Goal: Task Accomplishment & Management: Use online tool/utility

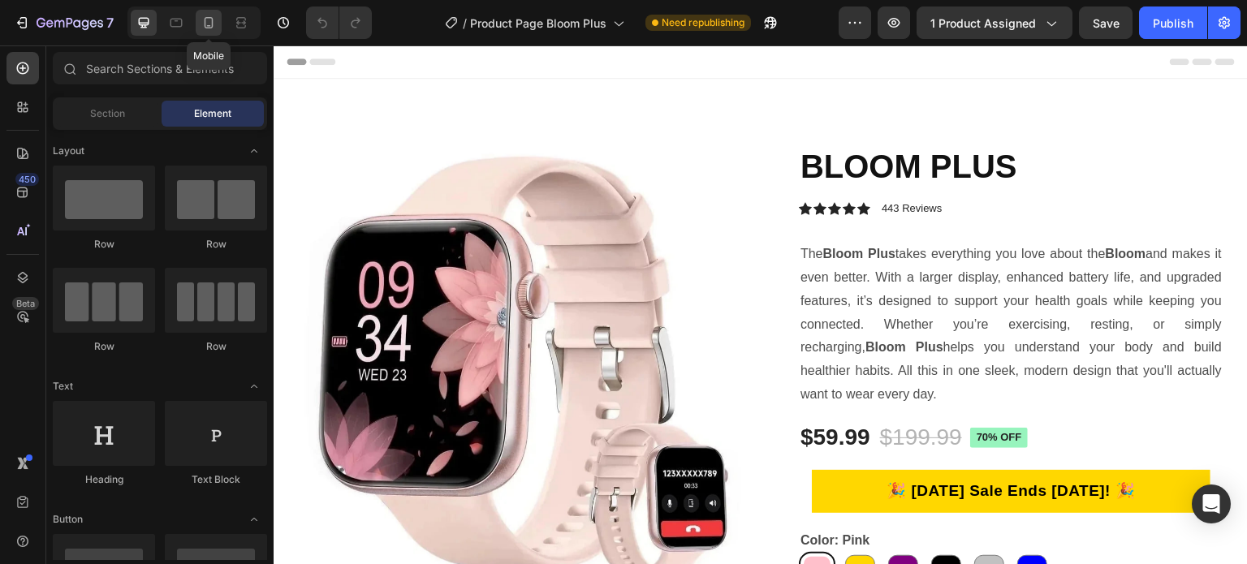
click at [211, 27] on icon at bounding box center [209, 22] width 9 height 11
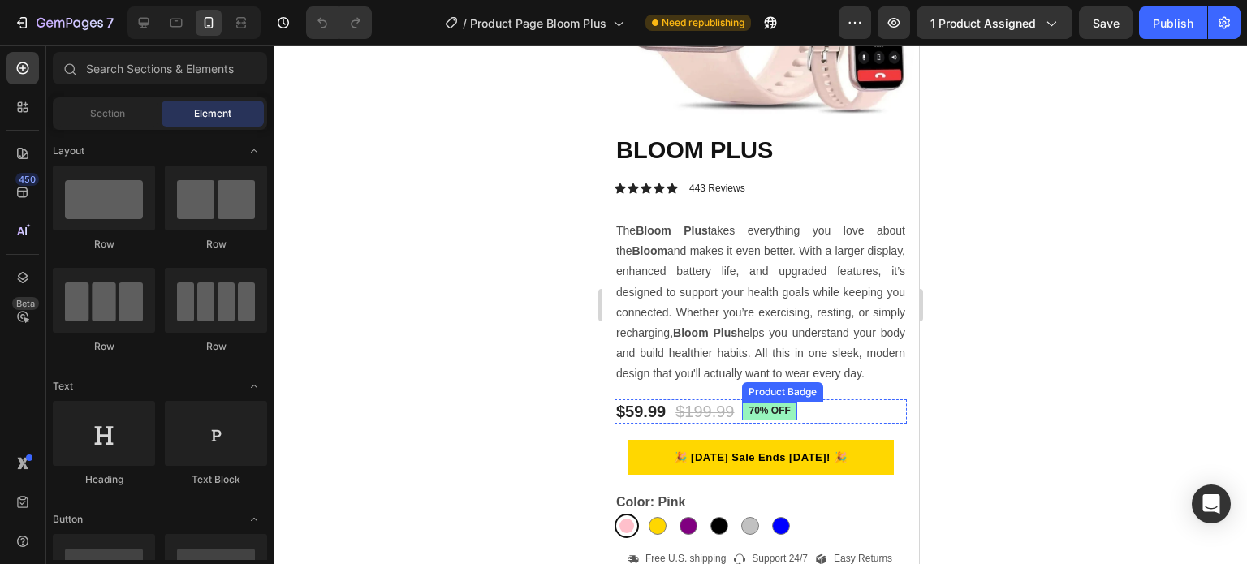
scroll to position [325, 0]
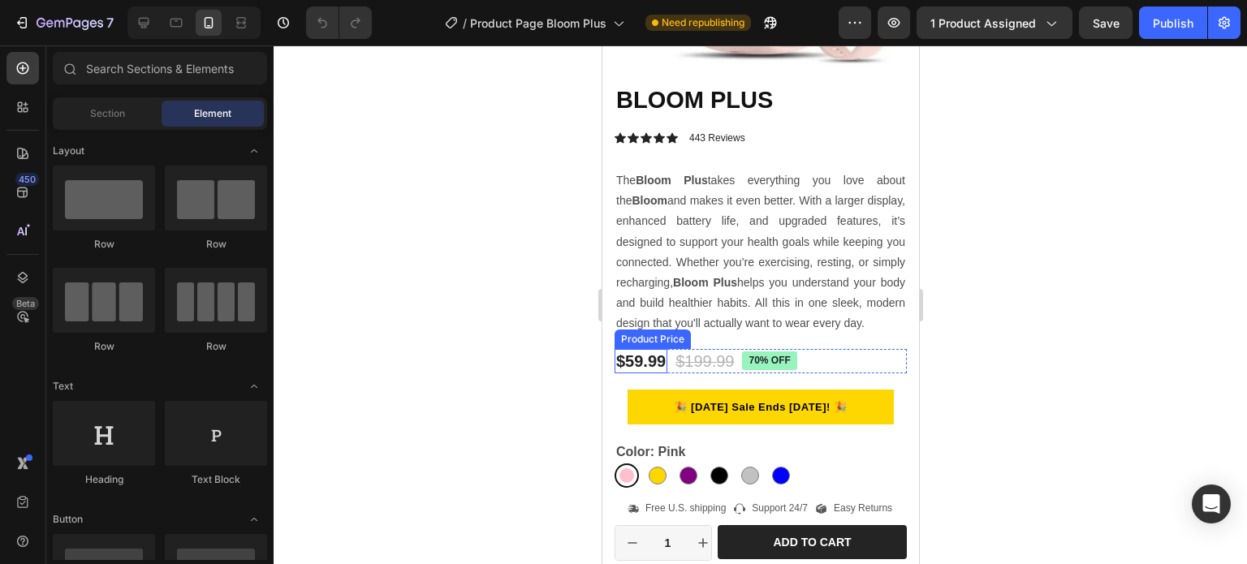
click at [621, 356] on div "$59.99" at bounding box center [640, 361] width 53 height 24
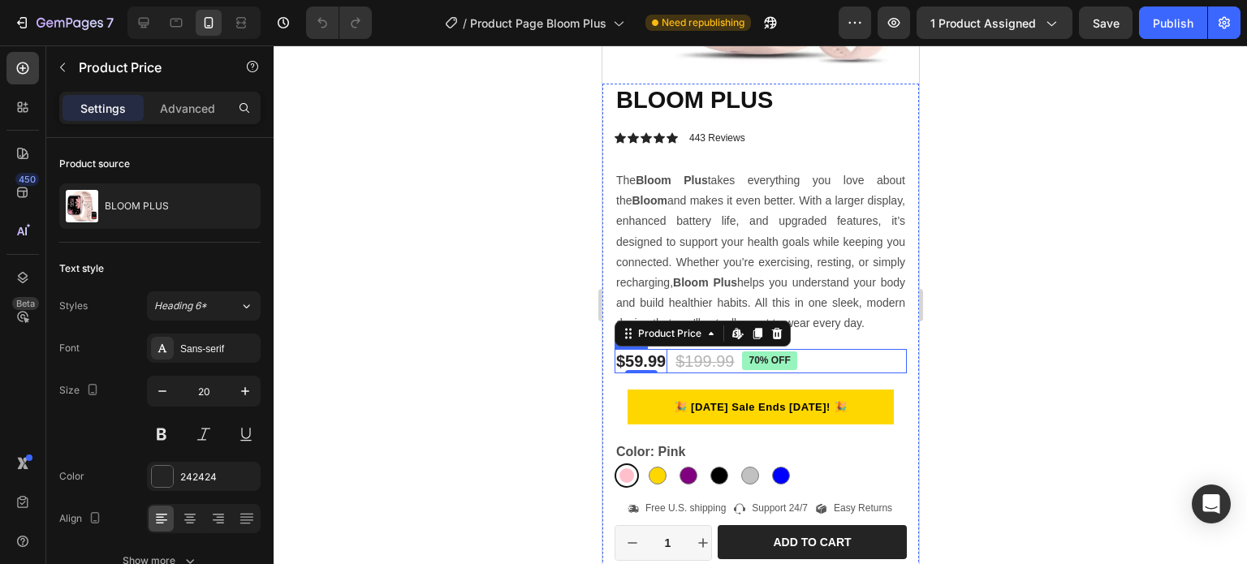
click at [836, 363] on div "$59.99 Product Price Edit content in Shopify 0 Product Price Edit content in Sh…" at bounding box center [760, 361] width 292 height 24
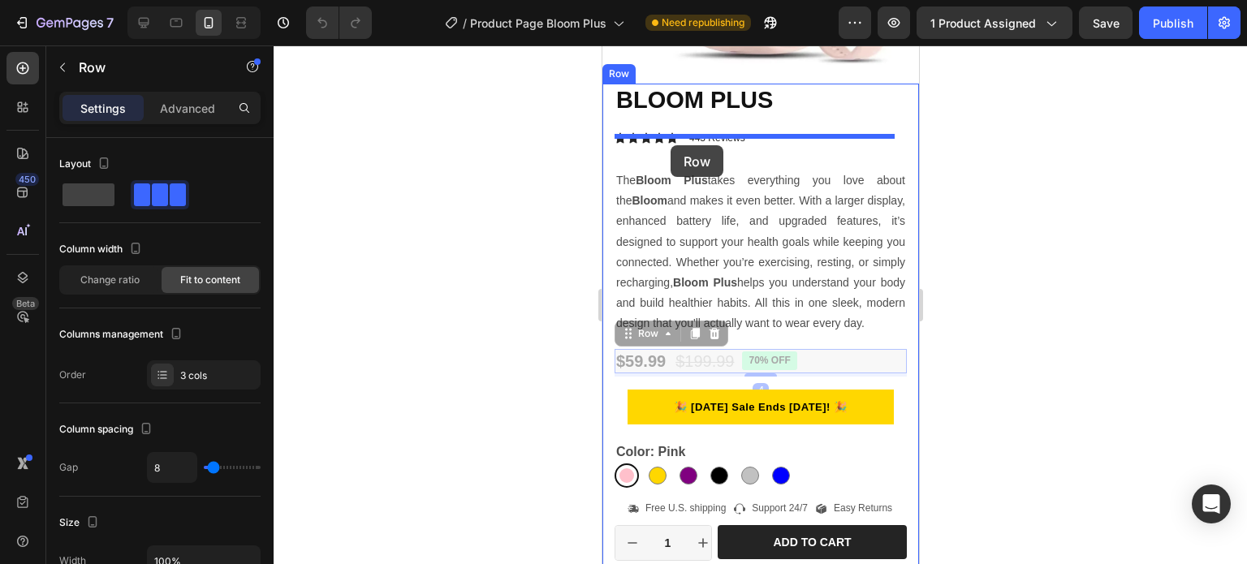
drag, startPoint x: 645, startPoint y: 342, endPoint x: 670, endPoint y: 145, distance: 198.1
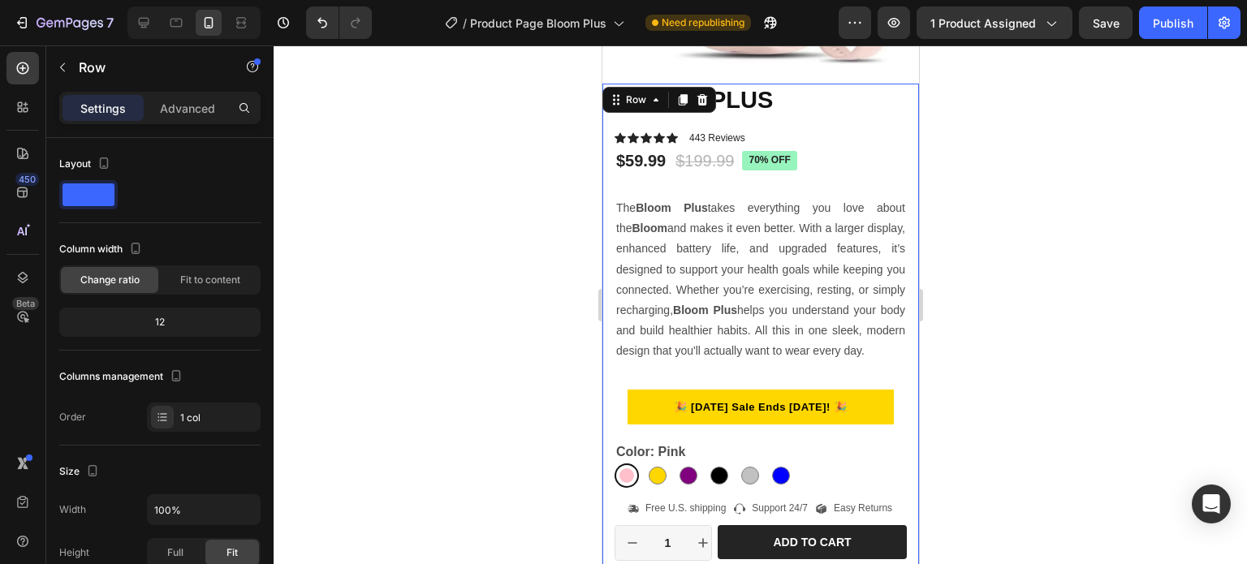
click at [718, 382] on div "BLOOM PLUS Product Title Icon Icon Icon Icon Icon Icon List 443 Reviews Text Bl…" at bounding box center [760, 358] width 292 height 548
click at [705, 390] on div "🎉 [DATE] Sale Ends [DATE]! 🎉 Custom Code Row" at bounding box center [760, 408] width 292 height 62
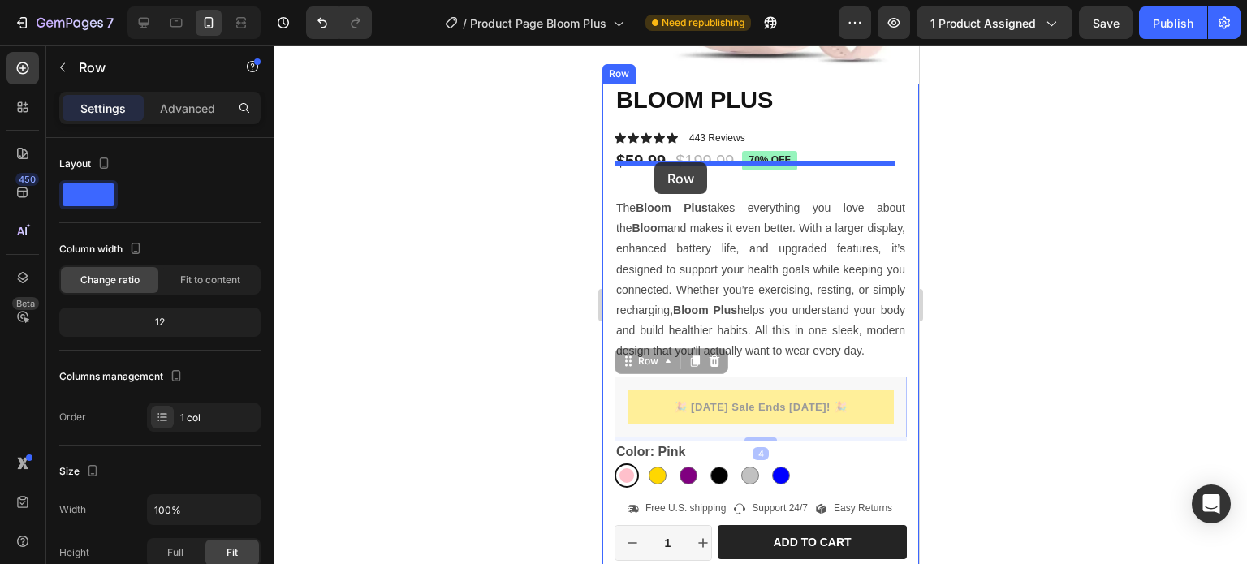
drag, startPoint x: 640, startPoint y: 373, endPoint x: 653, endPoint y: 162, distance: 210.7
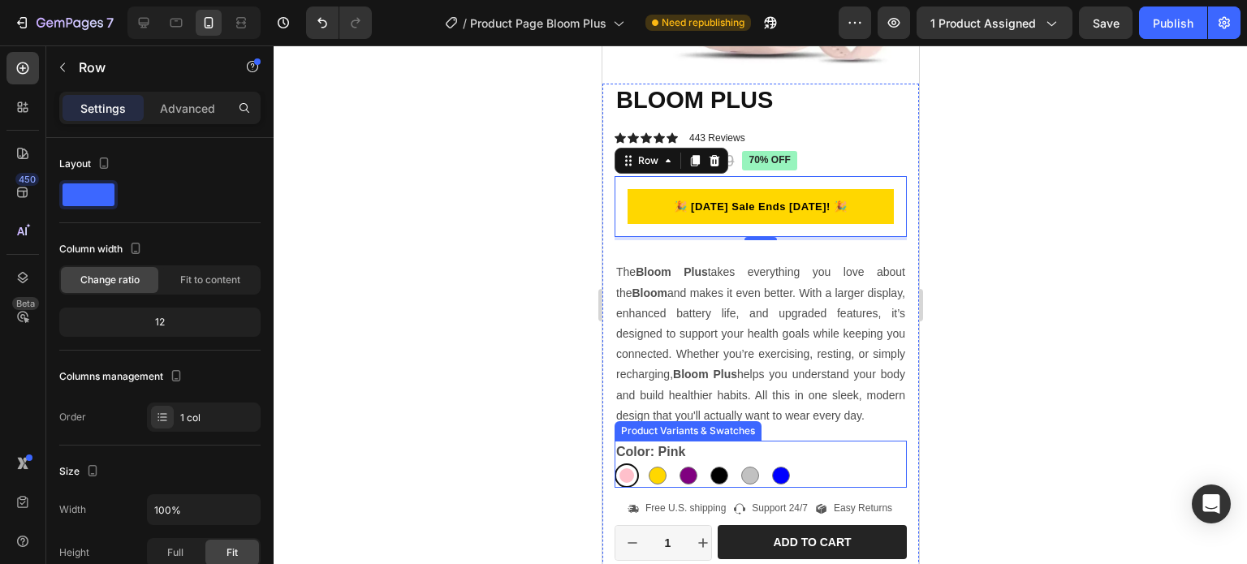
click at [671, 457] on legend "Color: Pink" at bounding box center [650, 452] width 72 height 23
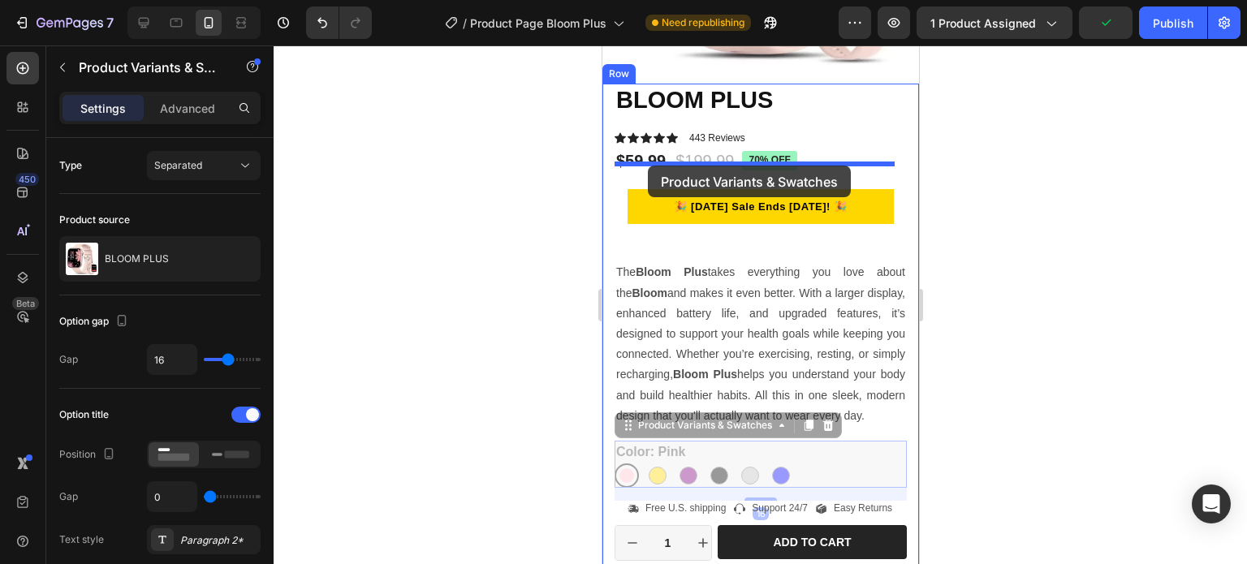
drag, startPoint x: 661, startPoint y: 440, endPoint x: 647, endPoint y: 166, distance: 274.7
radio input "true"
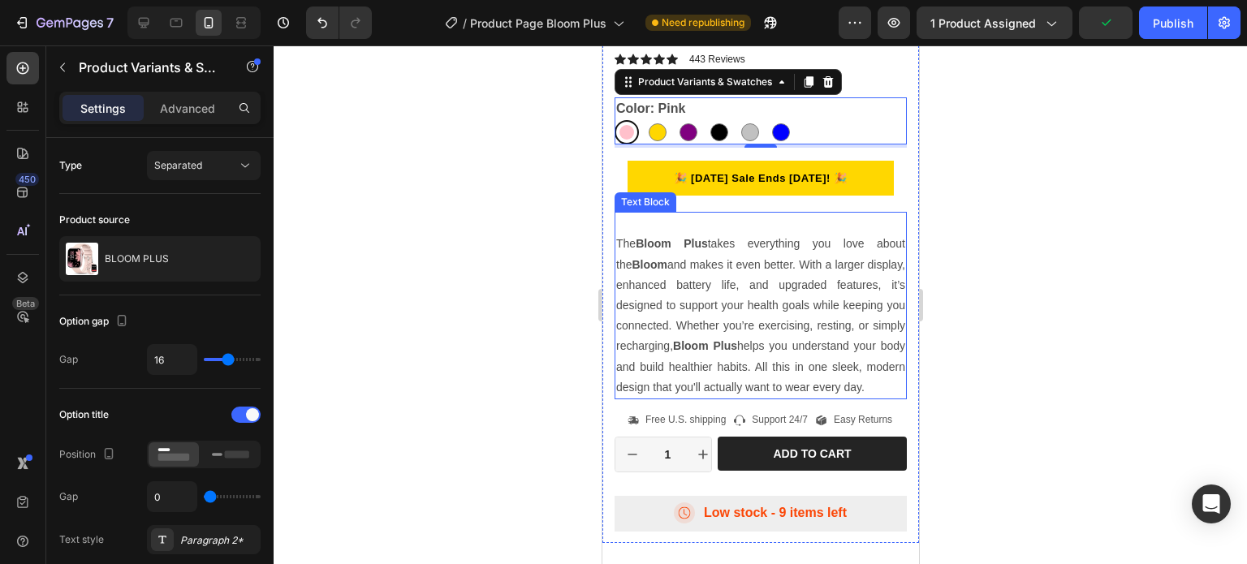
scroll to position [406, 0]
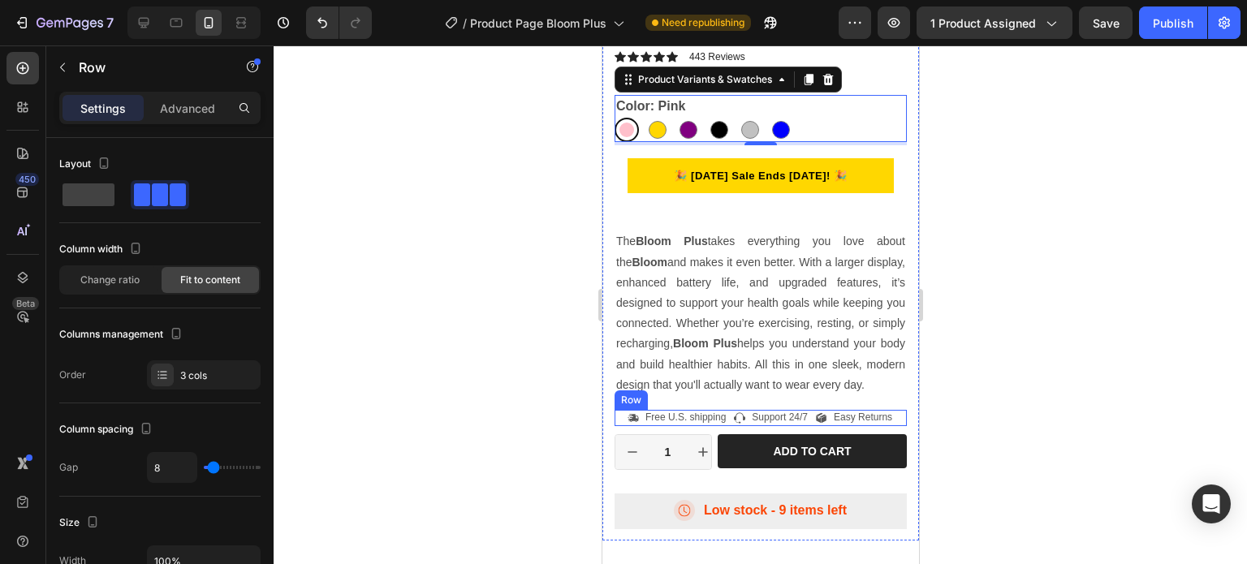
click at [724, 426] on div "Icon Free U.S. shipping Text Block Row Icon Support 24/7 Text Block Row Icon Ea…" at bounding box center [760, 418] width 292 height 16
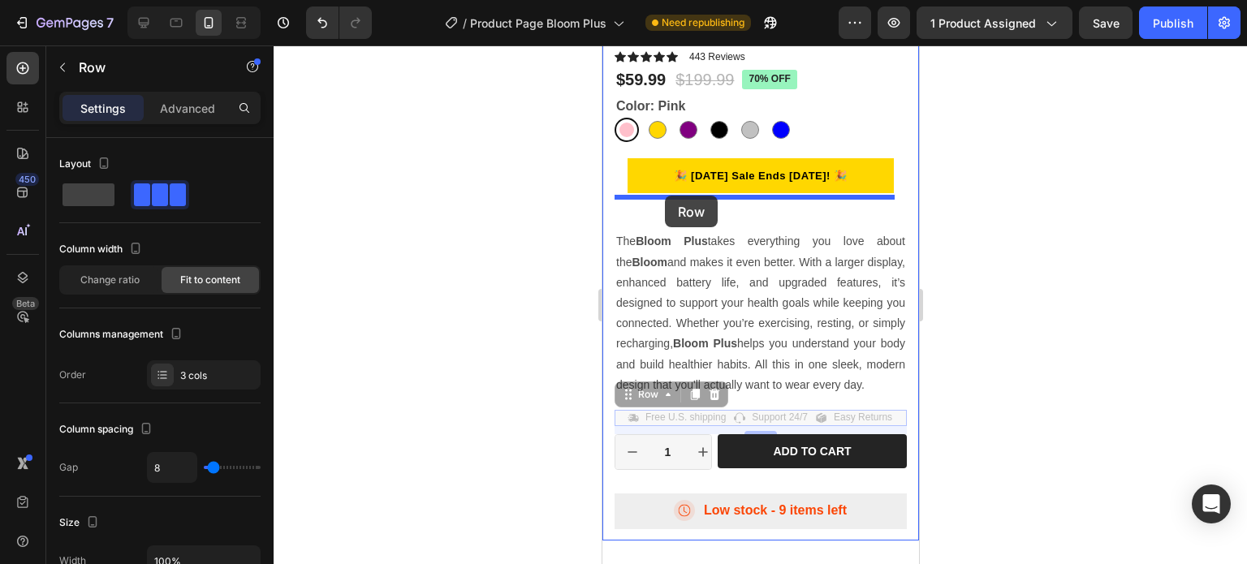
drag, startPoint x: 628, startPoint y: 405, endPoint x: 666, endPoint y: 200, distance: 208.9
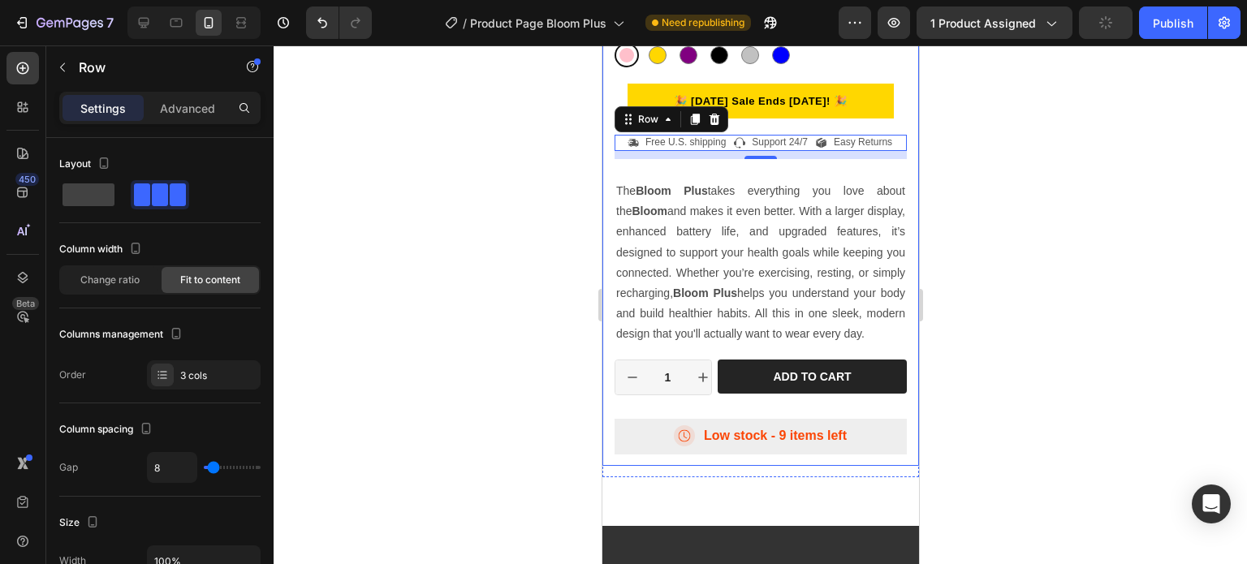
scroll to position [487, 0]
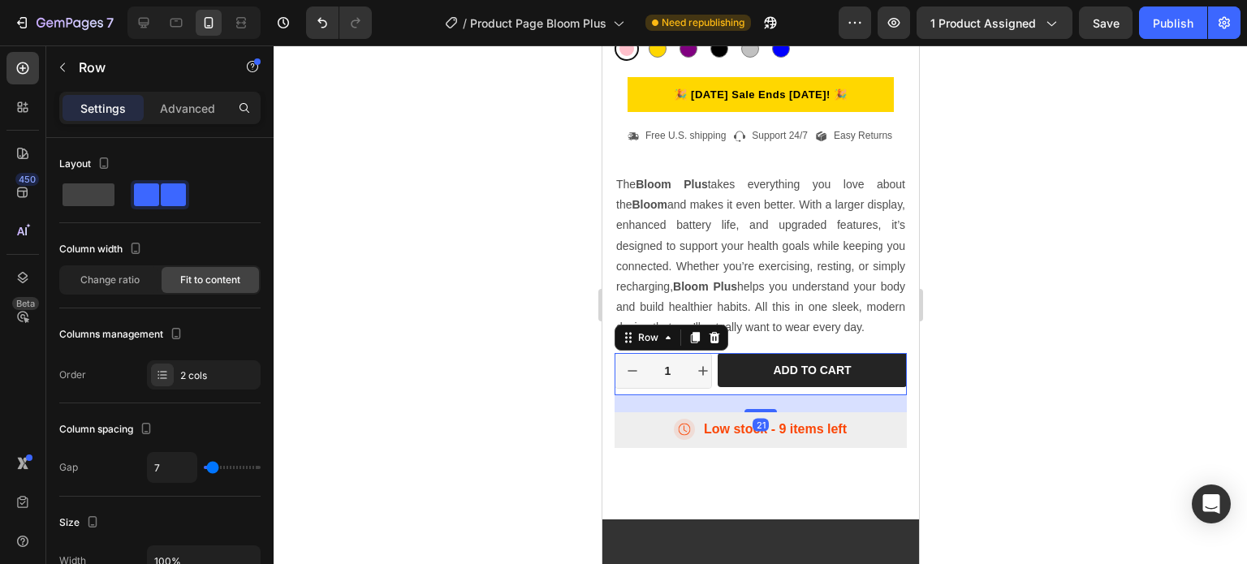
click at [712, 363] on div "1 Product Quantity Row Add to cart Add to Cart Row 21" at bounding box center [760, 374] width 292 height 42
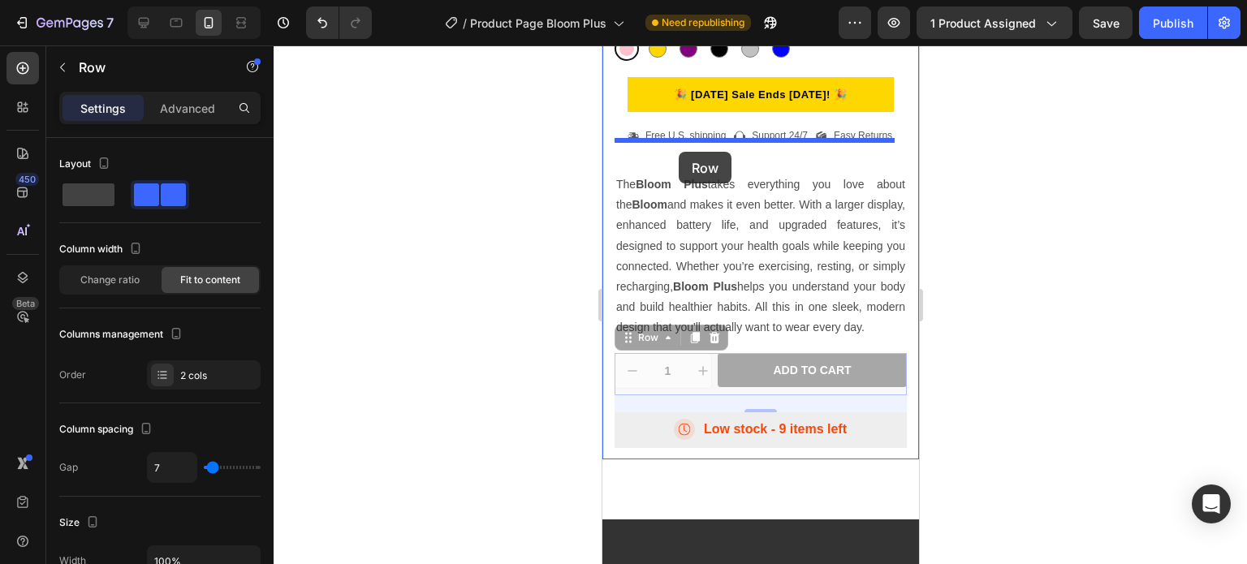
drag, startPoint x: 643, startPoint y: 350, endPoint x: 678, endPoint y: 152, distance: 201.1
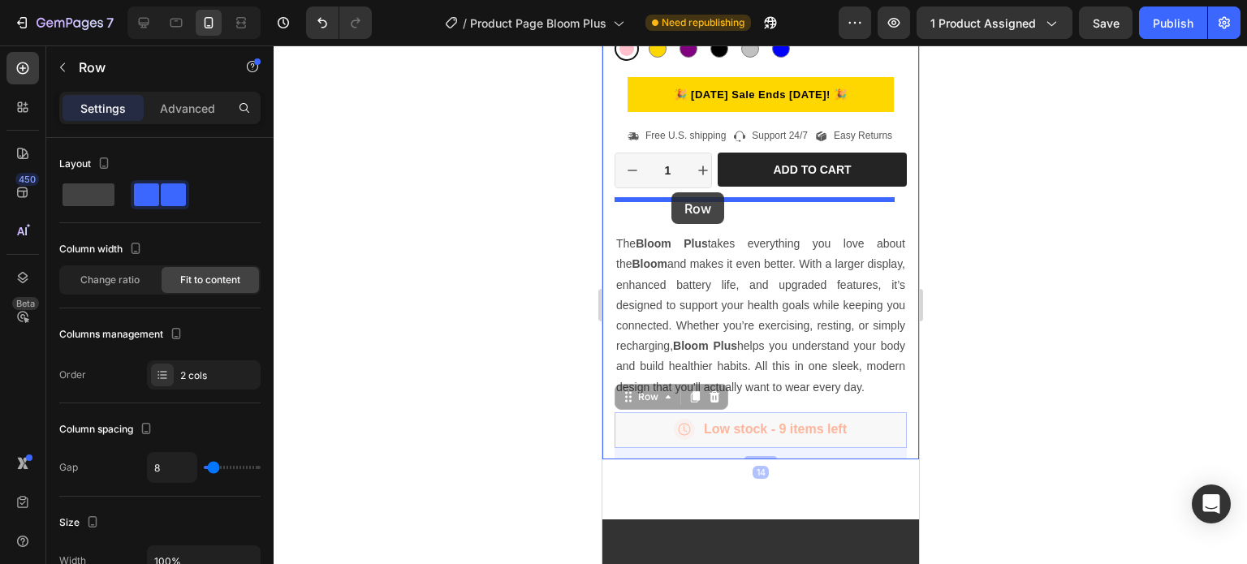
drag, startPoint x: 630, startPoint y: 417, endPoint x: 671, endPoint y: 192, distance: 228.5
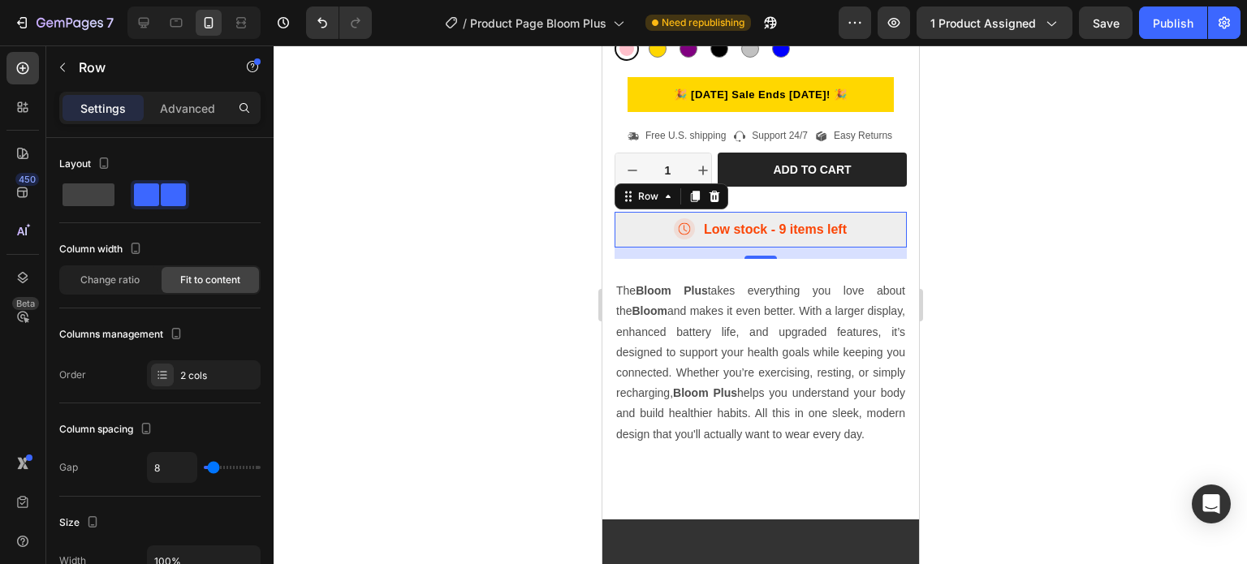
click at [1020, 334] on div at bounding box center [760, 304] width 973 height 519
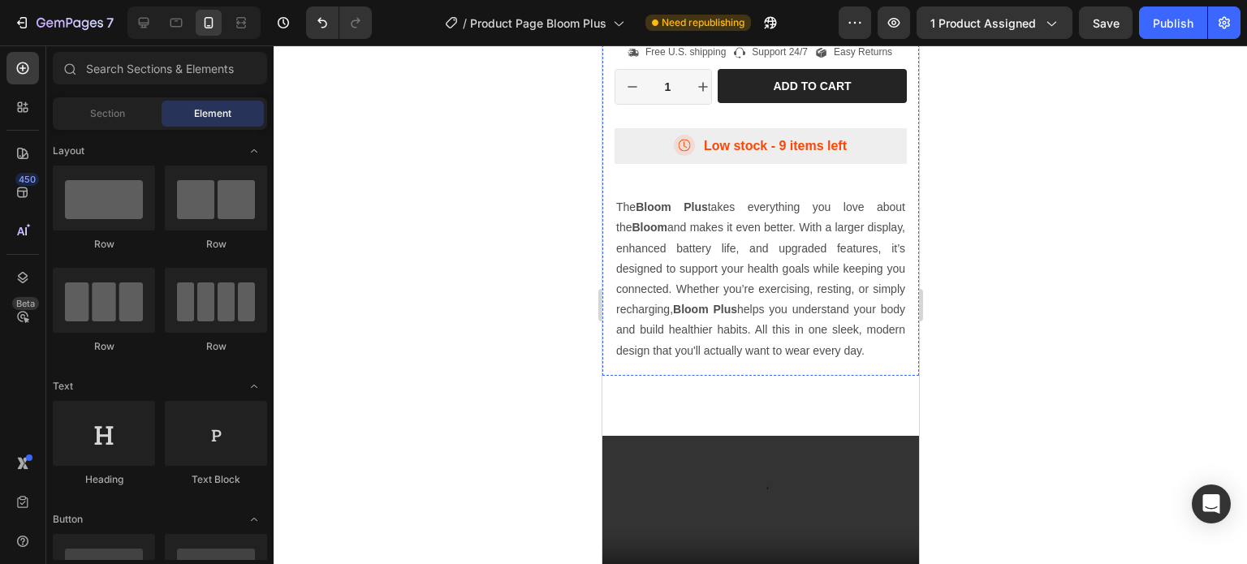
scroll to position [649, 0]
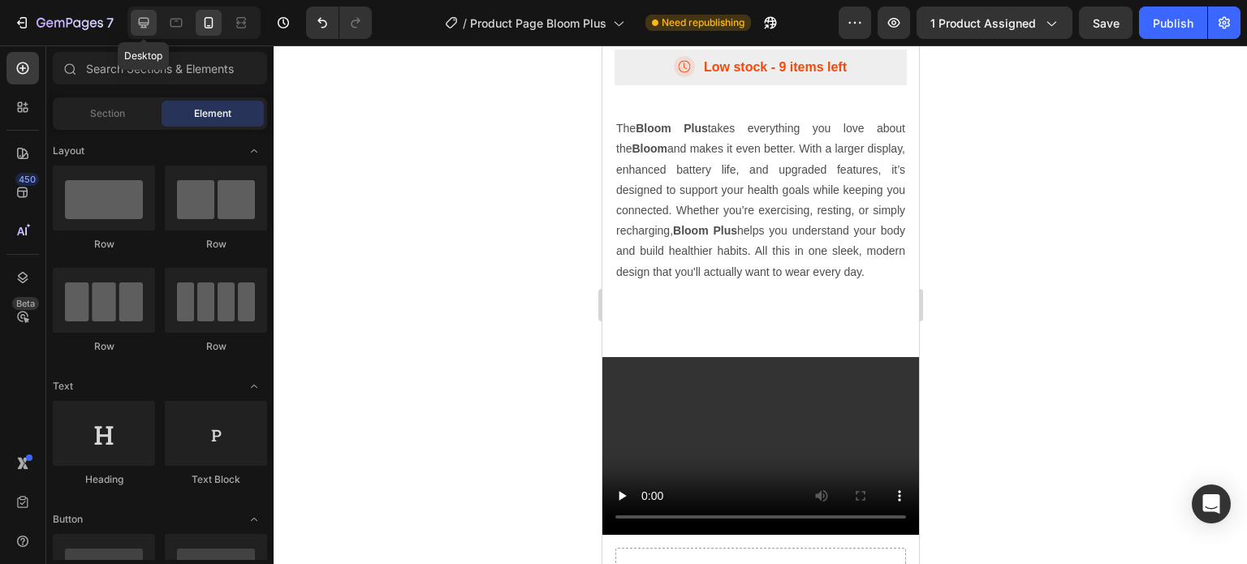
click at [143, 28] on icon at bounding box center [144, 23] width 16 height 16
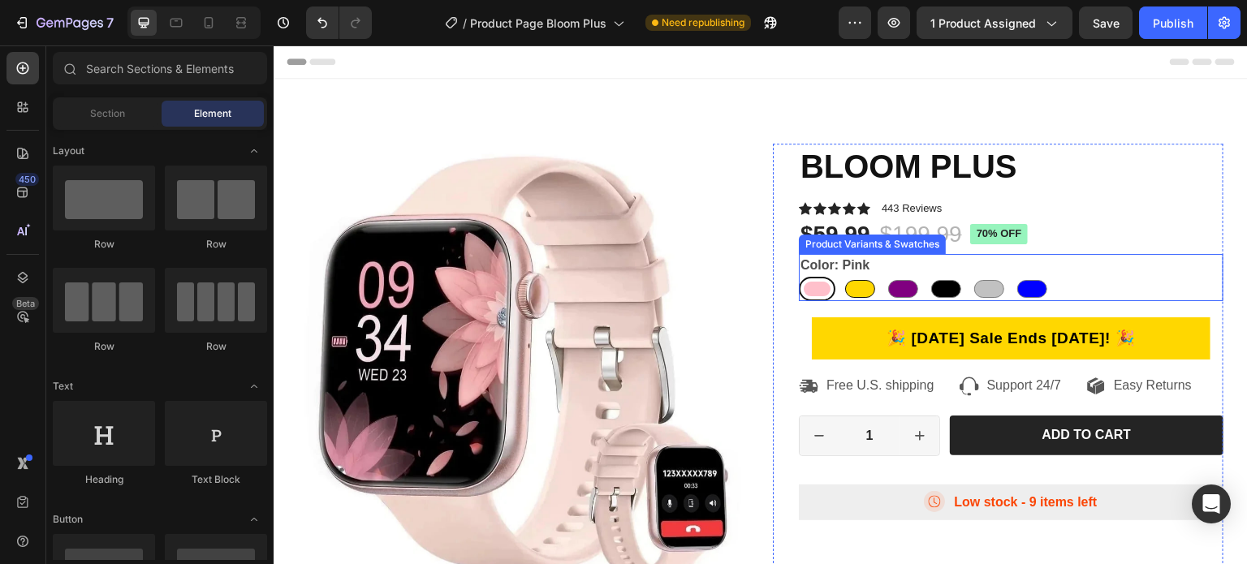
click at [857, 287] on div at bounding box center [860, 289] width 30 height 18
click at [842, 277] on input "Gold Gold" at bounding box center [841, 276] width 1 height 1
radio input "true"
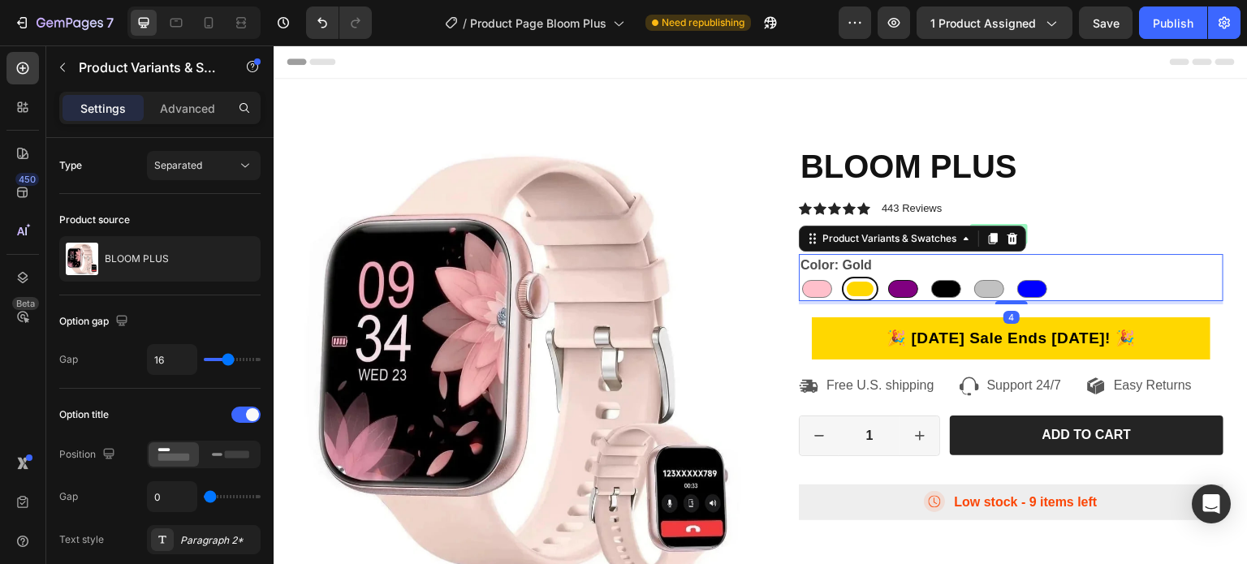
click at [895, 286] on div at bounding box center [903, 289] width 30 height 18
click at [885, 277] on input "Purple Purple" at bounding box center [884, 276] width 1 height 1
radio input "true"
click at [937, 289] on div at bounding box center [946, 289] width 30 height 18
click at [928, 277] on input "Black Black" at bounding box center [927, 276] width 1 height 1
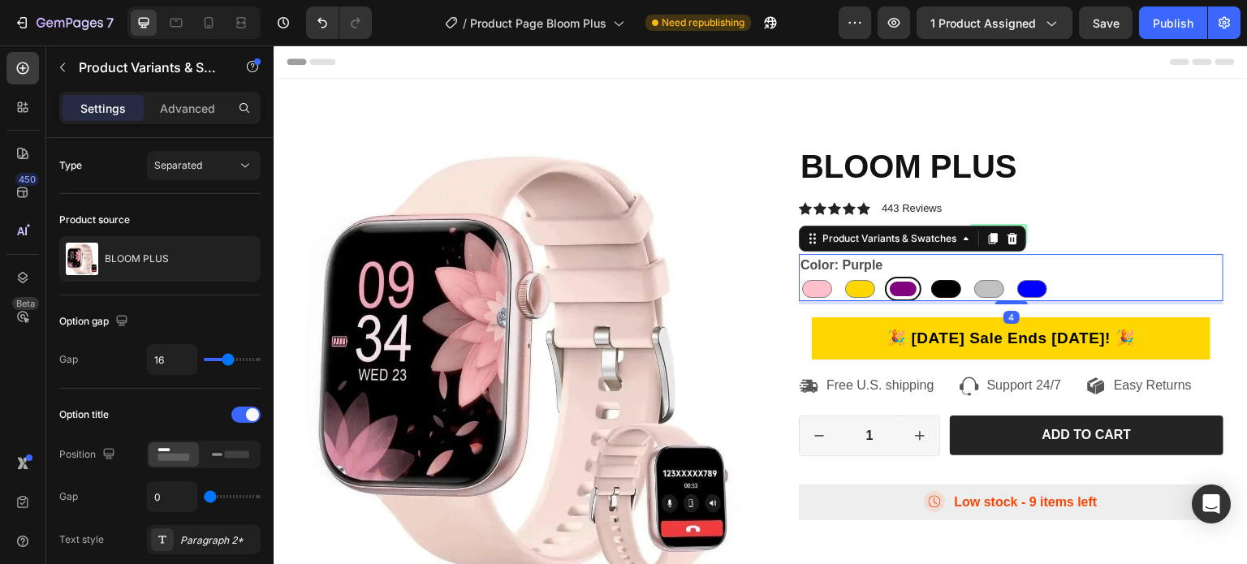
radio input "true"
click at [983, 287] on div at bounding box center [989, 289] width 30 height 18
click at [971, 277] on input "Grey Grey" at bounding box center [970, 276] width 1 height 1
radio input "true"
click at [1023, 288] on div at bounding box center [1032, 289] width 30 height 18
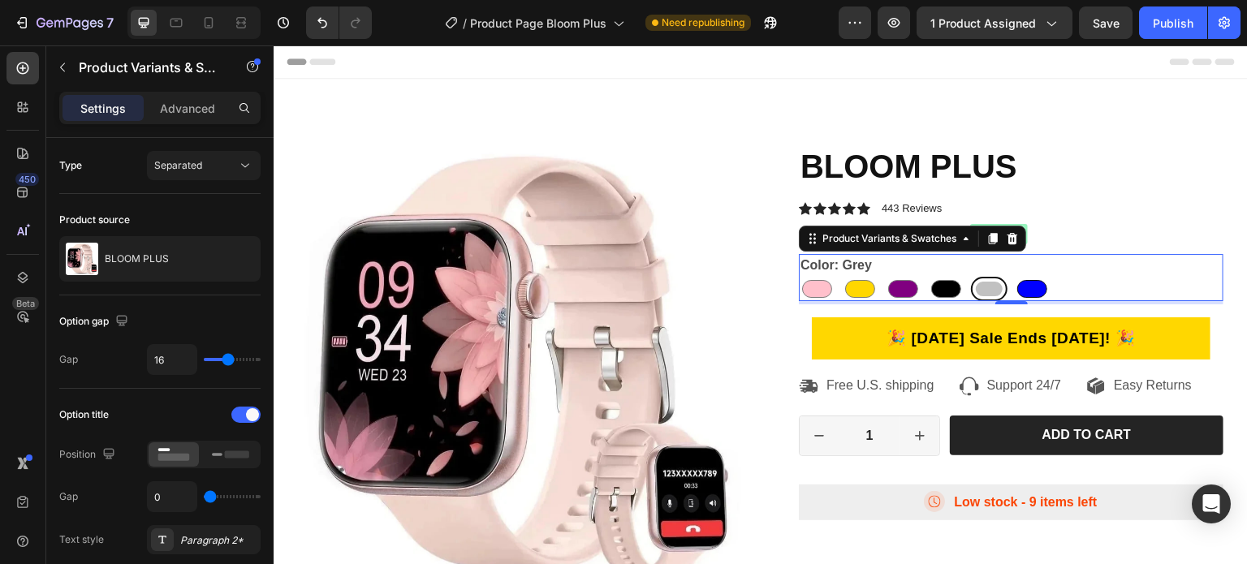
click at [1014, 277] on input "Blue Blue" at bounding box center [1013, 276] width 1 height 1
radio input "true"
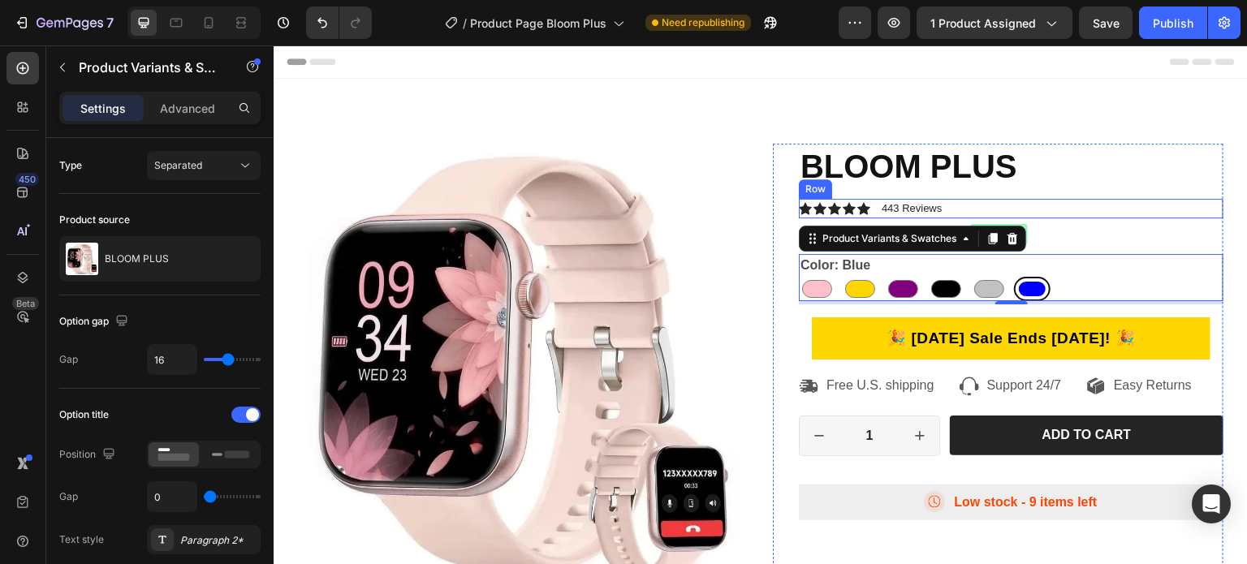
click at [1142, 209] on div "Icon Icon Icon Icon Icon Icon List 443 Reviews Text Block Row" at bounding box center [1011, 208] width 425 height 19
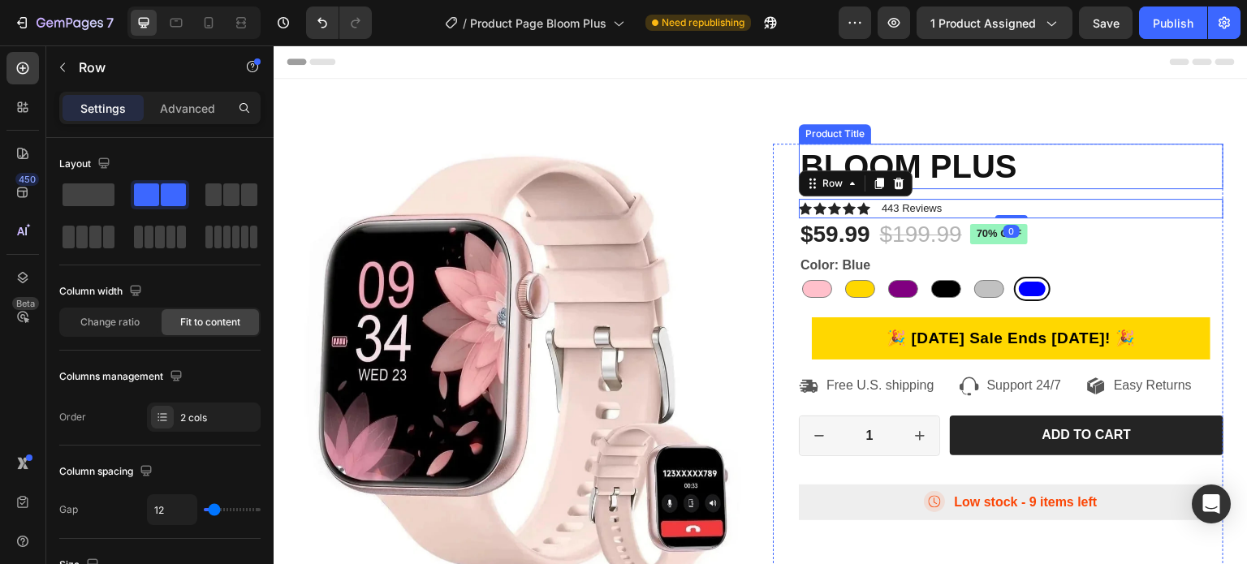
click at [1166, 148] on h1 "BLOOM PLUS" at bounding box center [1011, 166] width 425 height 45
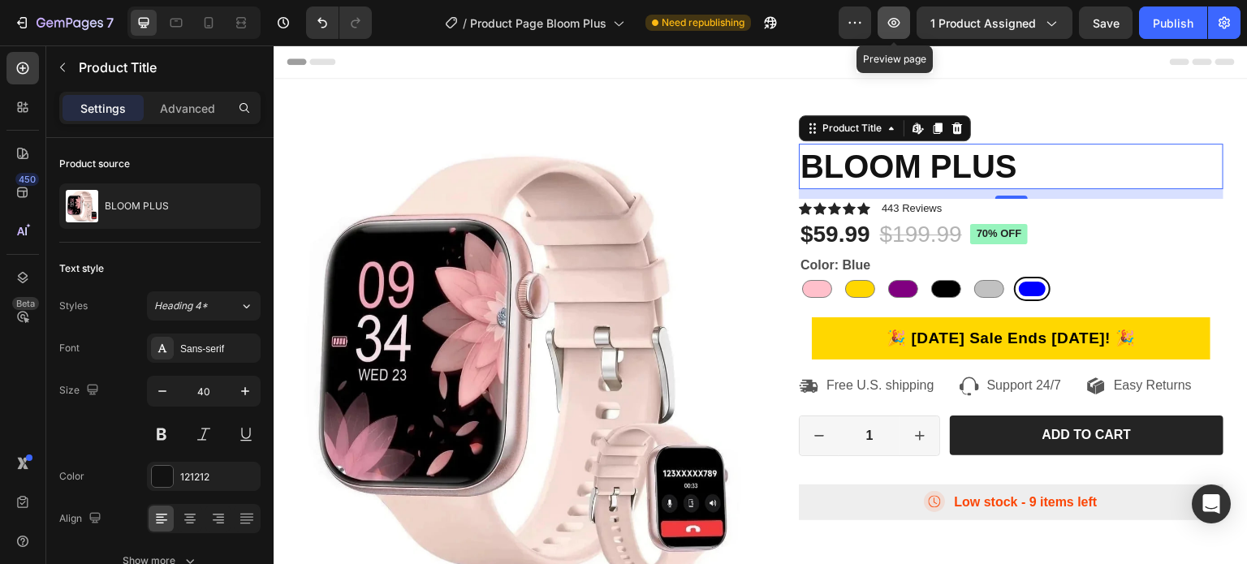
click at [893, 22] on icon "button" at bounding box center [894, 23] width 16 height 16
click at [1150, 21] on button "Publish" at bounding box center [1173, 22] width 68 height 32
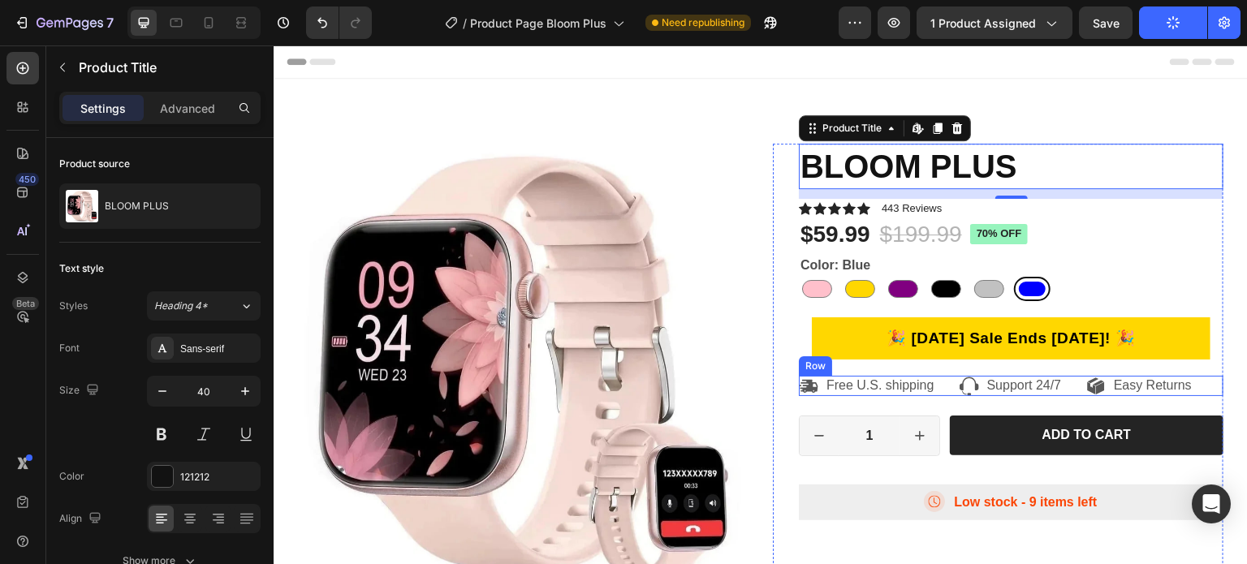
click at [1199, 377] on div "Icon Easy Returns Text Block Row" at bounding box center [1154, 386] width 137 height 20
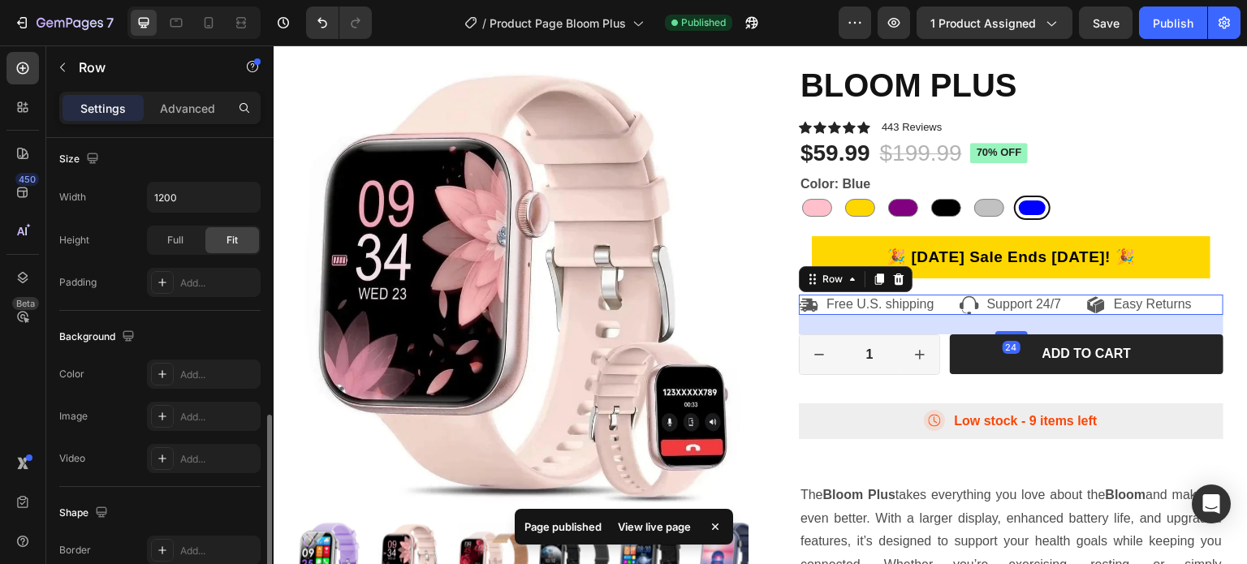
scroll to position [649, 0]
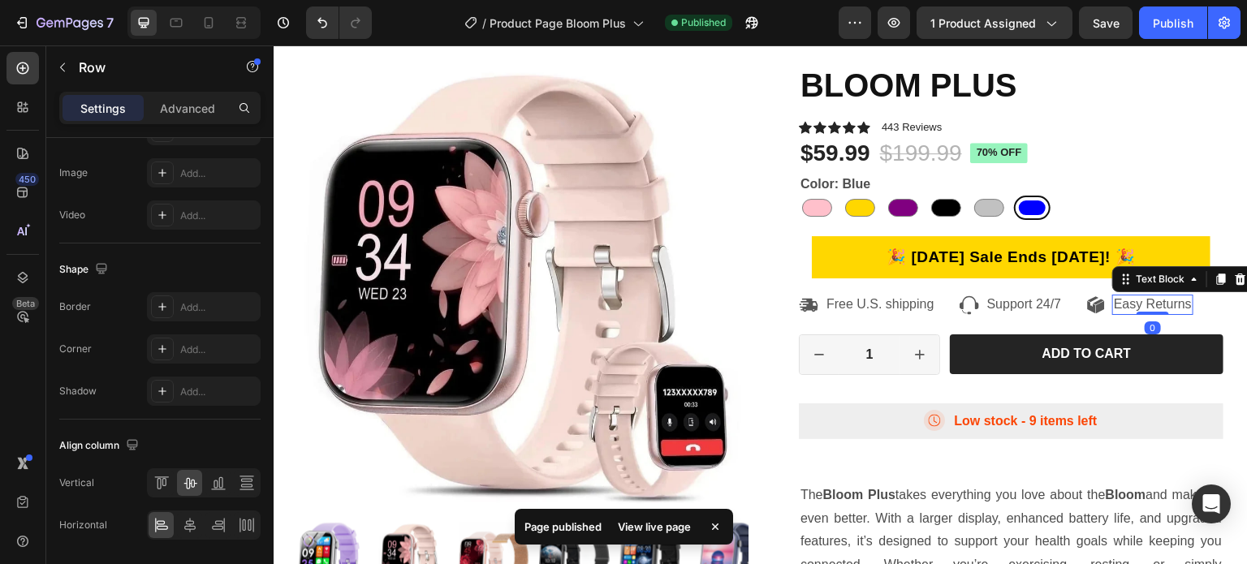
click at [1123, 313] on p "Easy Returns" at bounding box center [1153, 304] width 78 height 17
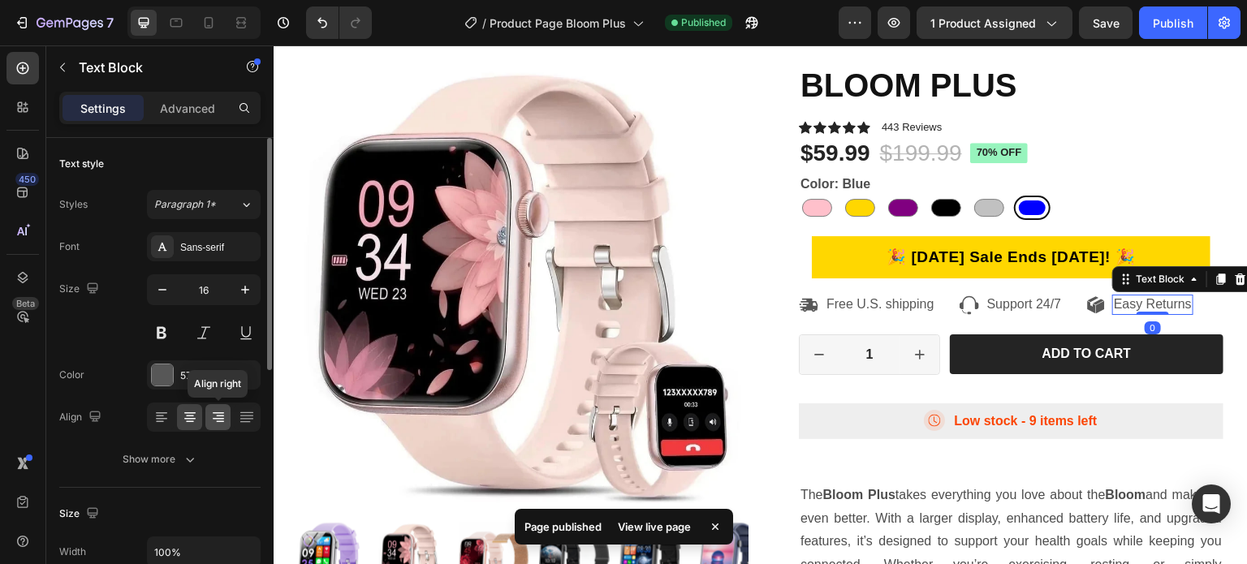
click at [208, 414] on div at bounding box center [217, 417] width 25 height 26
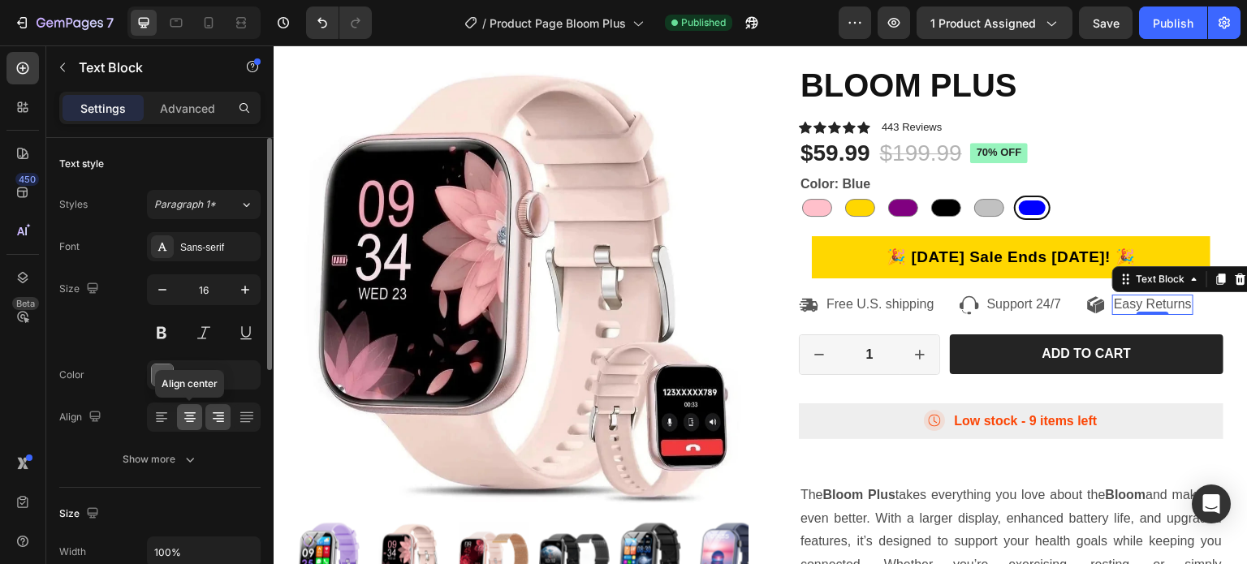
click at [197, 418] on icon at bounding box center [190, 417] width 16 height 16
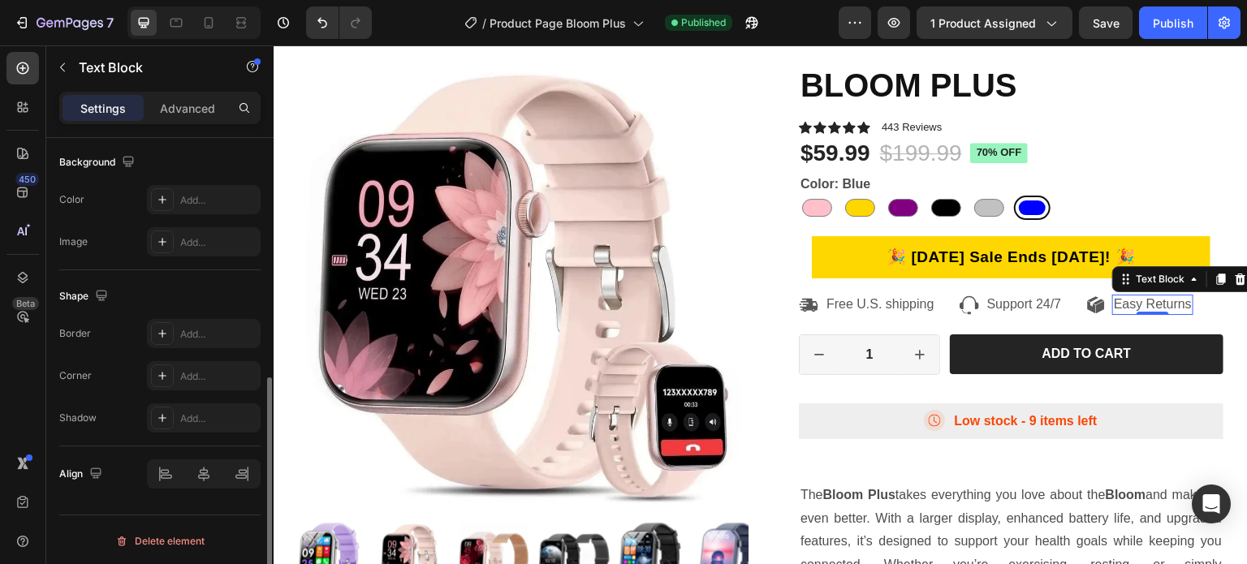
scroll to position [487, 0]
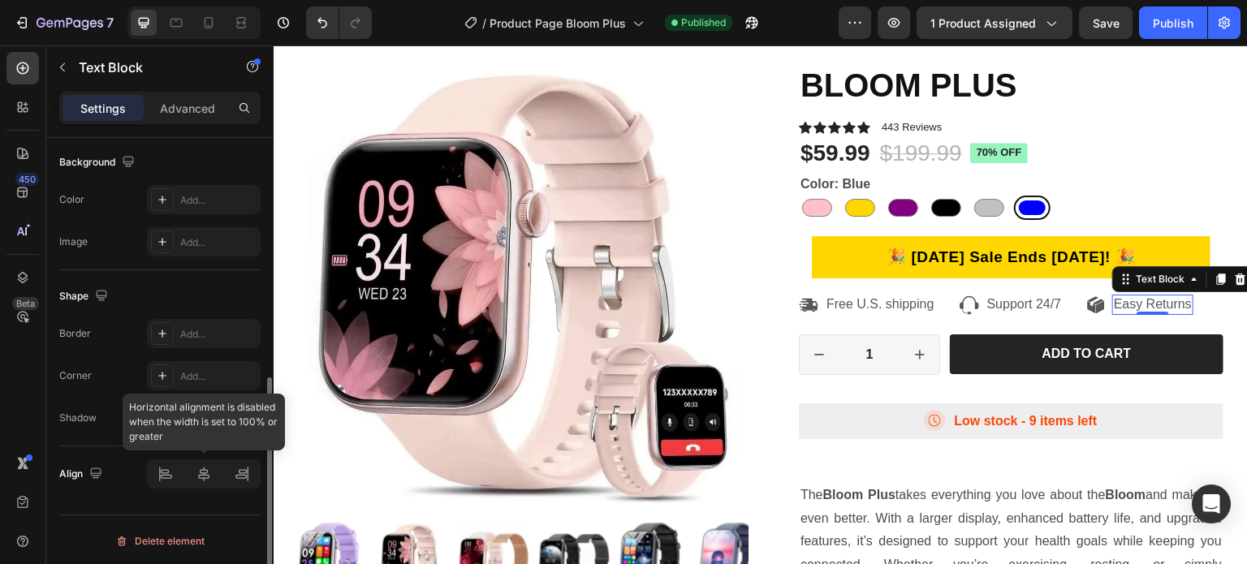
click at [242, 477] on div at bounding box center [204, 473] width 114 height 29
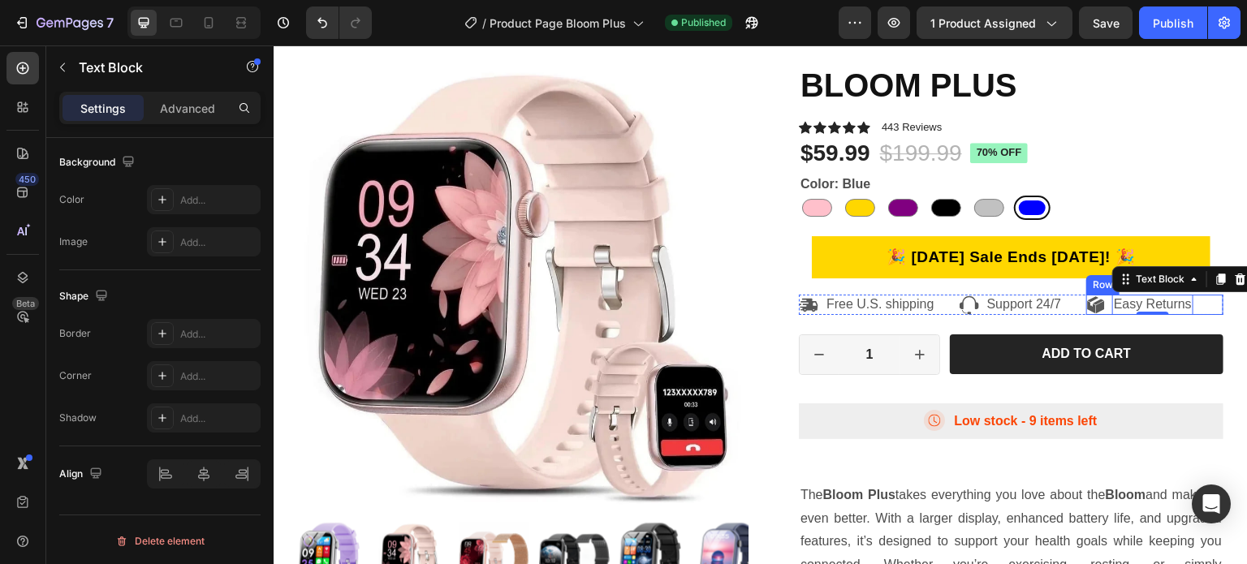
click at [1098, 315] on div "Icon Easy Returns Text Block 0 Row" at bounding box center [1154, 305] width 137 height 20
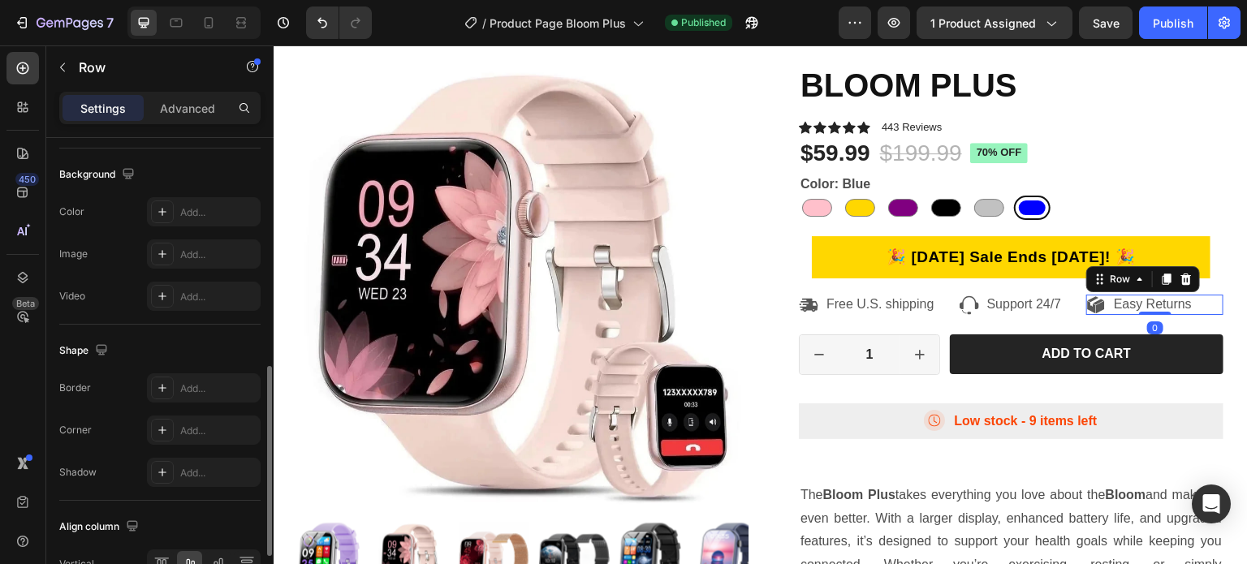
scroll to position [701, 0]
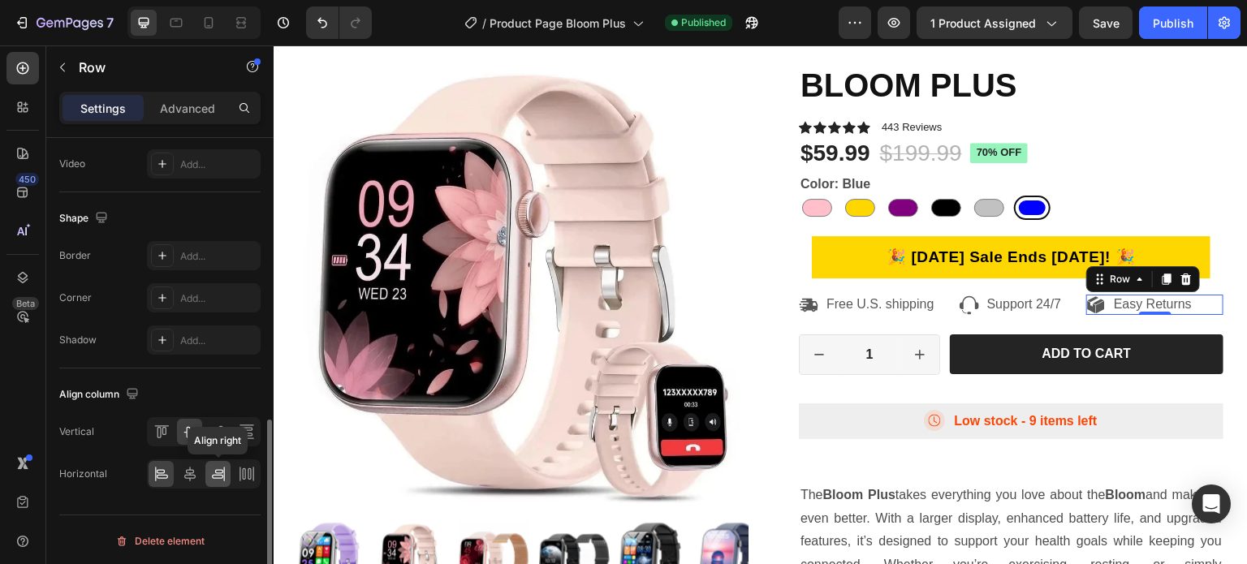
click at [219, 477] on icon at bounding box center [218, 474] width 16 height 16
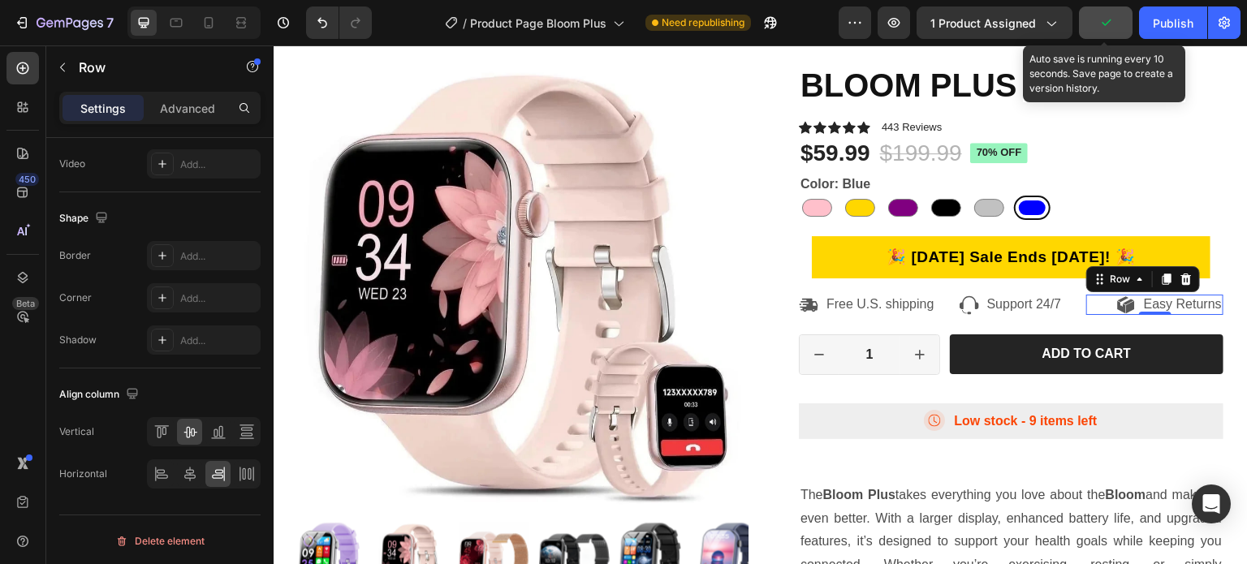
click at [1114, 22] on icon "button" at bounding box center [1106, 23] width 16 height 16
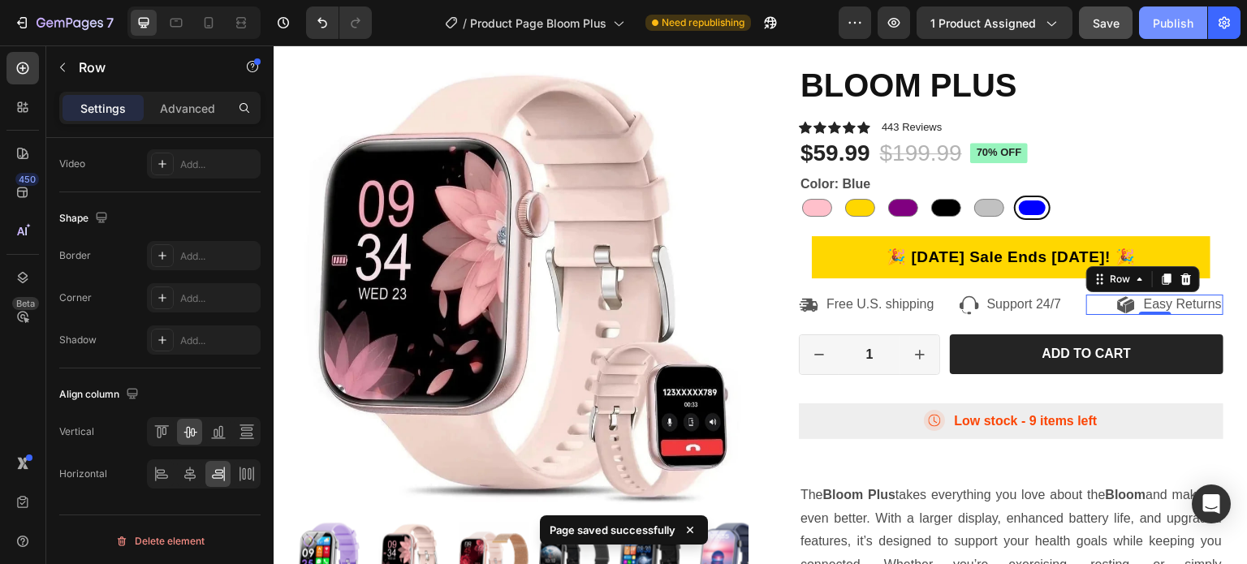
click at [1162, 25] on div "Publish" at bounding box center [1173, 23] width 41 height 17
click at [211, 22] on icon at bounding box center [209, 22] width 9 height 11
type input "100%"
type input "6"
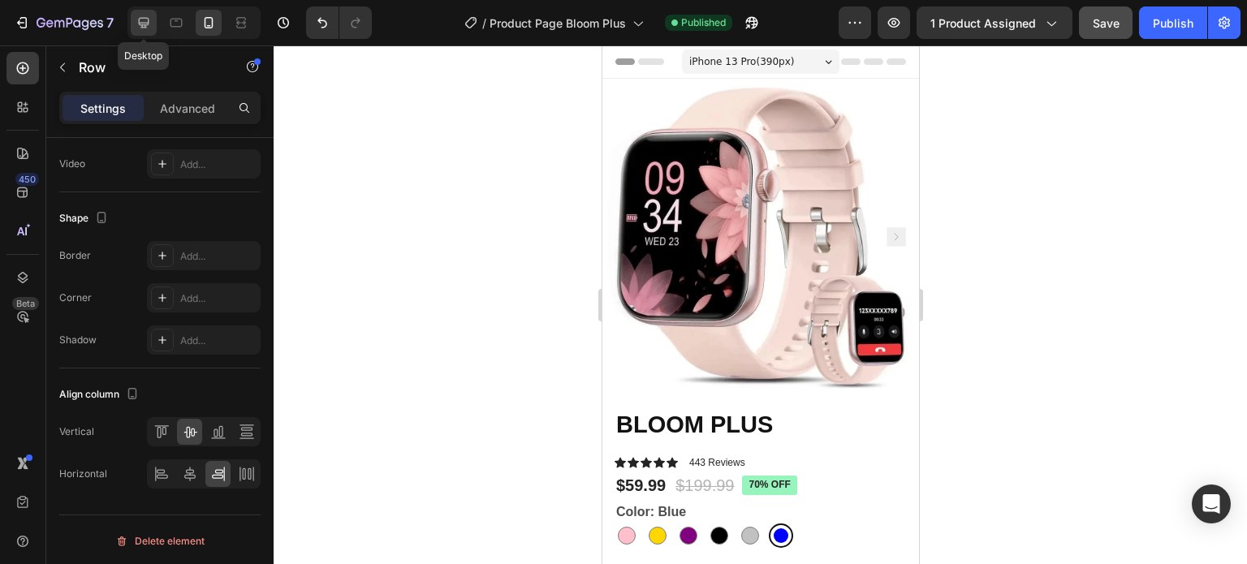
click at [146, 21] on icon at bounding box center [144, 23] width 16 height 16
type input "1200"
type input "8"
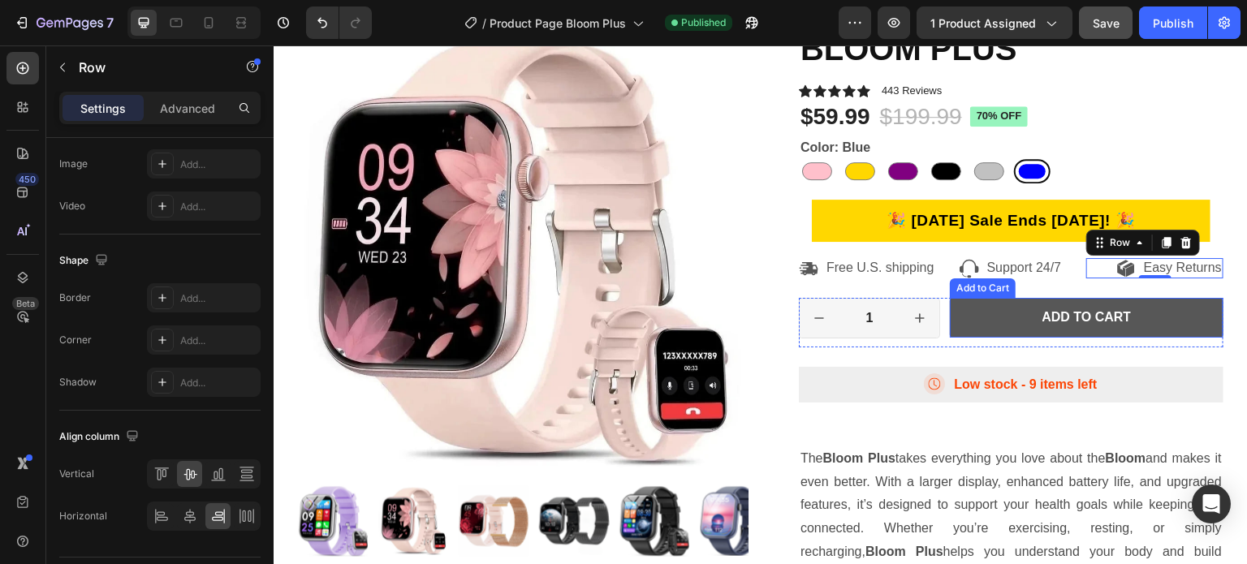
scroll to position [120, 0]
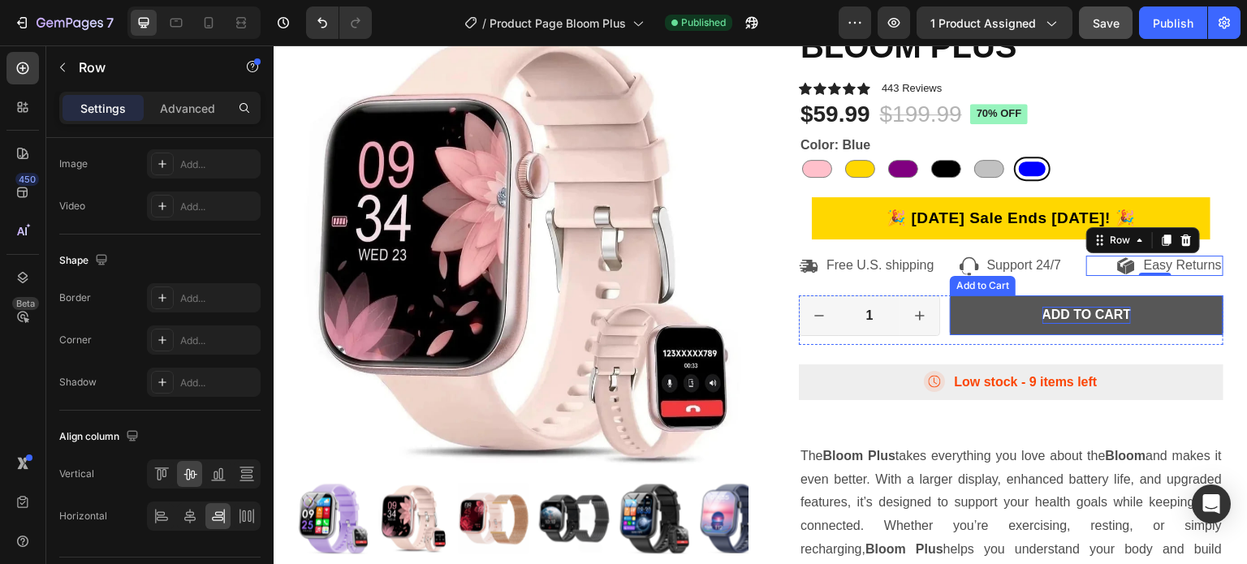
click at [1056, 324] on div "Add to cart" at bounding box center [1086, 315] width 89 height 17
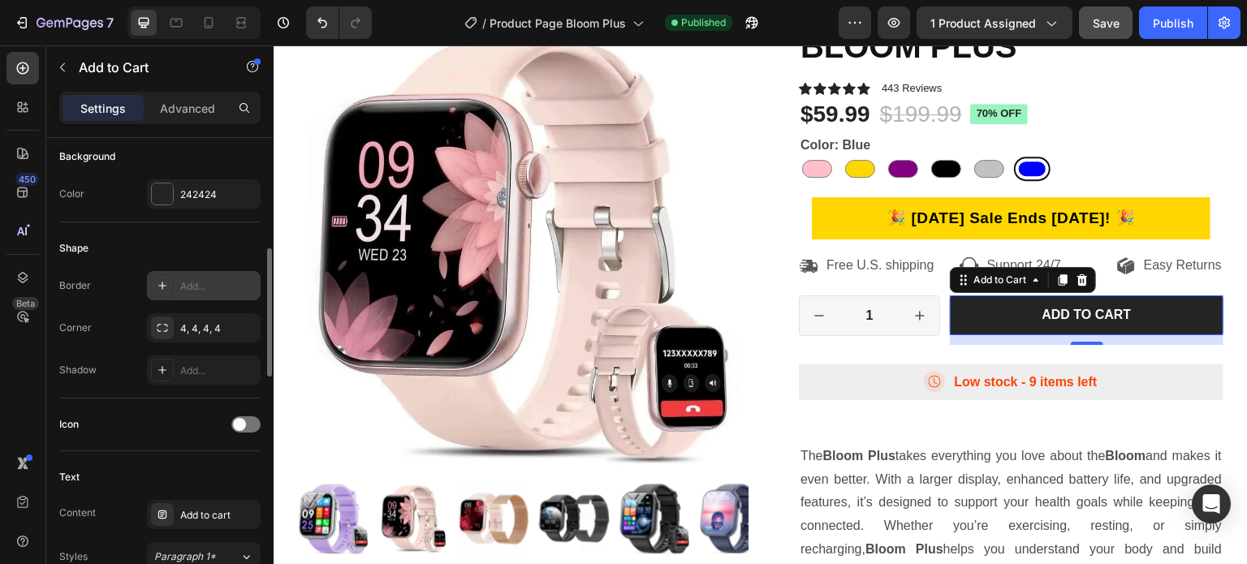
scroll to position [0, 0]
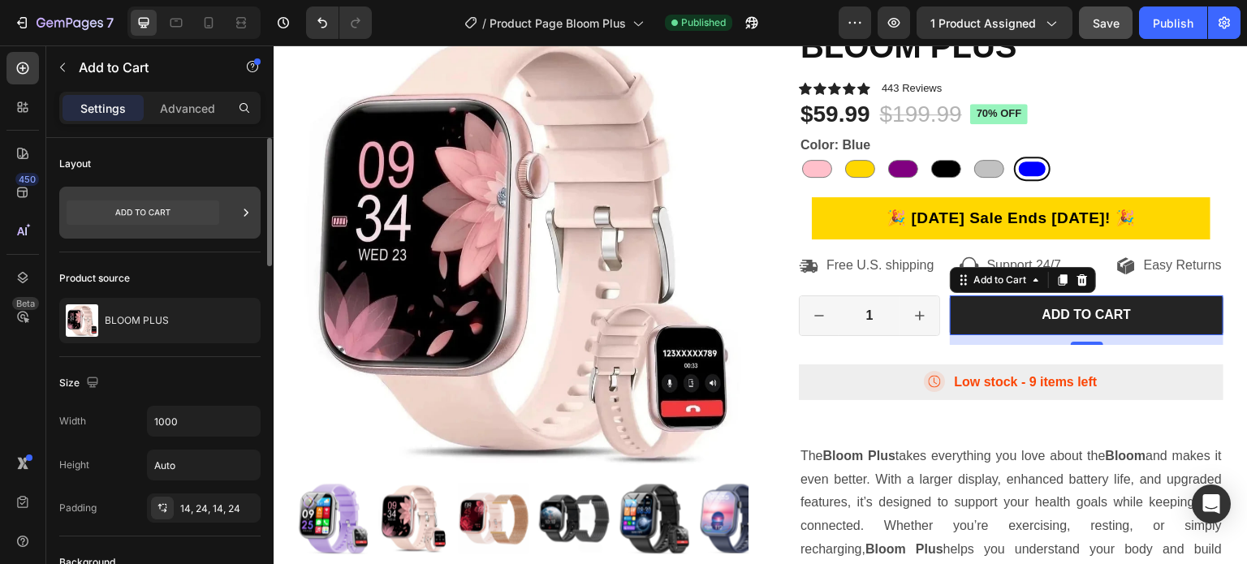
click at [244, 209] on icon at bounding box center [246, 212] width 4 height 7
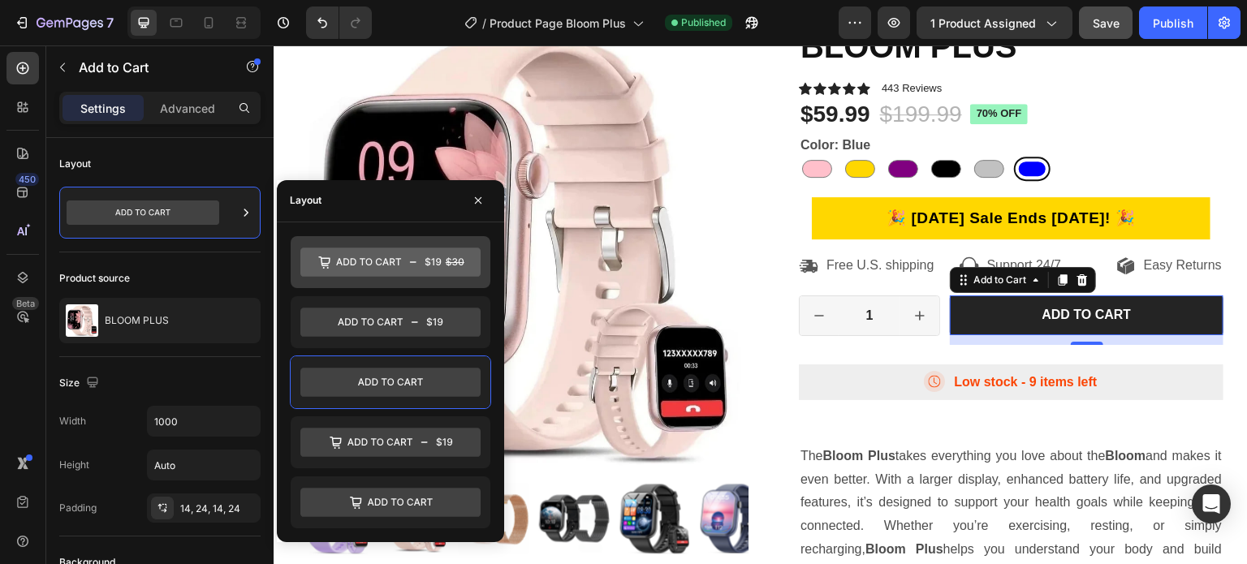
click at [422, 271] on icon at bounding box center [390, 262] width 180 height 29
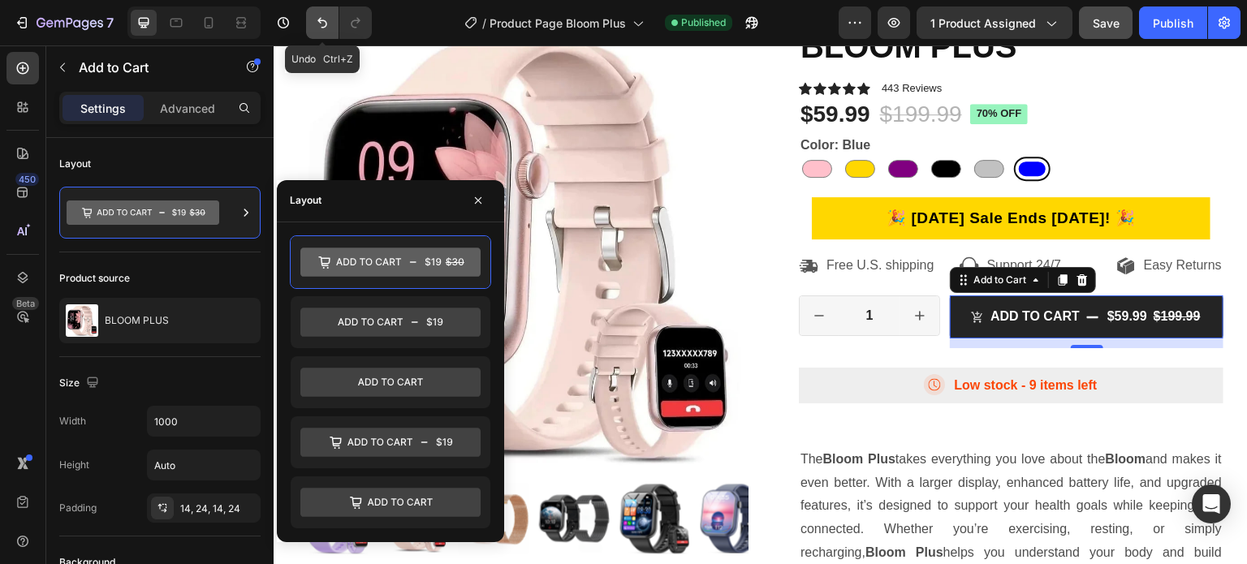
click at [323, 30] on icon "Undo/Redo" at bounding box center [322, 23] width 16 height 16
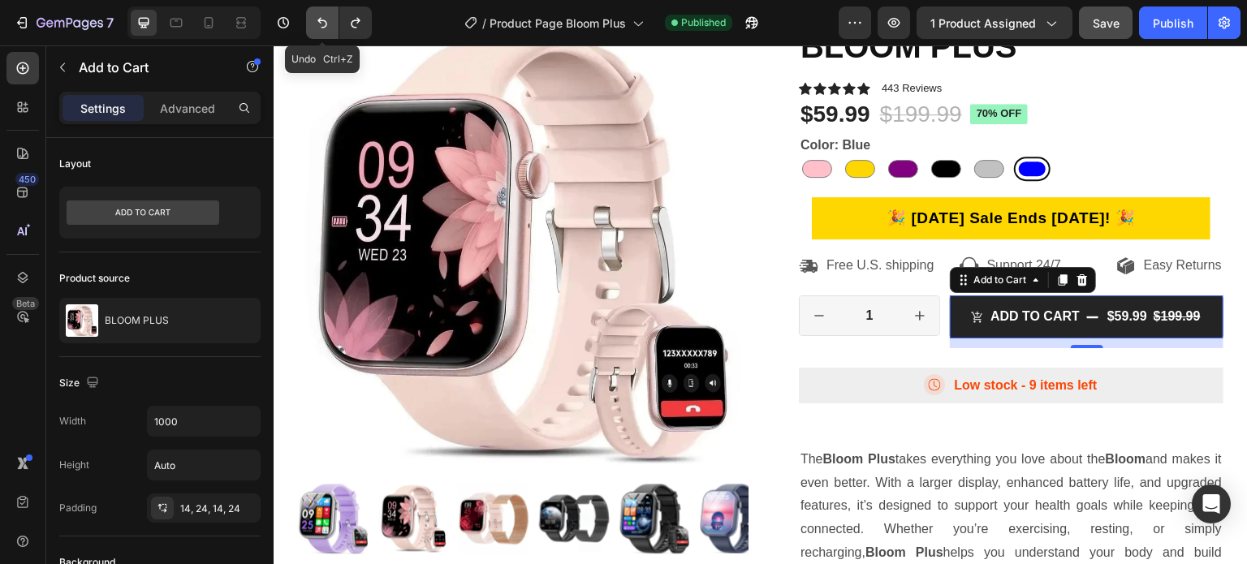
click at [323, 30] on icon "Undo/Redo" at bounding box center [322, 23] width 16 height 16
click at [348, 28] on icon "Undo/Redo" at bounding box center [355, 23] width 16 height 16
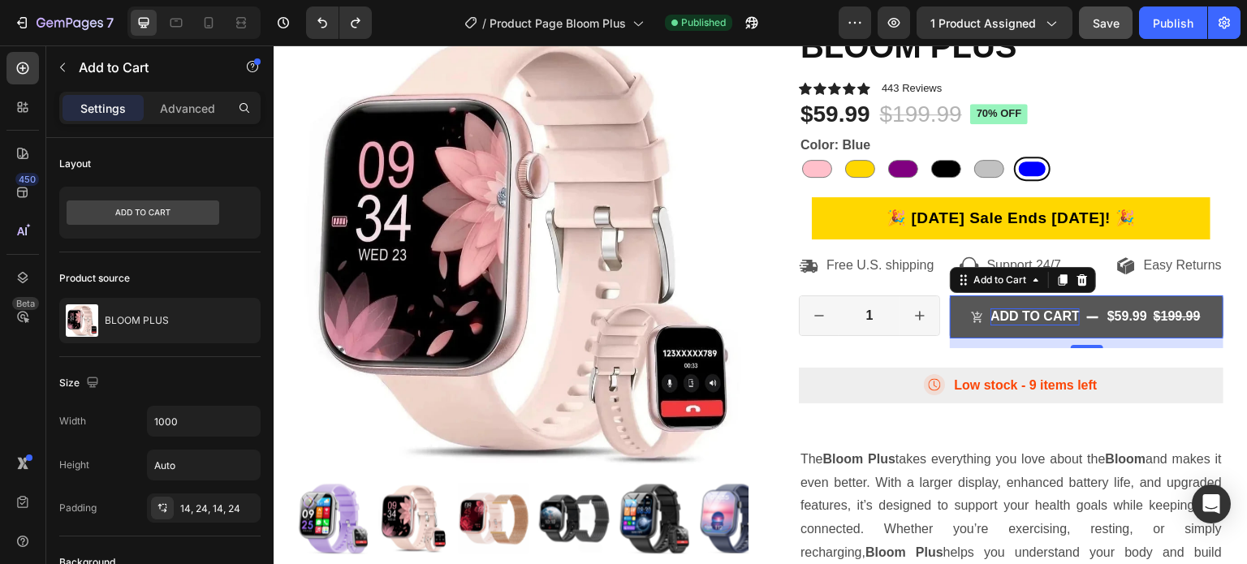
click at [1012, 326] on div "Add to cart" at bounding box center [1034, 316] width 89 height 17
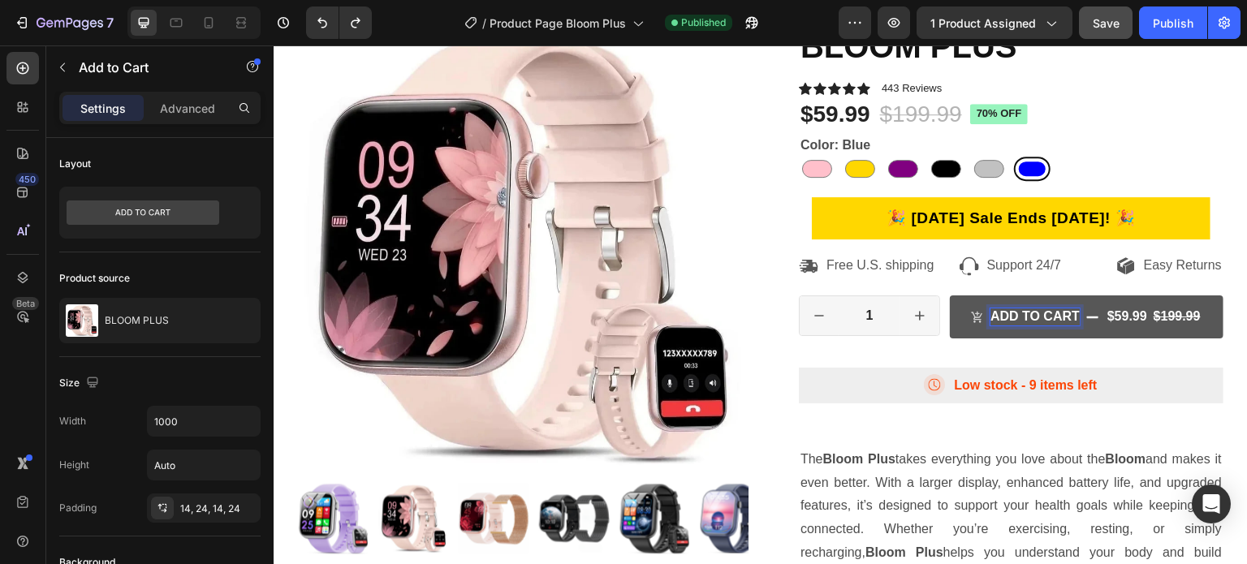
click at [976, 326] on span "Add to cart" at bounding box center [977, 316] width 13 height 17
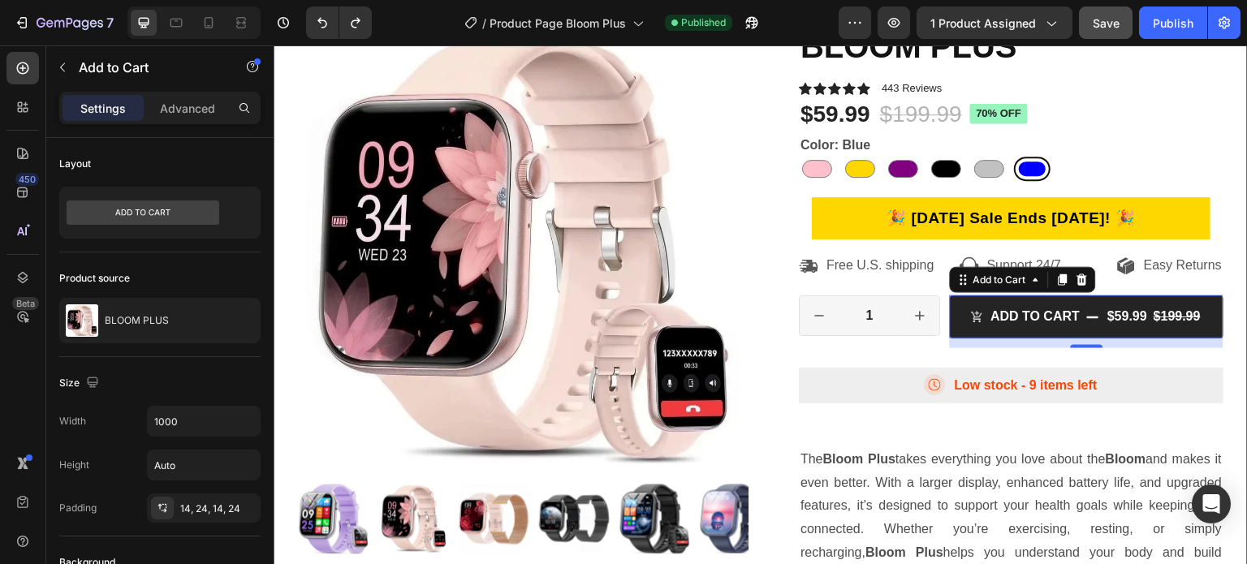
click at [278, 163] on div "Product Images BLOOM PLUS Product Title Icon Icon Icon Icon Icon Icon List 443 …" at bounding box center [761, 305] width 974 height 693
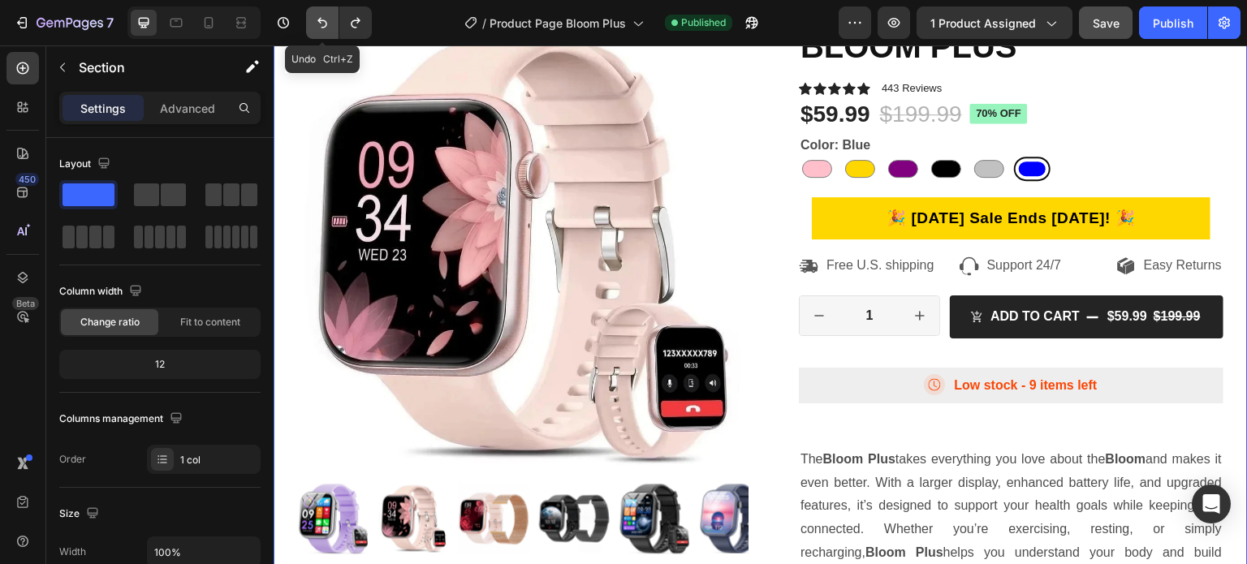
click at [321, 27] on icon "Undo/Redo" at bounding box center [322, 23] width 10 height 11
click at [364, 28] on button "Undo/Redo" at bounding box center [355, 22] width 32 height 32
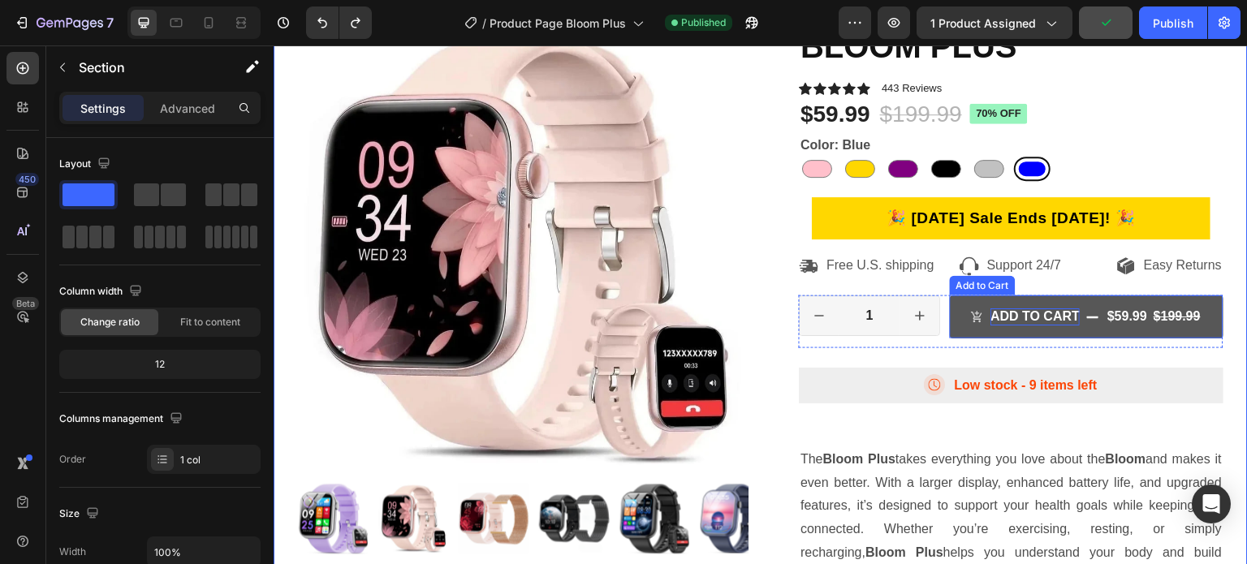
click at [990, 326] on p "Add to cart" at bounding box center [1034, 316] width 89 height 17
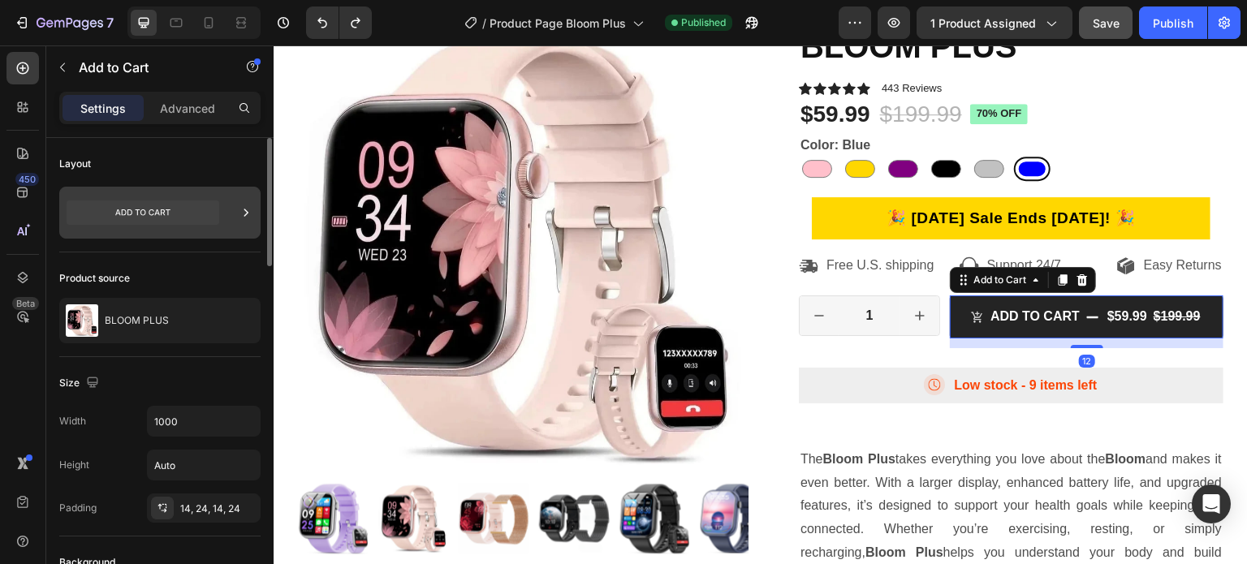
click at [245, 209] on icon at bounding box center [246, 213] width 16 height 16
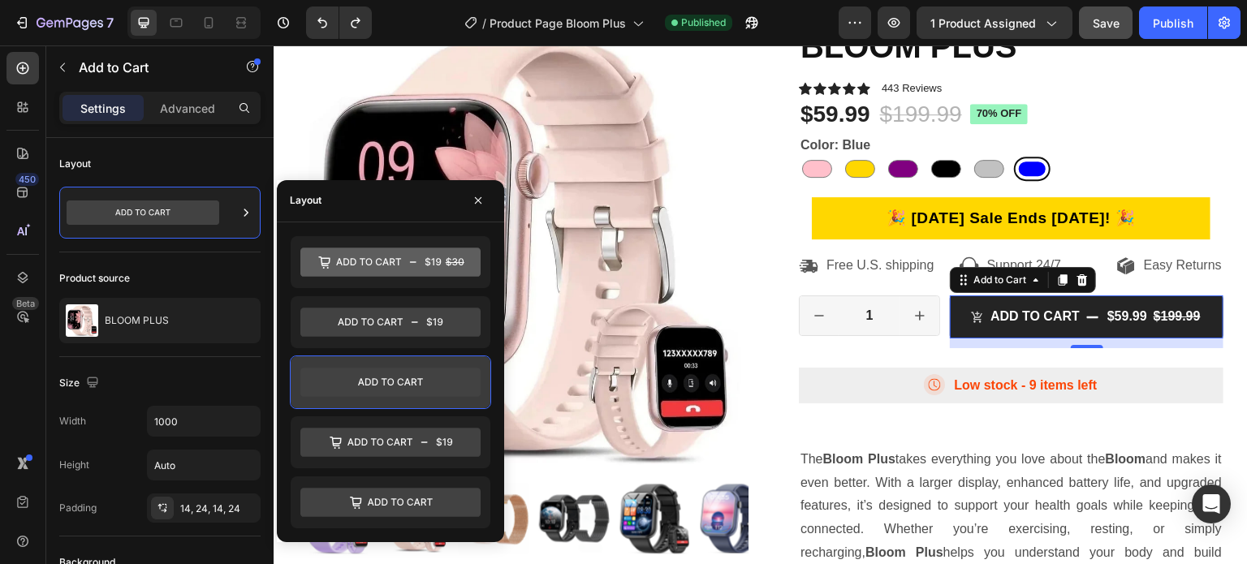
click at [367, 383] on icon at bounding box center [390, 381] width 65 height 7
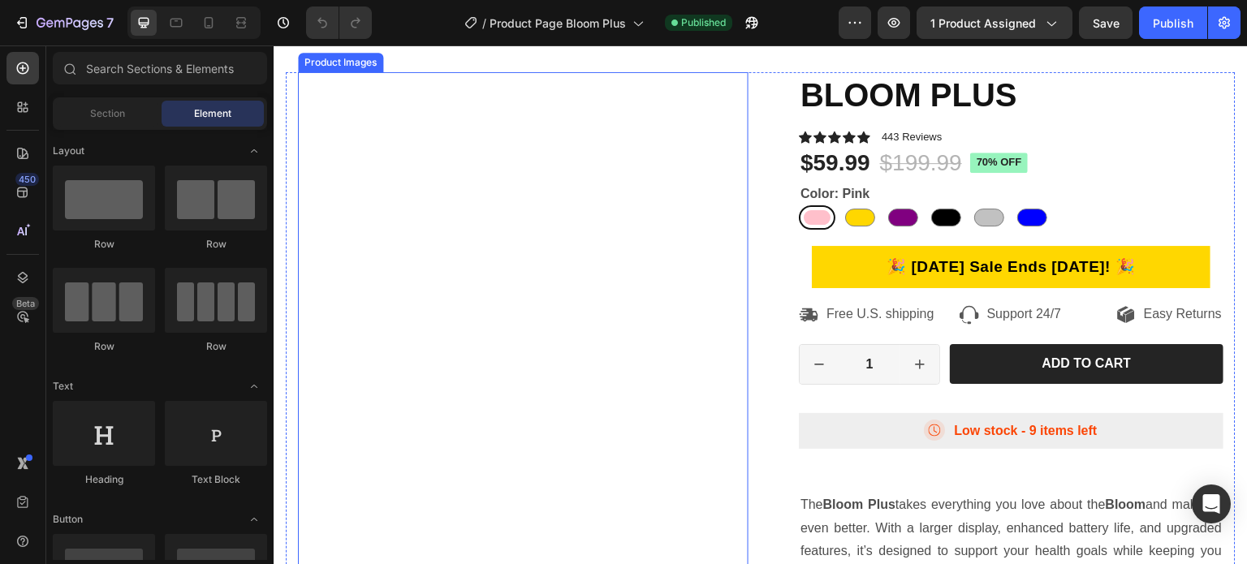
scroll to position [81, 0]
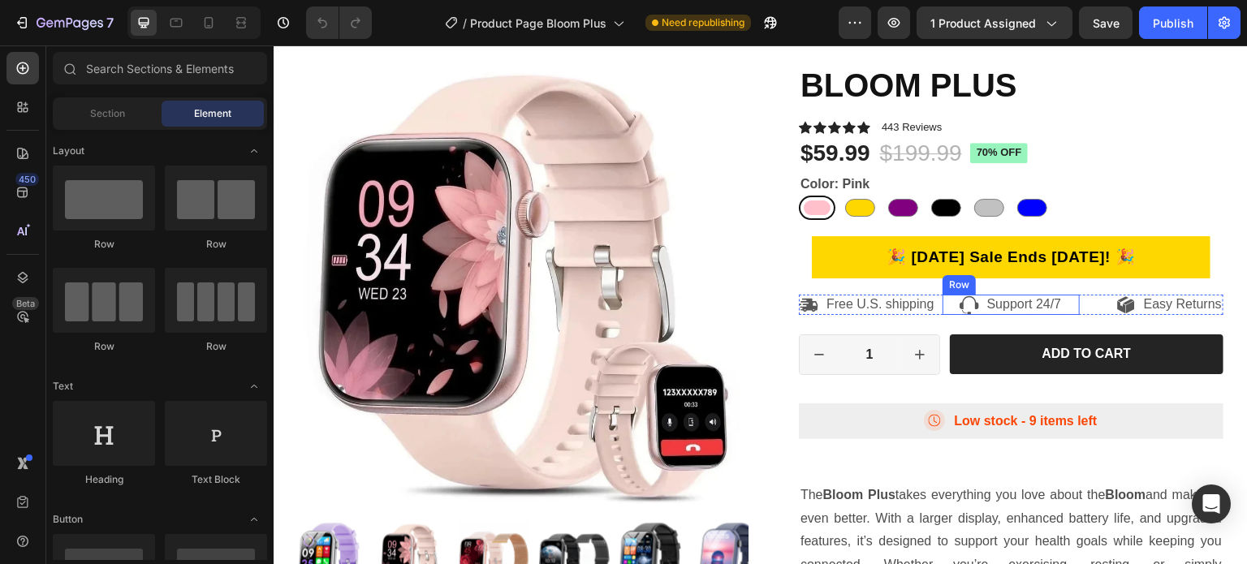
click at [972, 302] on div "Icon Support 24/7 Text Block Row" at bounding box center [1010, 305] width 137 height 20
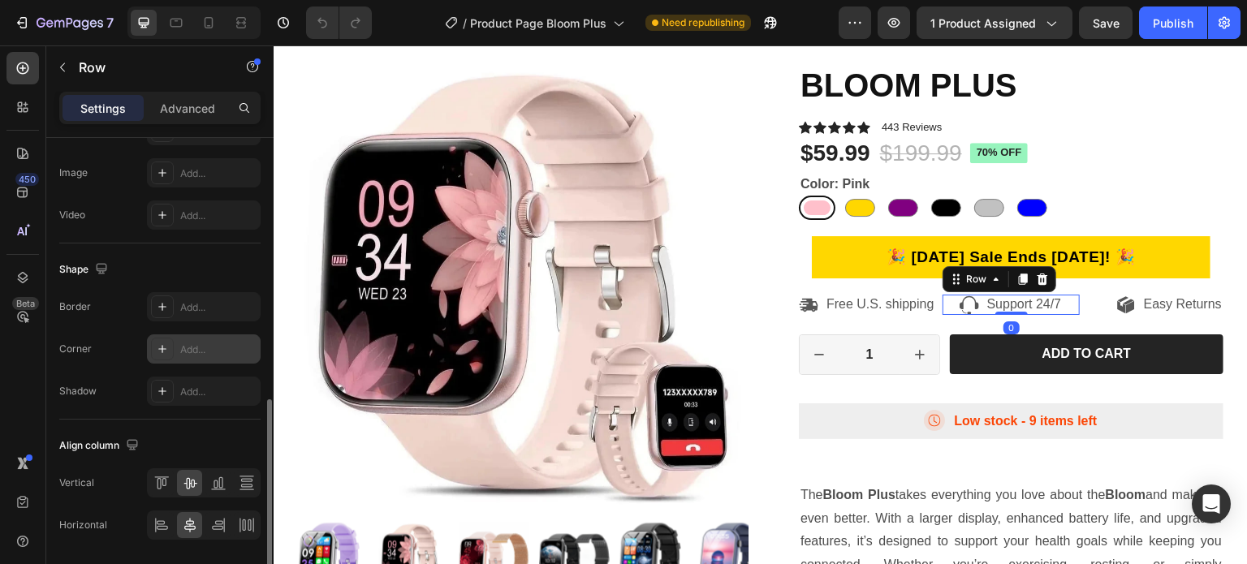
scroll to position [701, 0]
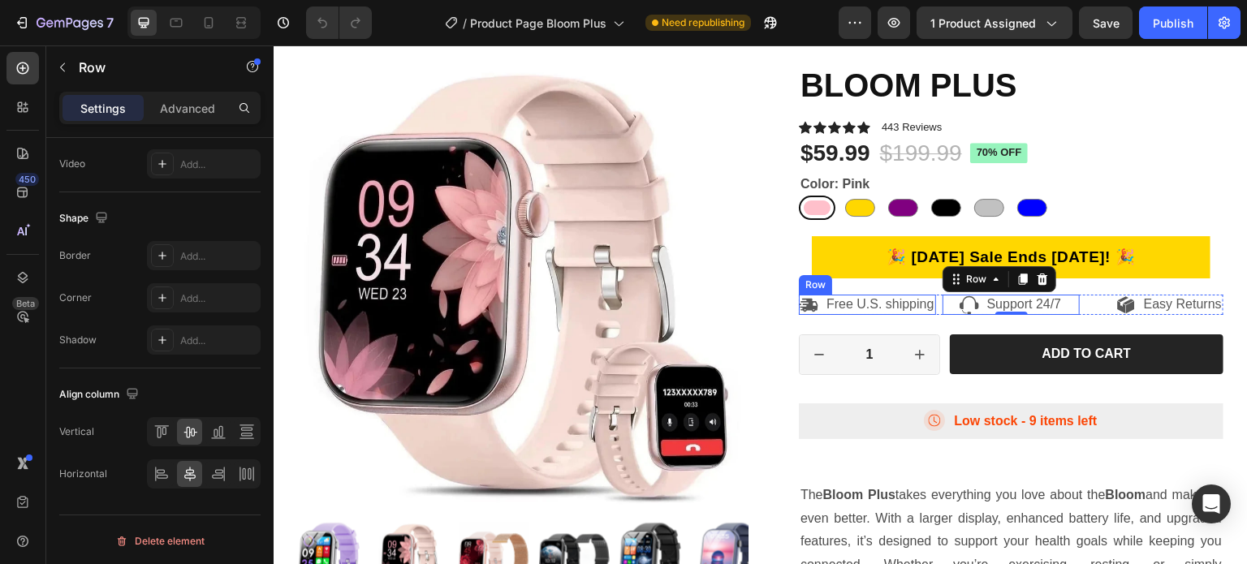
click at [814, 297] on div "Icon Free U.S. shipping Text Block Row" at bounding box center [867, 305] width 137 height 20
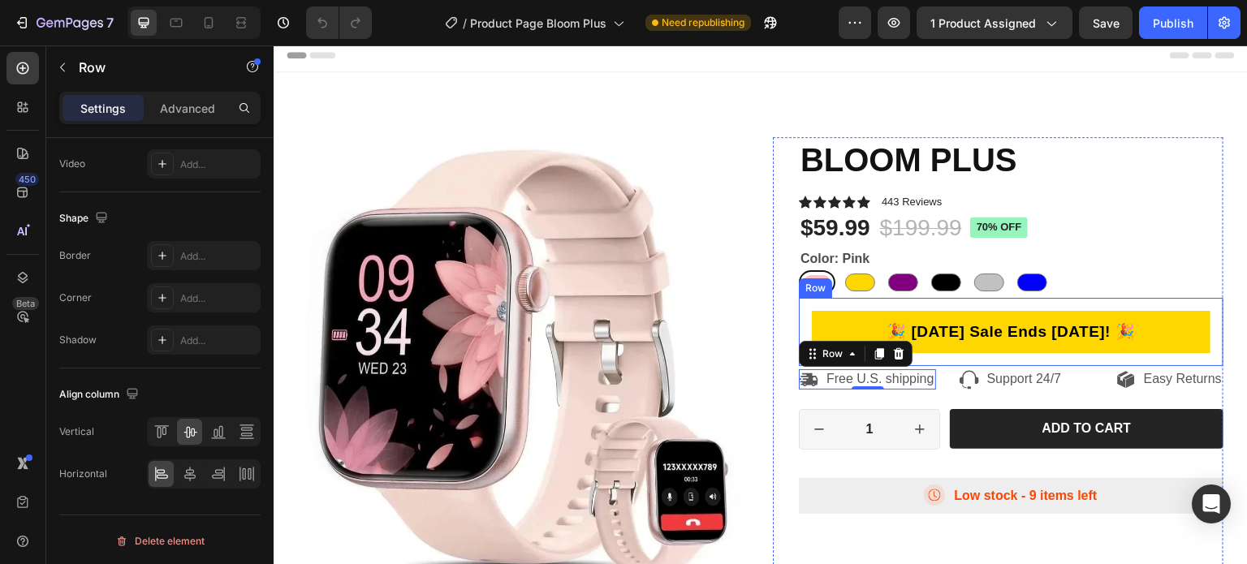
scroll to position [0, 0]
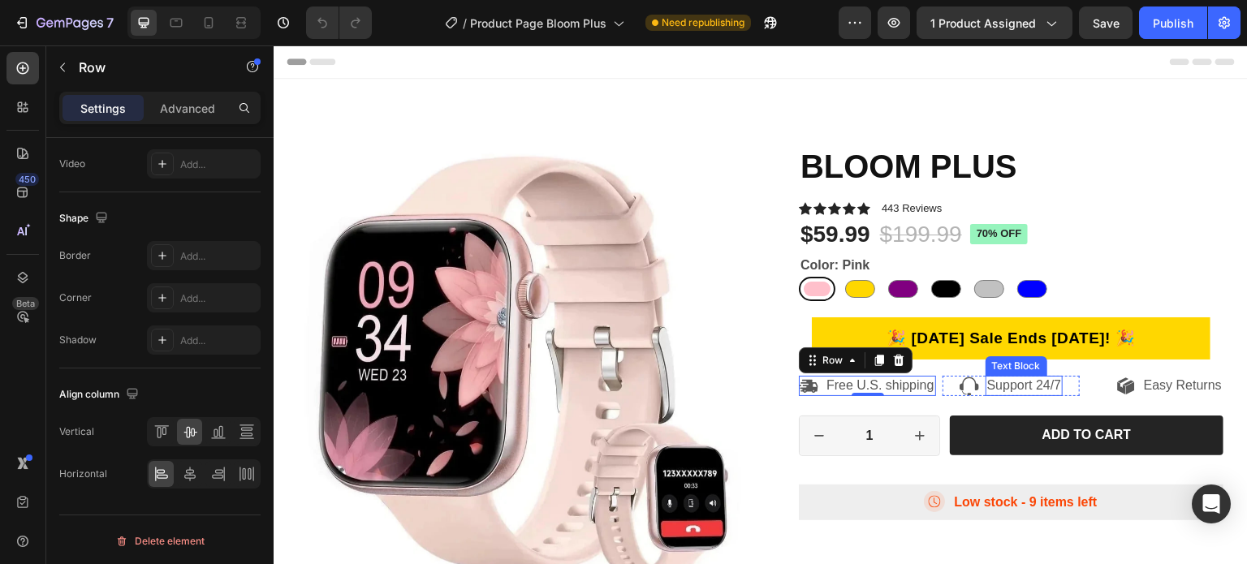
click at [1029, 395] on p "Support 24/7" at bounding box center [1024, 385] width 75 height 17
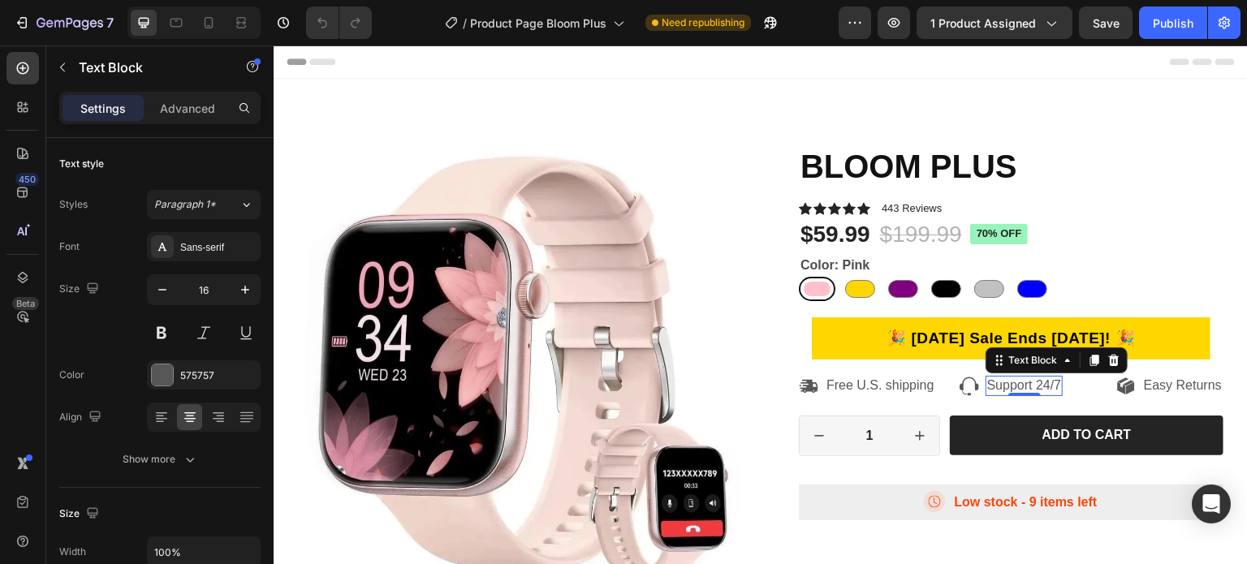
click at [1029, 395] on p "Support 24/7" at bounding box center [1024, 385] width 75 height 17
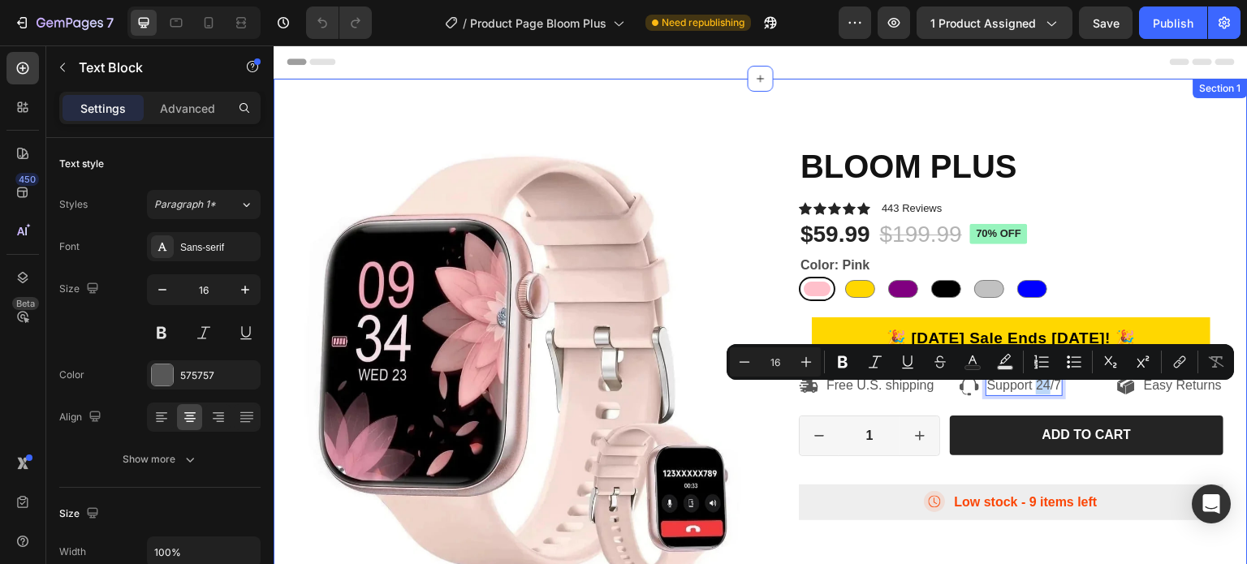
click at [1177, 123] on div "Product Images BLOOM PLUS Product Title Icon Icon Icon Icon Icon Icon List 443 …" at bounding box center [761, 424] width 974 height 690
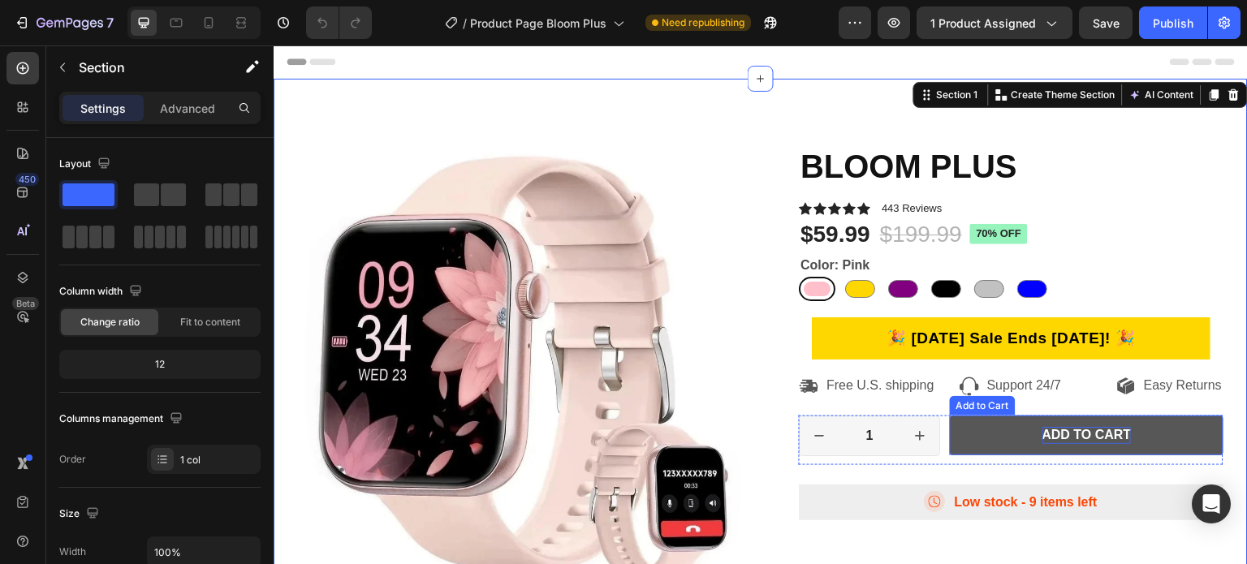
click at [1091, 444] on div "Add to cart" at bounding box center [1086, 435] width 89 height 17
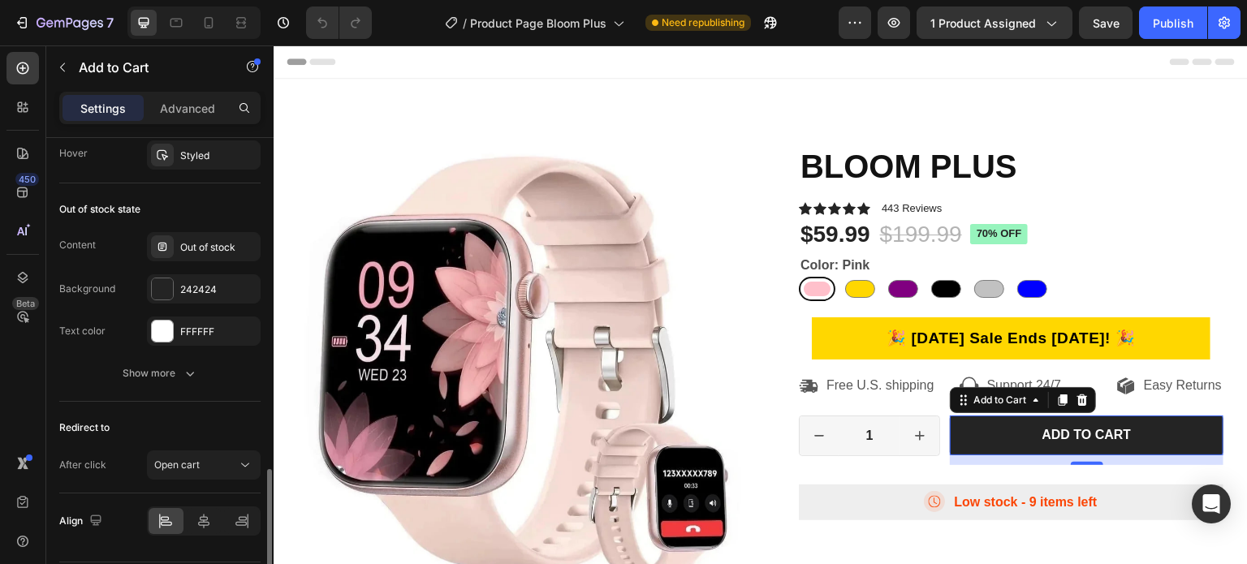
scroll to position [1263, 0]
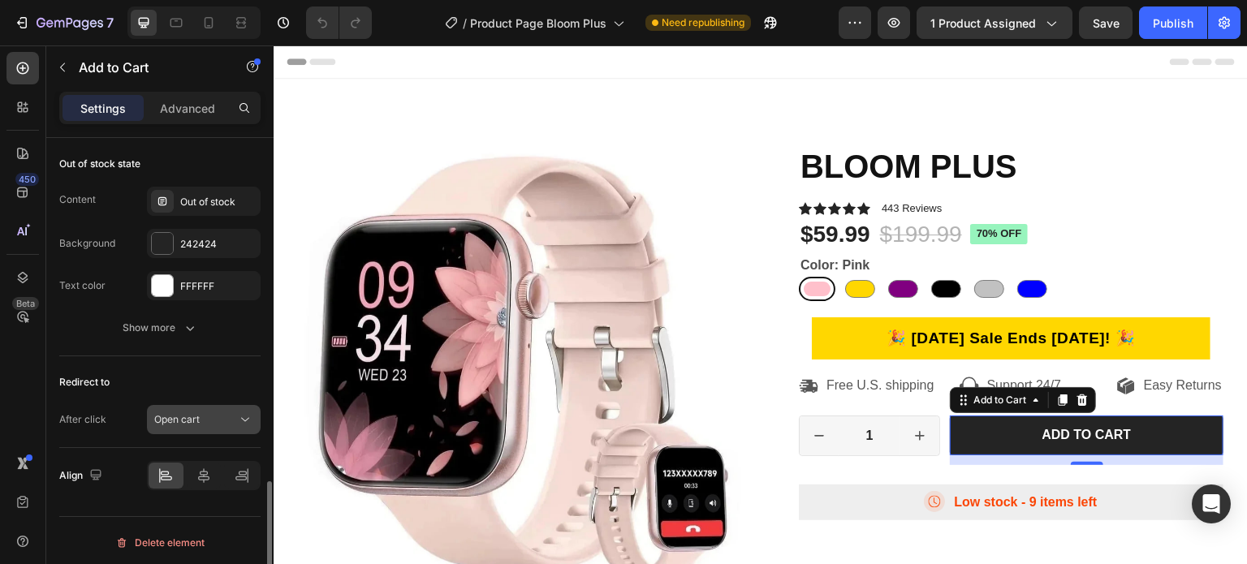
click at [244, 415] on icon at bounding box center [245, 420] width 16 height 16
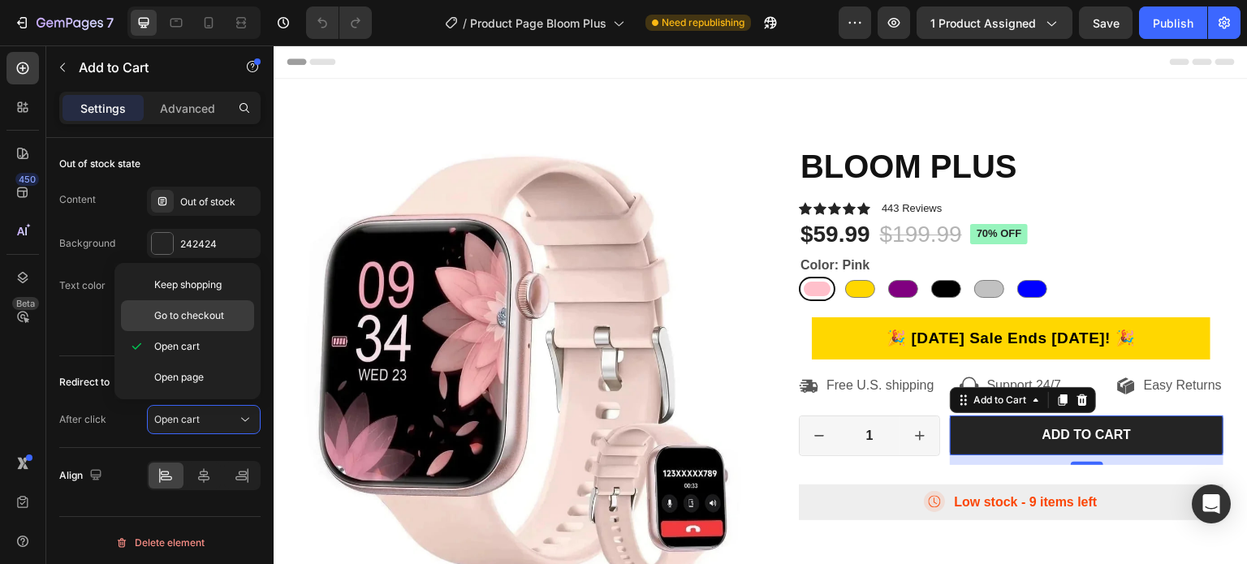
click at [213, 322] on div "Go to checkout" at bounding box center [187, 315] width 133 height 31
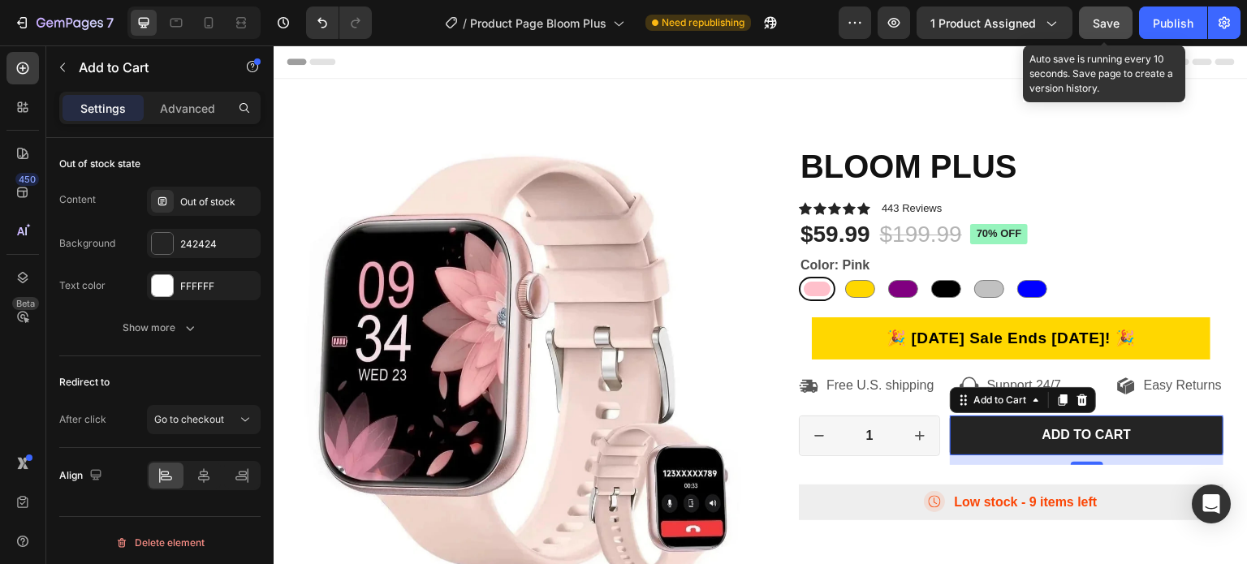
click at [1101, 19] on span "Save" at bounding box center [1106, 23] width 27 height 14
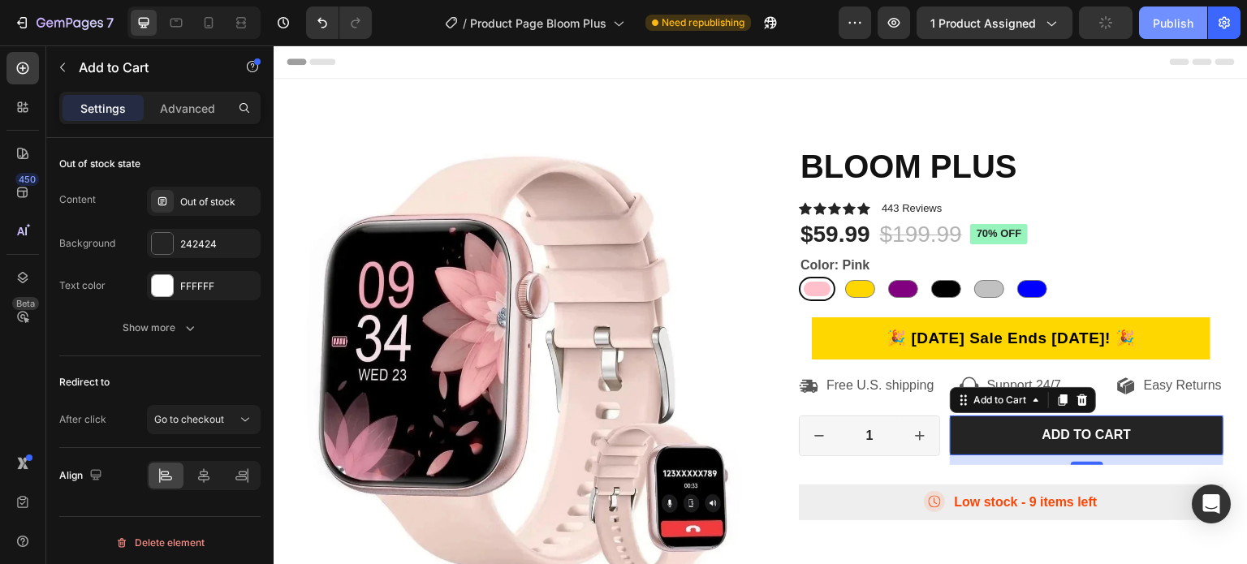
click at [1150, 25] on button "Publish" at bounding box center [1173, 22] width 68 height 32
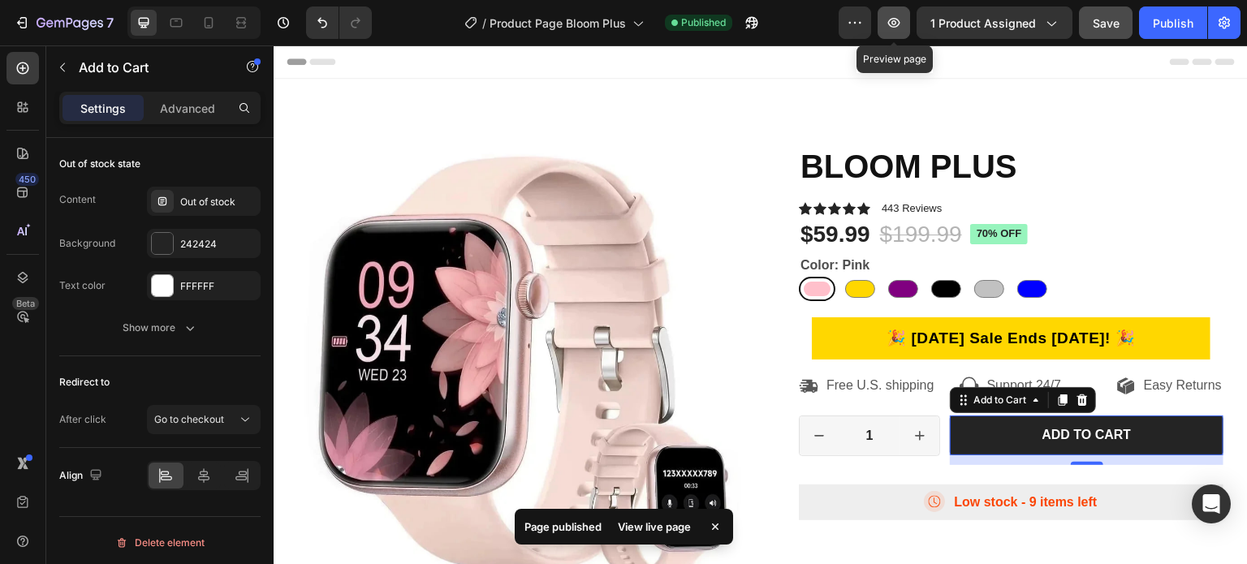
click at [905, 25] on button "button" at bounding box center [894, 22] width 32 height 32
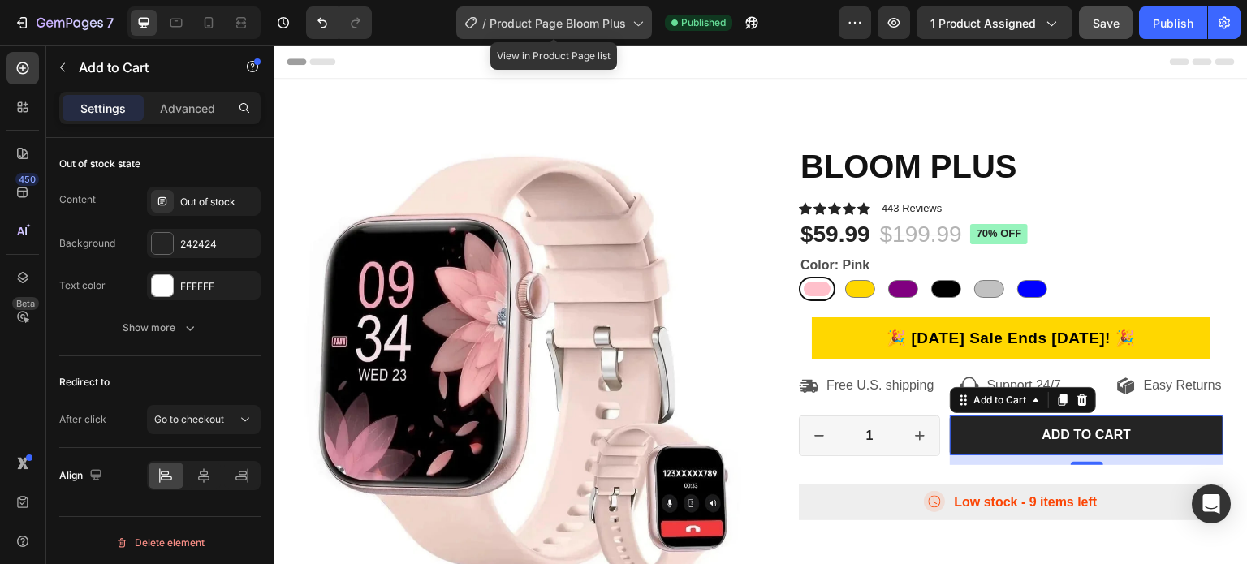
click at [526, 22] on span "Product Page Bloom Plus" at bounding box center [558, 23] width 136 height 17
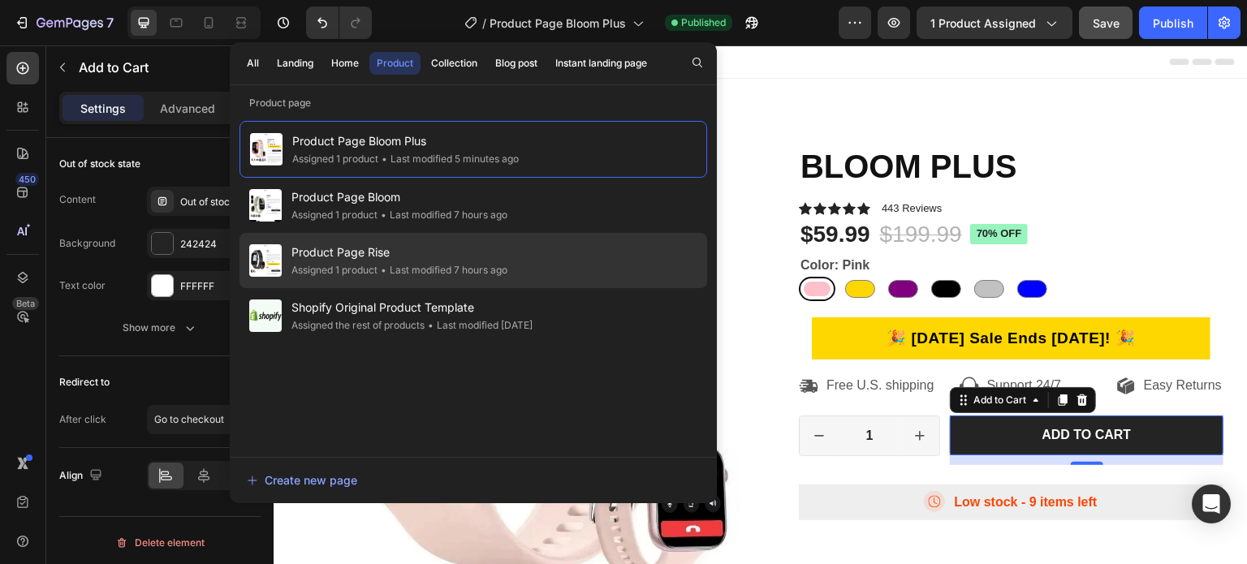
click at [373, 256] on span "Product Page Rise" at bounding box center [399, 252] width 216 height 19
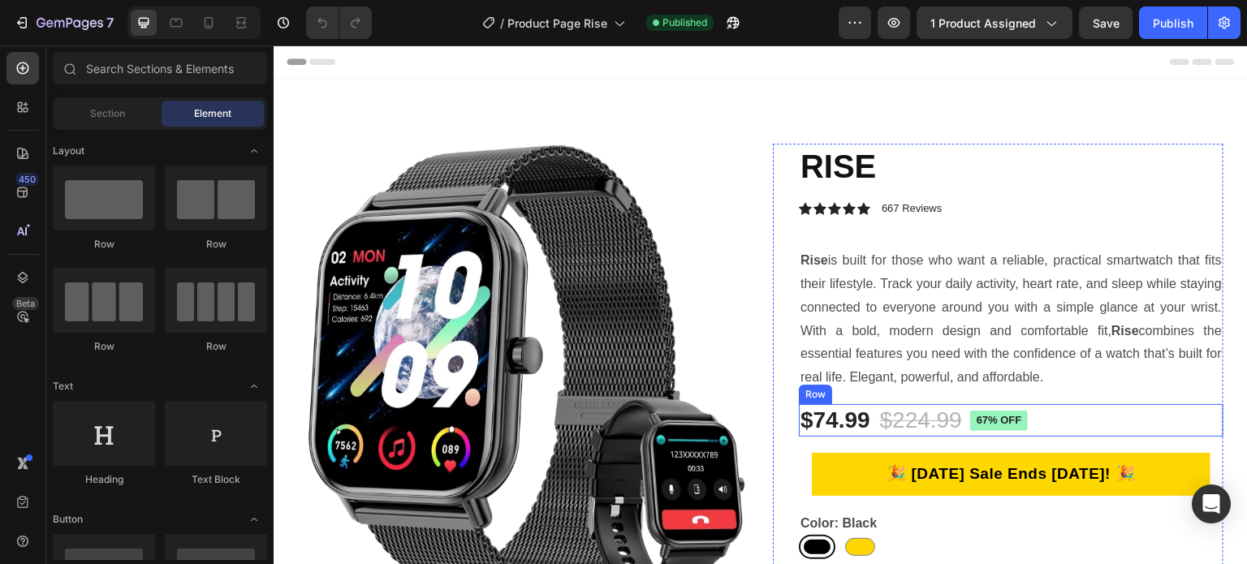
click at [869, 407] on div "$74.99 Product Price Product Price $224.99 Product Price Product Price 67% off …" at bounding box center [1011, 420] width 425 height 32
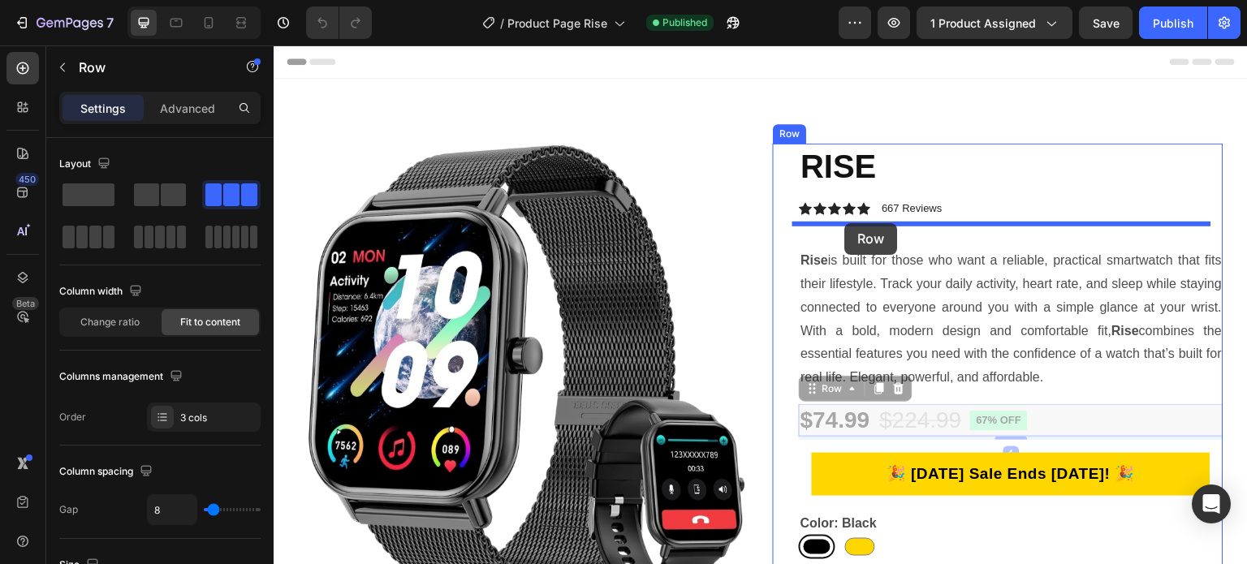
drag, startPoint x: 816, startPoint y: 396, endPoint x: 845, endPoint y: 223, distance: 175.4
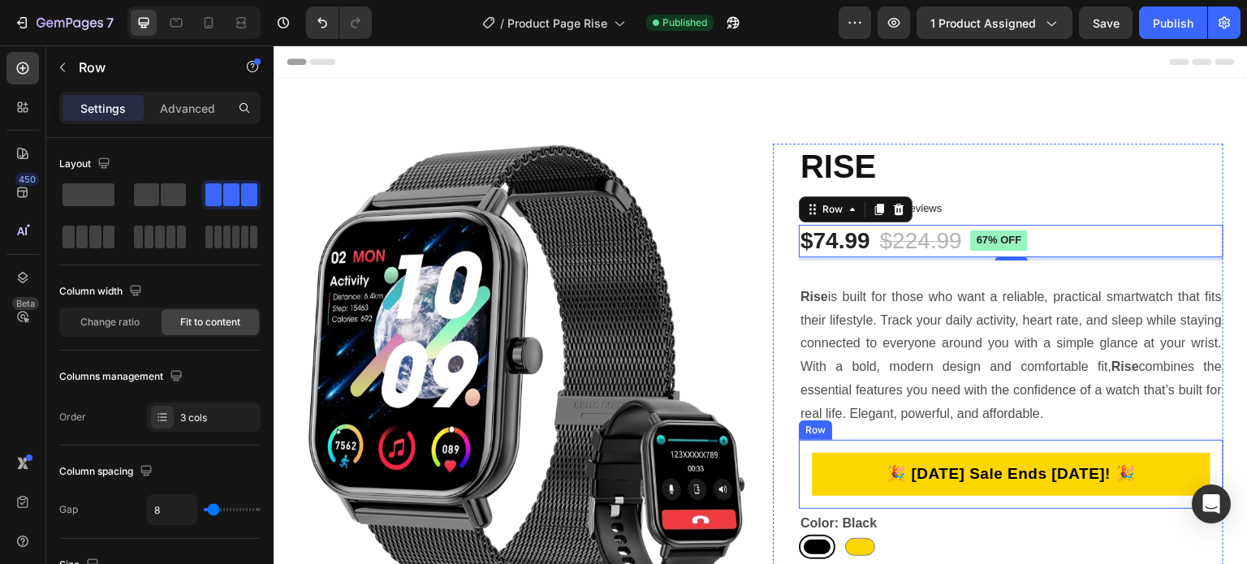
click at [898, 444] on div "🎉 [DATE] Sale Ends [DATE]! 🎉 Custom Code Row" at bounding box center [1011, 474] width 425 height 69
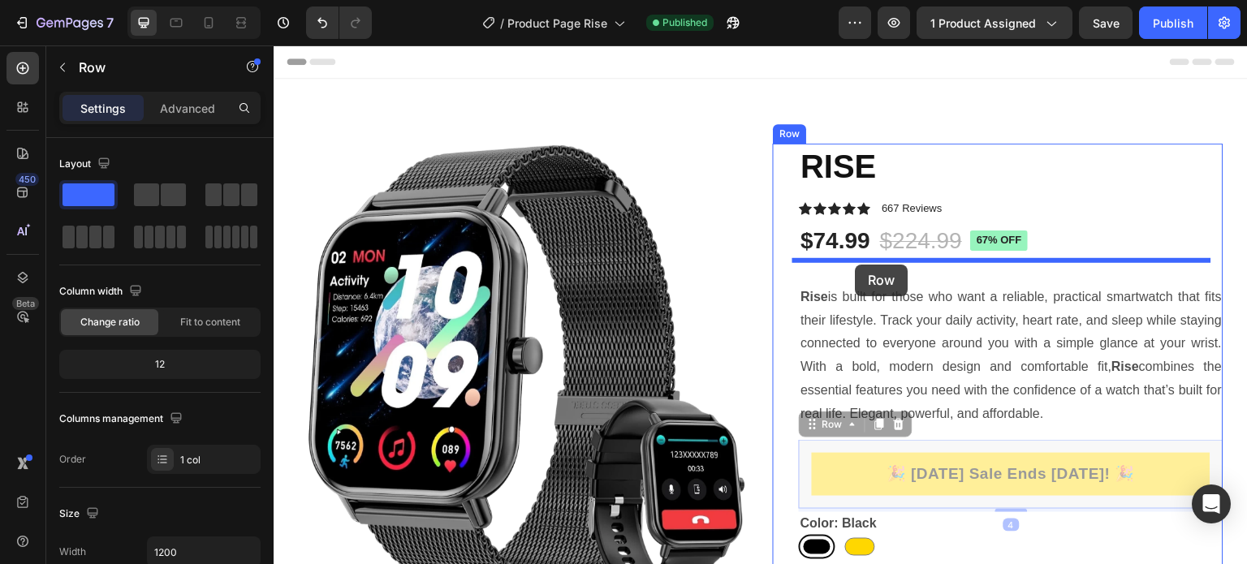
drag, startPoint x: 820, startPoint y: 427, endPoint x: 856, endPoint y: 265, distance: 166.2
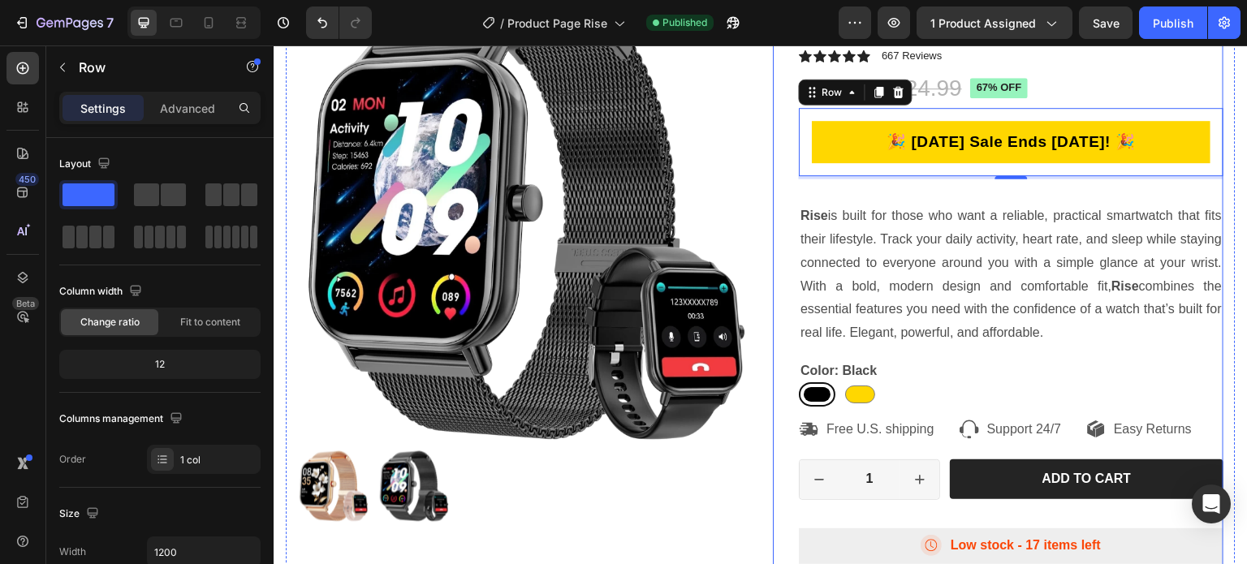
scroll to position [162, 0]
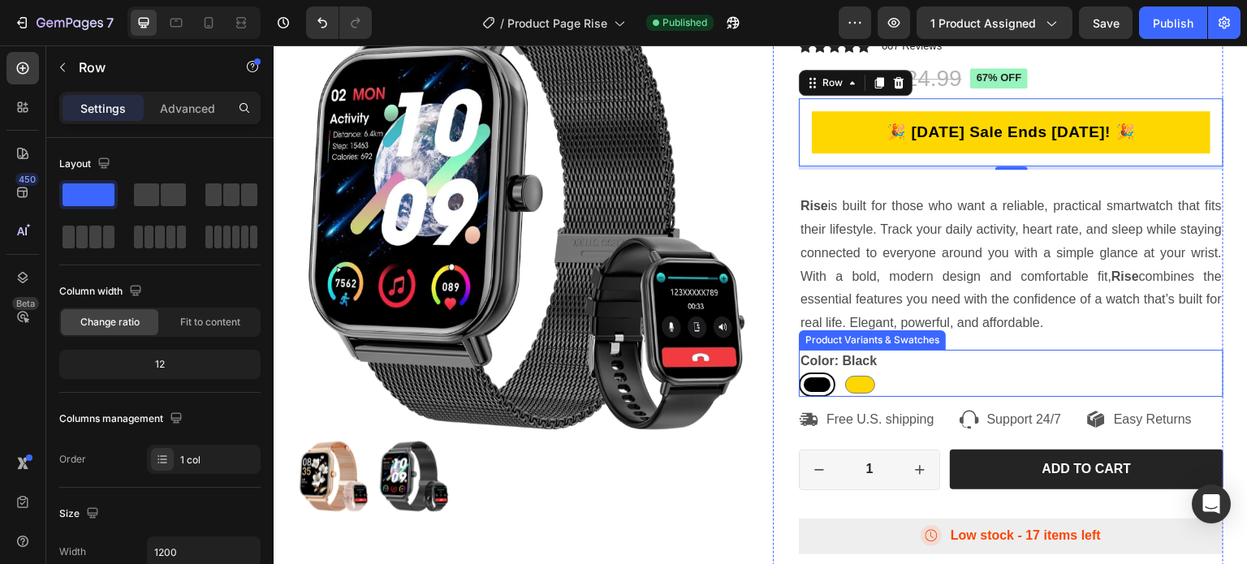
click at [960, 354] on div "Color: Black Black Black Gold Gold" at bounding box center [1011, 373] width 425 height 47
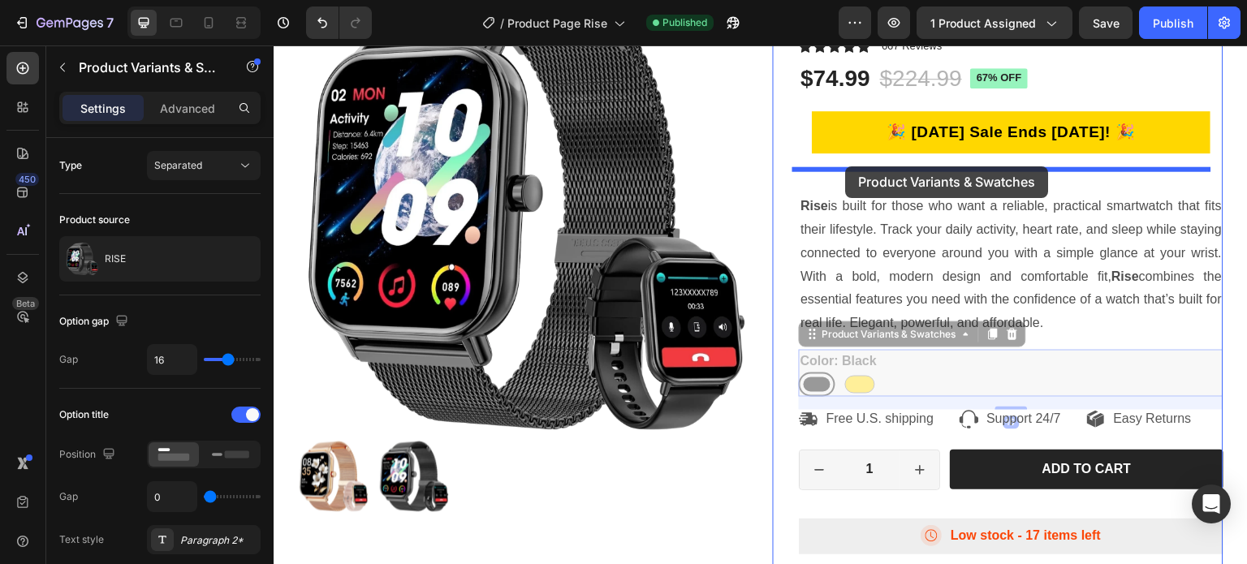
drag, startPoint x: 846, startPoint y: 338, endPoint x: 846, endPoint y: 166, distance: 171.3
radio input "true"
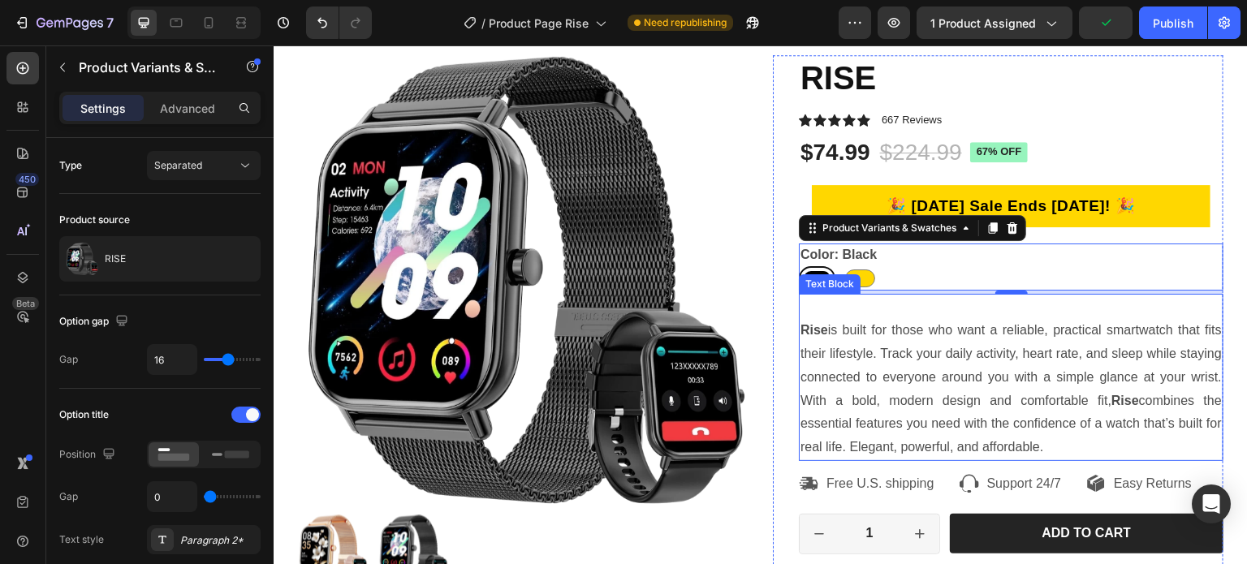
scroll to position [81, 0]
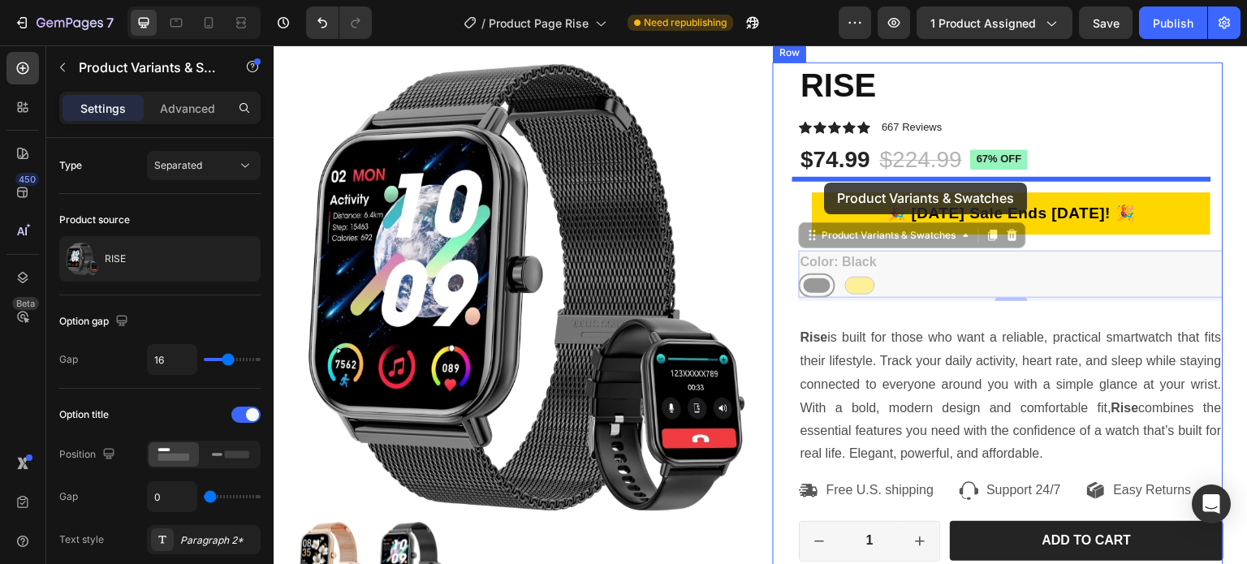
drag, startPoint x: 824, startPoint y: 241, endPoint x: 825, endPoint y: 183, distance: 58.5
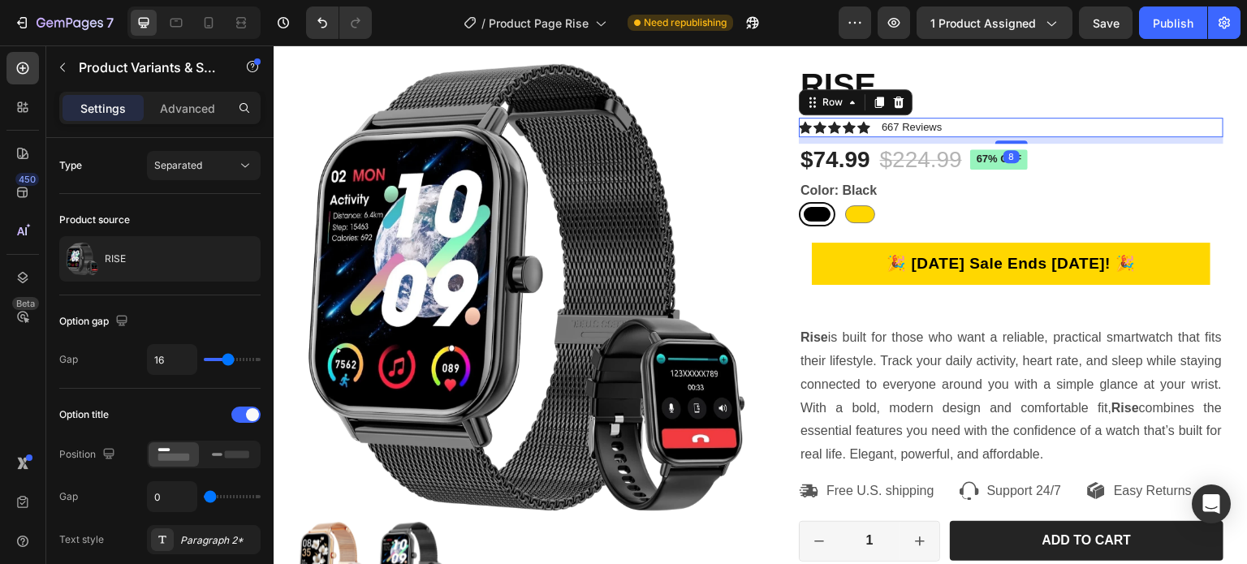
click at [1163, 125] on div "Icon Icon Icon Icon Icon Icon List 667 Reviews Text Block Row 8" at bounding box center [1011, 127] width 425 height 19
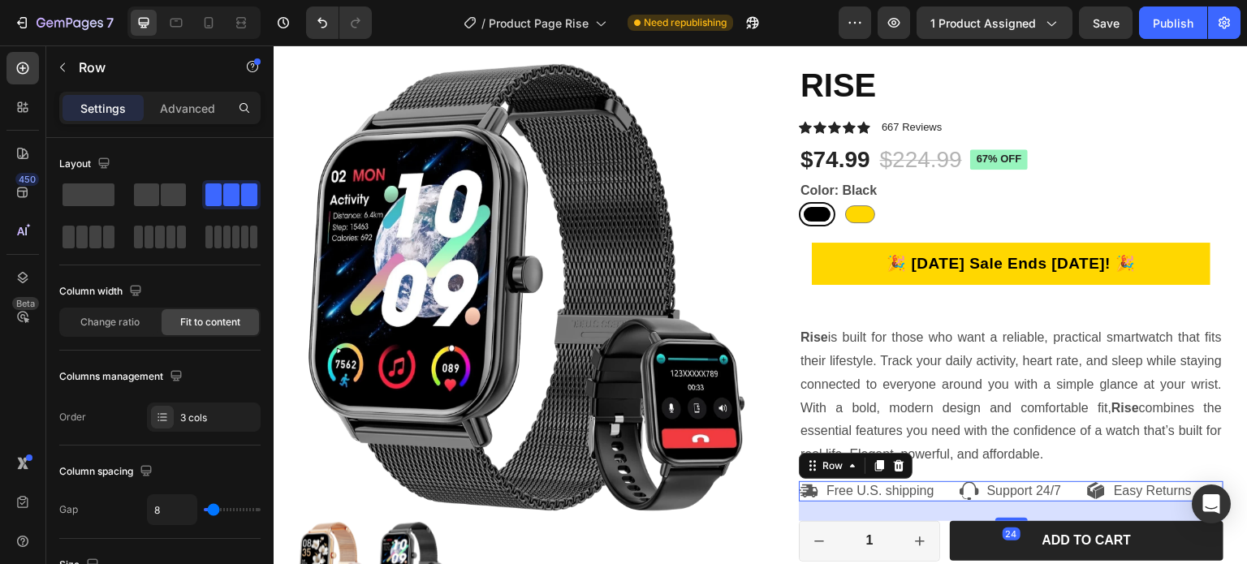
click at [929, 483] on div "Icon Free U.S. shipping Text Block Row Icon Support 24/7 Text Block Row Icon Ea…" at bounding box center [1011, 491] width 425 height 20
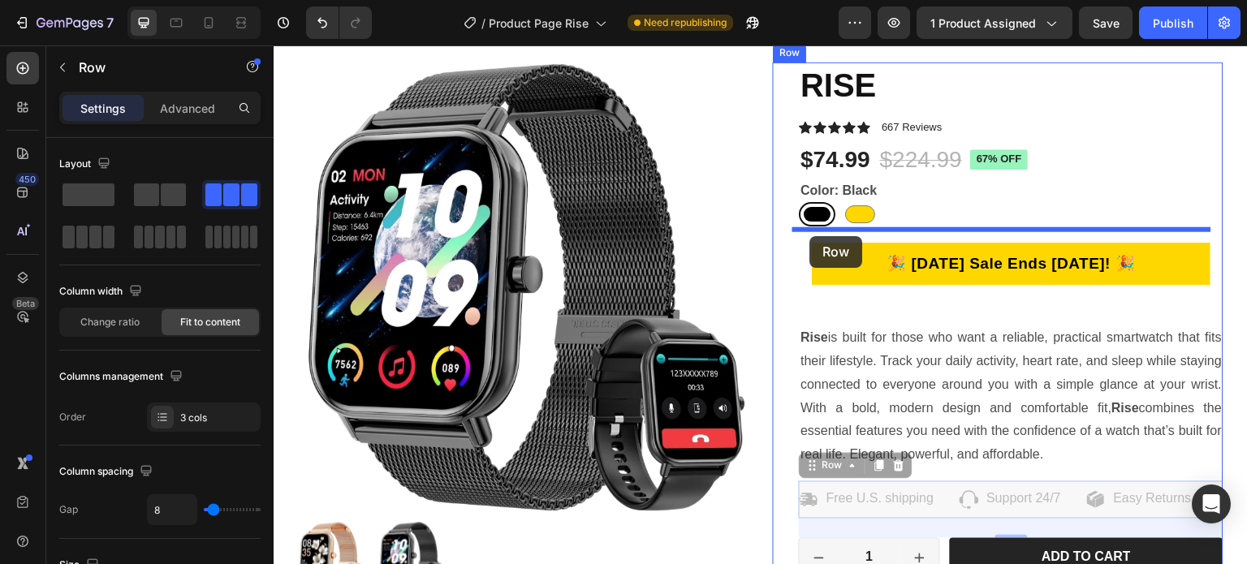
drag, startPoint x: 822, startPoint y: 442, endPoint x: 810, endPoint y: 236, distance: 205.7
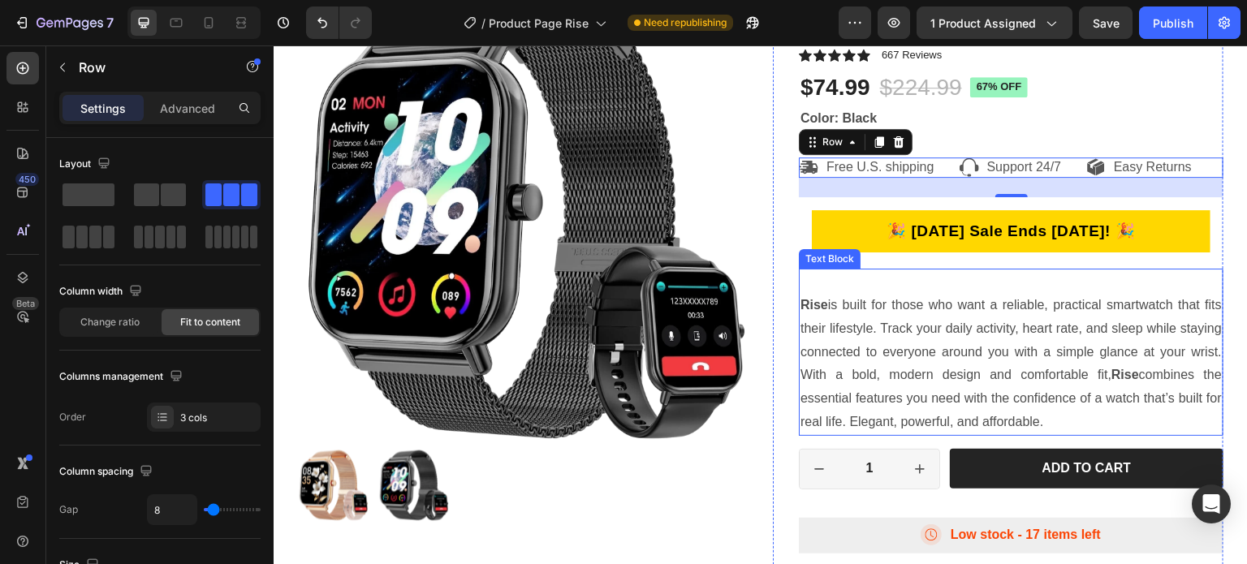
scroll to position [162, 0]
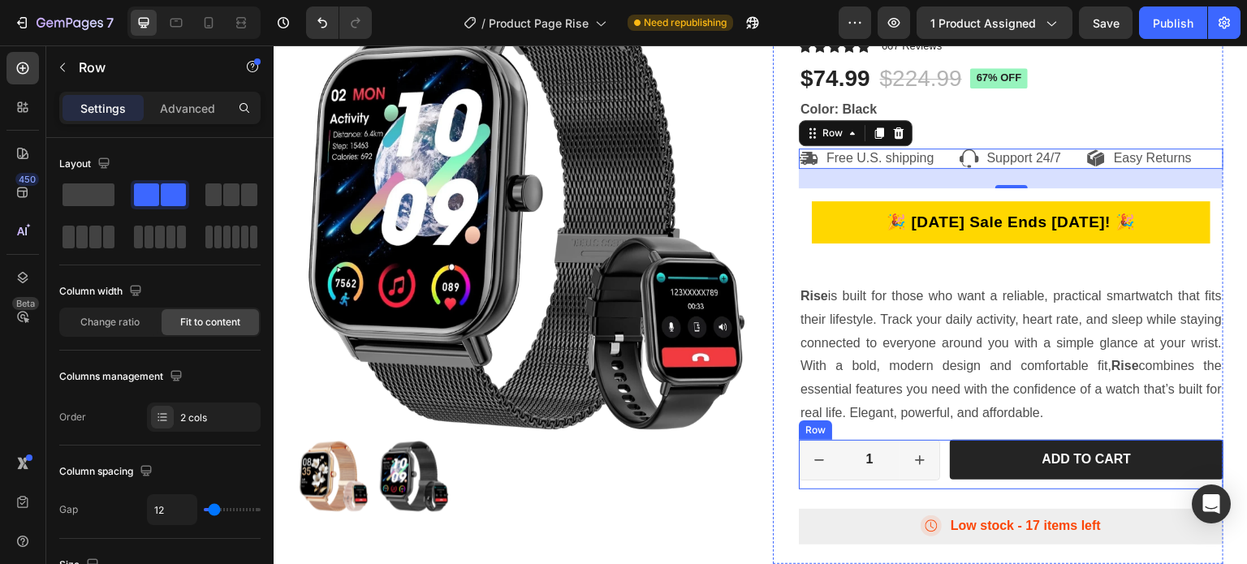
click at [938, 461] on div "1 Product Quantity Row Add to cart Add to Cart Row" at bounding box center [1011, 465] width 425 height 50
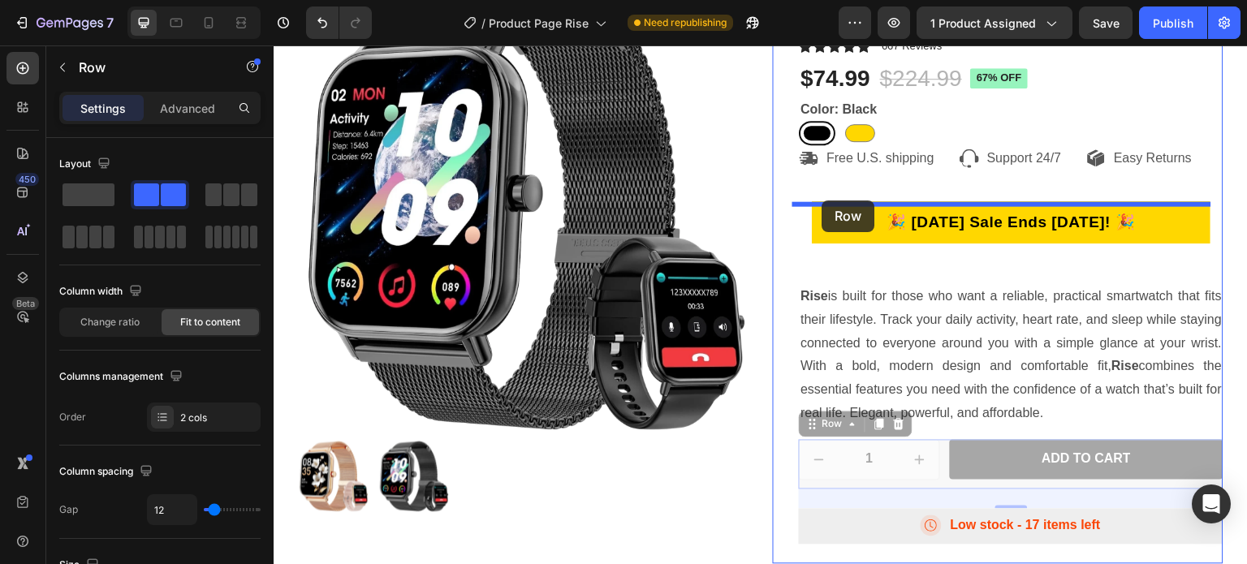
drag, startPoint x: 813, startPoint y: 447, endPoint x: 822, endPoint y: 201, distance: 246.9
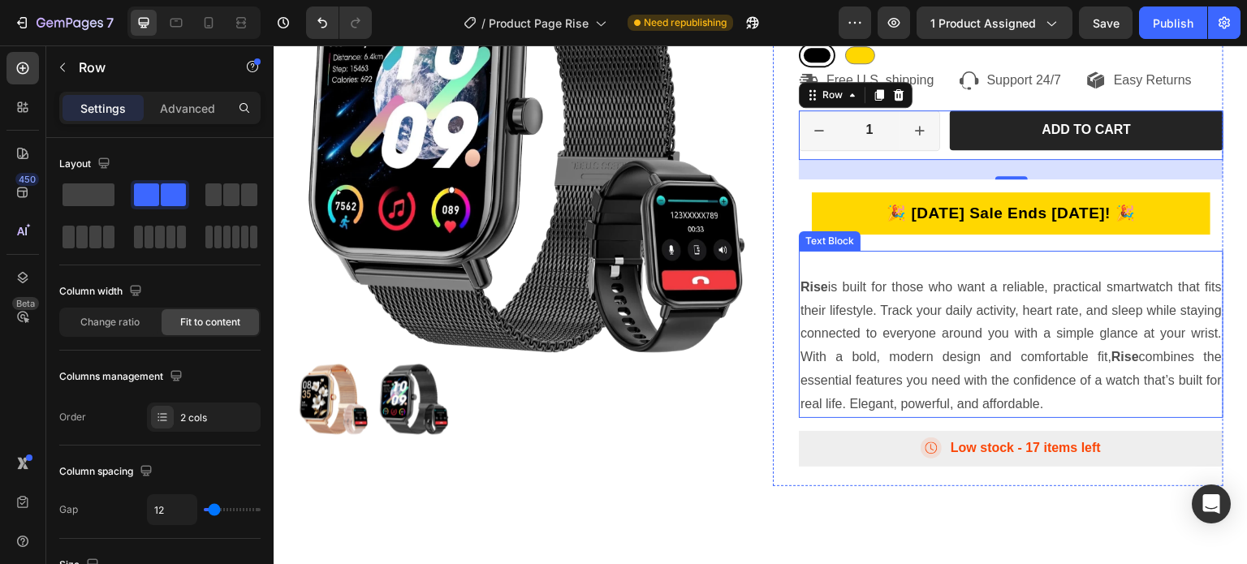
scroll to position [244, 0]
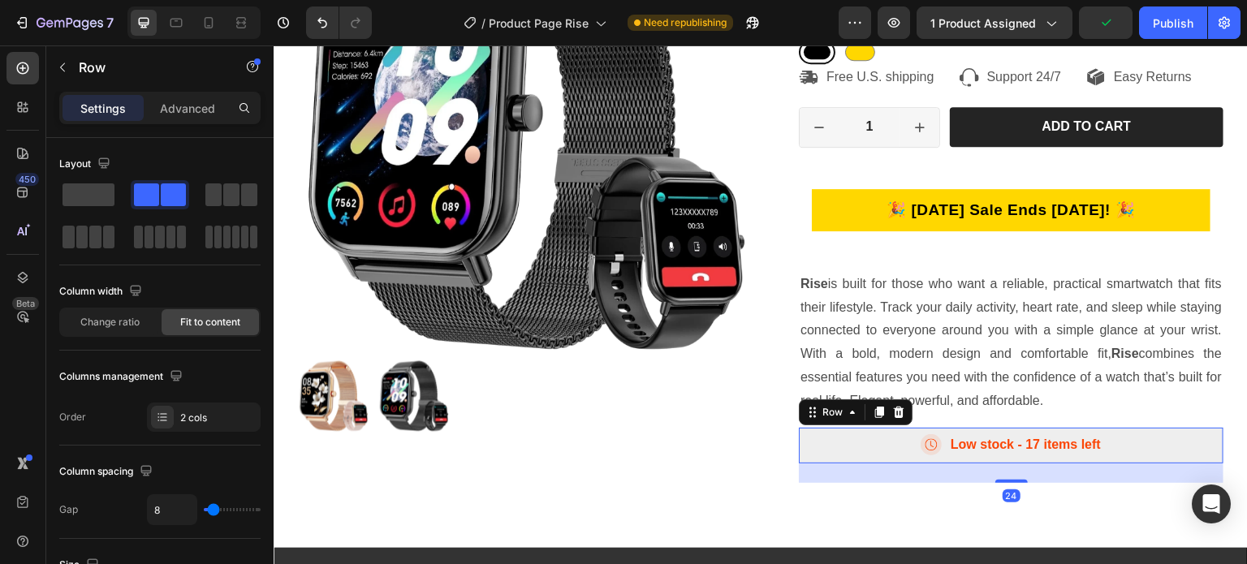
click at [838, 446] on div "Icon Low stock - 17 items left Text Block Row 24" at bounding box center [1011, 446] width 425 height 36
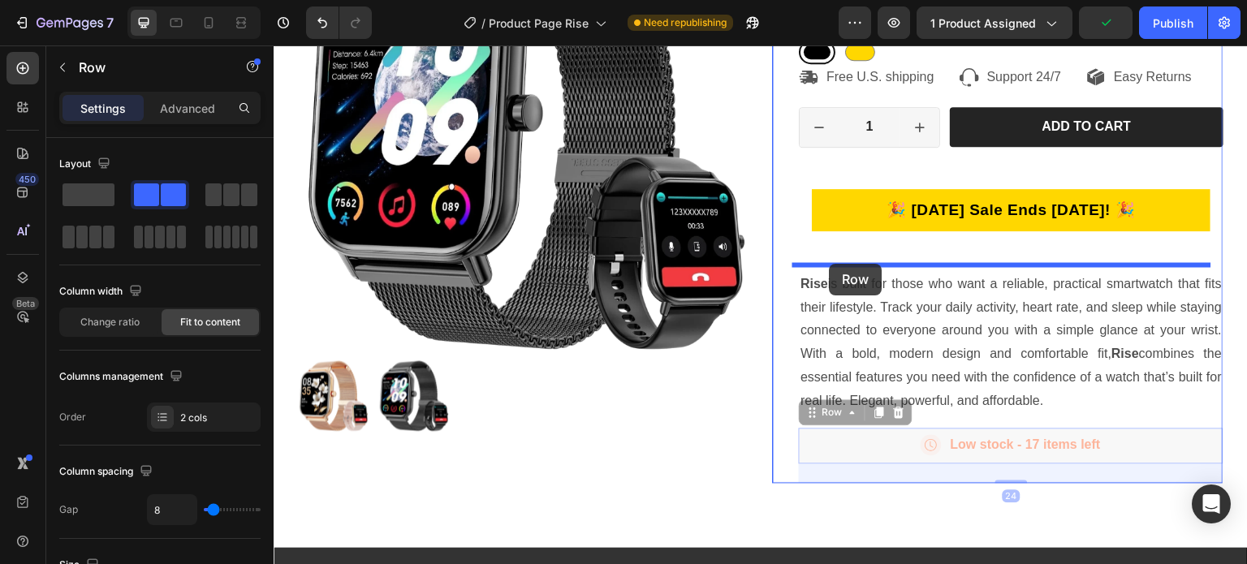
drag, startPoint x: 810, startPoint y: 433, endPoint x: 830, endPoint y: 264, distance: 170.8
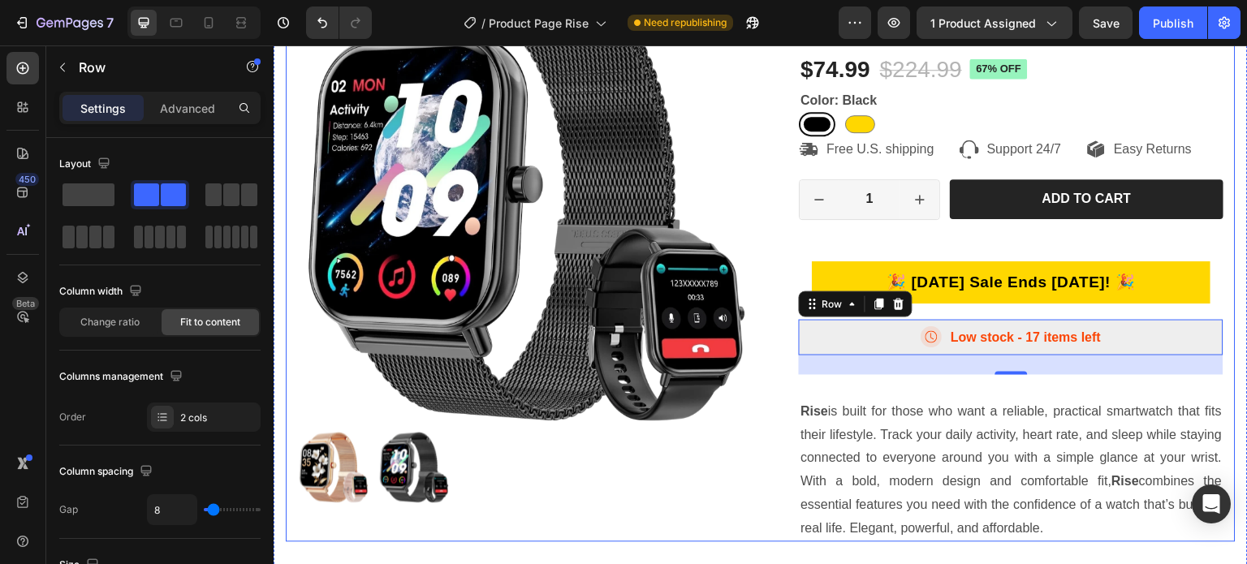
click at [744, 409] on div "Product Images RISE Product Title Icon Icon Icon Icon Icon Icon List 667 Review…" at bounding box center [761, 257] width 950 height 570
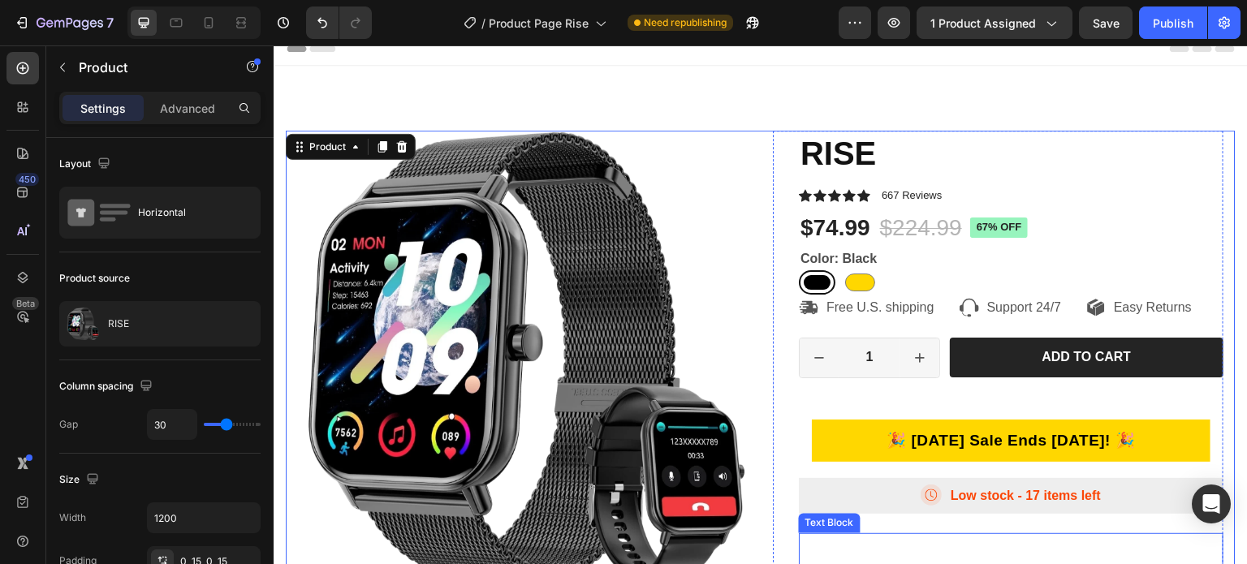
scroll to position [0, 0]
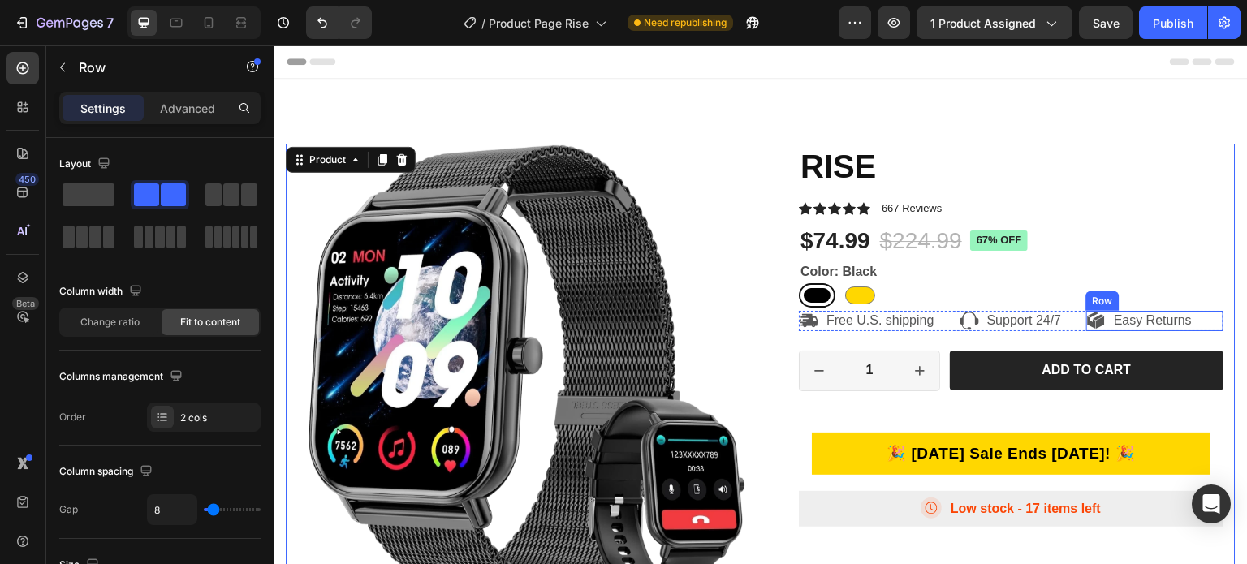
click at [1191, 321] on div "Icon Easy Returns Text Block Row" at bounding box center [1154, 321] width 137 height 20
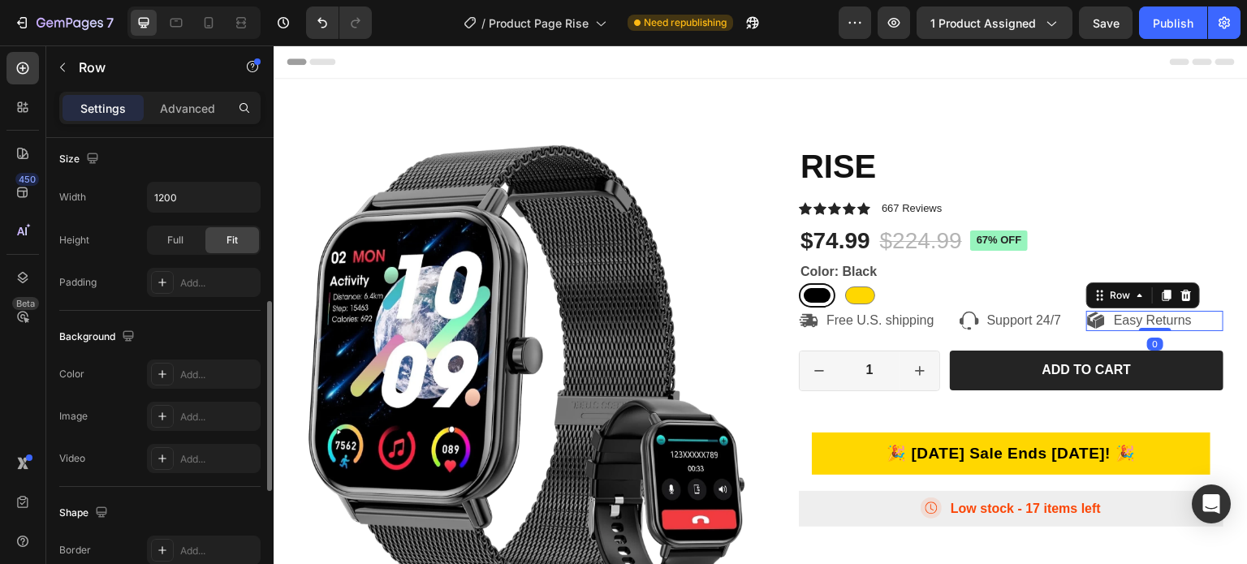
scroll to position [701, 0]
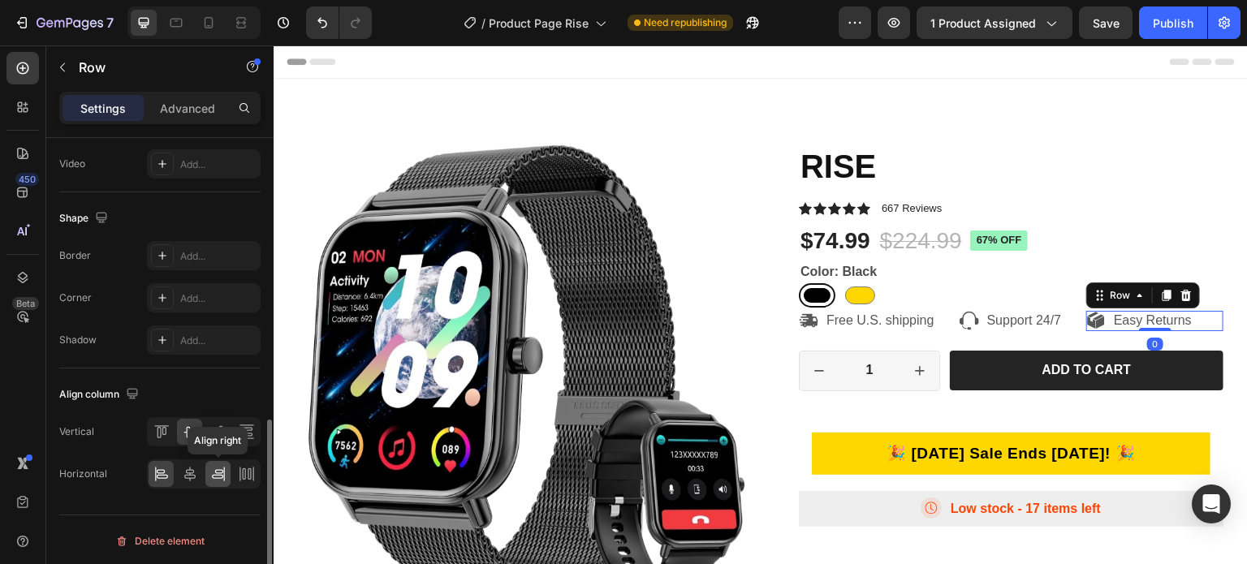
click at [213, 468] on icon at bounding box center [218, 474] width 16 height 16
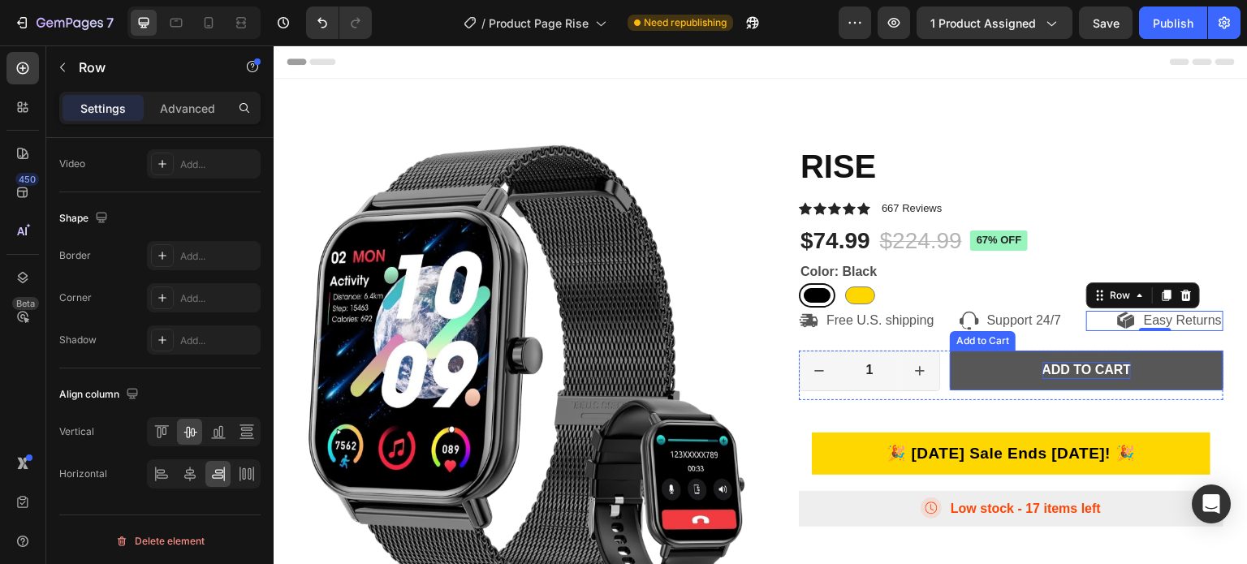
click at [1054, 379] on div "Add to cart" at bounding box center [1086, 370] width 89 height 17
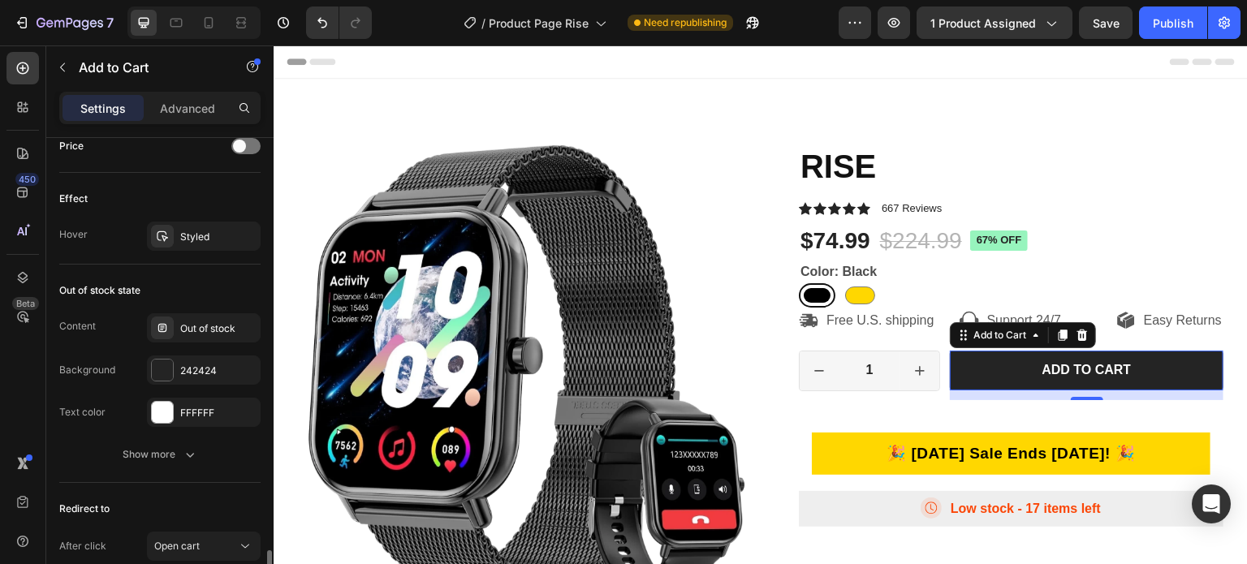
scroll to position [1263, 0]
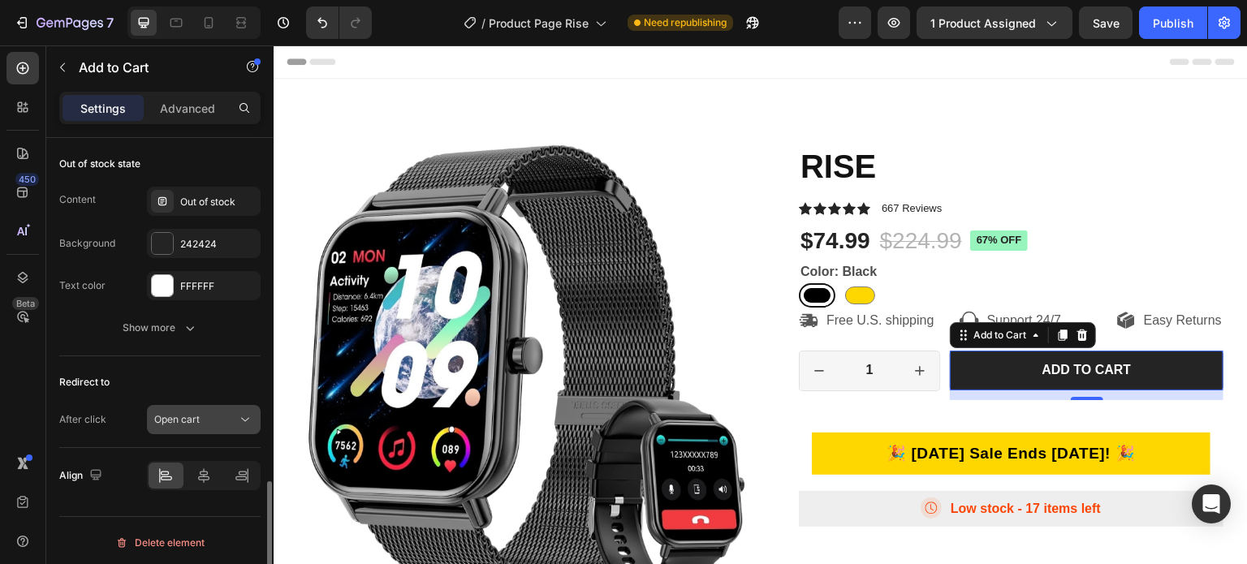
click at [208, 414] on div "Open cart" at bounding box center [195, 419] width 83 height 15
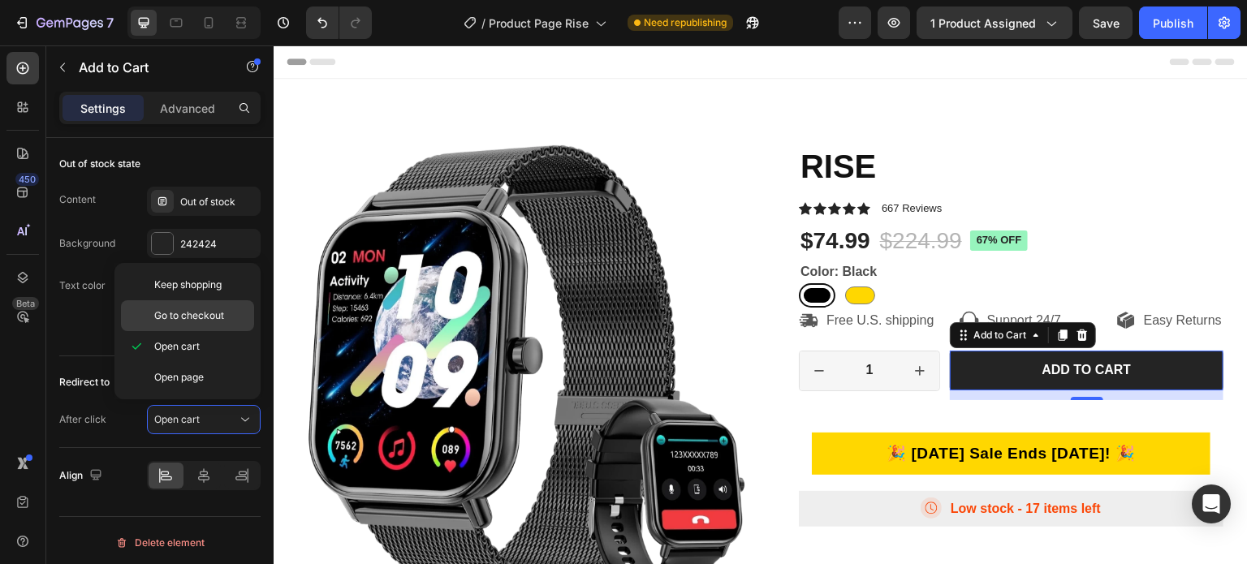
click at [208, 317] on span "Go to checkout" at bounding box center [189, 315] width 70 height 15
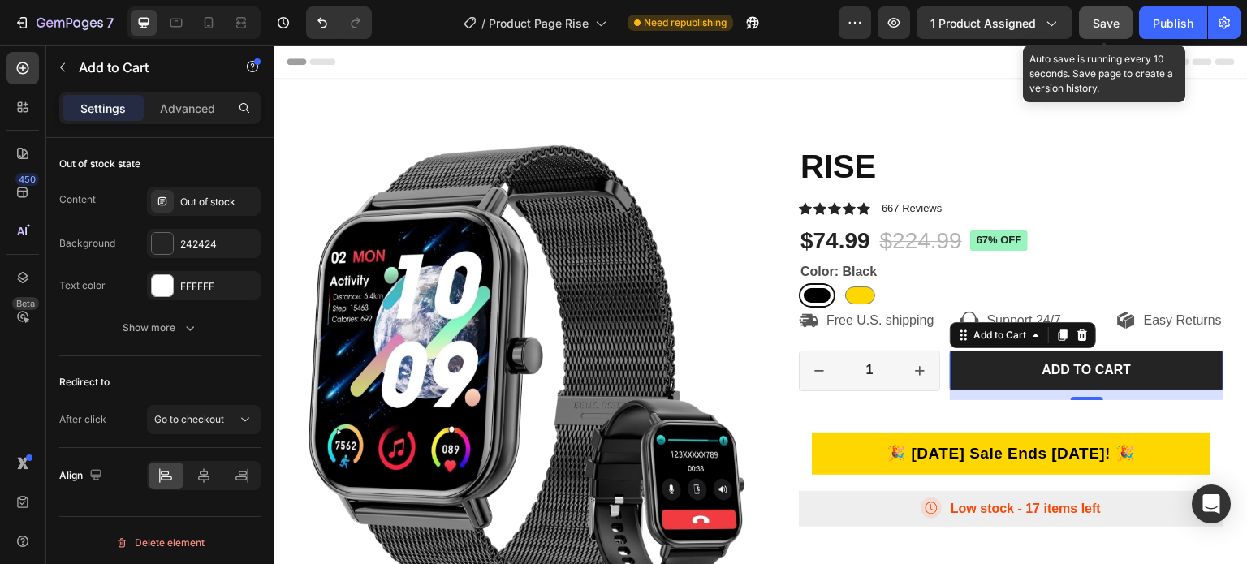
click at [1106, 20] on span "Save" at bounding box center [1106, 23] width 27 height 14
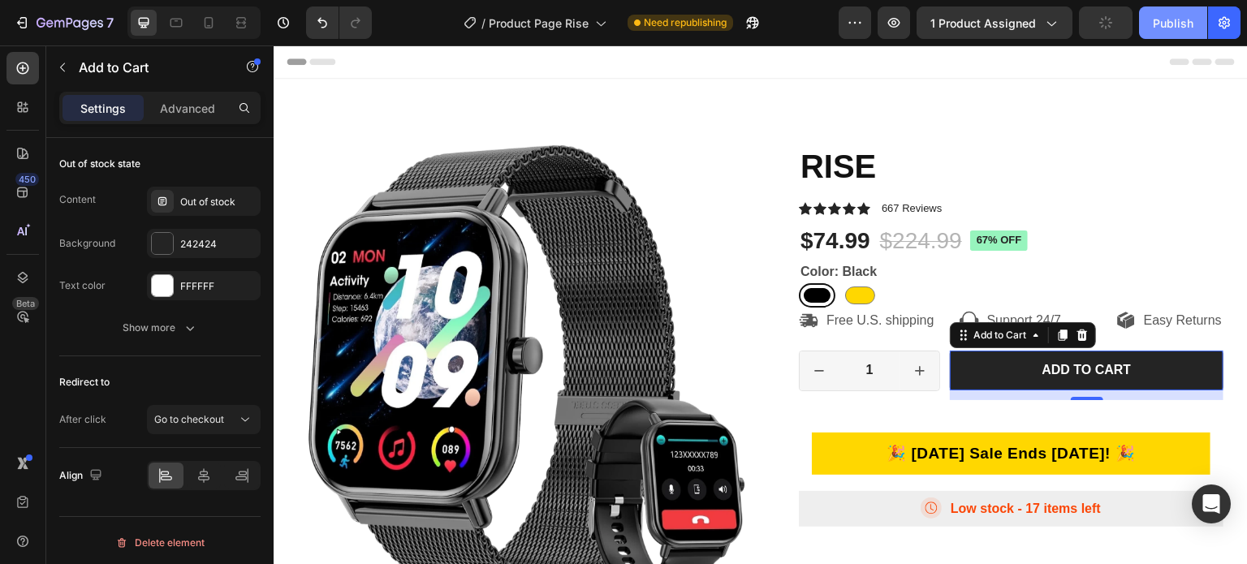
click at [1164, 24] on div "Publish" at bounding box center [1173, 23] width 41 height 17
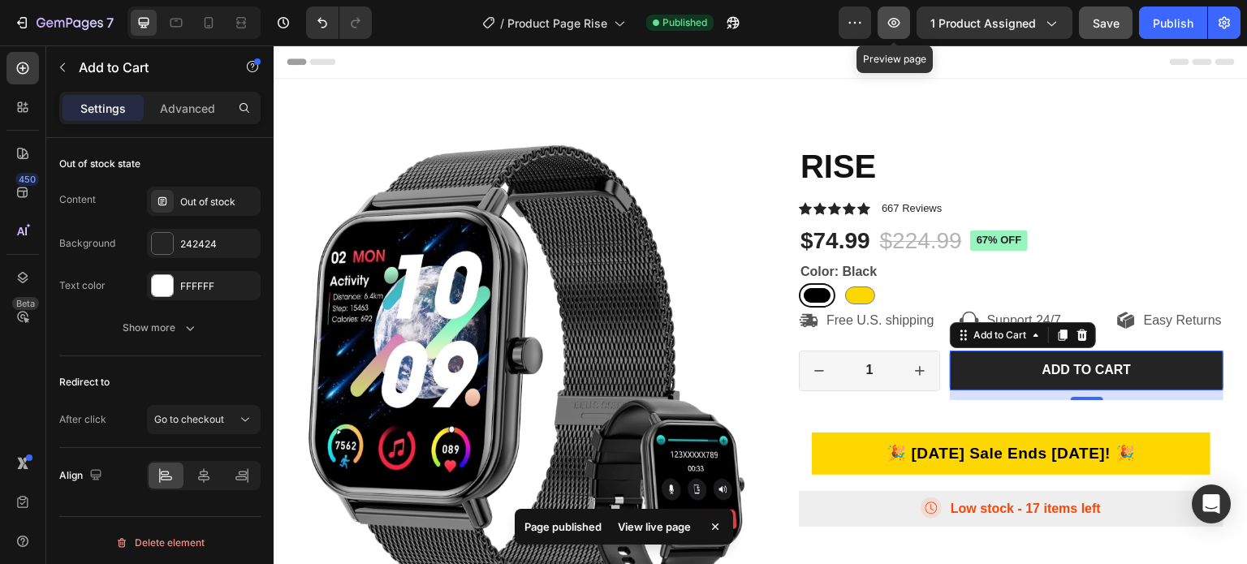
click at [900, 24] on icon "button" at bounding box center [894, 23] width 12 height 10
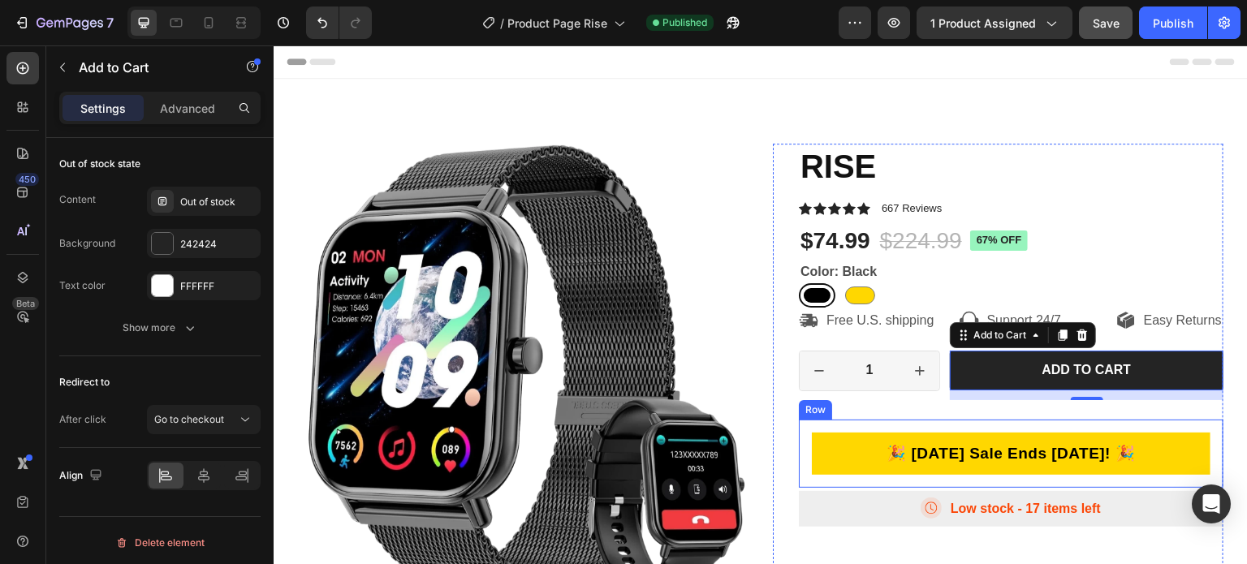
scroll to position [0, 0]
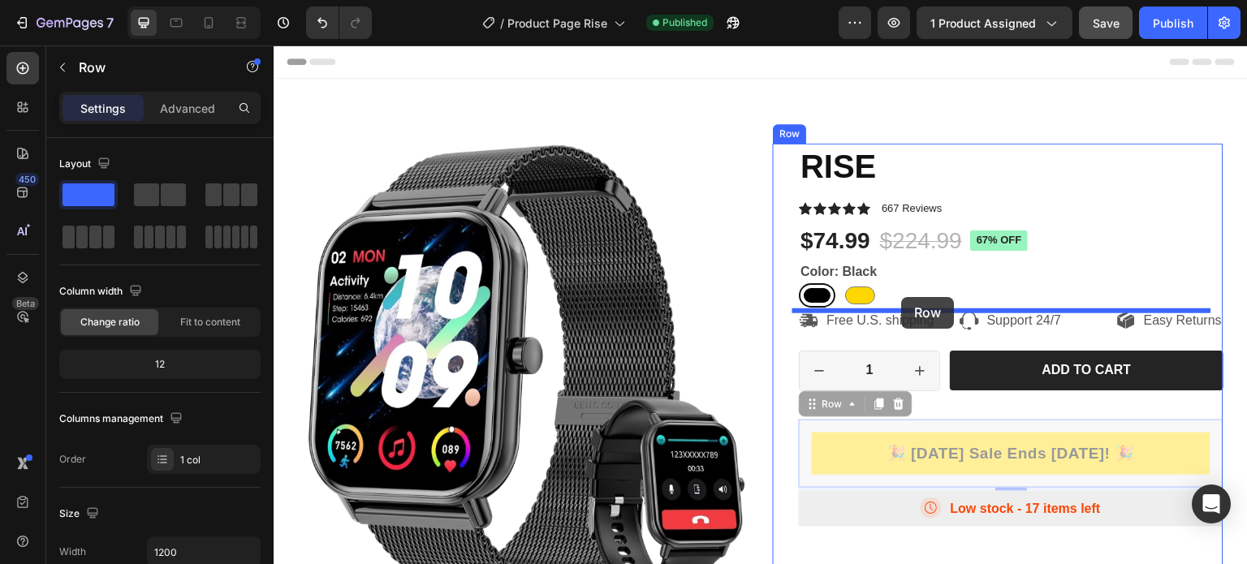
drag, startPoint x: 807, startPoint y: 429, endPoint x: 902, endPoint y: 297, distance: 162.2
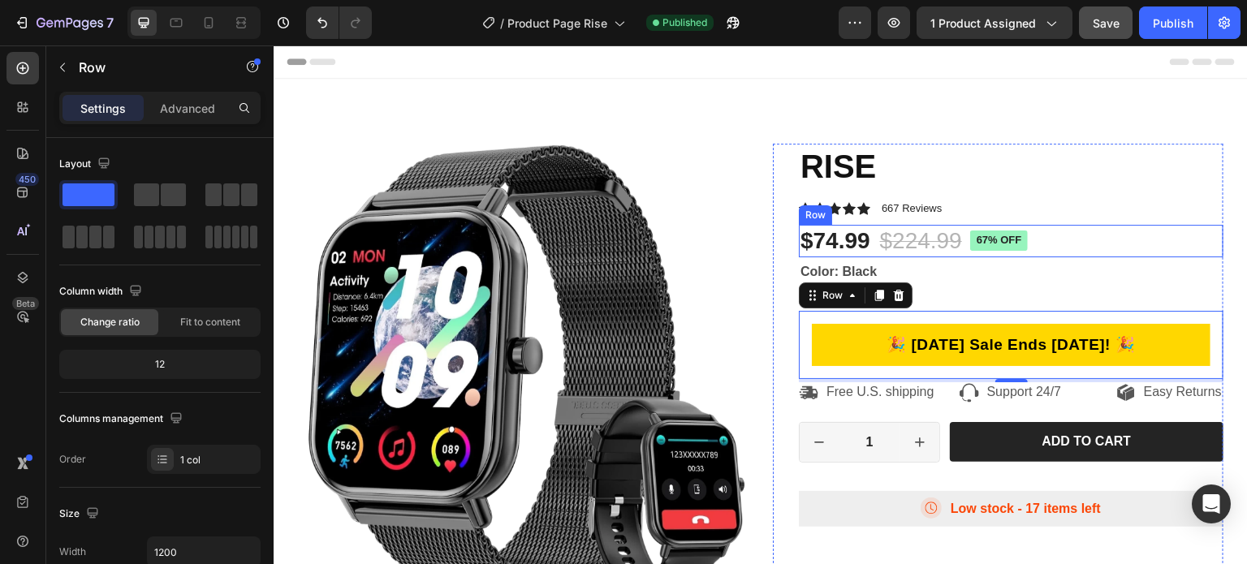
click at [1118, 236] on div "$74.99 Product Price Product Price $224.99 Product Price Product Price 67% off …" at bounding box center [1011, 241] width 425 height 32
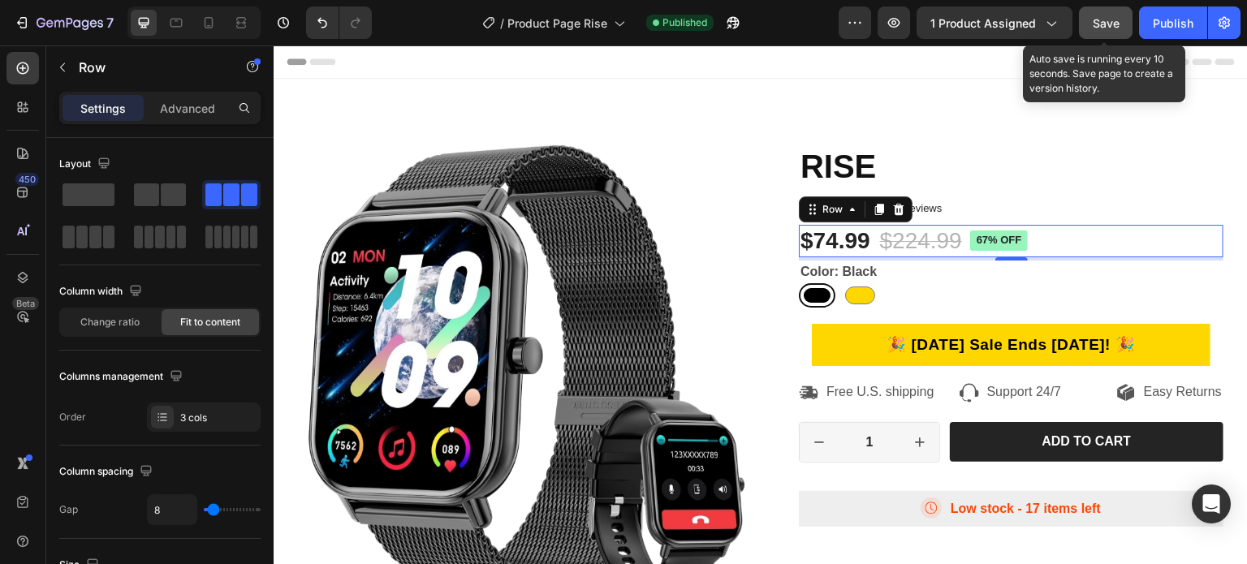
click at [1107, 30] on div "Save" at bounding box center [1106, 23] width 27 height 17
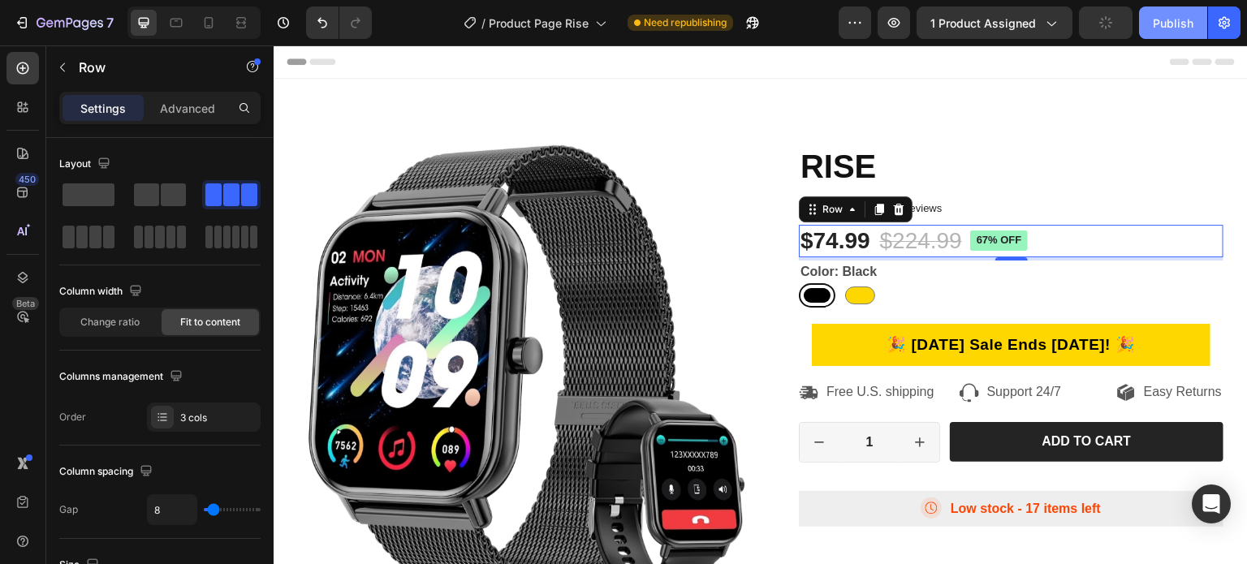
click at [1162, 28] on div "Publish" at bounding box center [1173, 23] width 41 height 17
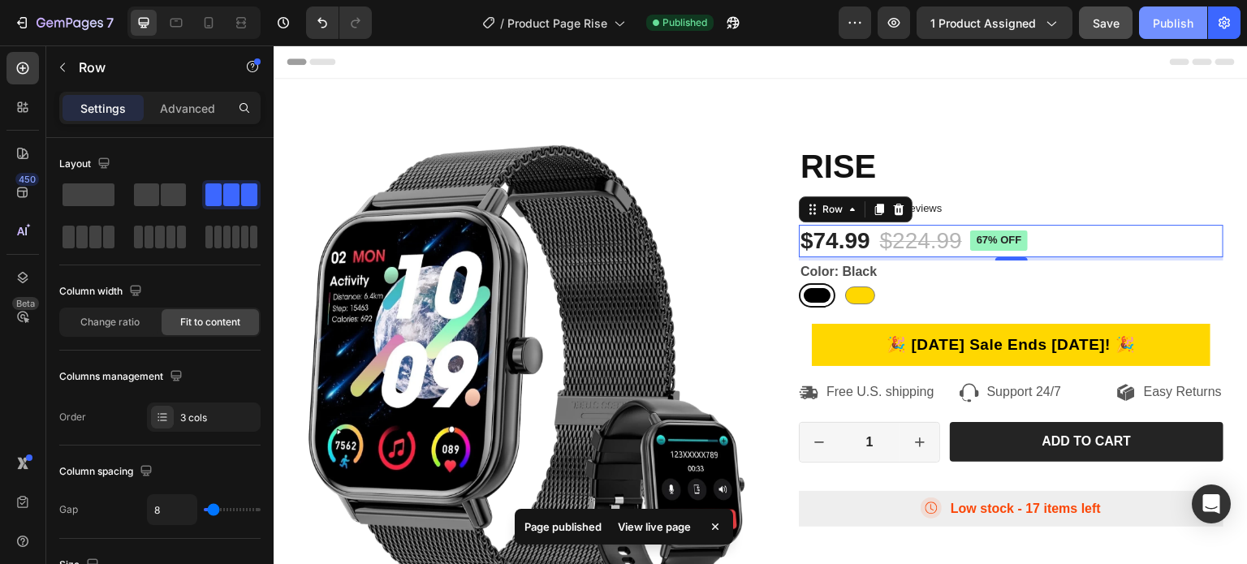
click at [1159, 24] on div "Publish" at bounding box center [1173, 23] width 41 height 17
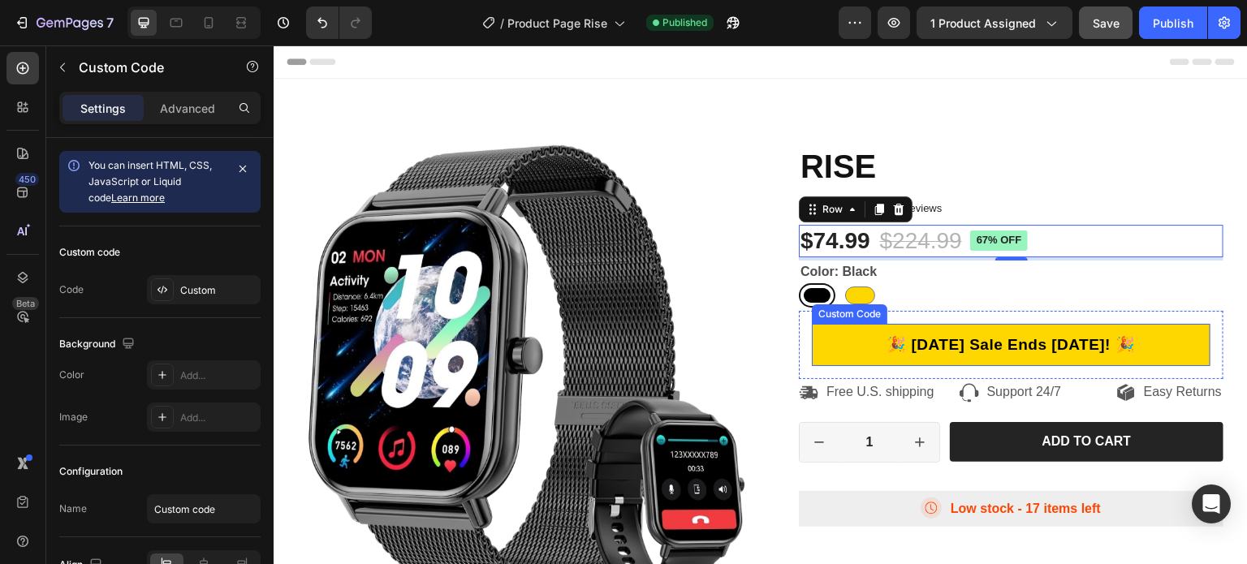
click at [990, 334] on p "🎉 Labor Day Sale Ends September 1st! 🎉" at bounding box center [1011, 345] width 412 height 24
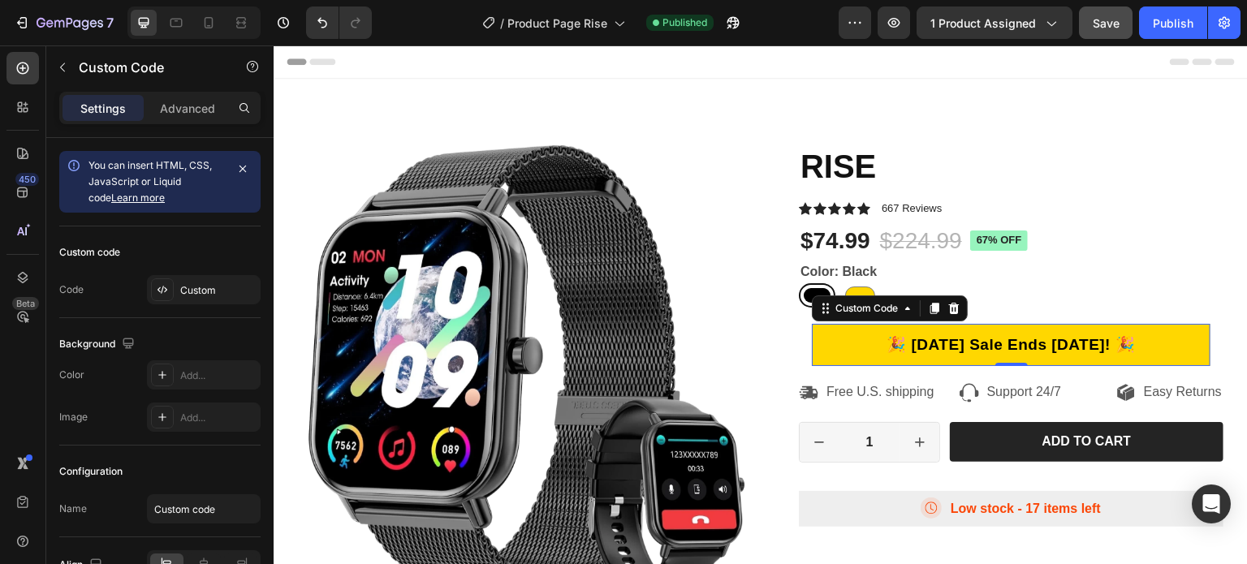
click at [866, 339] on p "🎉 Labor Day Sale Ends September 1st! 🎉" at bounding box center [1011, 346] width 402 height 24
click at [866, 339] on p "🎉 Labor Day Sale Ends September 1st! 🎉" at bounding box center [1011, 346] width 408 height 24
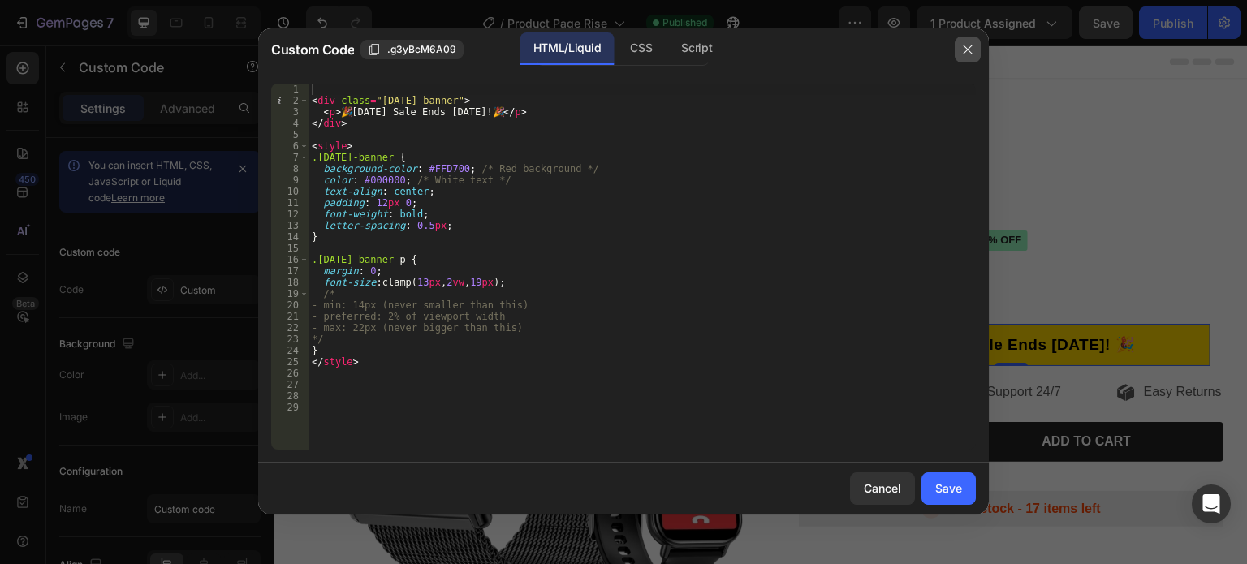
click at [958, 52] on button "button" at bounding box center [968, 50] width 26 height 26
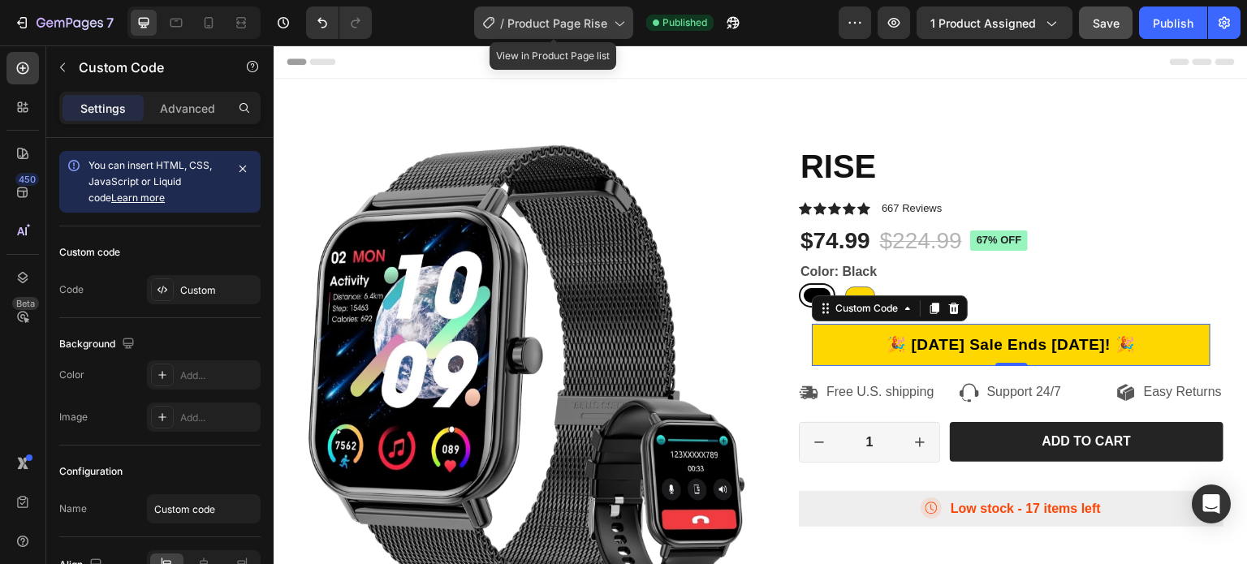
click at [569, 18] on span "Product Page Rise" at bounding box center [557, 23] width 100 height 17
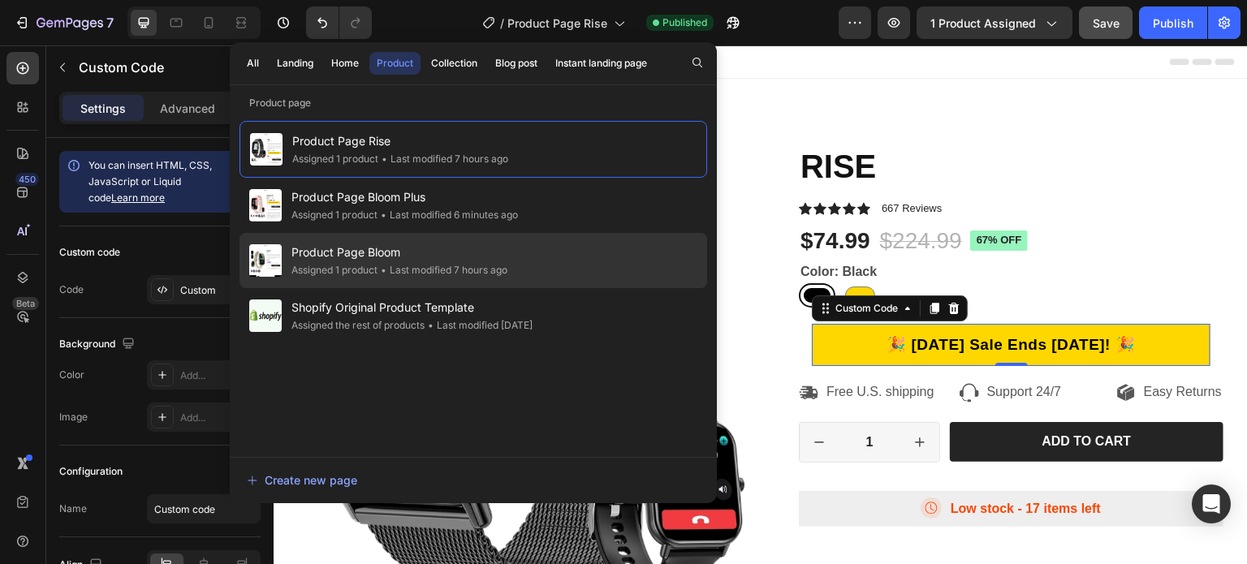
click at [364, 250] on span "Product Page Bloom" at bounding box center [399, 252] width 216 height 19
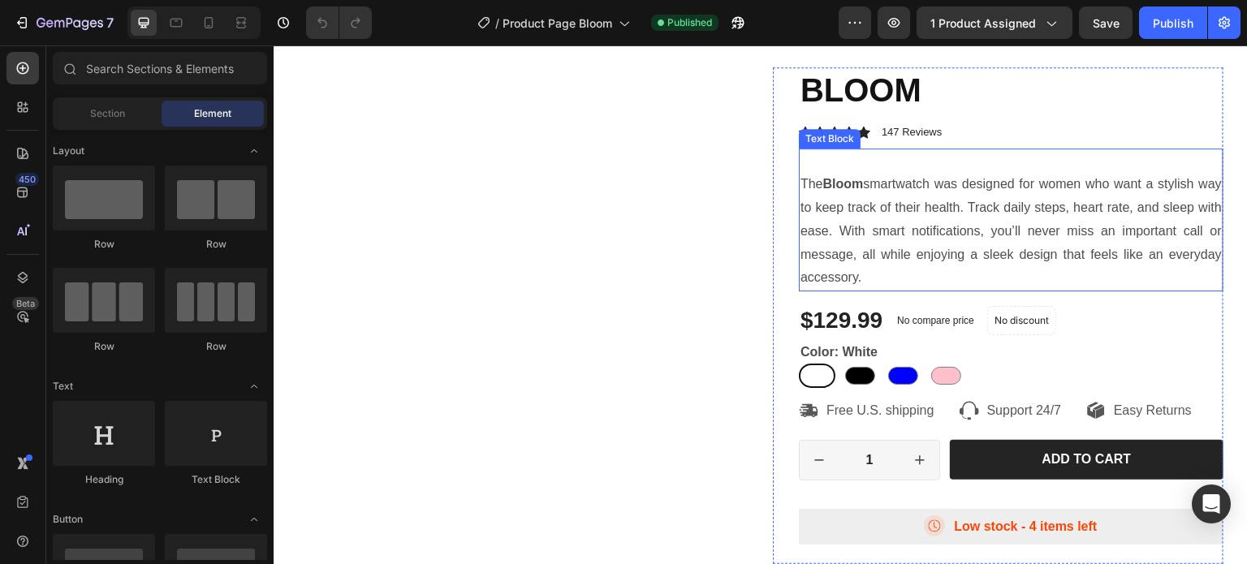
scroll to position [81, 0]
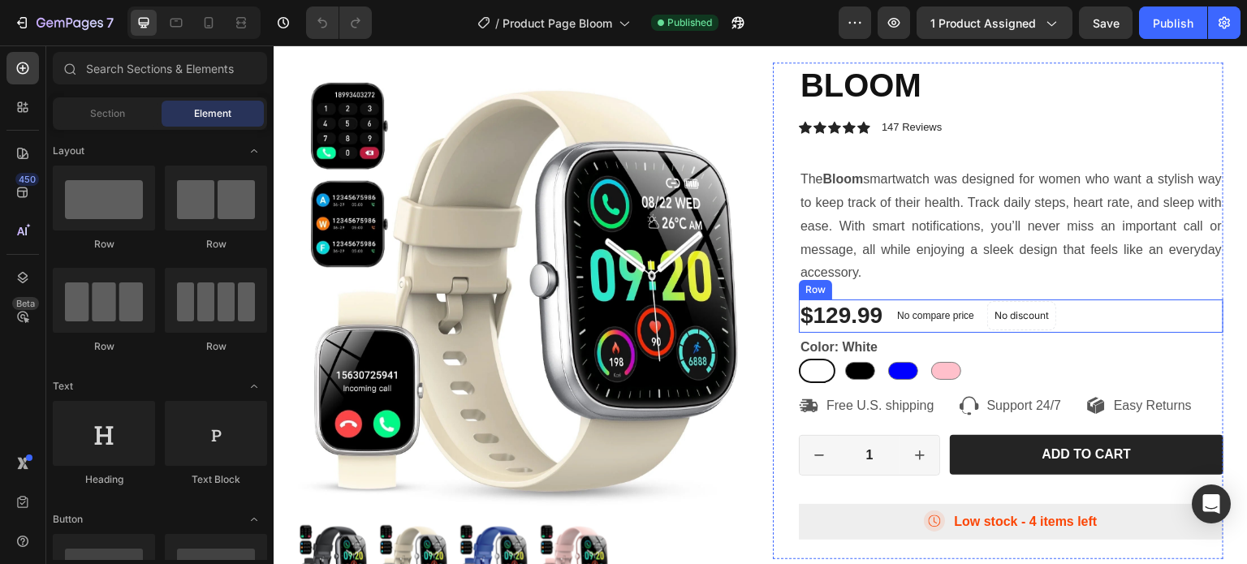
click at [891, 302] on div "No compare price Product Price" at bounding box center [936, 316] width 90 height 32
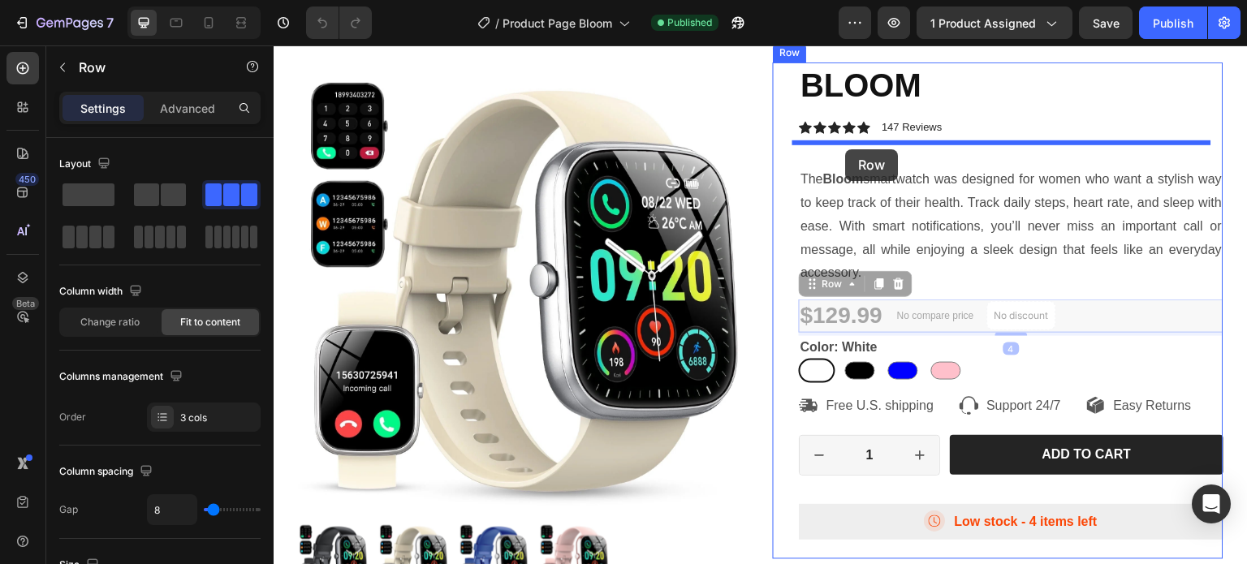
drag, startPoint x: 819, startPoint y: 286, endPoint x: 846, endPoint y: 149, distance: 139.0
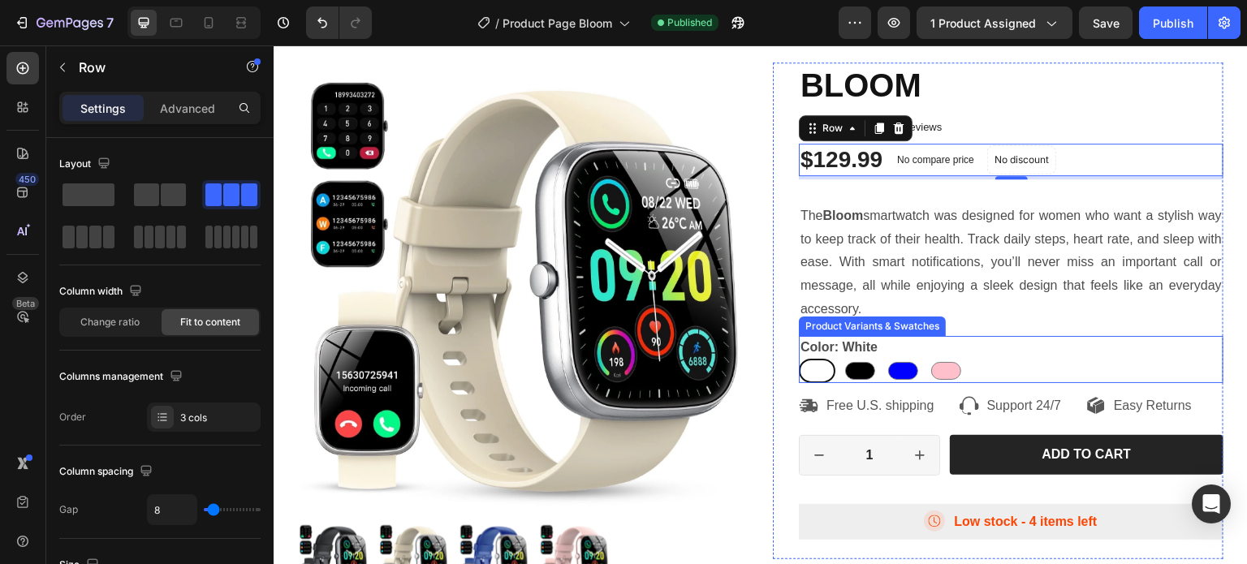
click at [873, 344] on legend "Color: White" at bounding box center [839, 347] width 80 height 23
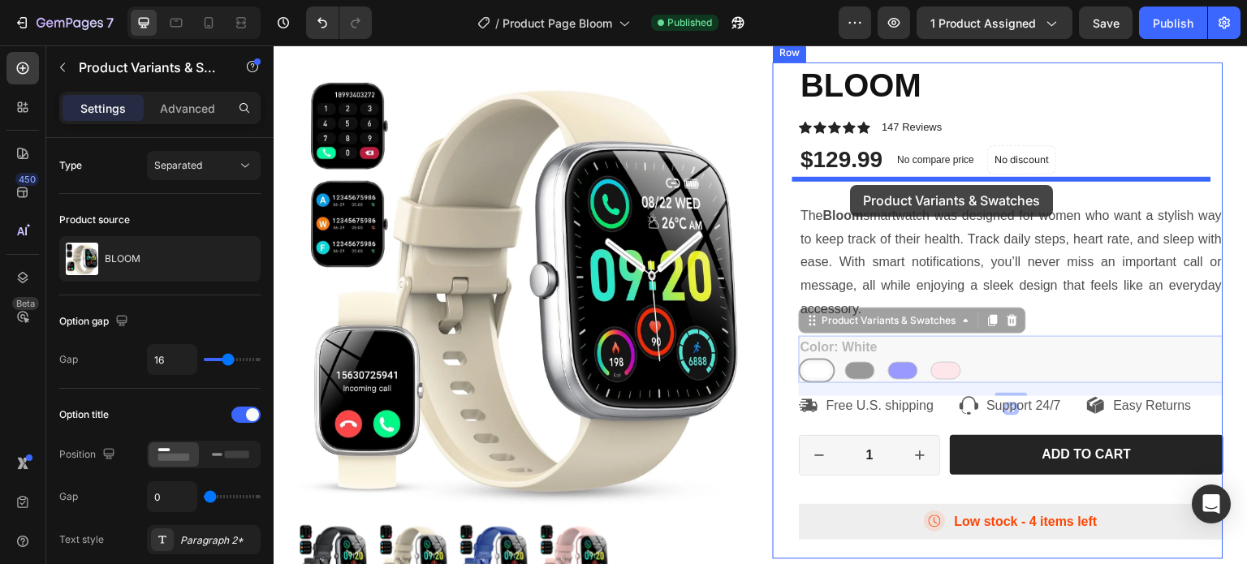
drag, startPoint x: 839, startPoint y: 322, endPoint x: 851, endPoint y: 185, distance: 137.7
radio input "true"
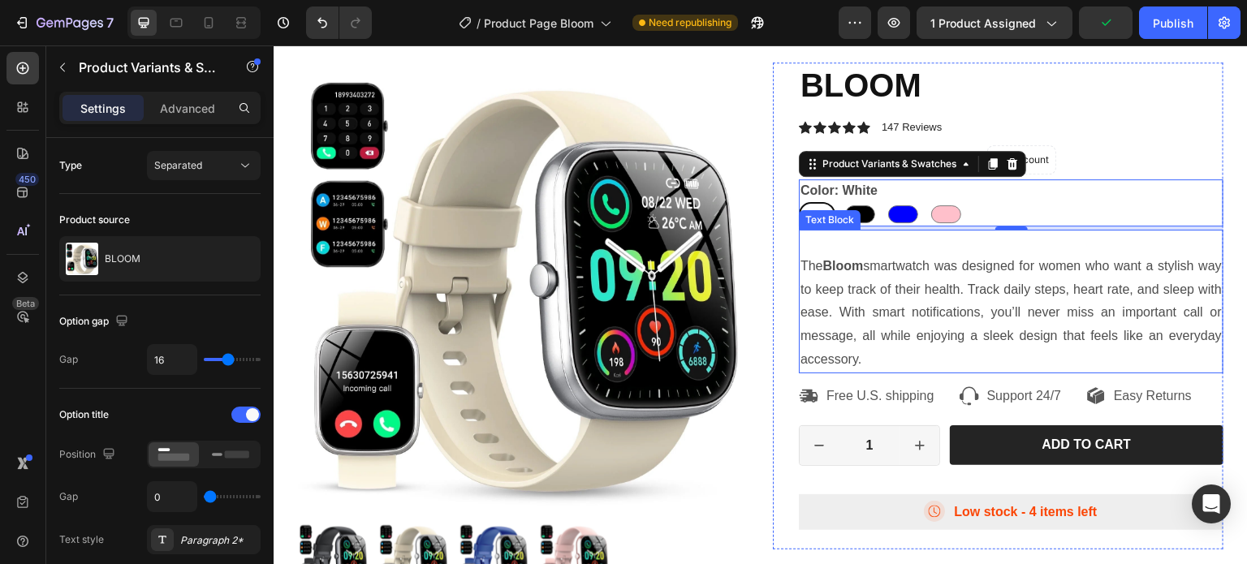
click at [820, 246] on p at bounding box center [1010, 243] width 421 height 24
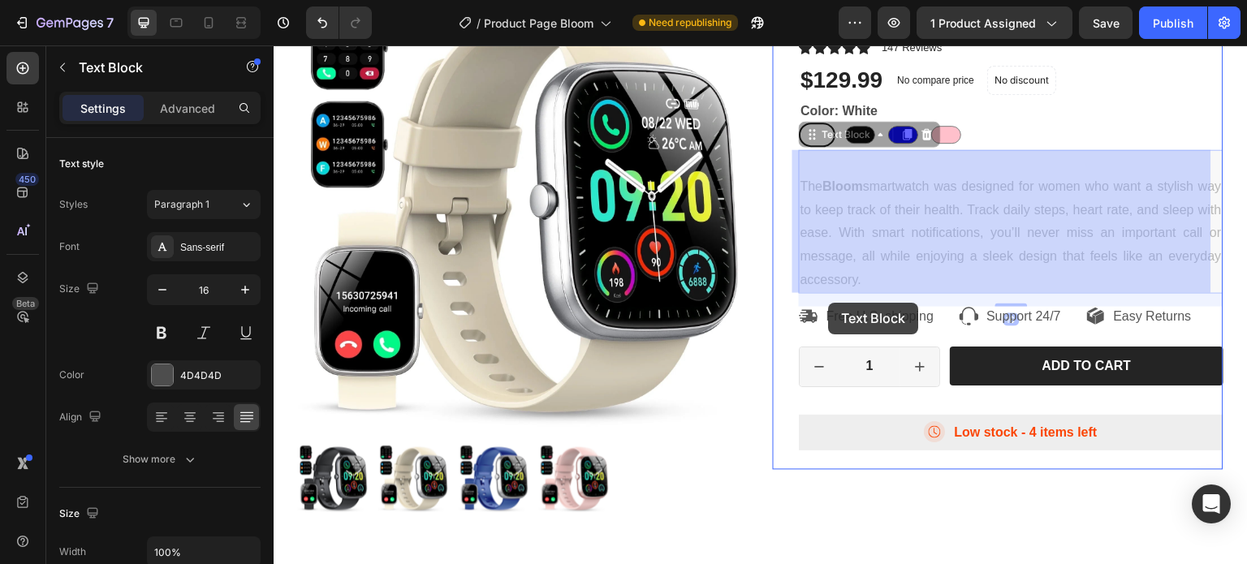
scroll to position [162, 0]
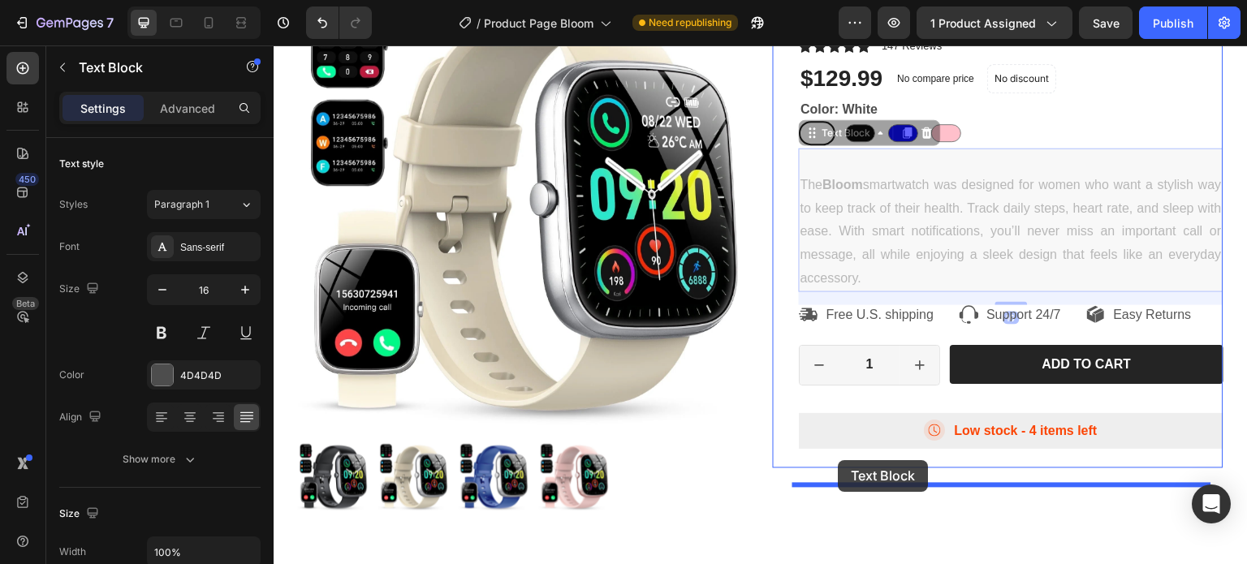
drag, startPoint x: 817, startPoint y: 217, endPoint x: 839, endPoint y: 460, distance: 244.4
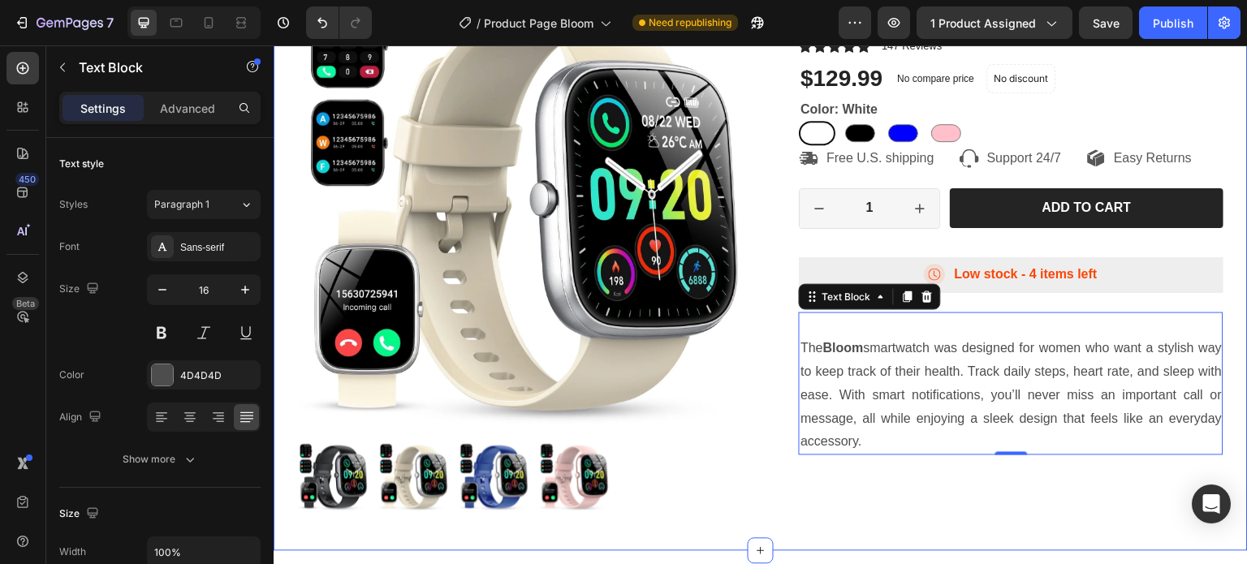
click at [874, 516] on div "Product Images BLOOM Product Title Icon Icon Icon Icon Icon Icon List 147 Revie…" at bounding box center [761, 233] width 974 height 635
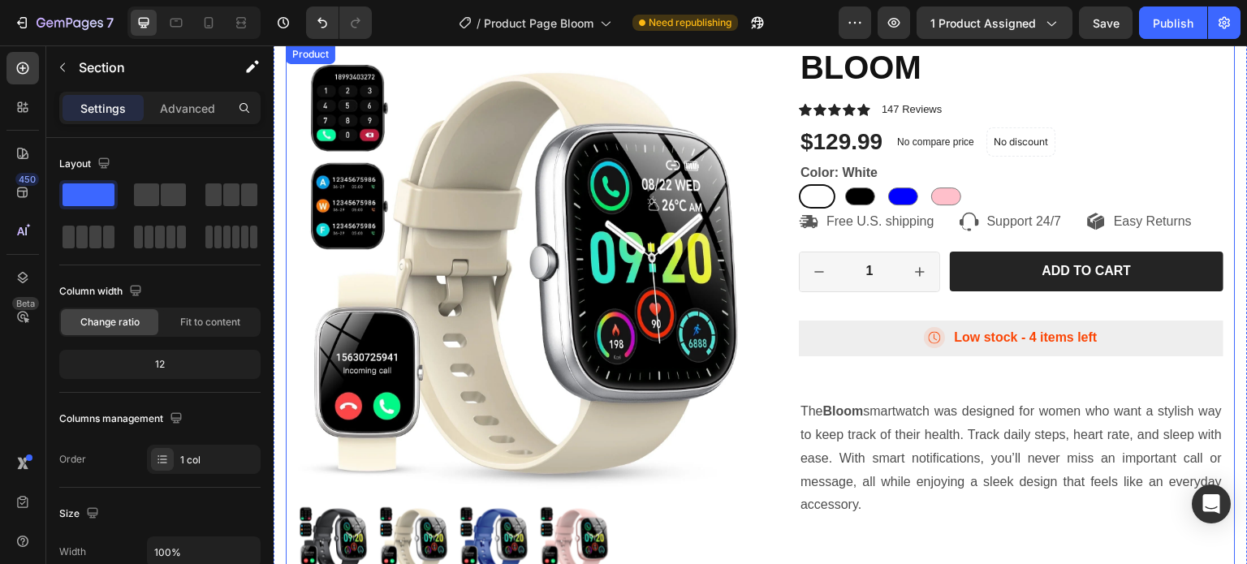
scroll to position [0, 0]
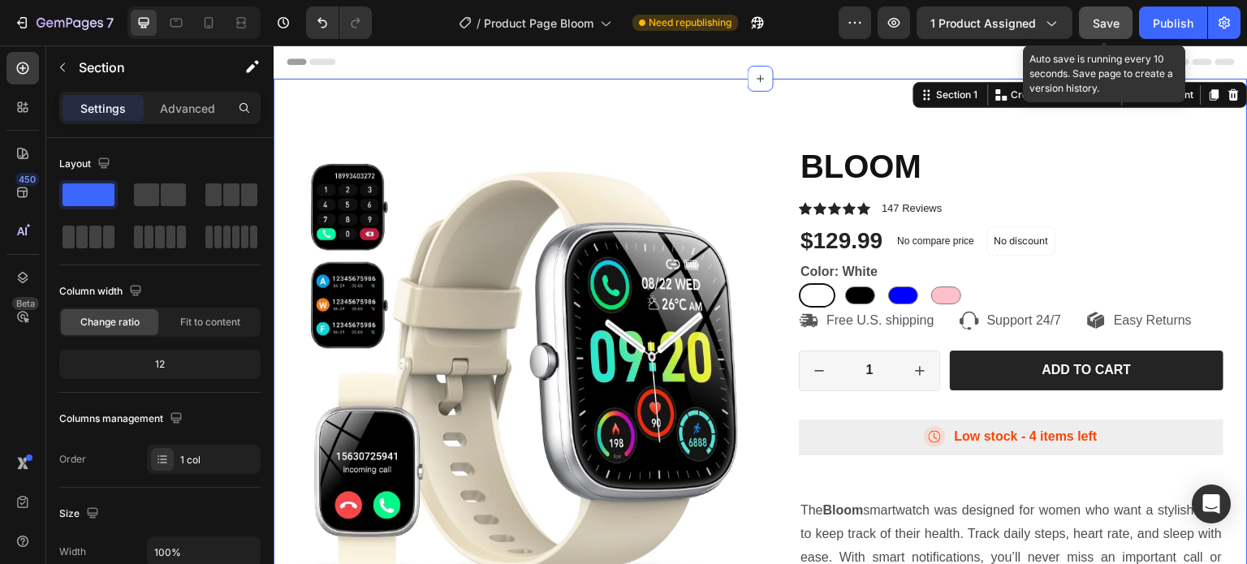
click at [1104, 28] on span "Save" at bounding box center [1106, 23] width 27 height 14
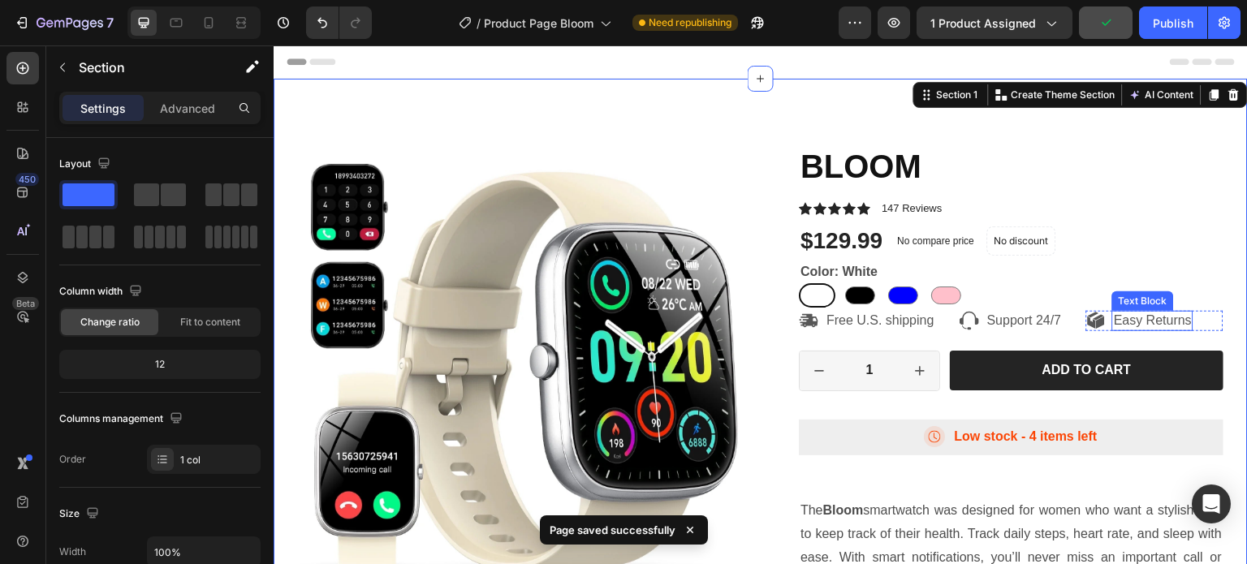
click at [1127, 330] on p "Easy Returns" at bounding box center [1153, 321] width 78 height 17
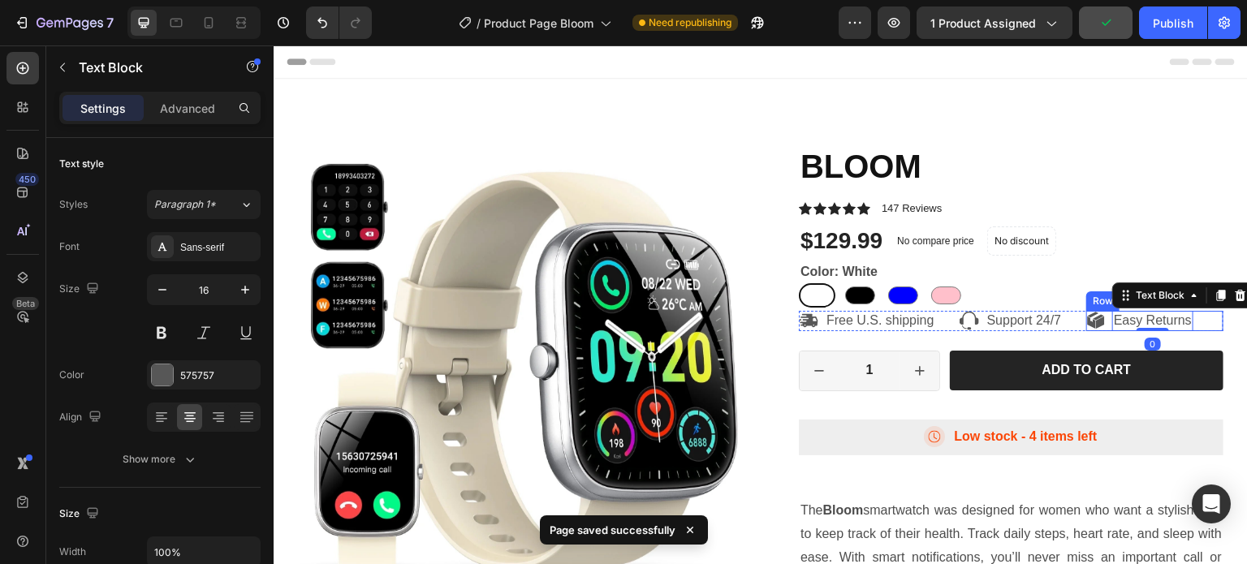
click at [1195, 331] on div "Icon Easy Returns Text Block 0 Row" at bounding box center [1154, 321] width 137 height 20
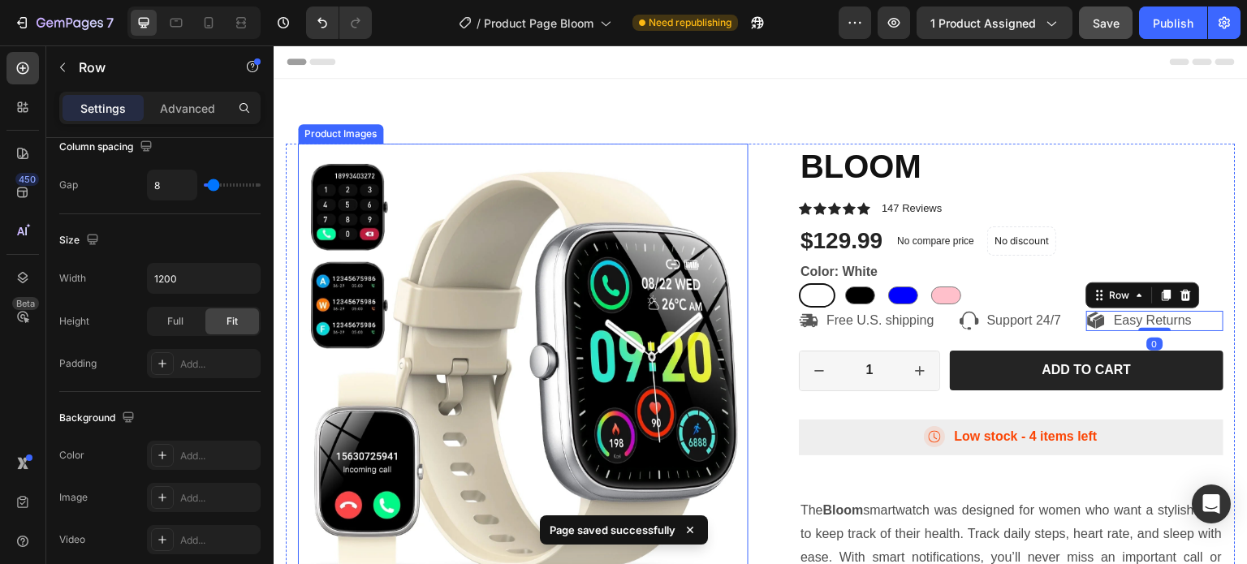
scroll to position [649, 0]
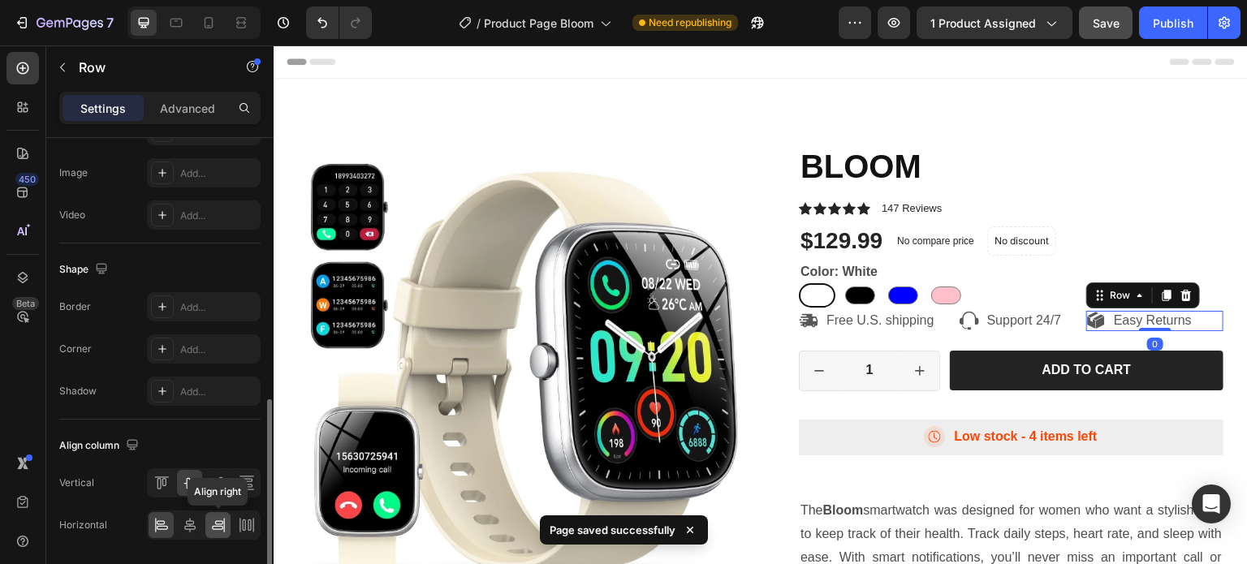
click at [225, 520] on icon at bounding box center [218, 525] width 16 height 16
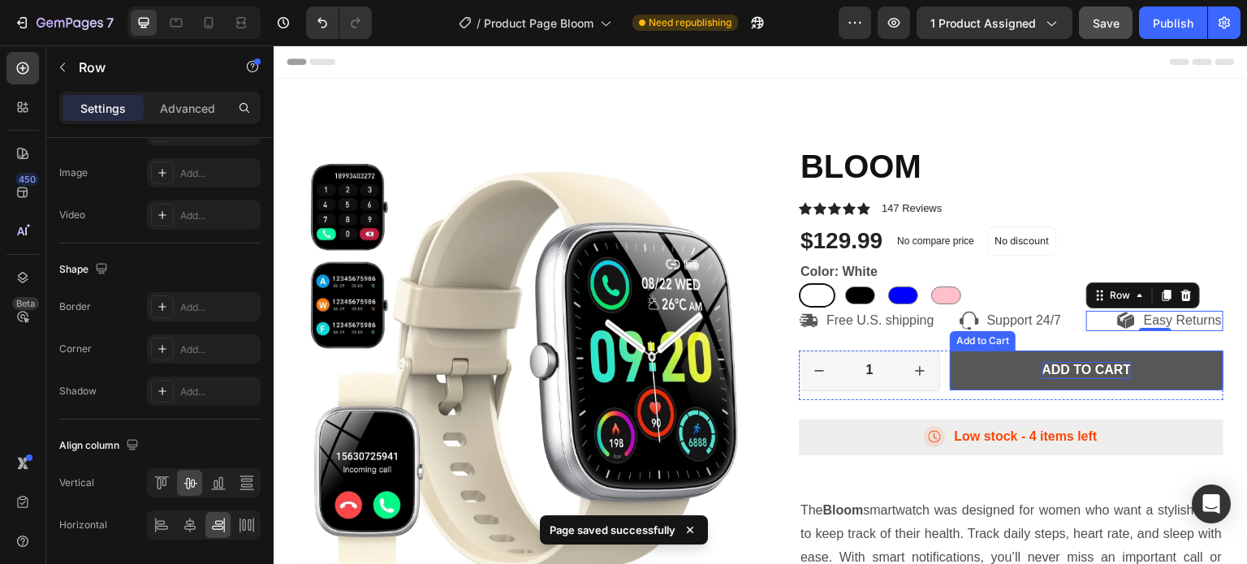
click at [1042, 379] on div "Add to cart" at bounding box center [1086, 370] width 89 height 17
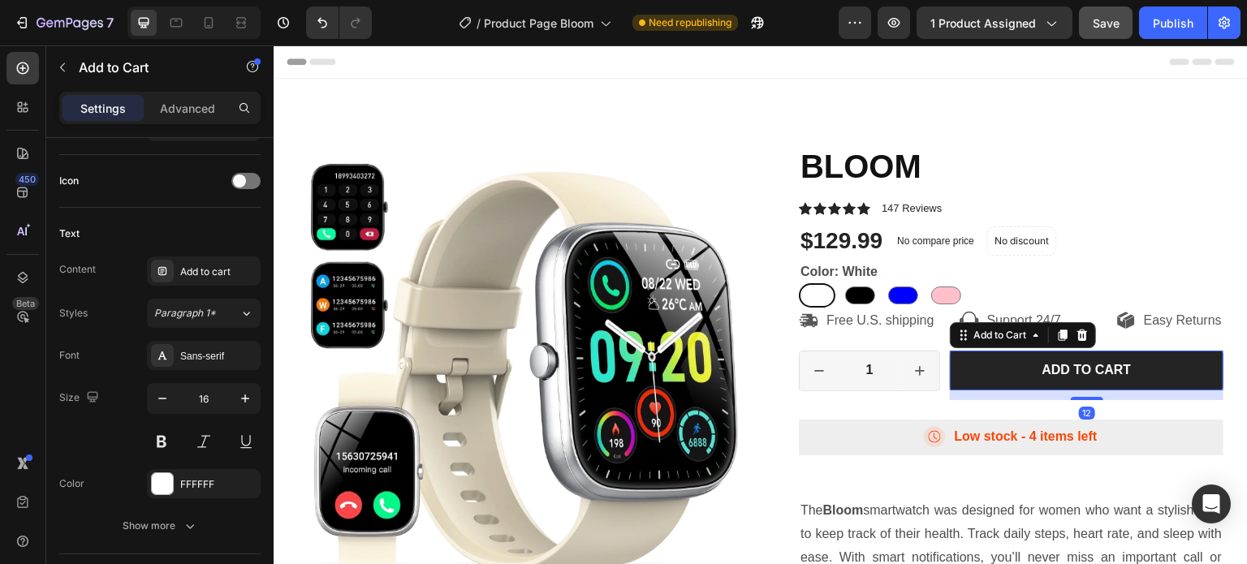
scroll to position [1263, 0]
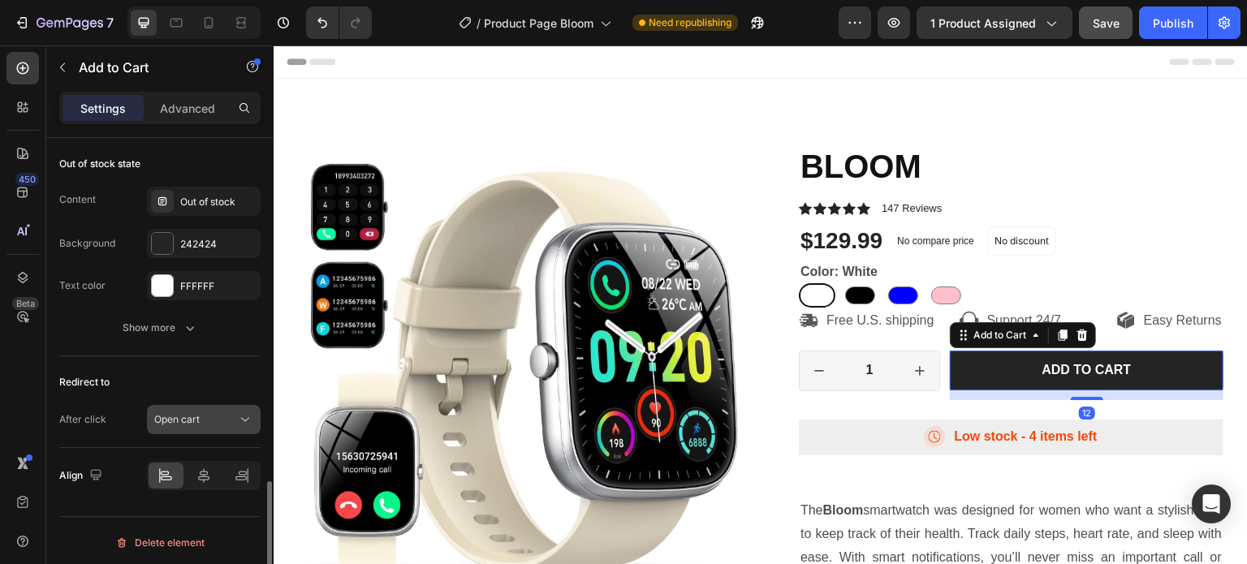
click at [226, 413] on div "Open cart" at bounding box center [195, 419] width 83 height 15
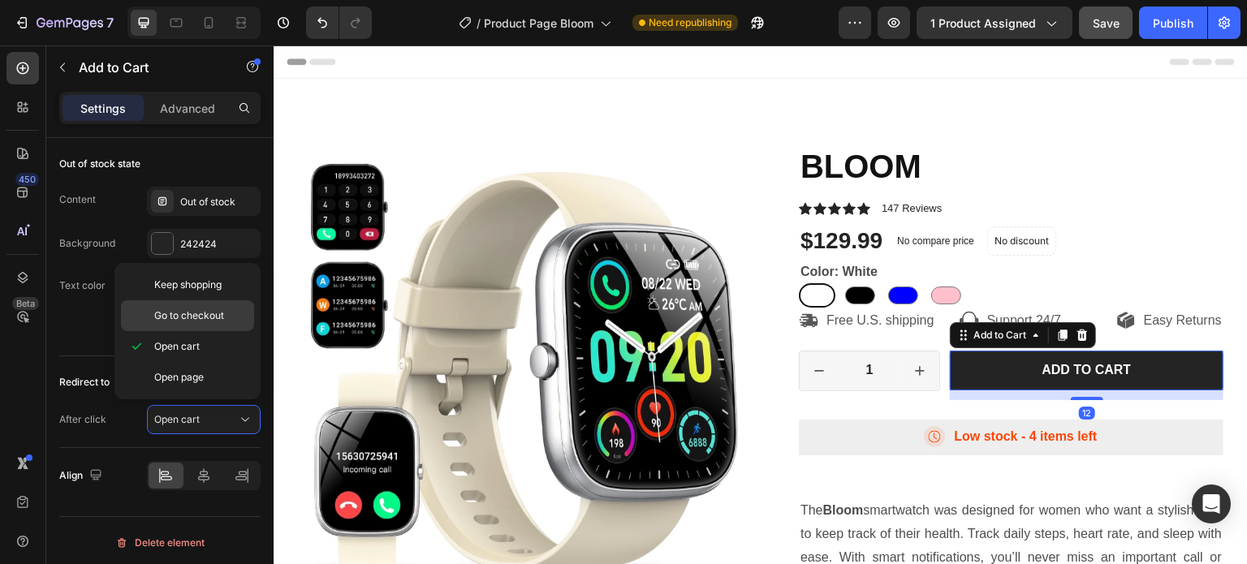
click at [211, 320] on span "Go to checkout" at bounding box center [189, 315] width 70 height 15
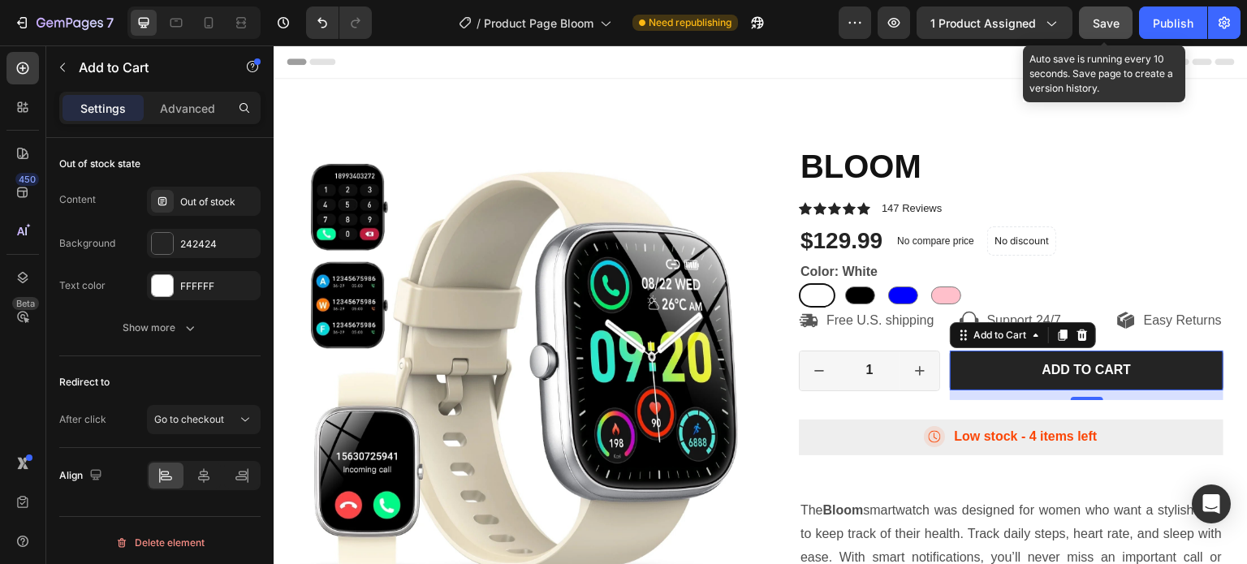
click at [1098, 24] on span "Save" at bounding box center [1106, 23] width 27 height 14
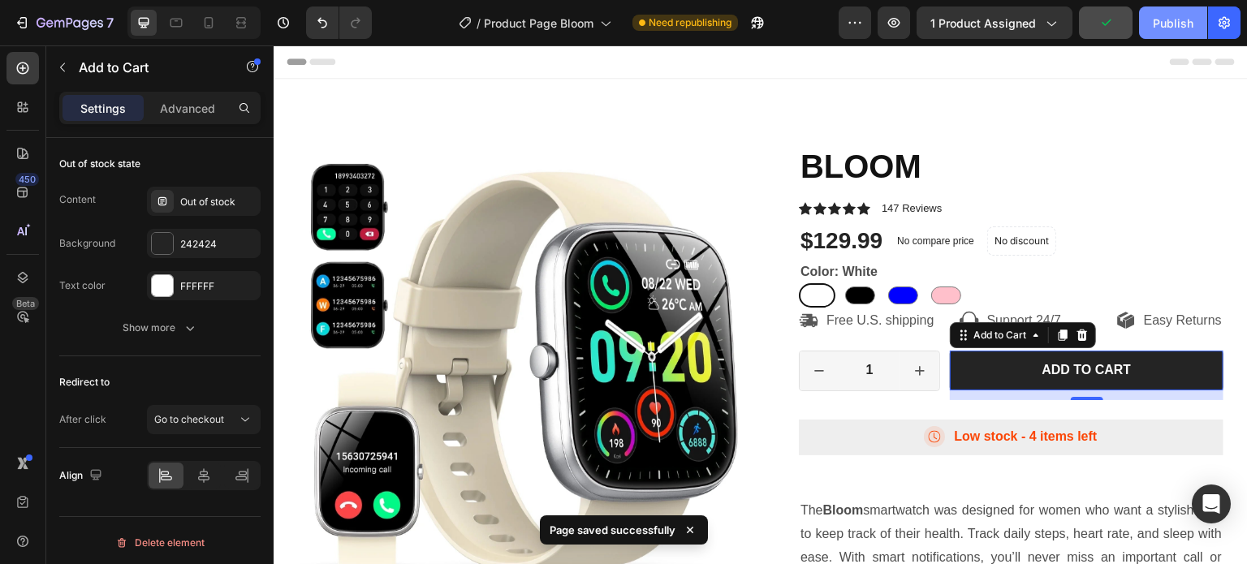
click at [1160, 24] on div "Publish" at bounding box center [1173, 23] width 41 height 17
click at [887, 28] on button "button" at bounding box center [894, 22] width 32 height 32
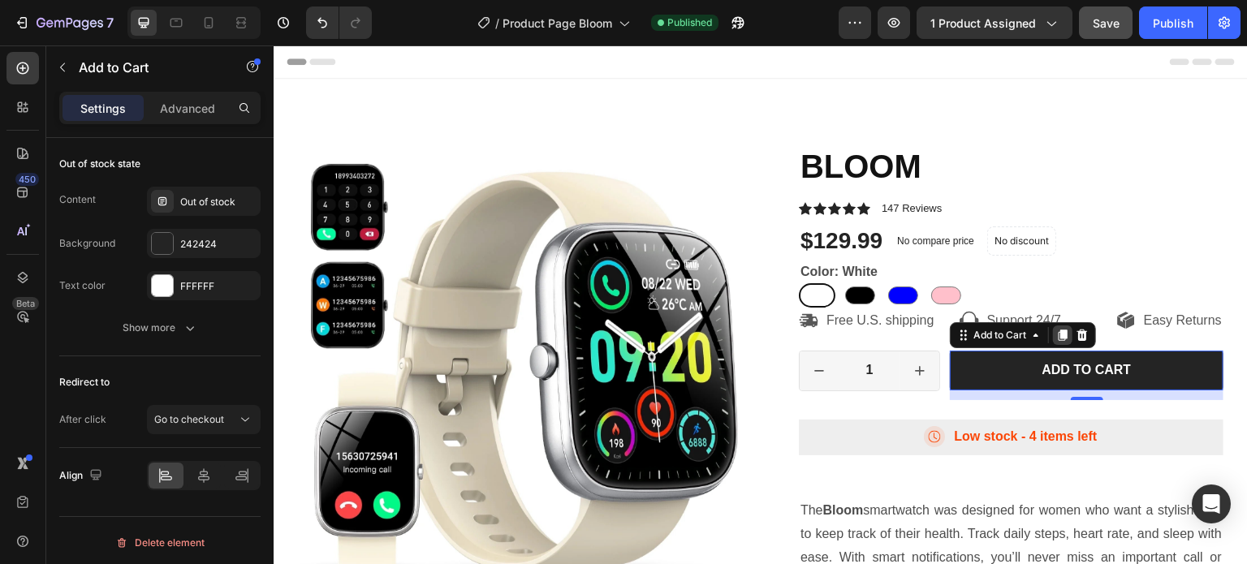
click at [1056, 342] on icon at bounding box center [1062, 335] width 13 height 13
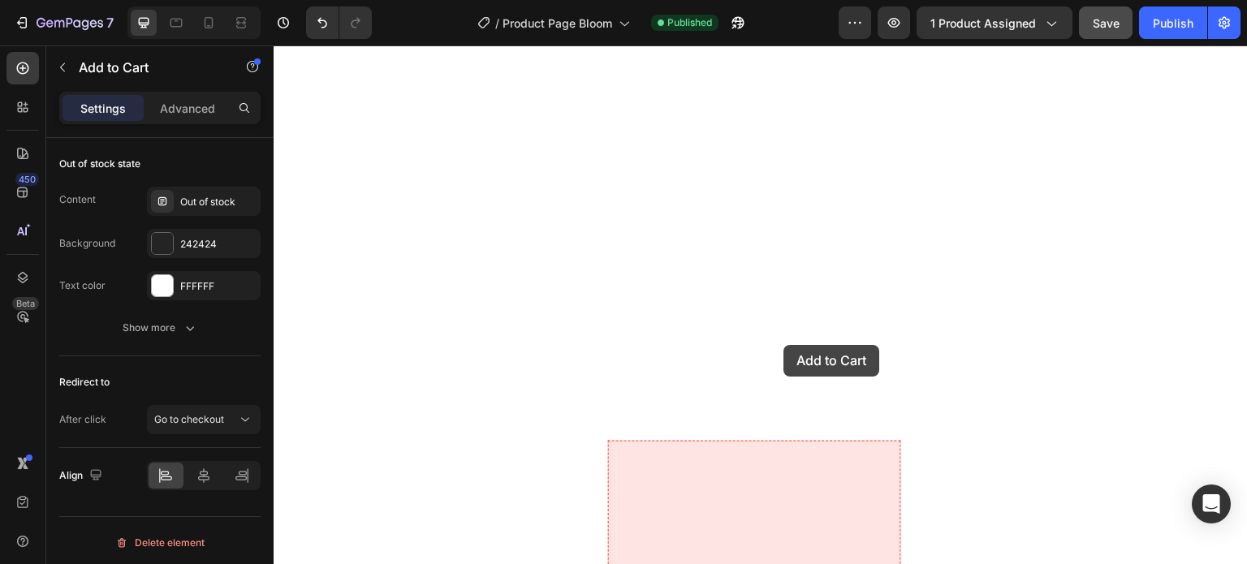
scroll to position [2922, 0]
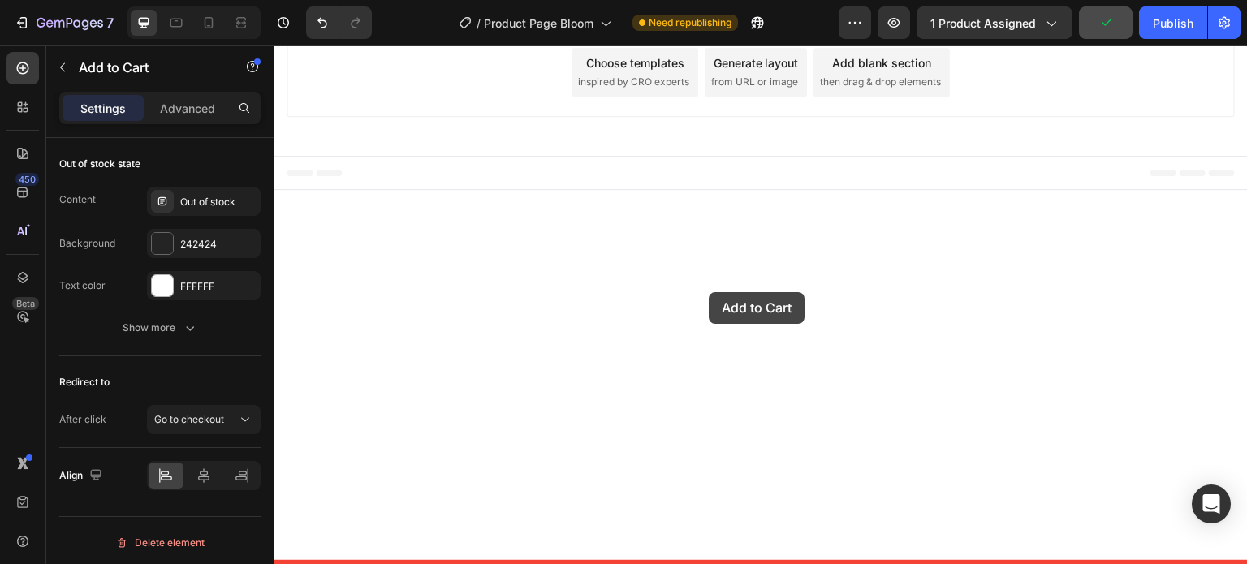
drag, startPoint x: 961, startPoint y: 325, endPoint x: 706, endPoint y: 297, distance: 256.4
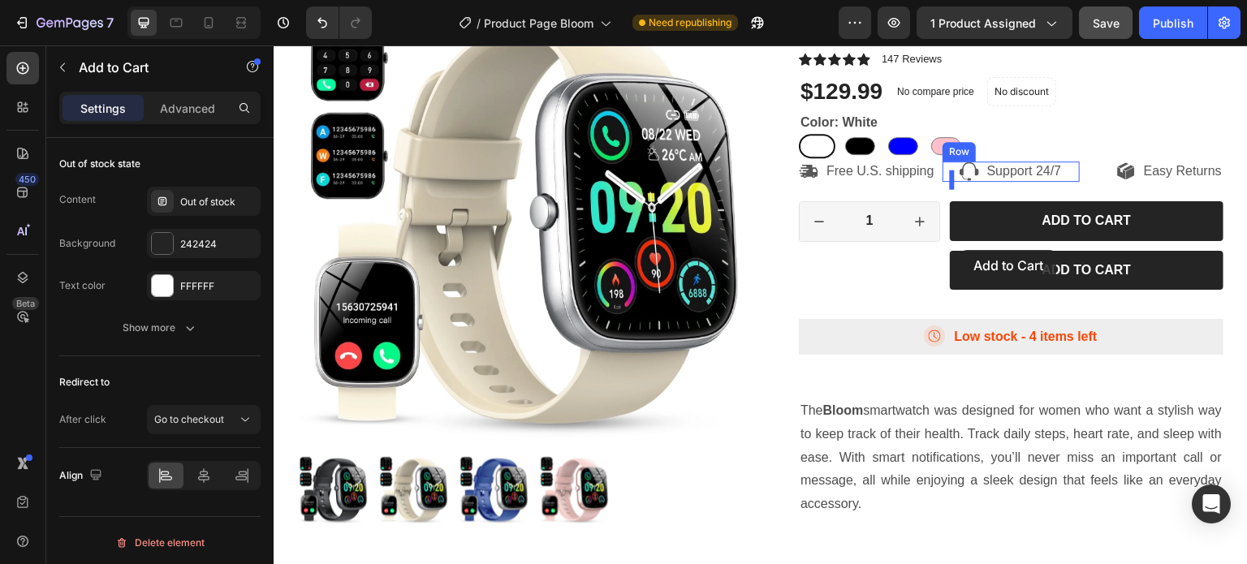
scroll to position [162, 0]
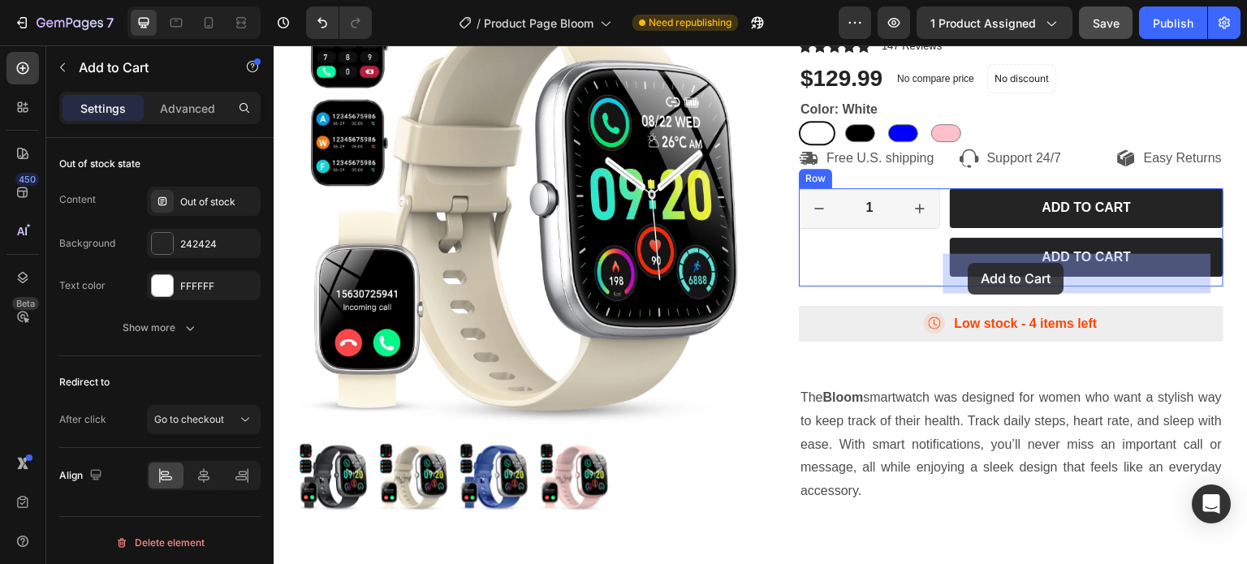
drag, startPoint x: 957, startPoint y: 411, endPoint x: 968, endPoint y: 263, distance: 148.2
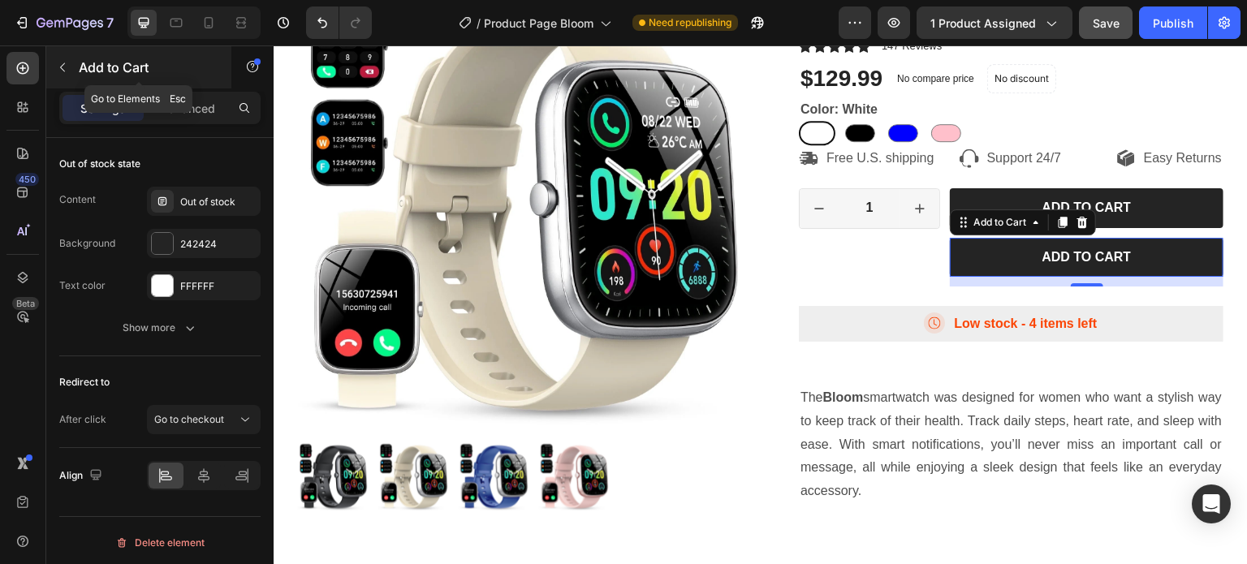
click at [83, 64] on p "Add to Cart" at bounding box center [148, 67] width 138 height 19
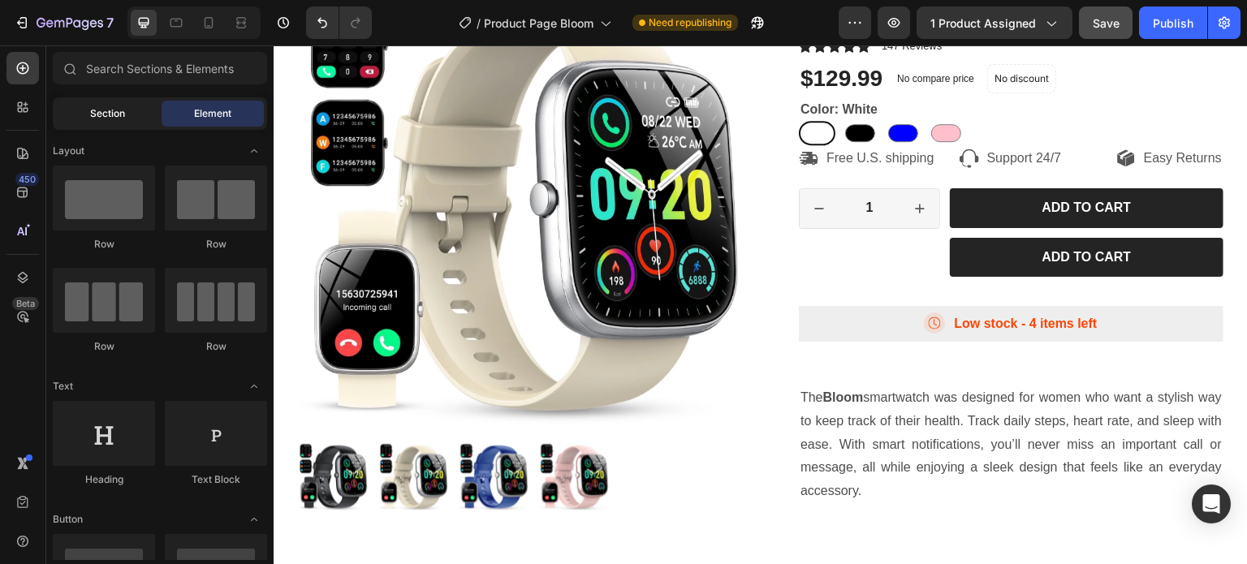
click at [113, 110] on span "Section" at bounding box center [107, 113] width 35 height 15
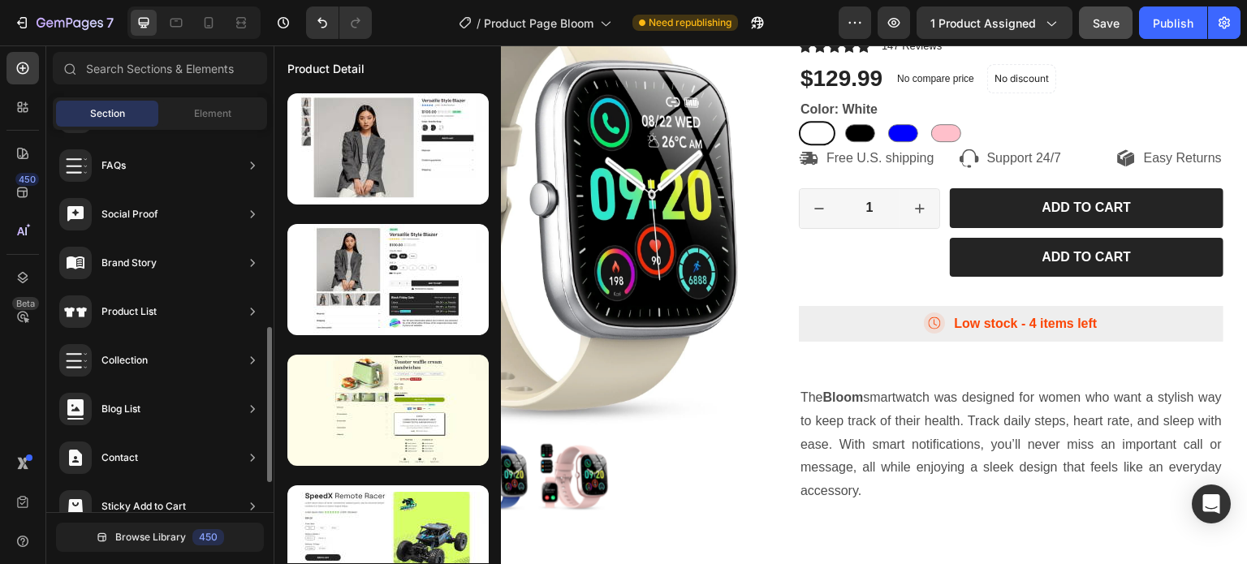
scroll to position [559, 0]
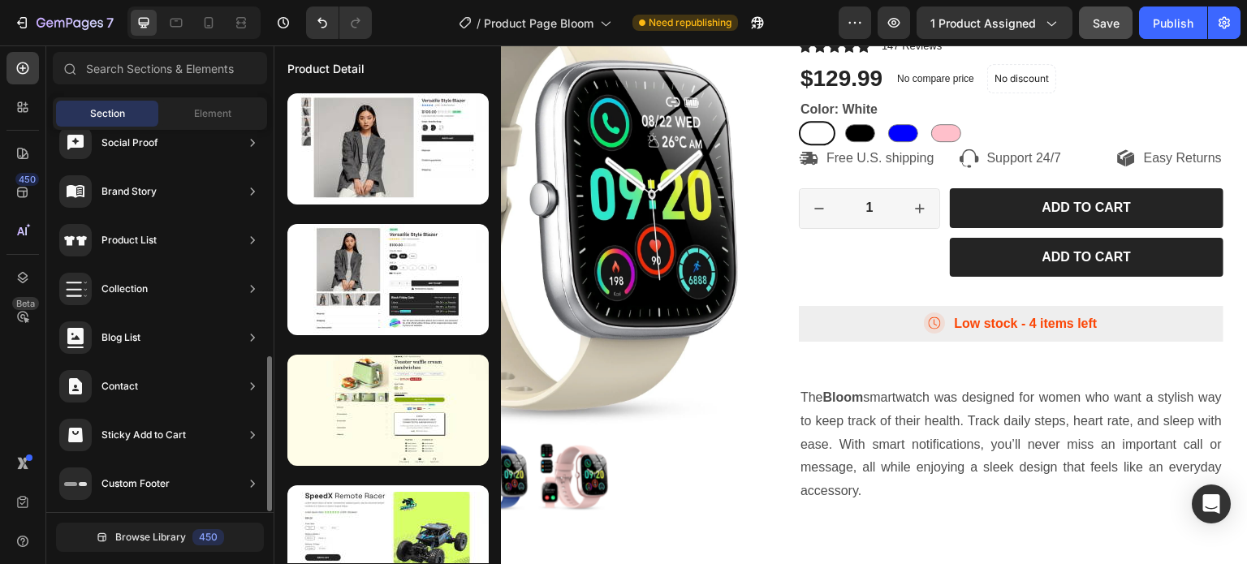
click at [145, 239] on div "Product List" at bounding box center [128, 240] width 55 height 16
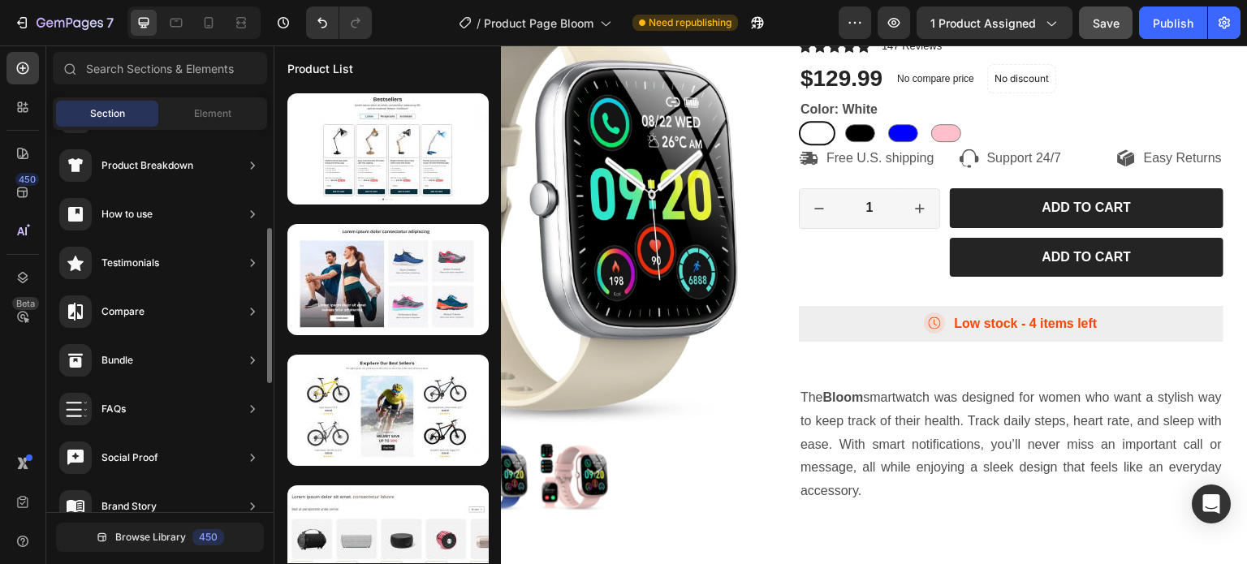
scroll to position [406, 0]
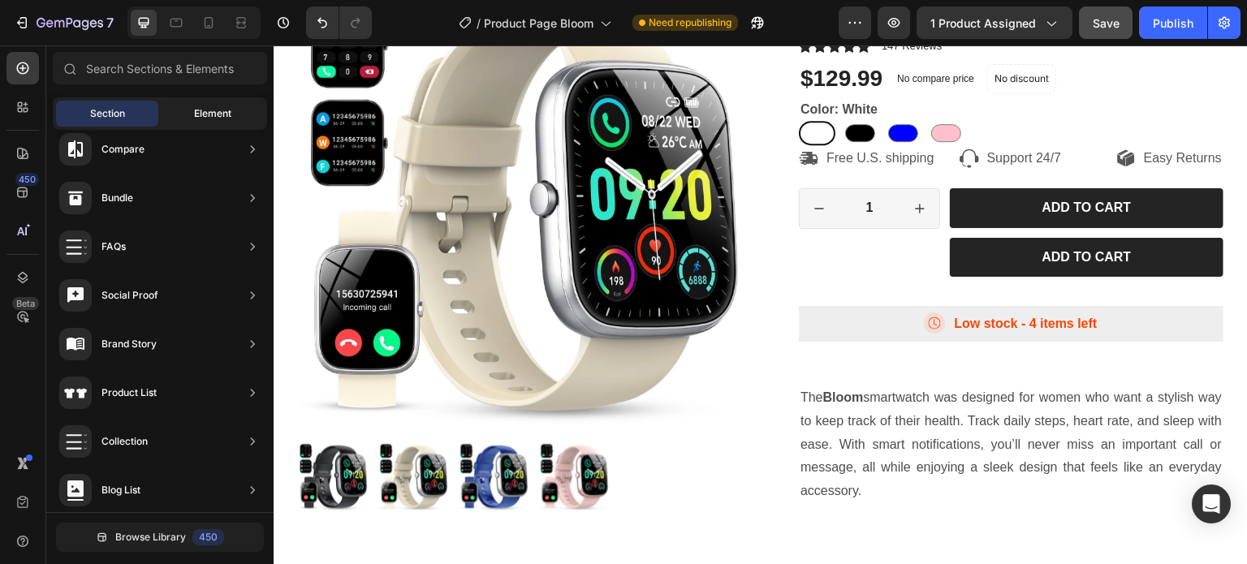
click at [205, 119] on span "Element" at bounding box center [212, 113] width 37 height 15
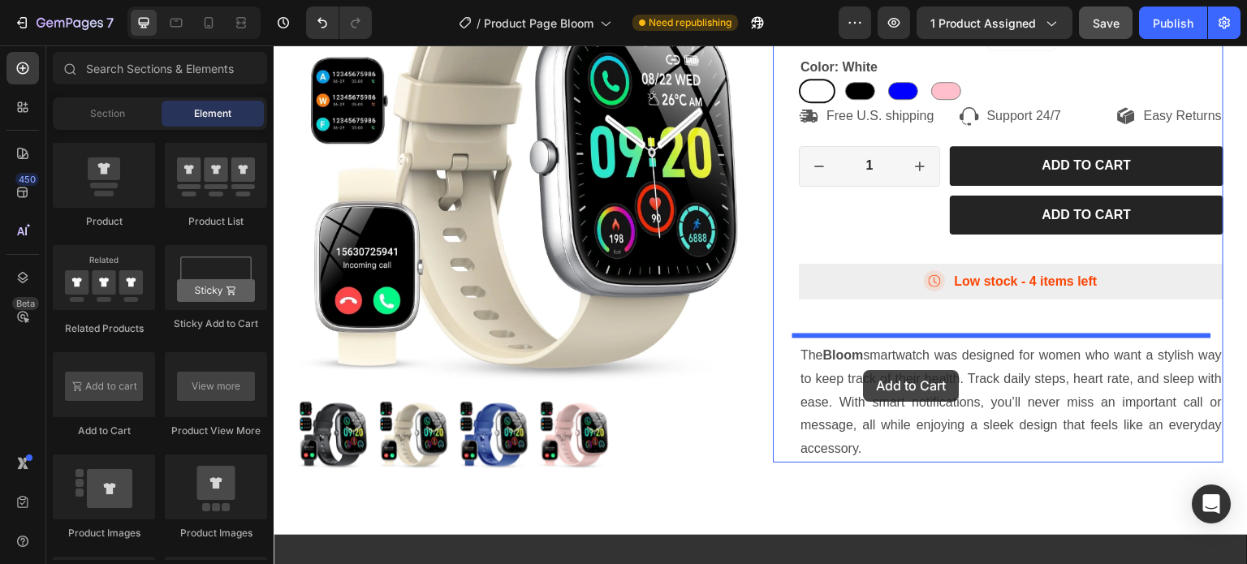
scroll to position [487, 0]
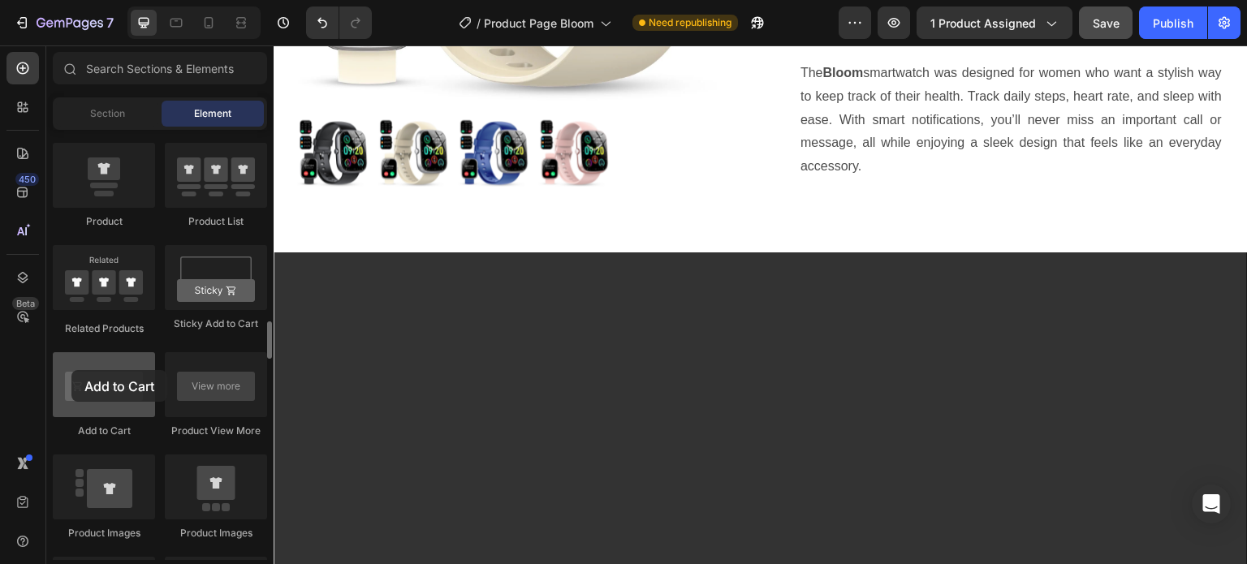
drag, startPoint x: 84, startPoint y: 388, endPoint x: 71, endPoint y: 370, distance: 22.1
click at [71, 370] on div at bounding box center [104, 384] width 102 height 65
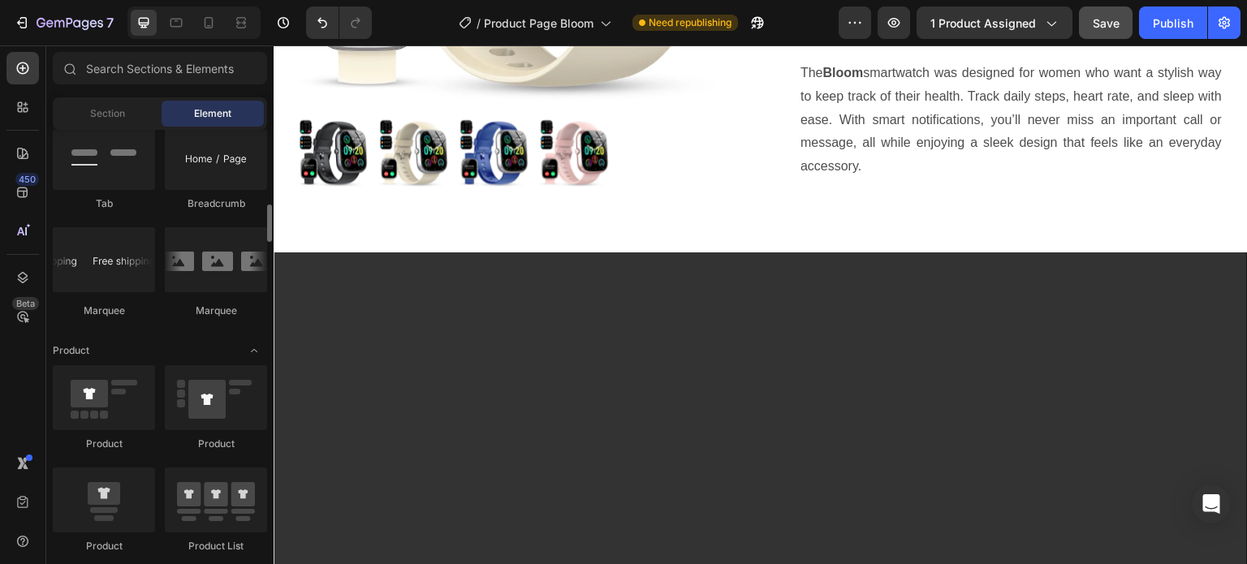
scroll to position [1786, 0]
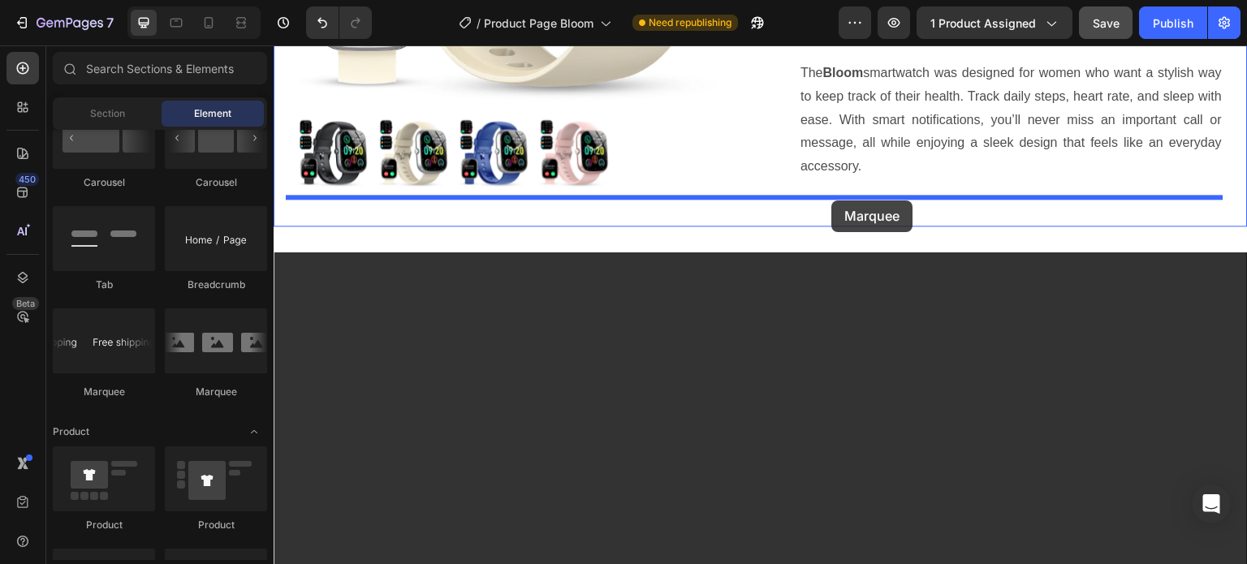
drag, startPoint x: 364, startPoint y: 388, endPoint x: 832, endPoint y: 201, distance: 503.8
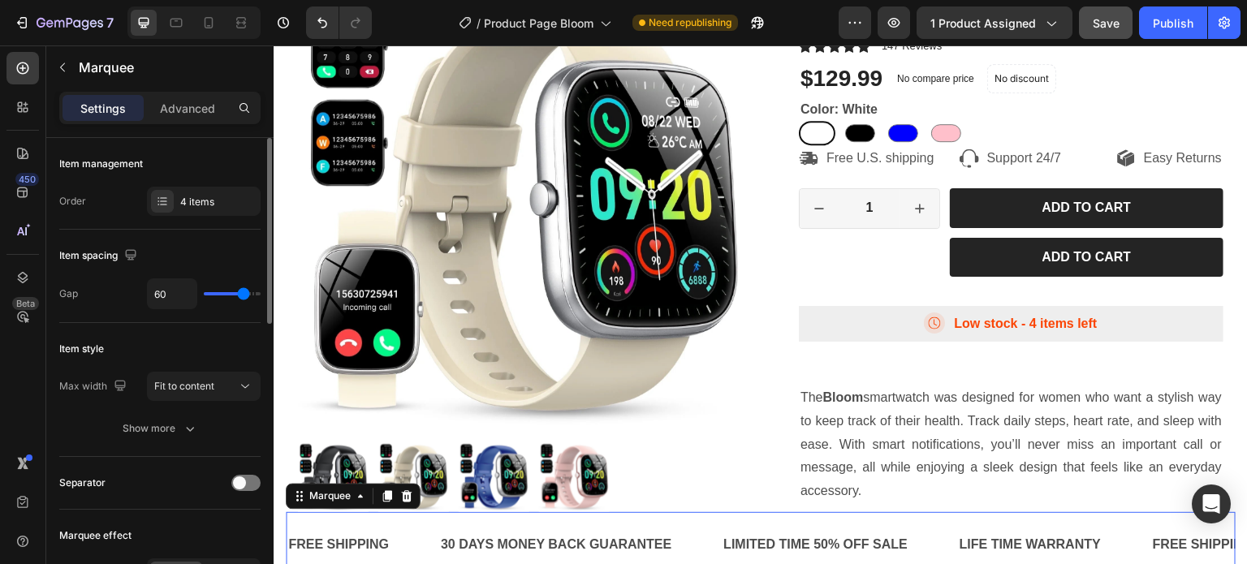
scroll to position [162, 0]
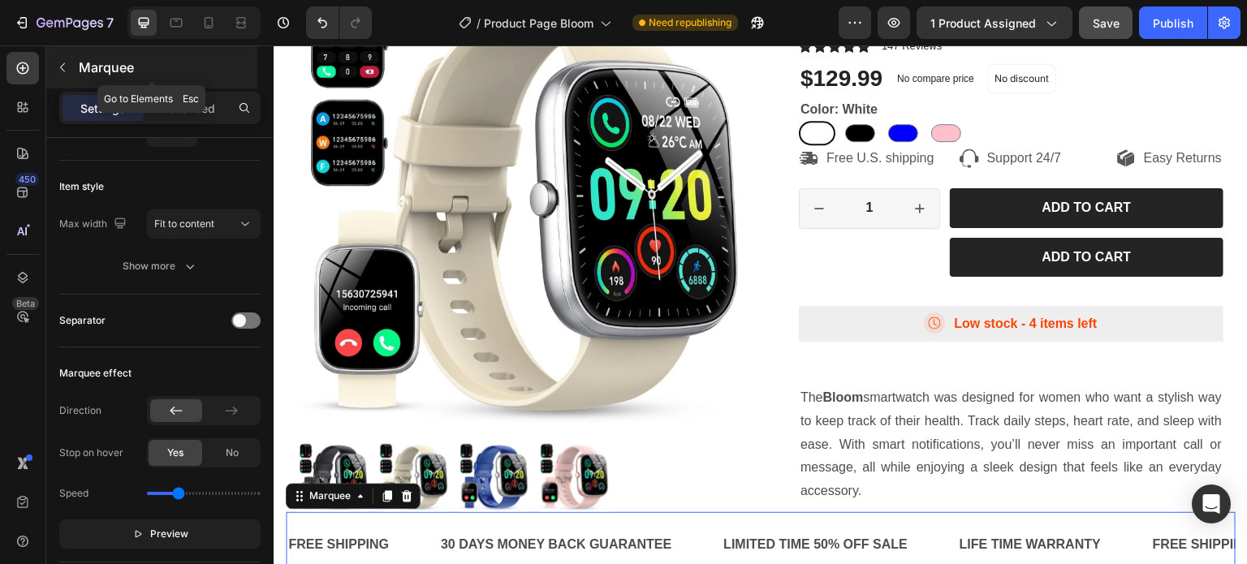
click at [76, 67] on div "Marquee" at bounding box center [151, 67] width 211 height 42
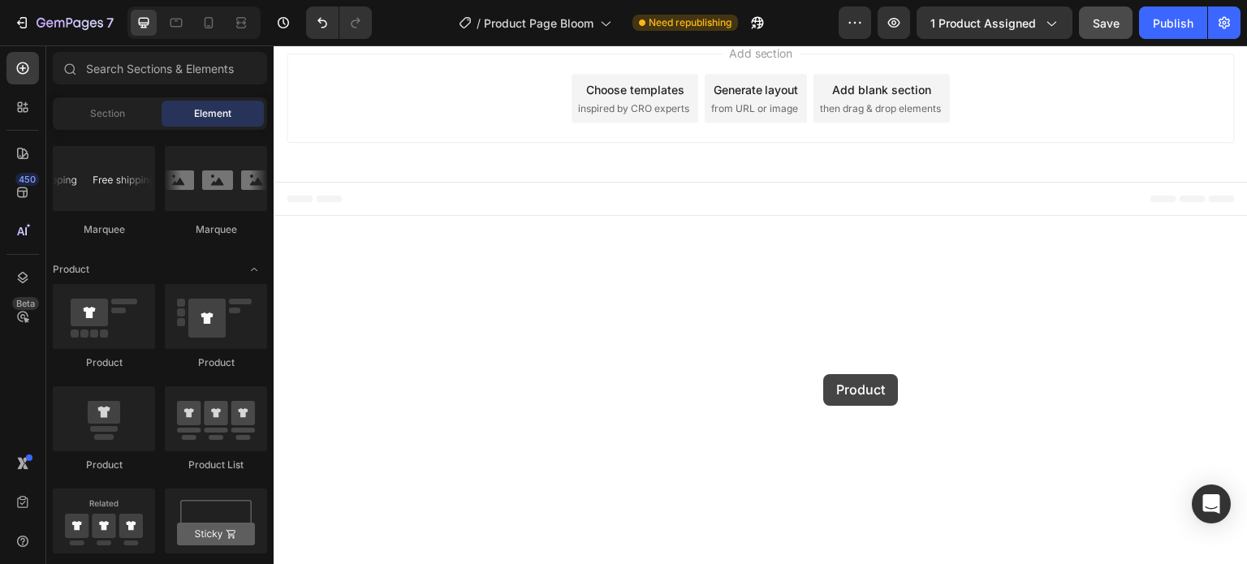
scroll to position [2922, 0]
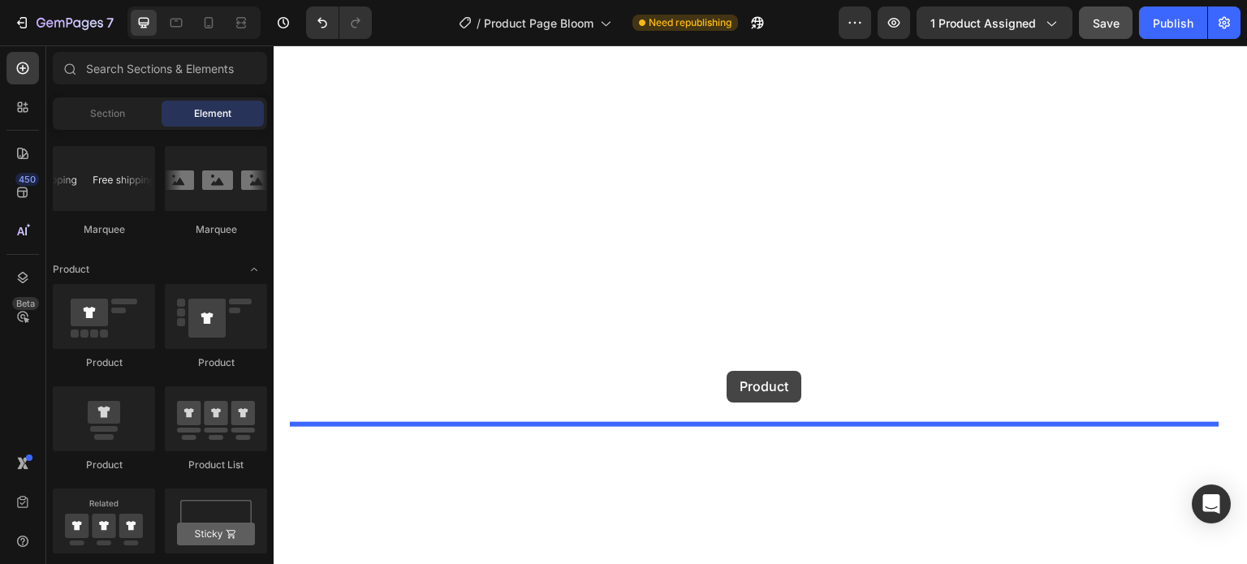
drag, startPoint x: 377, startPoint y: 460, endPoint x: 727, endPoint y: 371, distance: 361.1
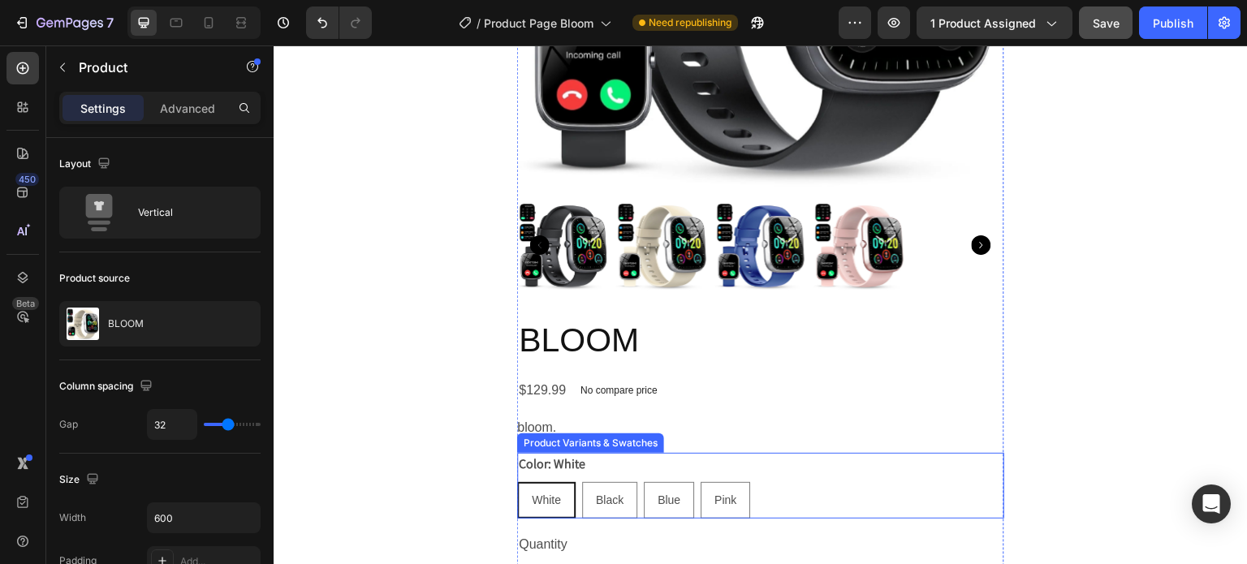
scroll to position [3815, 0]
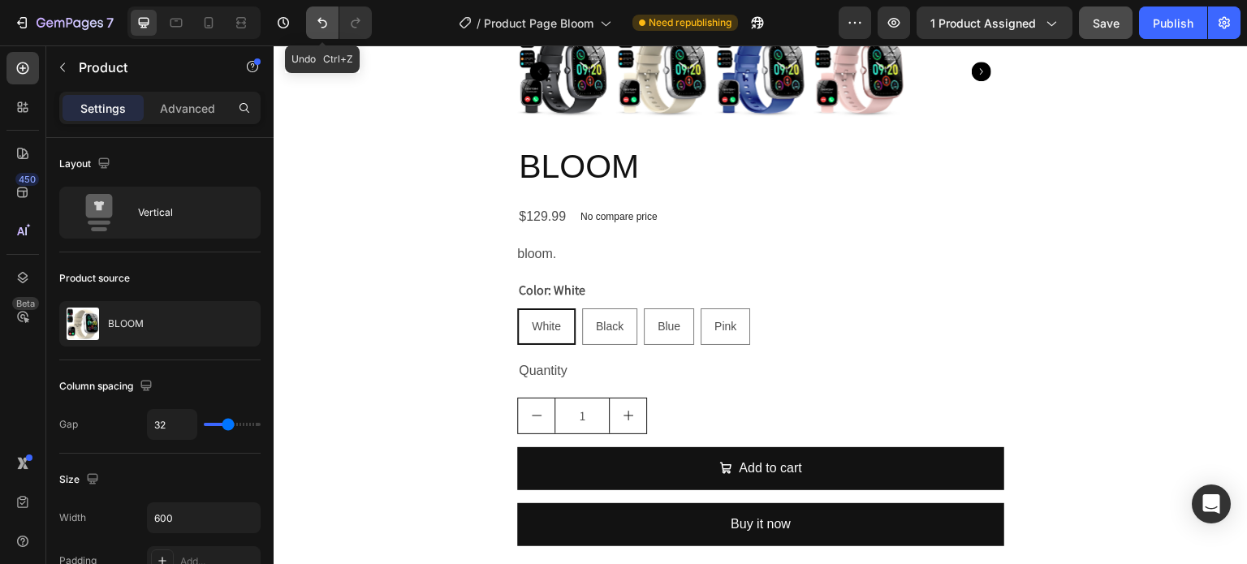
click at [325, 32] on button "Undo/Redo" at bounding box center [322, 22] width 32 height 32
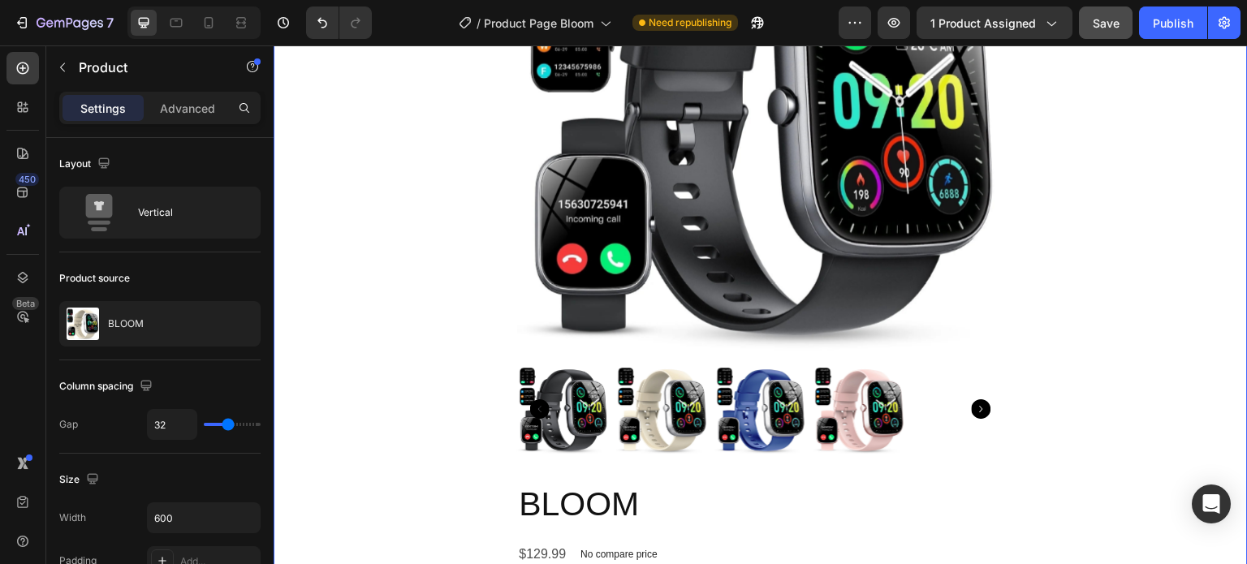
scroll to position [3409, 0]
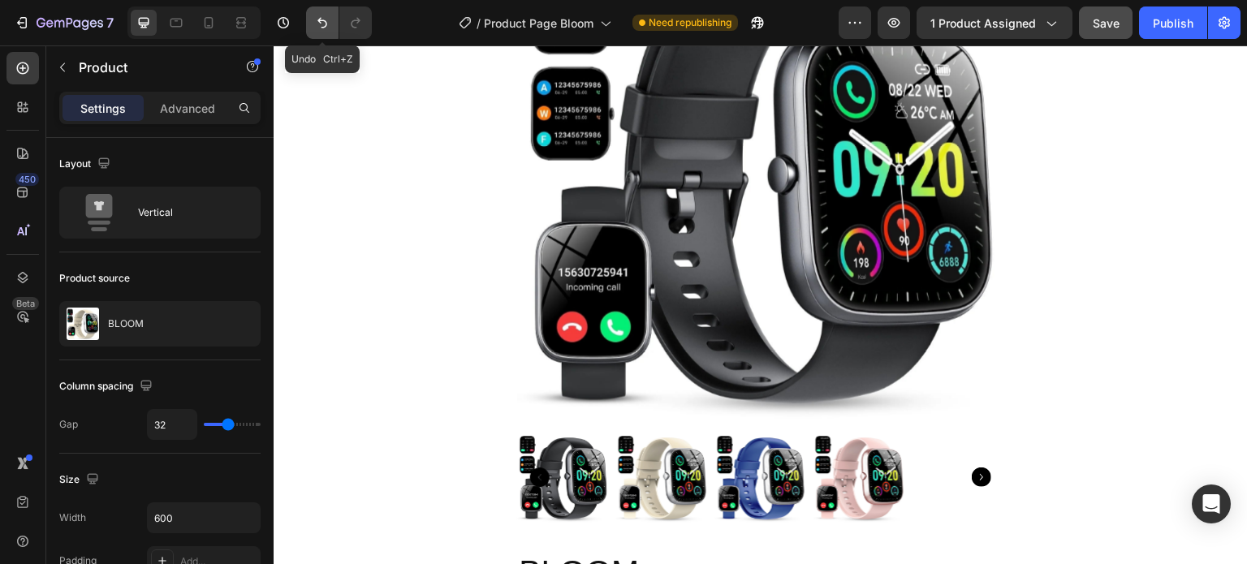
click at [318, 22] on icon "Undo/Redo" at bounding box center [322, 23] width 16 height 16
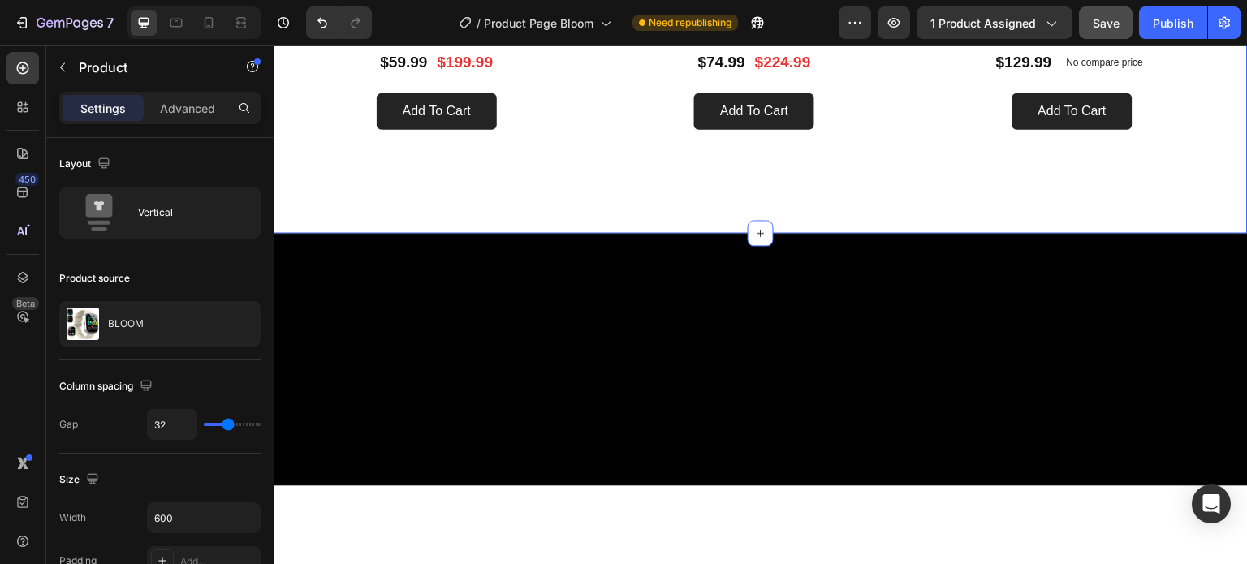
scroll to position [3247, 0]
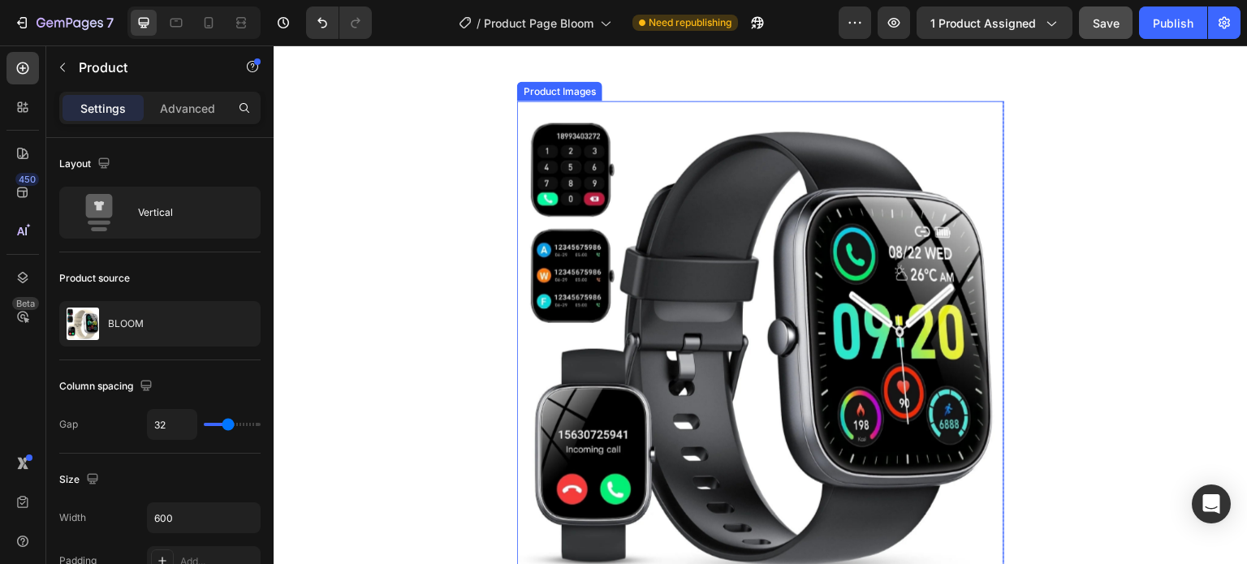
click at [718, 284] on img at bounding box center [760, 344] width 487 height 487
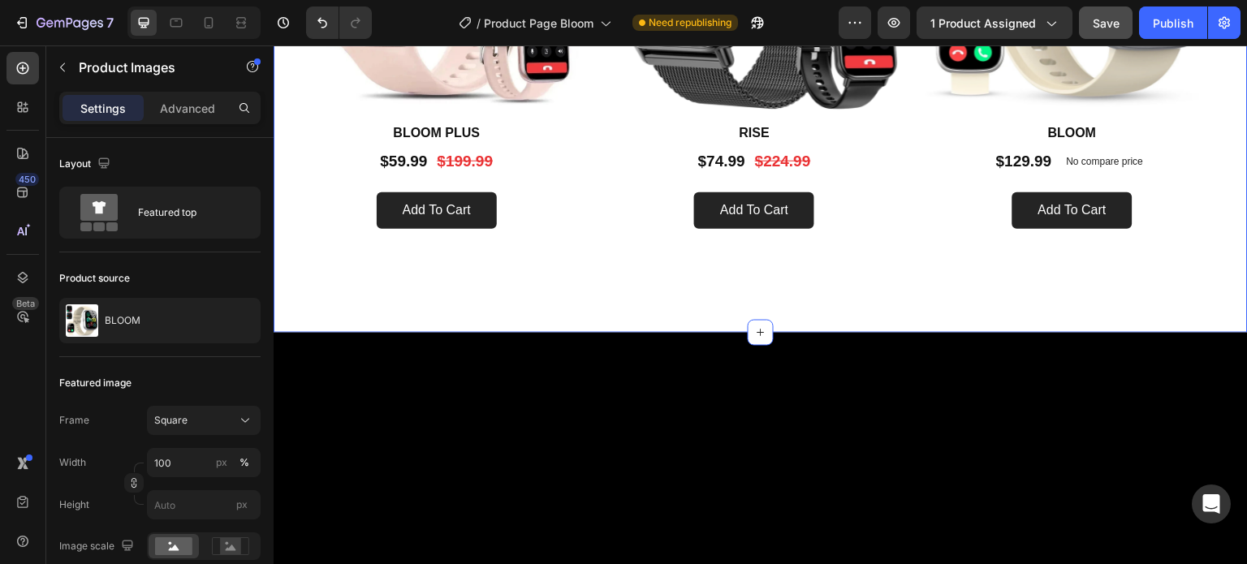
scroll to position [3085, 0]
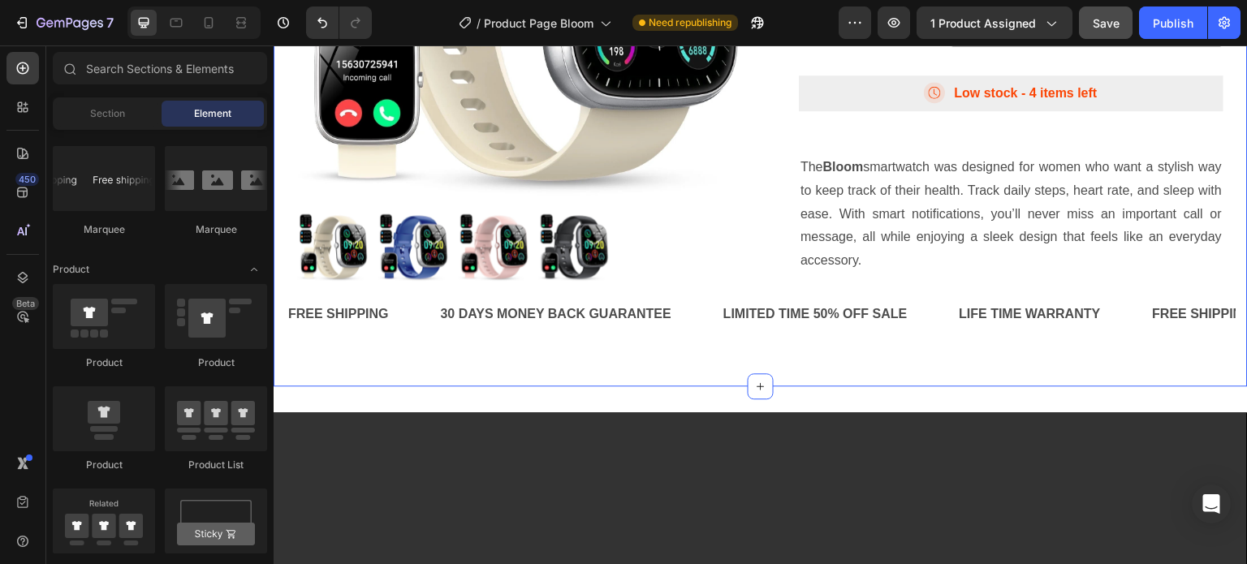
scroll to position [0, 0]
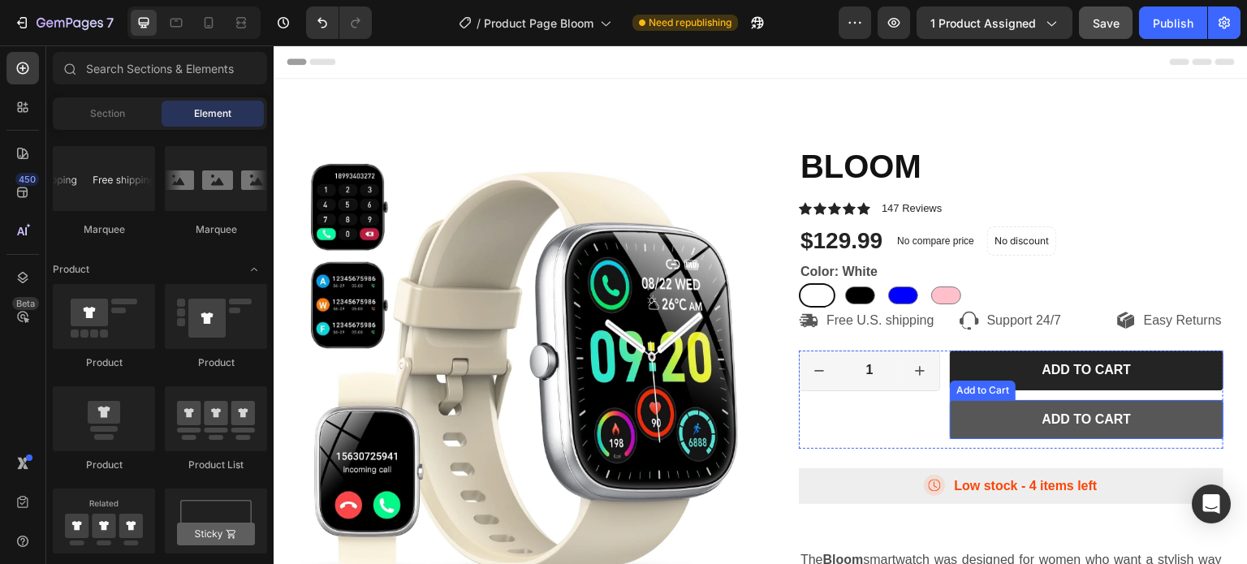
click at [1019, 420] on button "Add to cart" at bounding box center [1087, 420] width 274 height 40
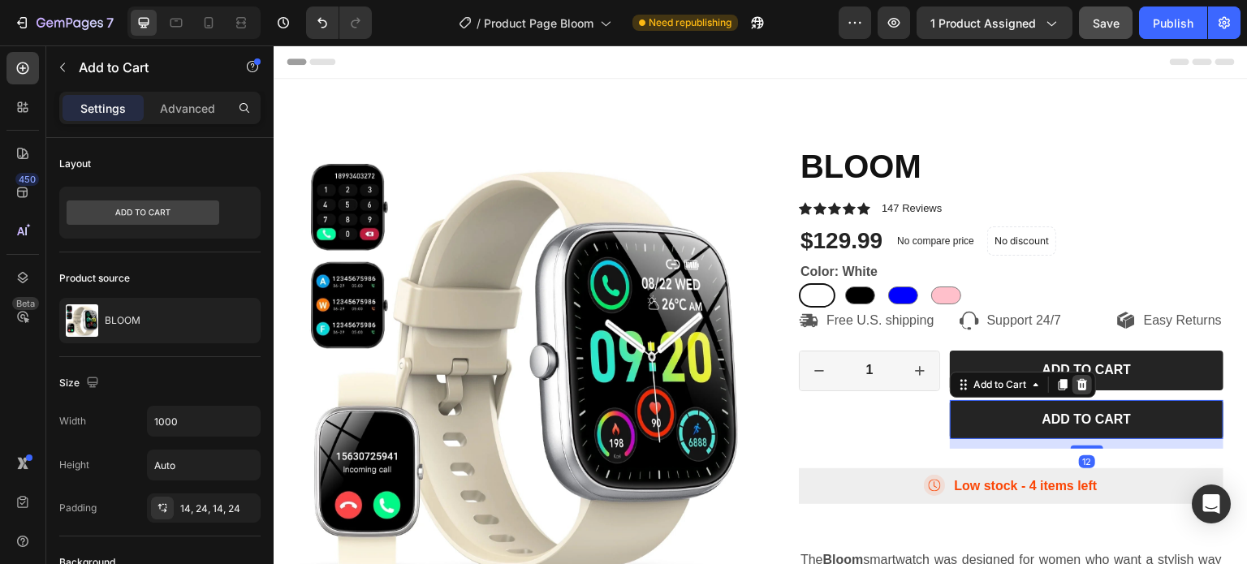
click at [1077, 391] on icon at bounding box center [1082, 384] width 13 height 13
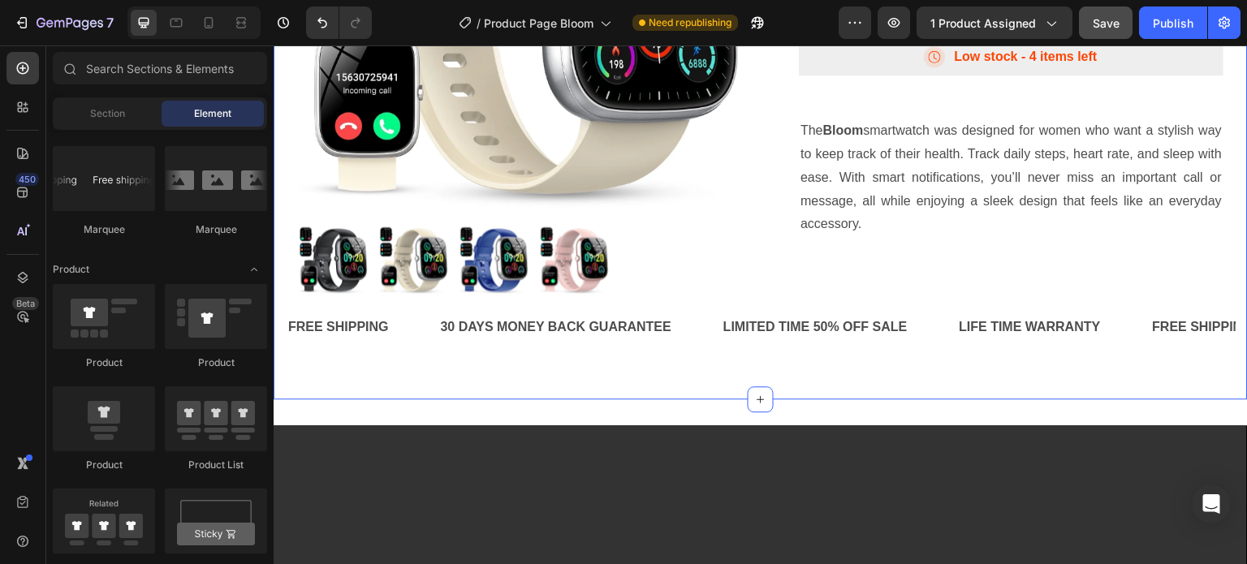
scroll to position [325, 0]
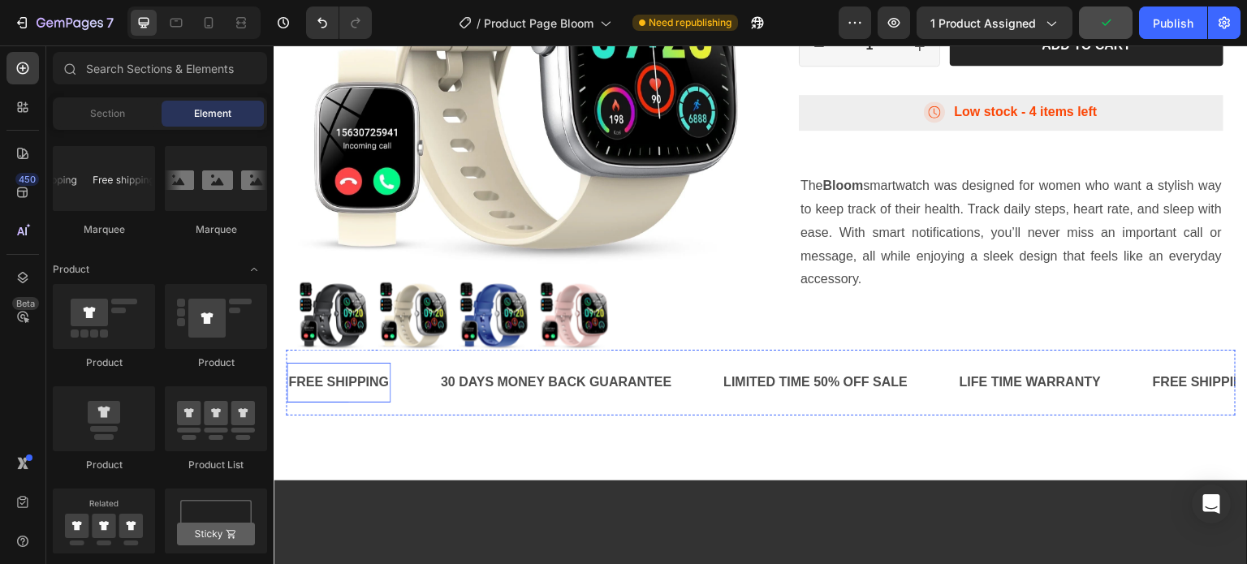
click at [325, 371] on div "FREE SHIPPING" at bounding box center [339, 382] width 104 height 27
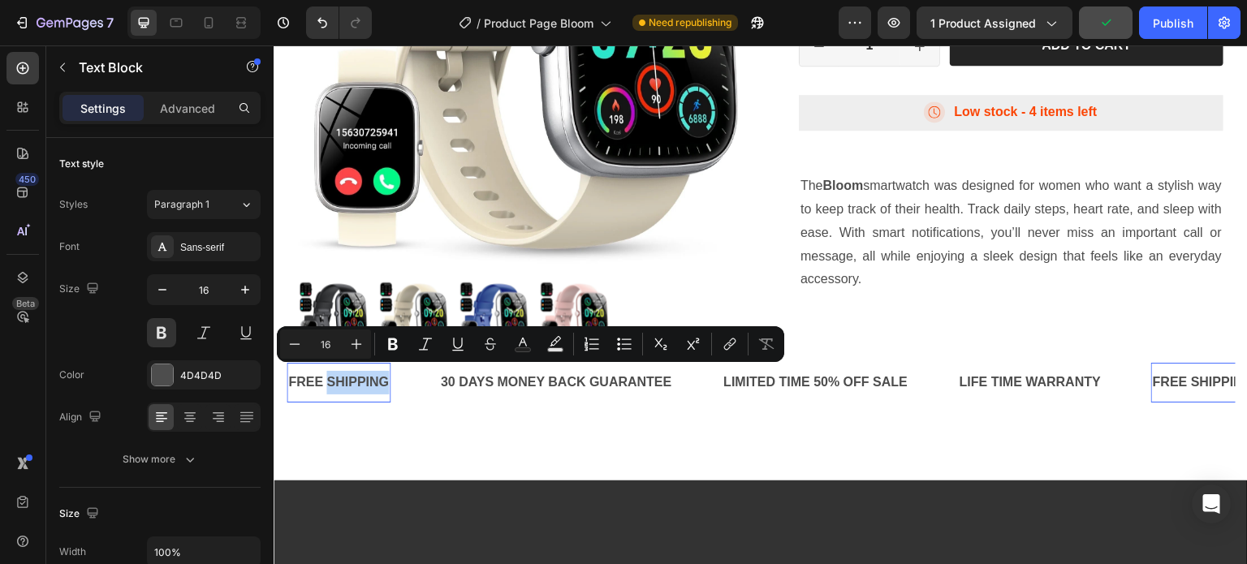
click at [329, 377] on p "FREE SHIPPING" at bounding box center [338, 383] width 101 height 24
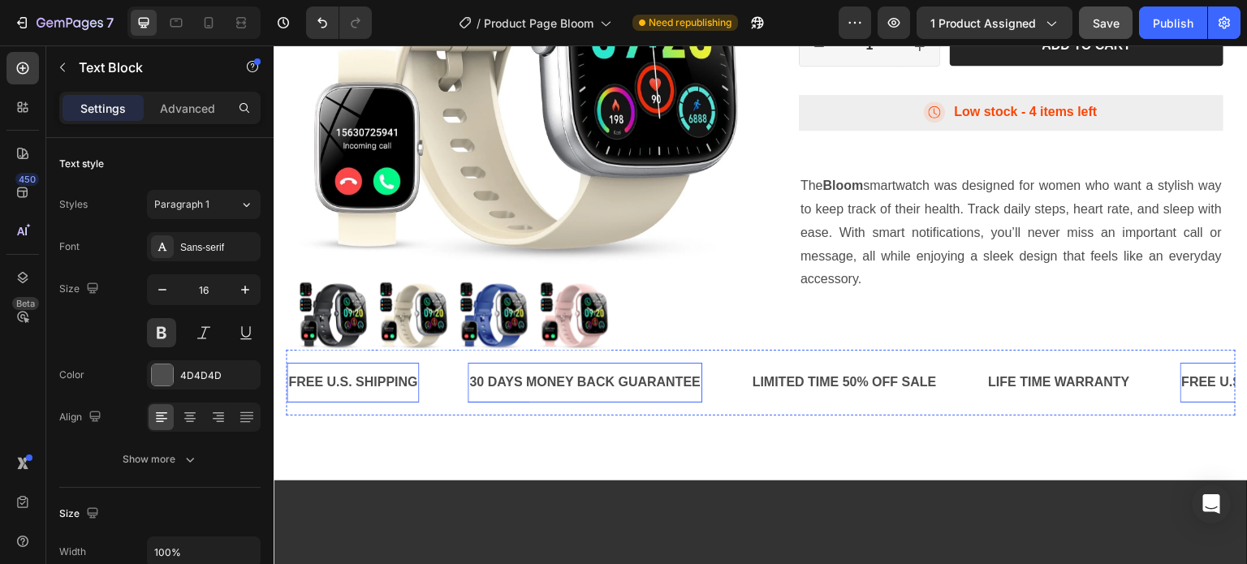
click at [478, 377] on div "30 DAYS MONEY BACK GUARANTEE" at bounding box center [585, 382] width 235 height 27
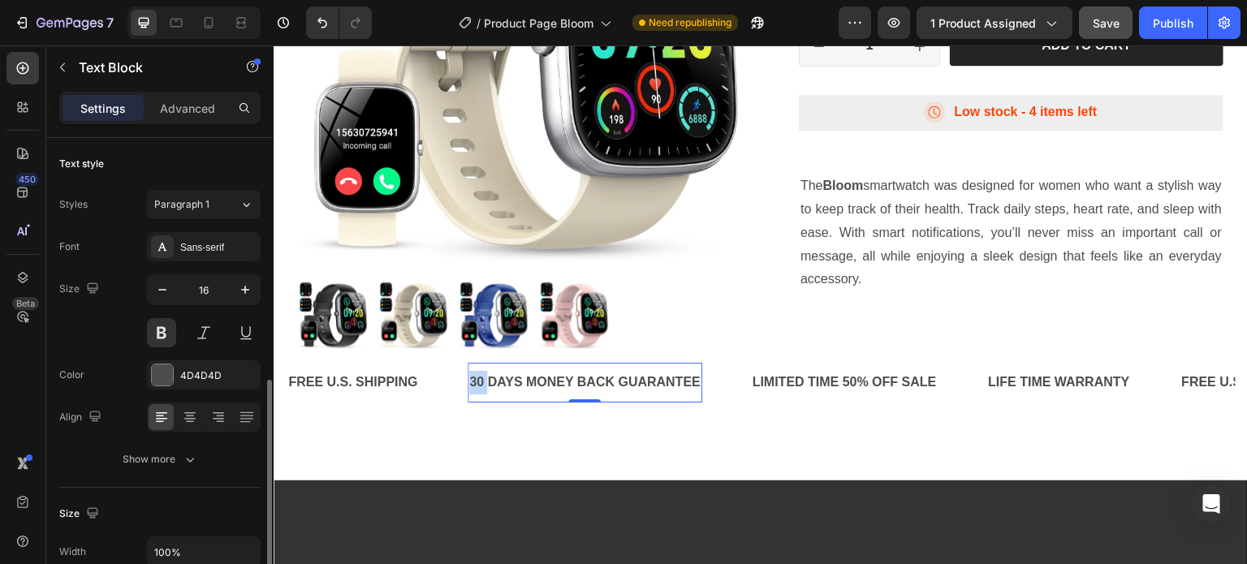
scroll to position [162, 0]
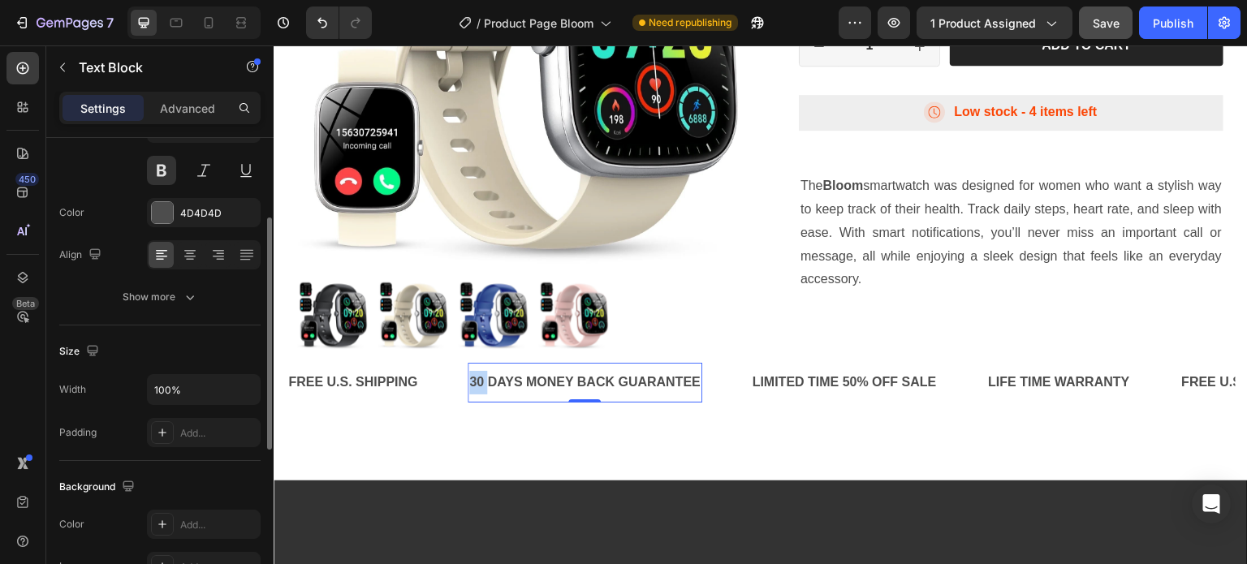
click at [478, 377] on div "30 DAYS MONEY BACK GUARANTEE" at bounding box center [585, 382] width 235 height 27
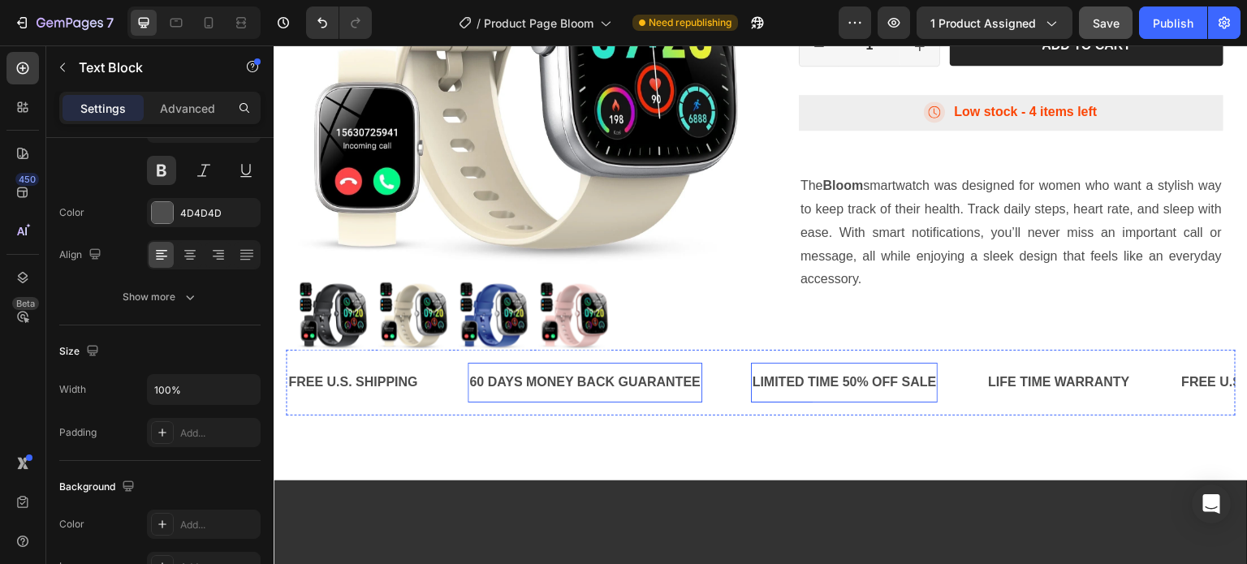
click at [851, 377] on div "LIMITED TIME 50% OFF SALE" at bounding box center [845, 382] width 188 height 27
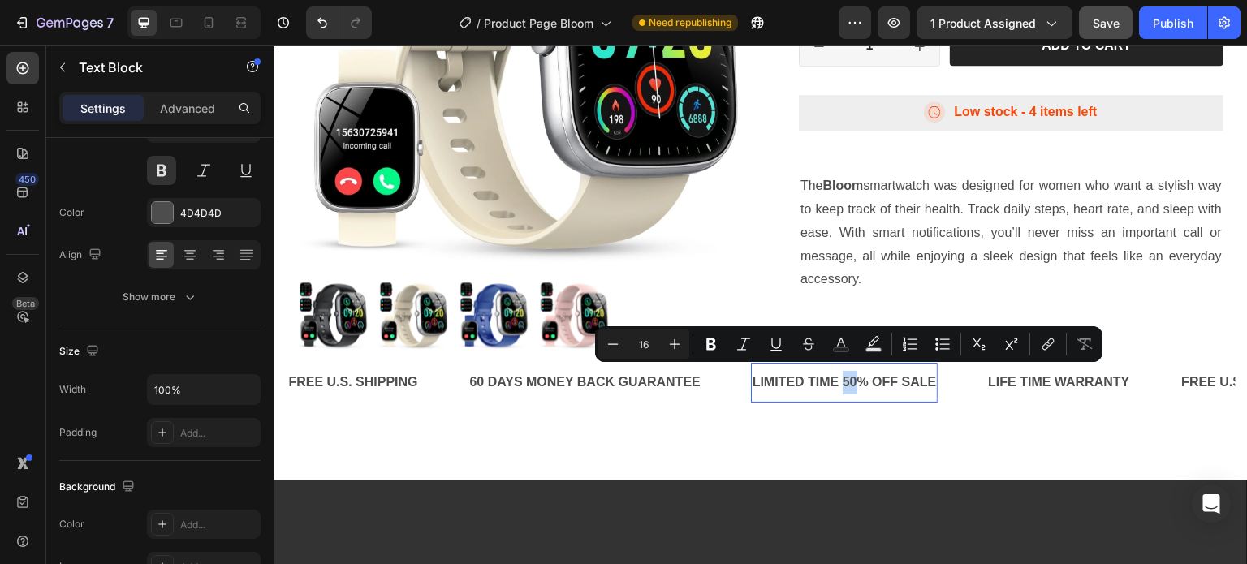
click at [848, 380] on p "LIMITED TIME 50% OFF SALE" at bounding box center [845, 383] width 184 height 24
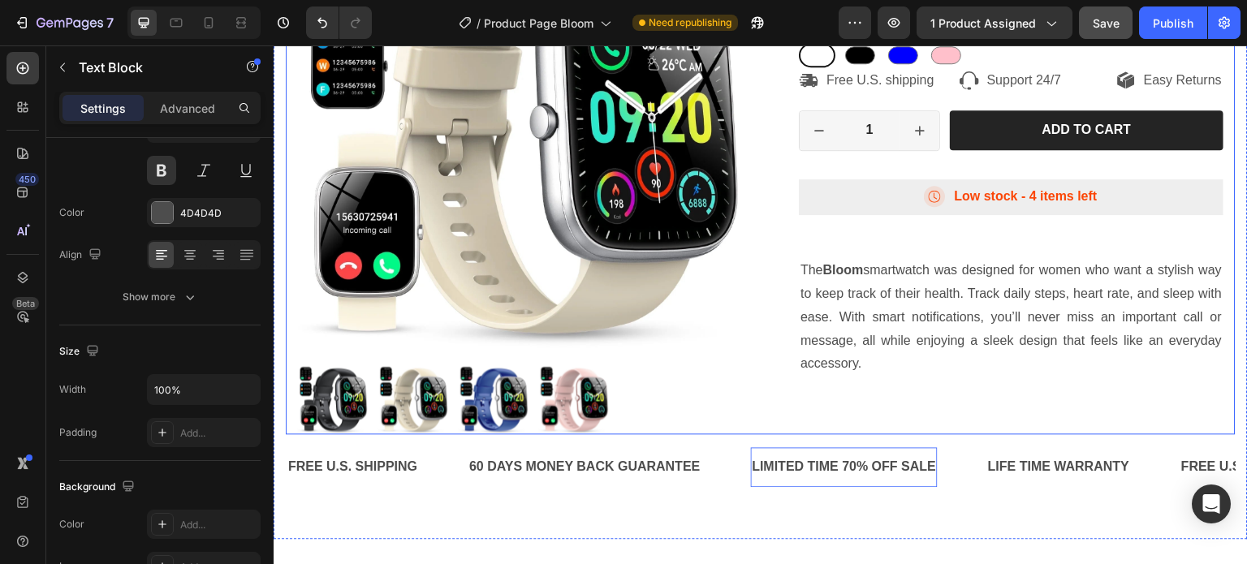
scroll to position [244, 0]
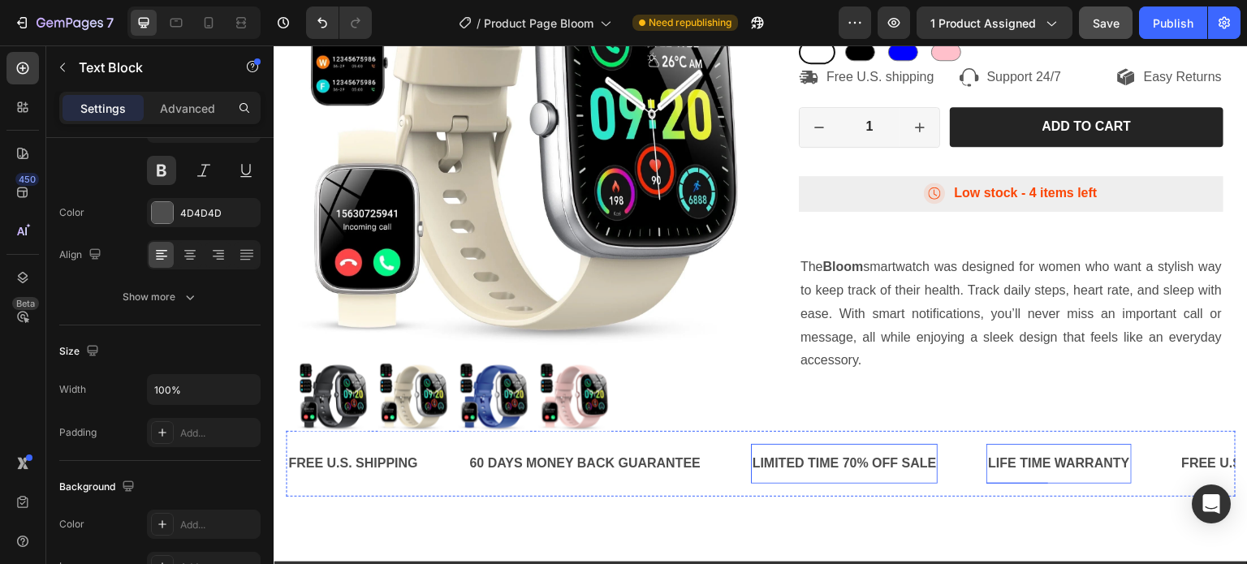
click at [1051, 454] on div "LIFE TIME WARRANTY" at bounding box center [1058, 464] width 144 height 27
click at [1051, 454] on p "LIFE TIME WARRANTY" at bounding box center [1058, 464] width 141 height 24
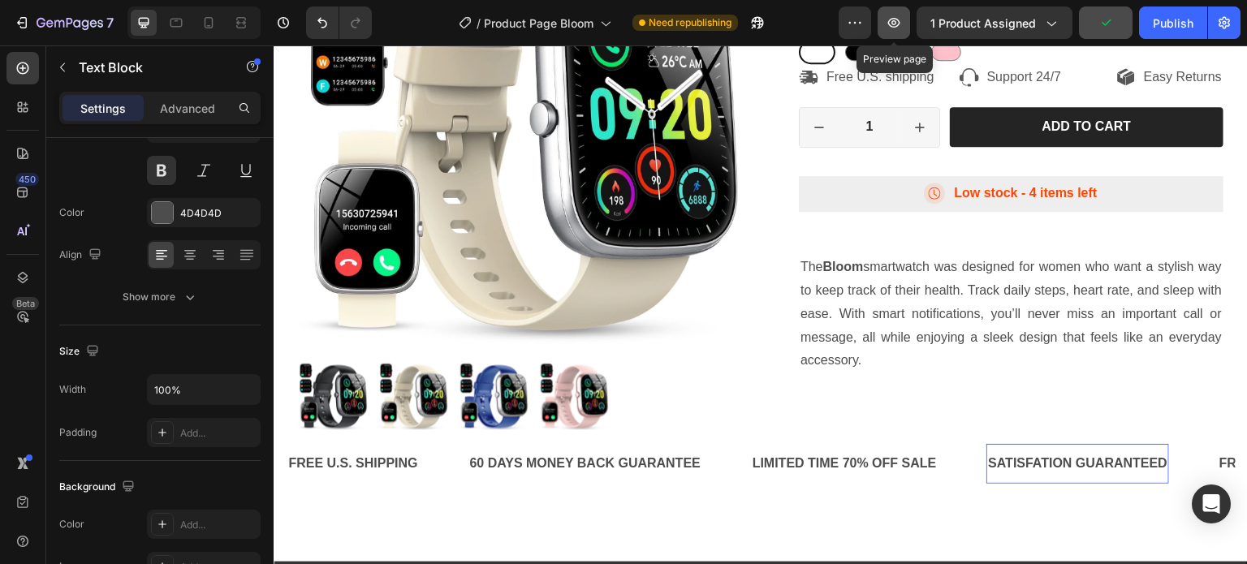
click at [899, 24] on icon "button" at bounding box center [894, 23] width 16 height 16
click at [1050, 455] on p "SATISFATION GUARANTEED" at bounding box center [1077, 464] width 179 height 24
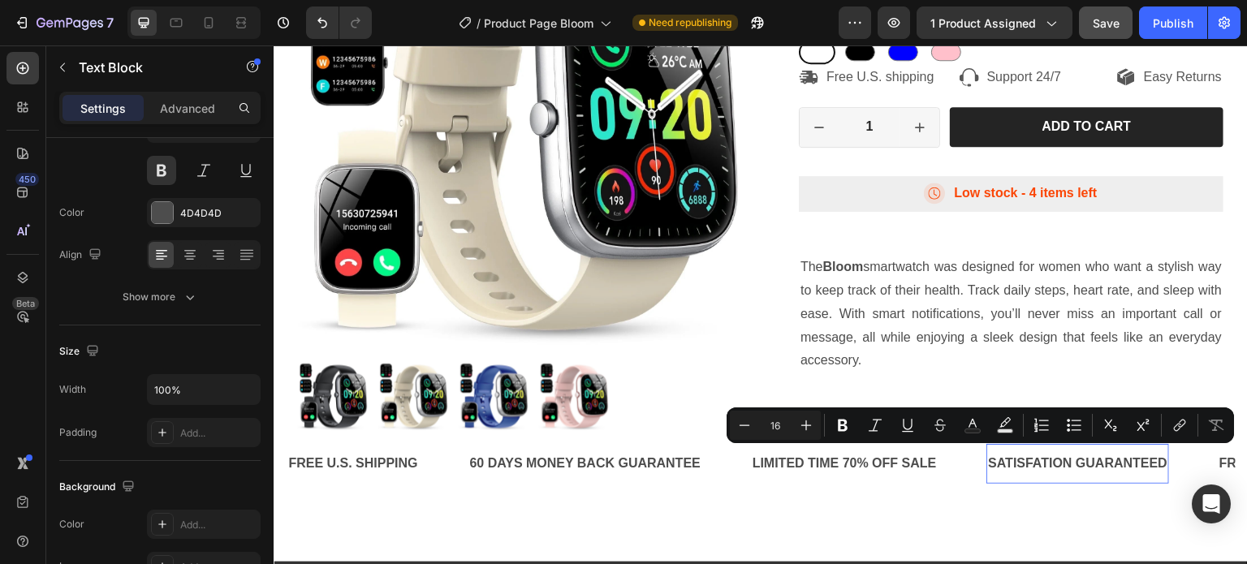
click at [1106, 459] on p "SATISFATION GUARANTEED" at bounding box center [1077, 464] width 179 height 24
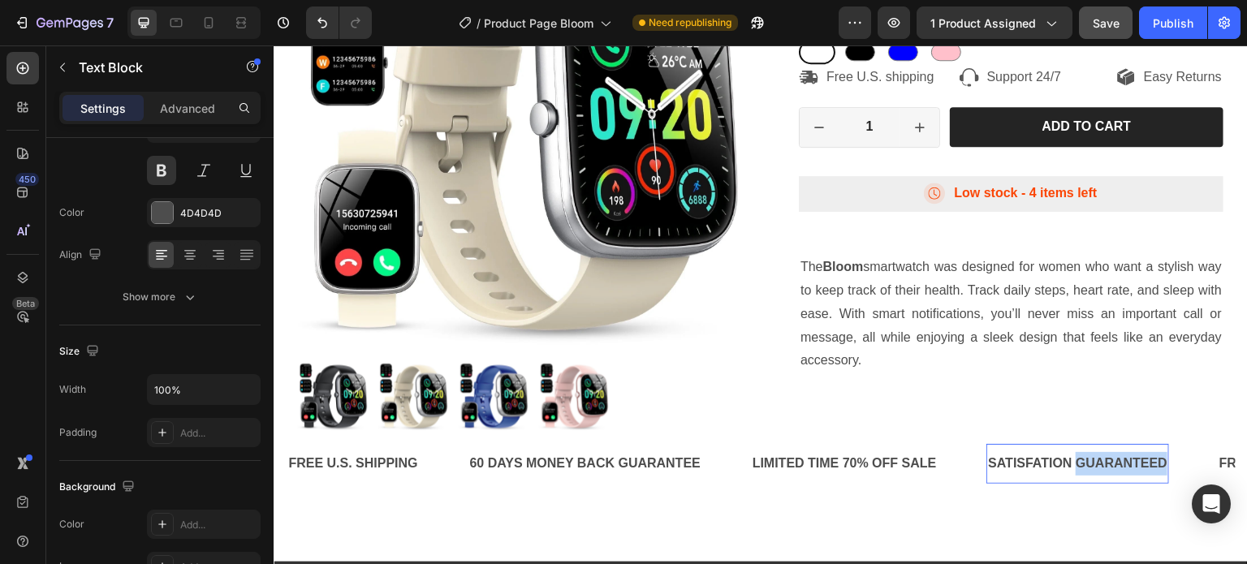
click at [1106, 459] on p "SATISFATION GUARANTEED" at bounding box center [1077, 464] width 179 height 24
click at [899, 458] on p "LIMITED TIME 70% OFF SALE" at bounding box center [845, 464] width 184 height 24
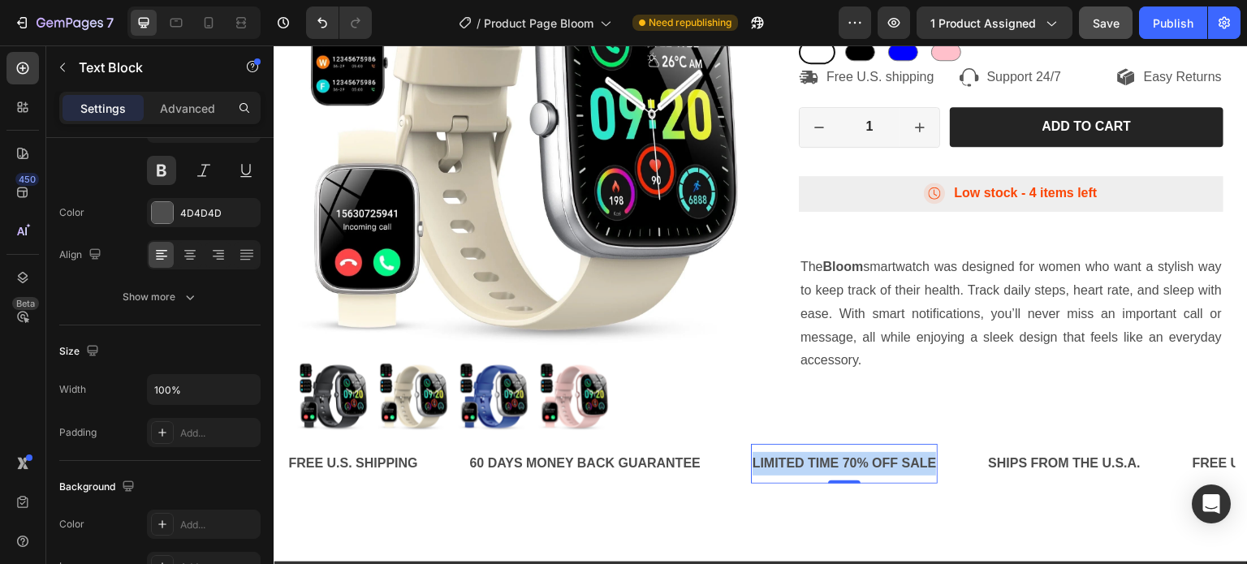
click at [899, 458] on p "LIMITED TIME 70% OFF SALE" at bounding box center [845, 464] width 184 height 24
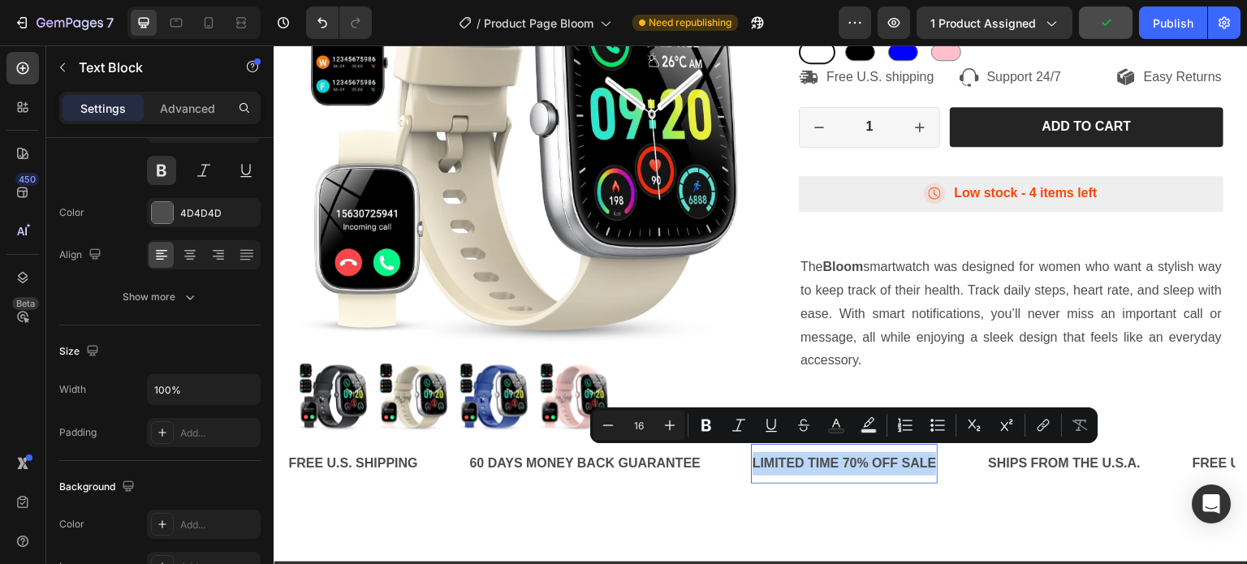
copy p "LIMITED TIME 70% OFF SALE"
click at [1063, 461] on p "SHIPS FROM THE U.S.A." at bounding box center [1064, 464] width 153 height 24
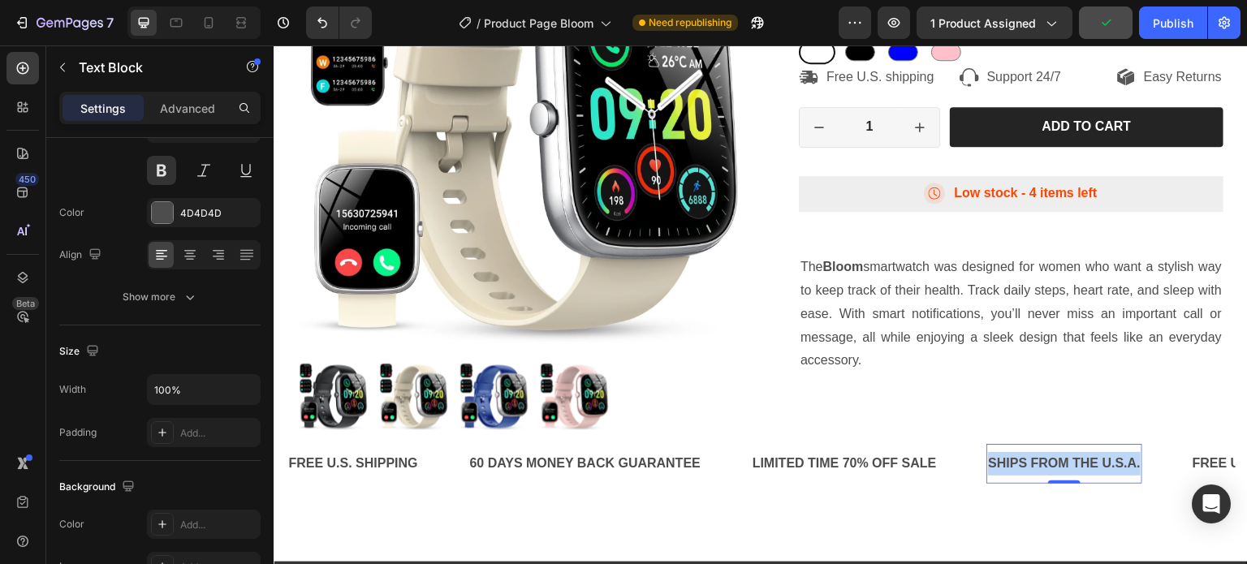
click at [1063, 461] on p "SHIPS FROM THE U.S.A." at bounding box center [1064, 464] width 153 height 24
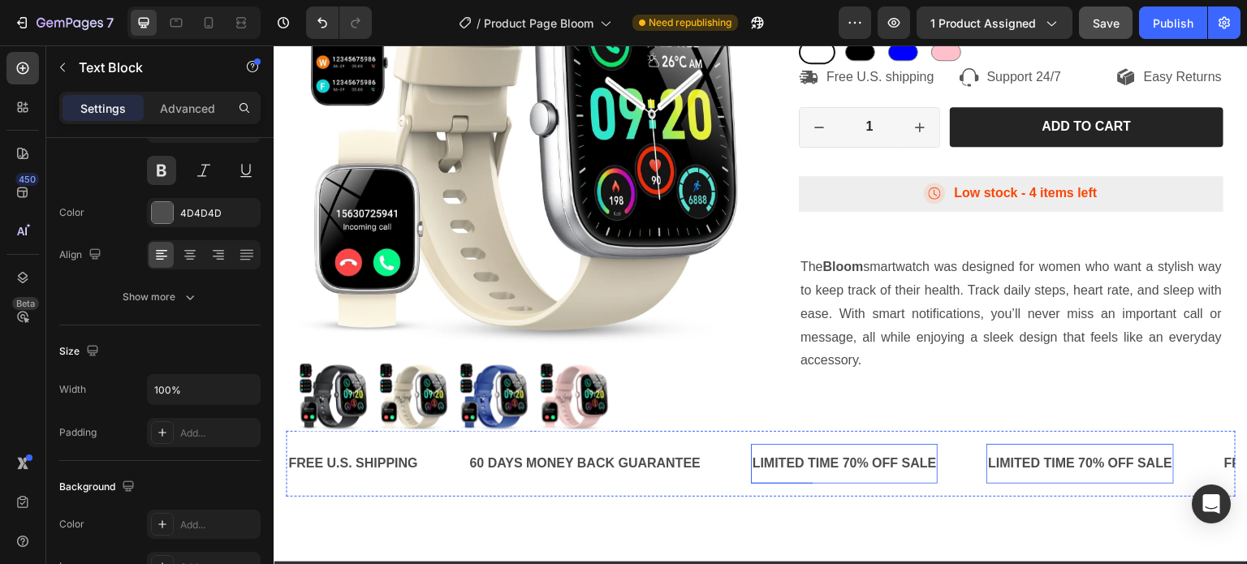
click at [871, 459] on p "LIMITED TIME 70% OFF SALE" at bounding box center [845, 464] width 184 height 24
click at [351, 459] on p "FREE U.S. SHIPPING" at bounding box center [352, 464] width 129 height 24
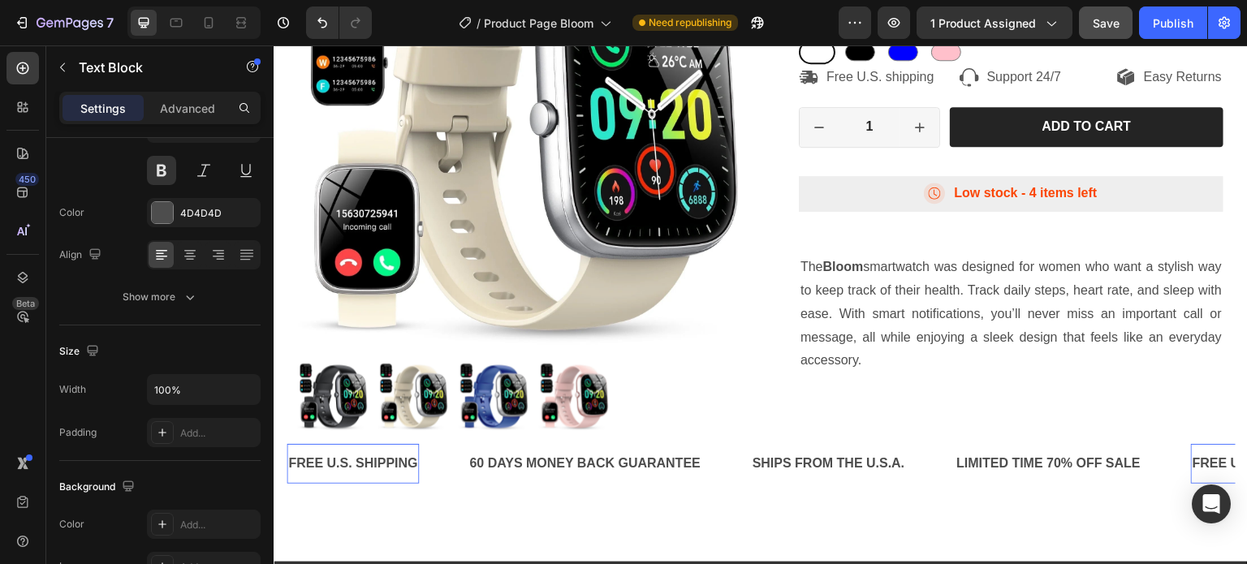
click at [352, 455] on p "FREE U.S. SHIPPING" at bounding box center [352, 464] width 129 height 24
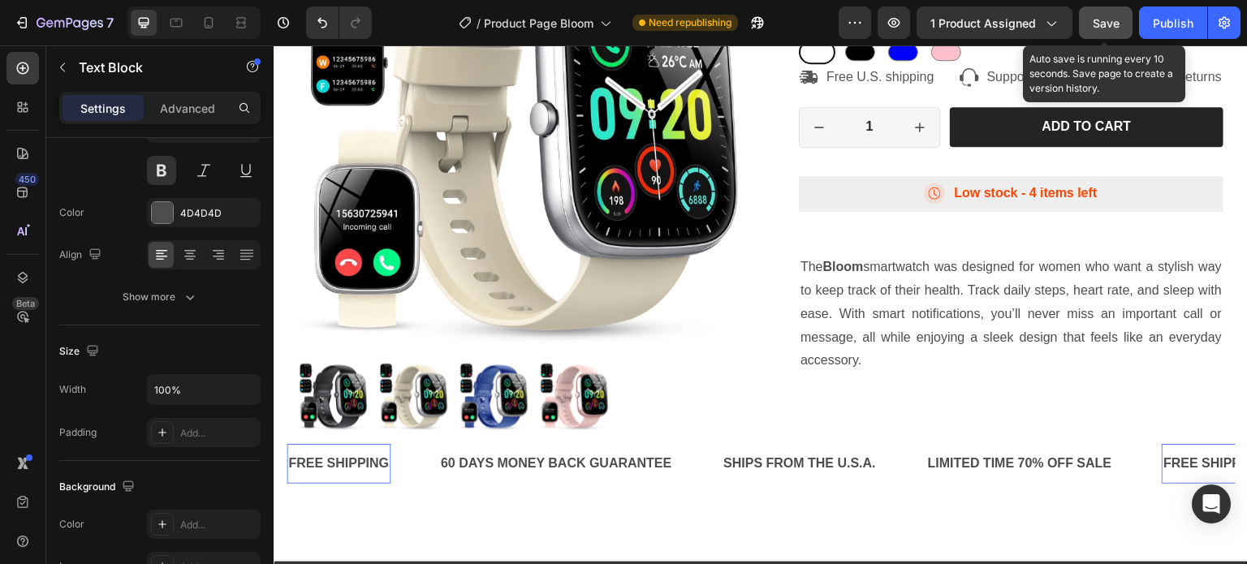
click at [1109, 22] on span "Save" at bounding box center [1106, 23] width 27 height 14
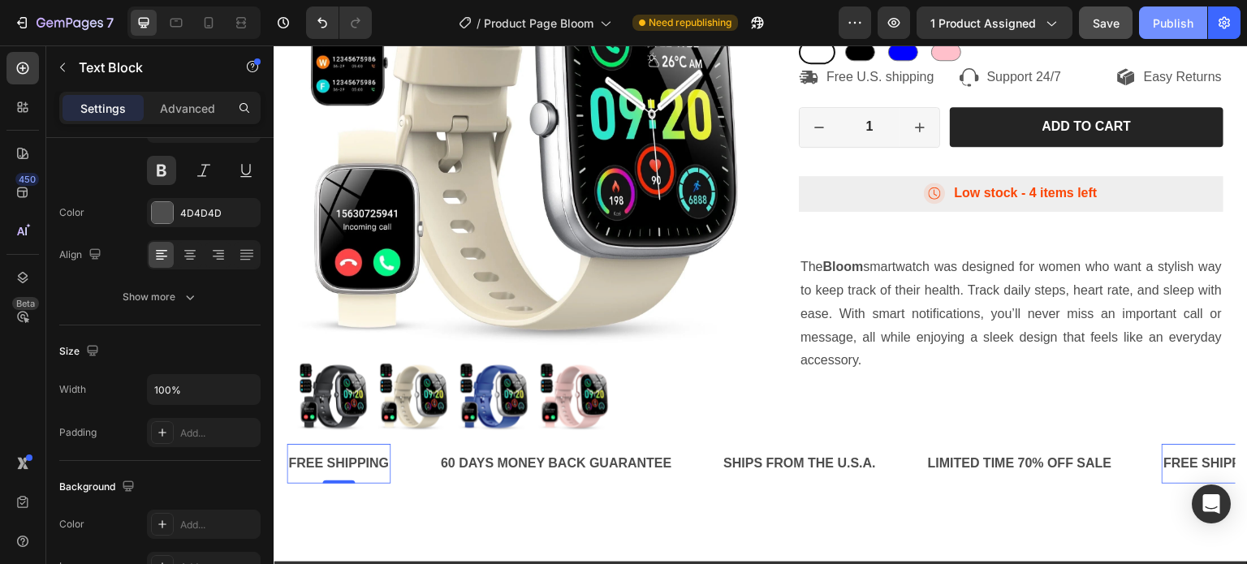
click at [1157, 24] on div "Publish" at bounding box center [1173, 23] width 41 height 17
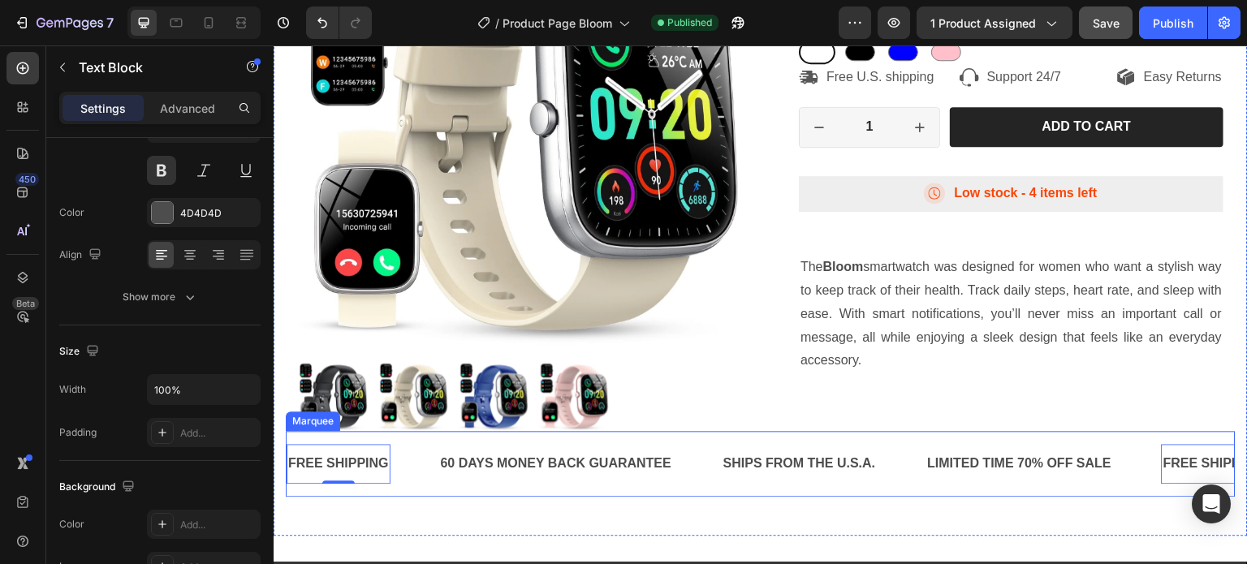
click at [661, 431] on div "FREE SHIPPING Text Block 0 60 DAYS MONEY BACK GUARANTEE Text Block SHIPS FROM T…" at bounding box center [761, 464] width 950 height 66
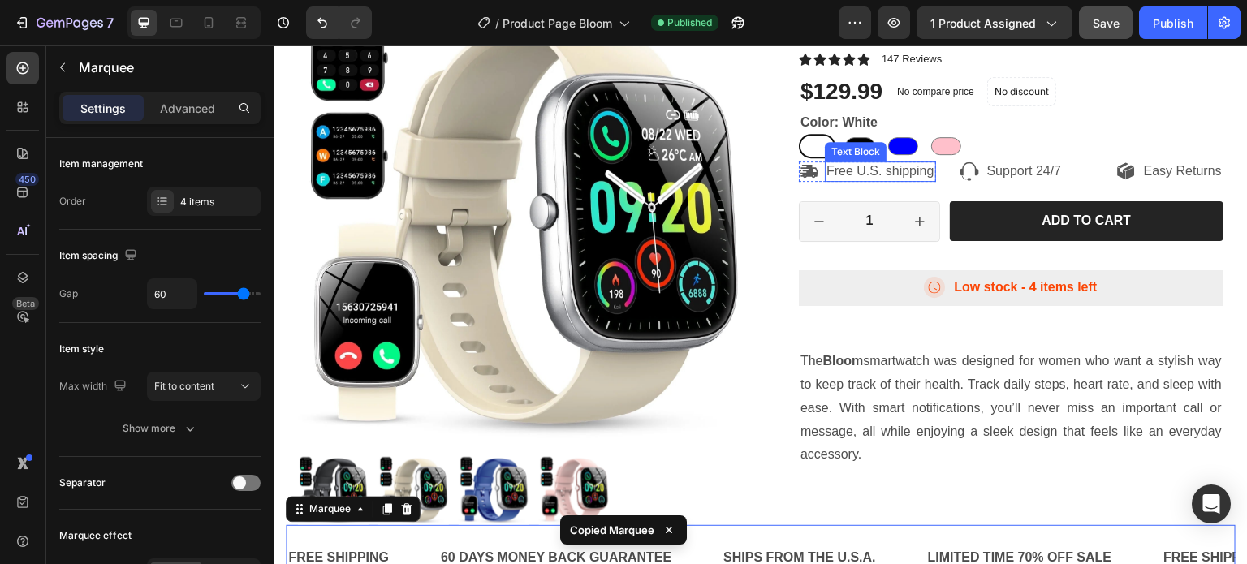
scroll to position [0, 0]
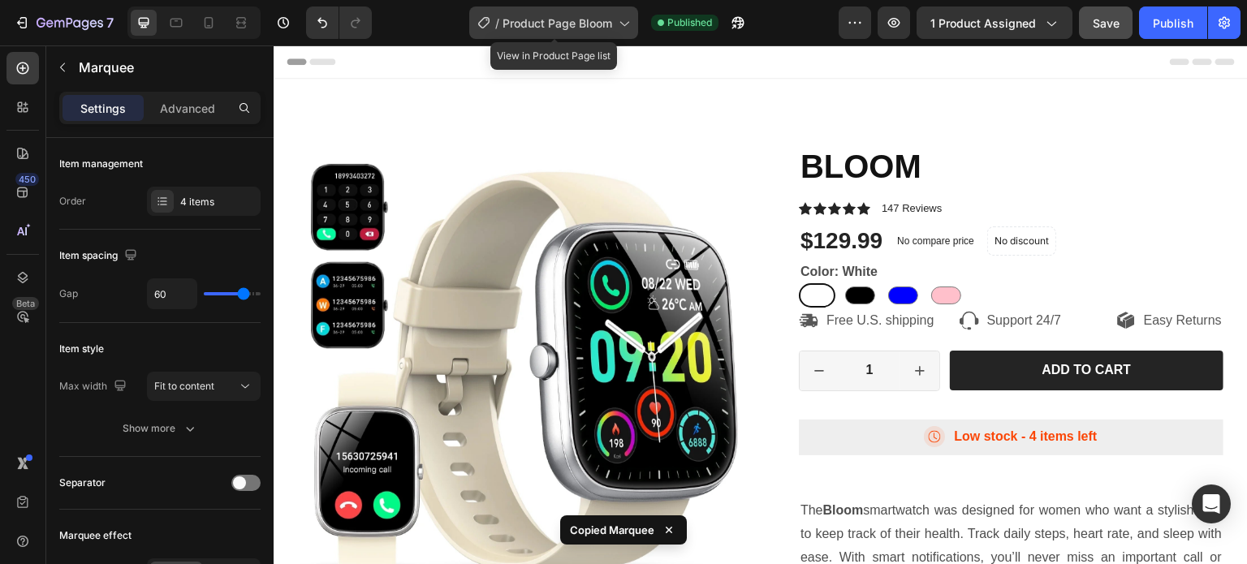
click at [578, 32] on div "/ Product Page Bloom" at bounding box center [553, 22] width 169 height 32
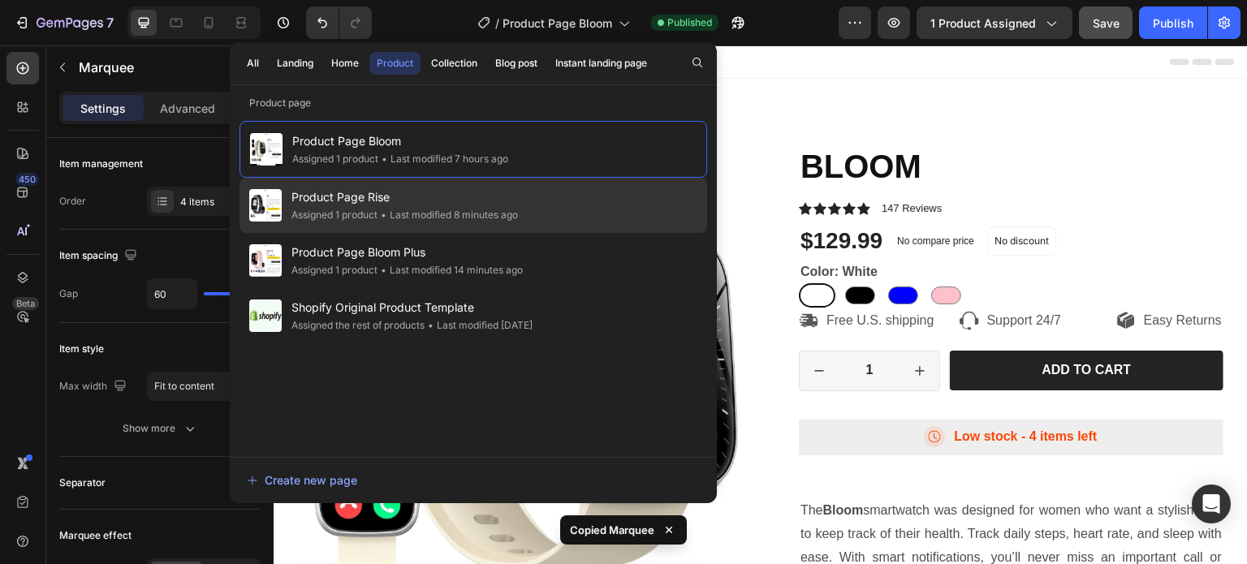
click at [399, 198] on span "Product Page Rise" at bounding box center [404, 197] width 226 height 19
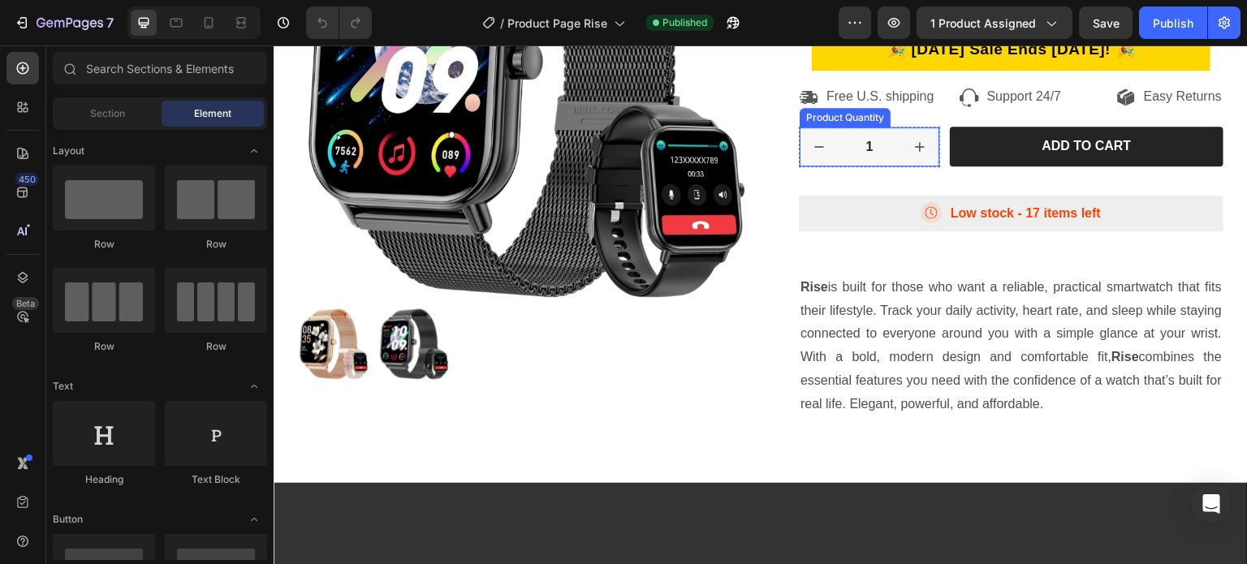
scroll to position [325, 0]
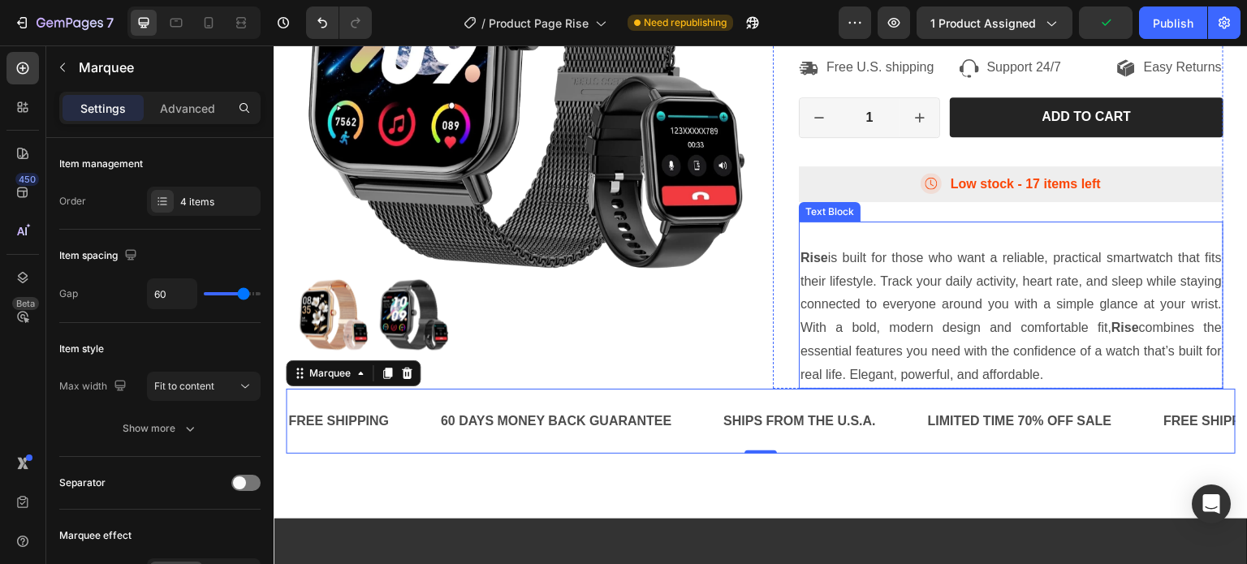
click at [1046, 273] on p "Rise is built for those who want a reliable, practical smartwatch that fits the…" at bounding box center [1010, 317] width 421 height 140
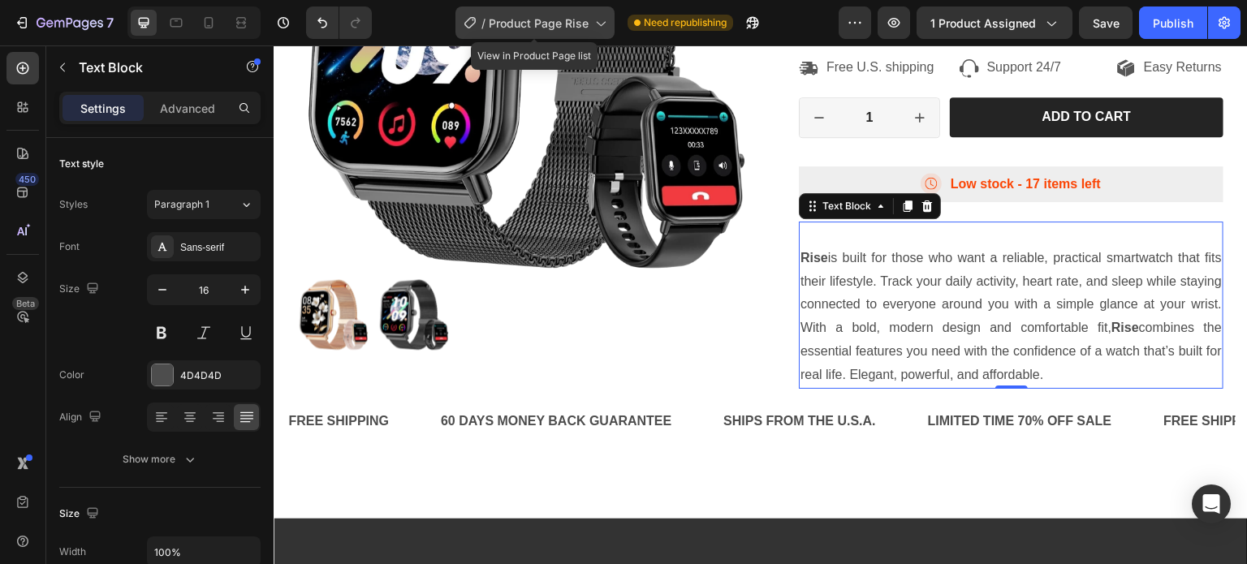
click at [559, 28] on span "Product Page Rise" at bounding box center [539, 23] width 100 height 17
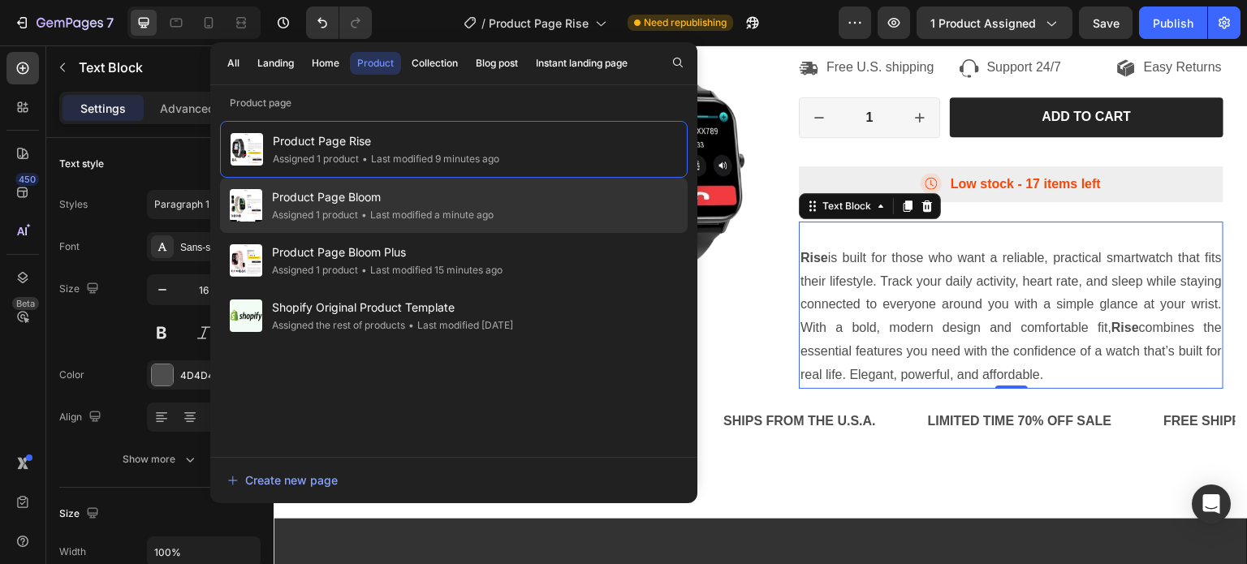
click at [369, 218] on div "• Last modified a minute ago" at bounding box center [426, 215] width 136 height 16
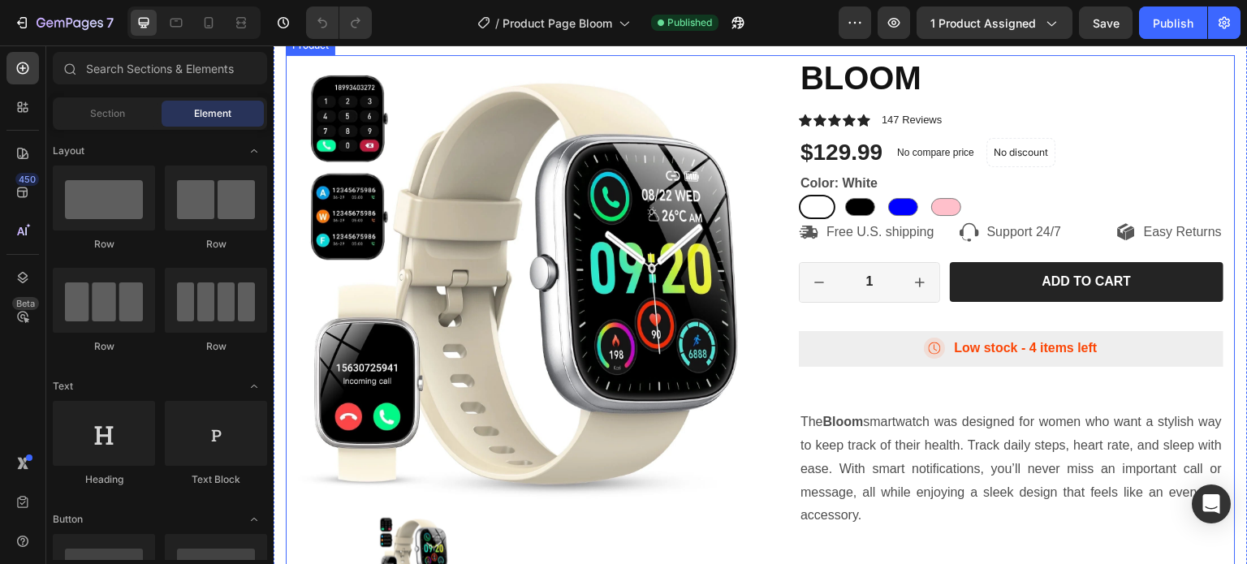
scroll to position [325, 0]
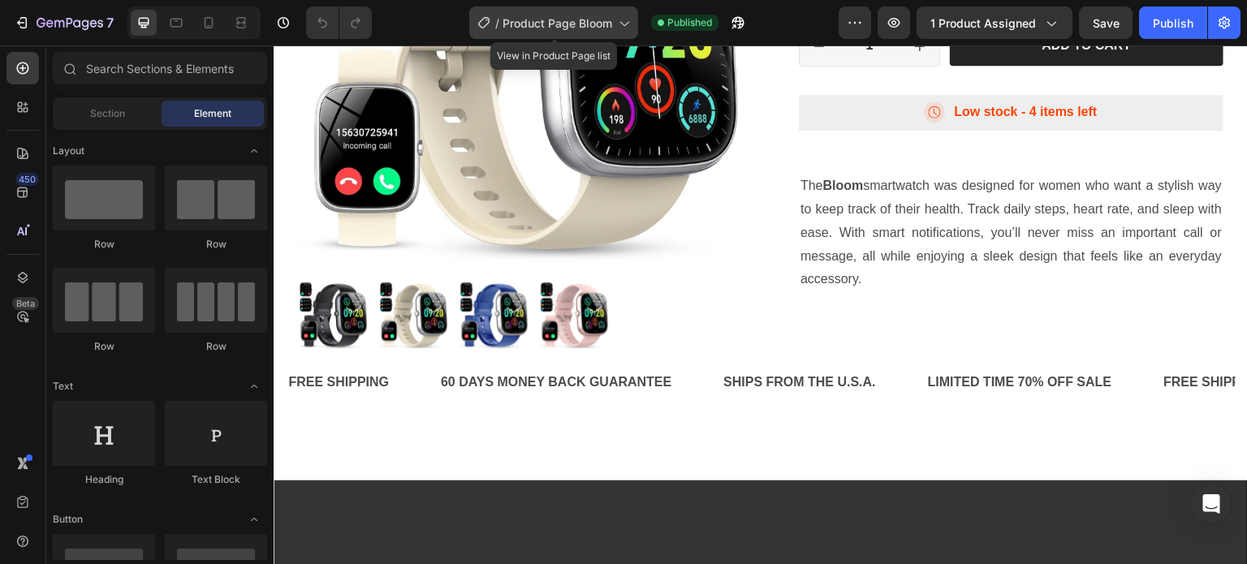
click at [584, 26] on span "Product Page Bloom" at bounding box center [557, 23] width 110 height 17
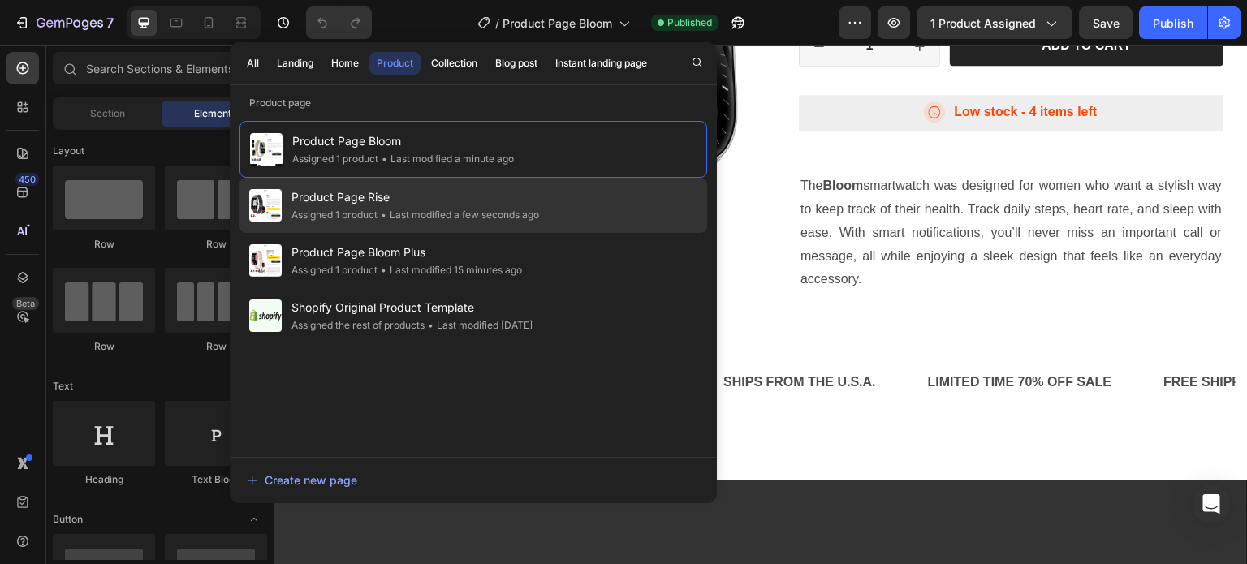
click at [395, 188] on span "Product Page Rise" at bounding box center [415, 197] width 248 height 19
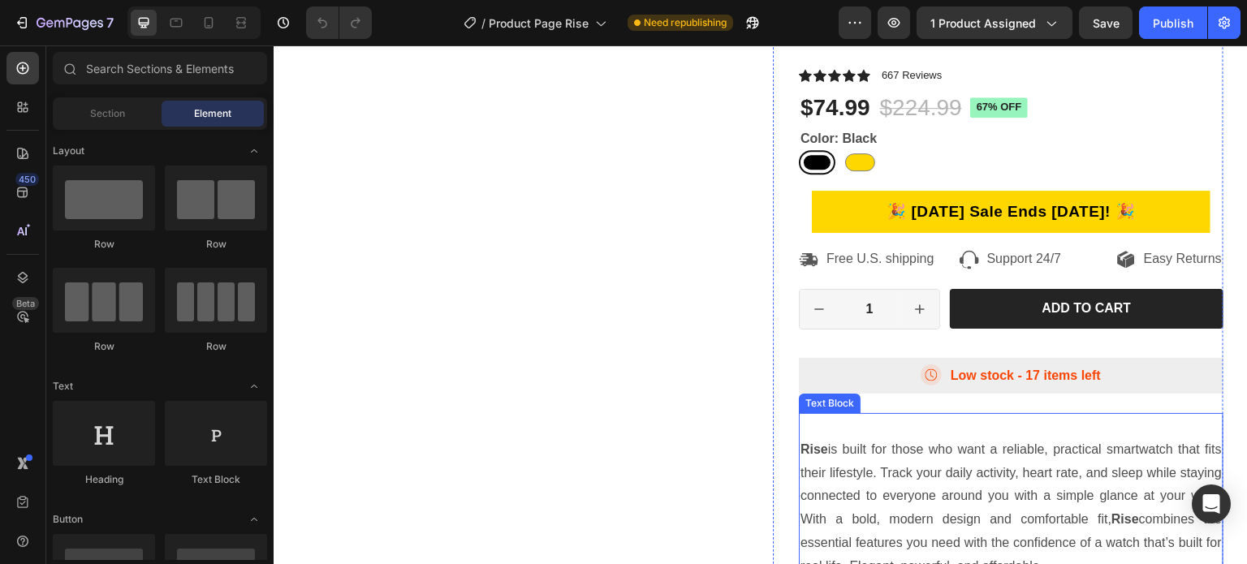
scroll to position [325, 0]
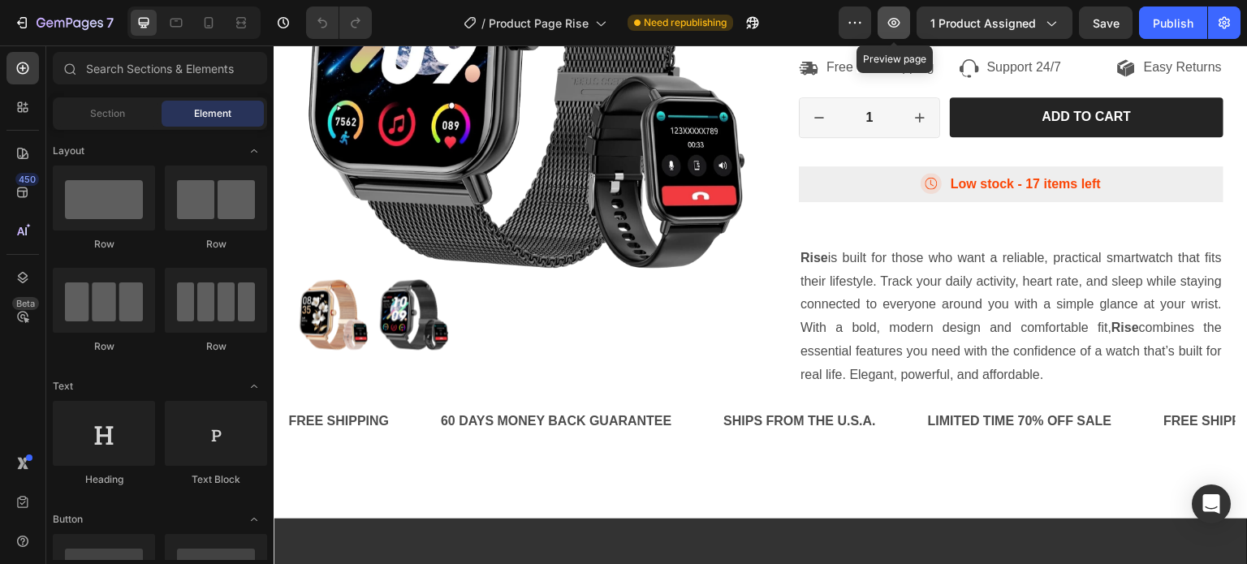
click at [895, 26] on icon "button" at bounding box center [894, 23] width 12 height 10
click at [1159, 27] on div "Publish" at bounding box center [1173, 23] width 41 height 17
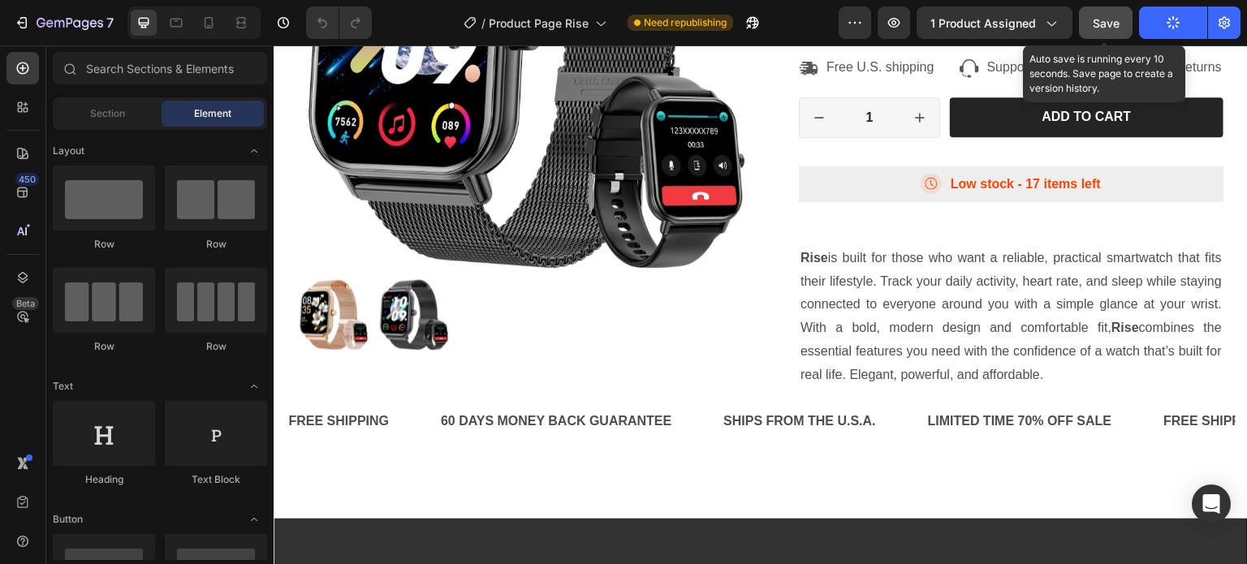
click at [1093, 18] on span "Save" at bounding box center [1106, 23] width 27 height 14
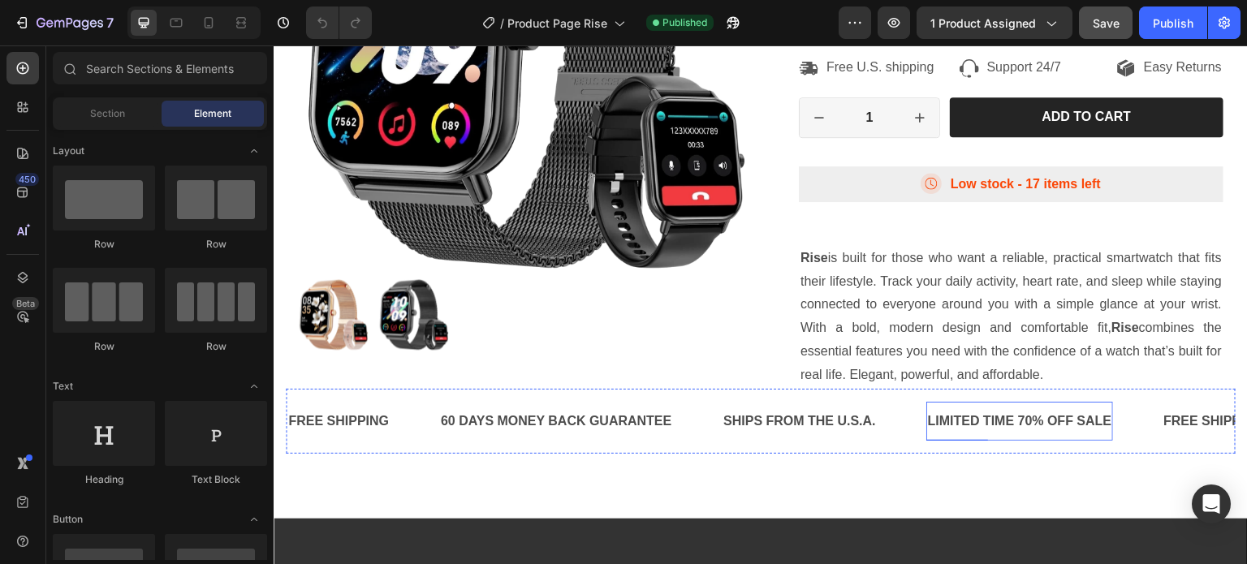
click at [1029, 433] on p "LIMITED TIME 70% OFF SALE" at bounding box center [1020, 422] width 184 height 24
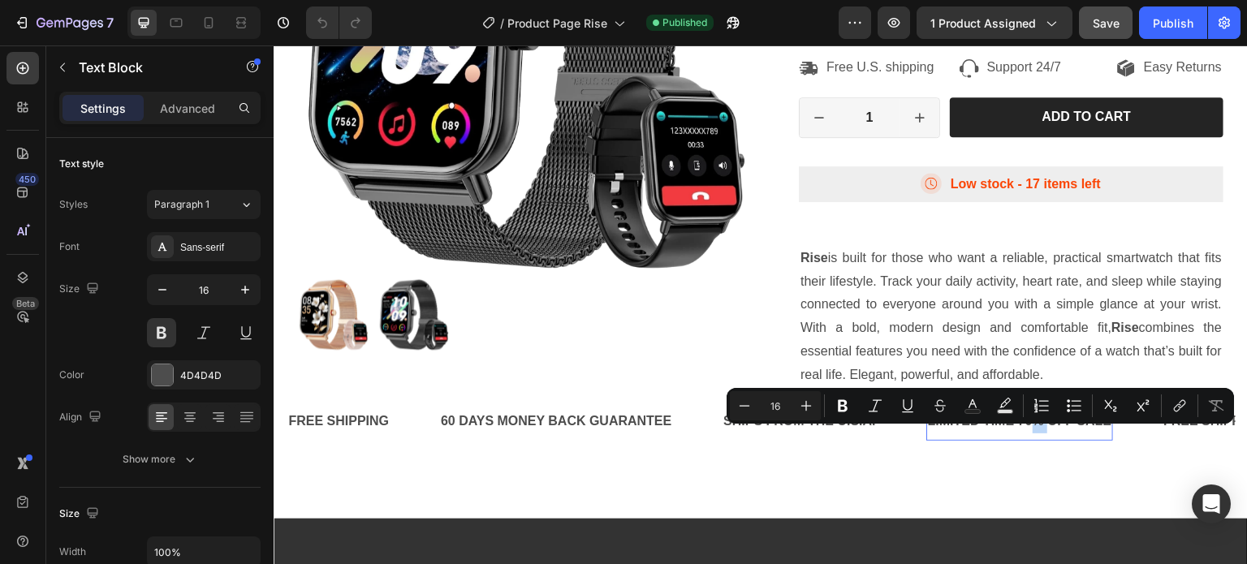
click at [1030, 433] on p "LIMITED TIME 70% OFF SALE" at bounding box center [1020, 422] width 184 height 24
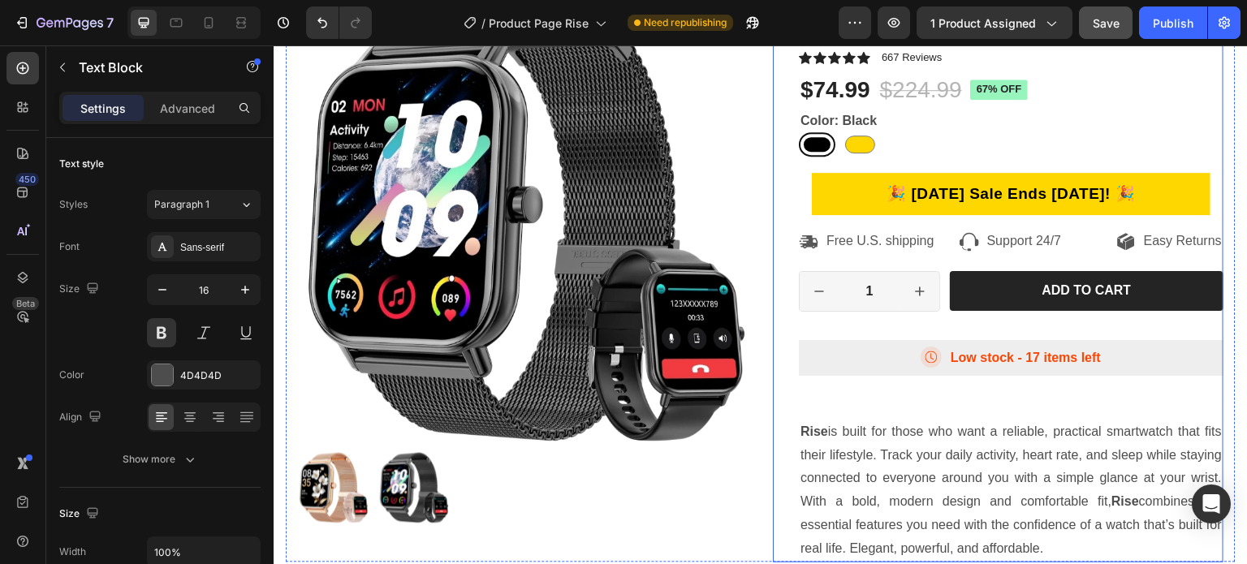
scroll to position [0, 0]
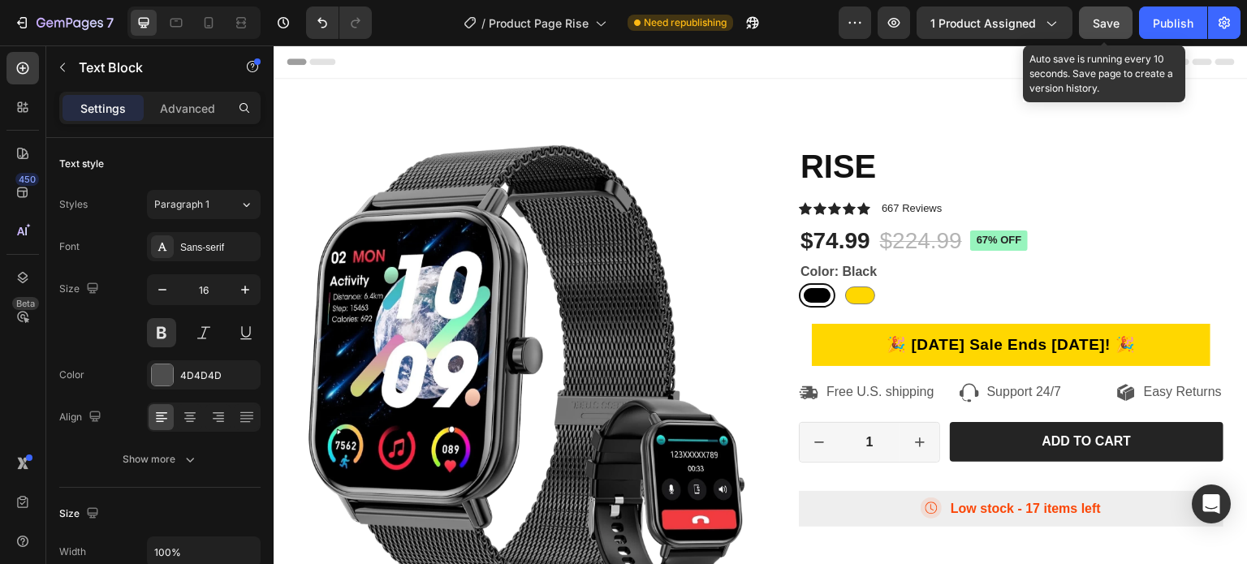
click at [1101, 22] on span "Save" at bounding box center [1106, 23] width 27 height 14
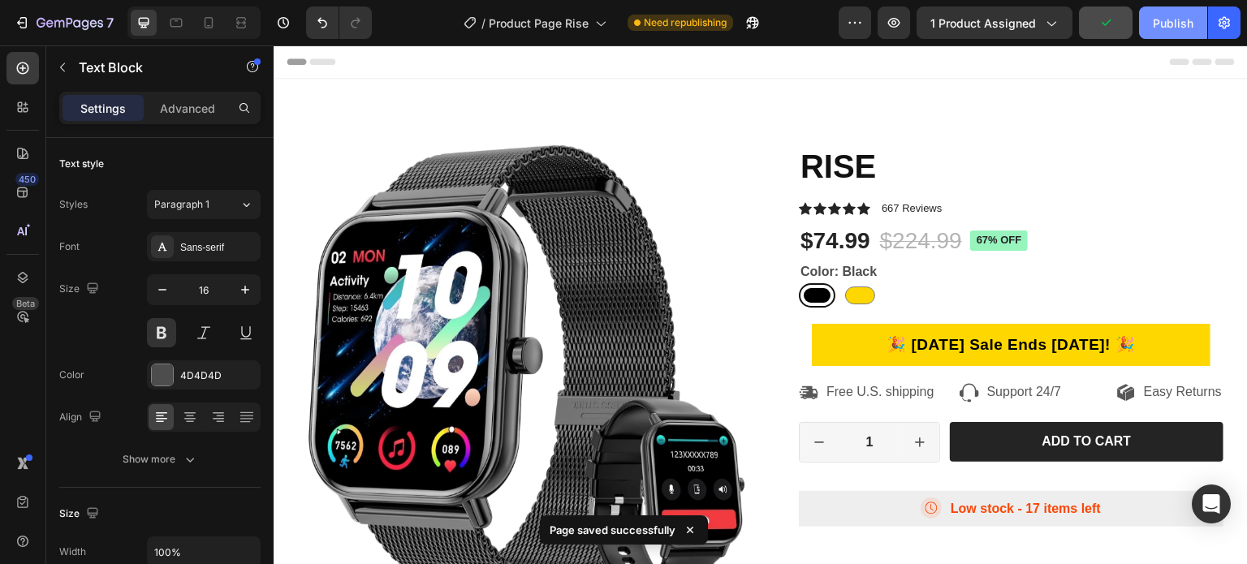
click at [1172, 24] on div "Publish" at bounding box center [1173, 23] width 41 height 17
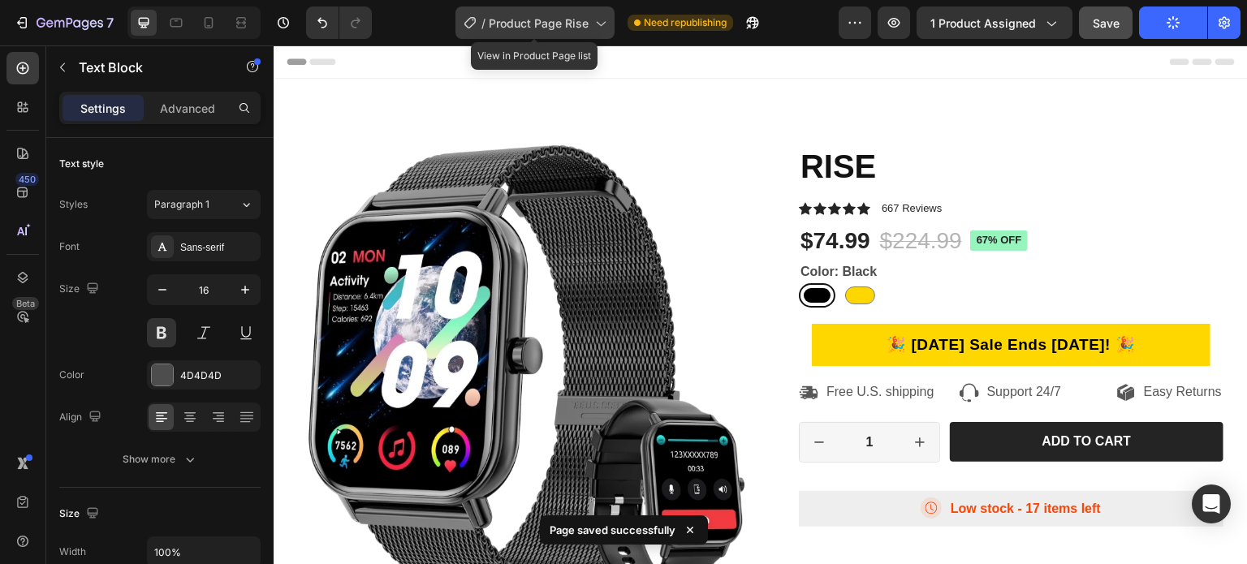
click at [567, 26] on span "Product Page Rise" at bounding box center [539, 23] width 100 height 17
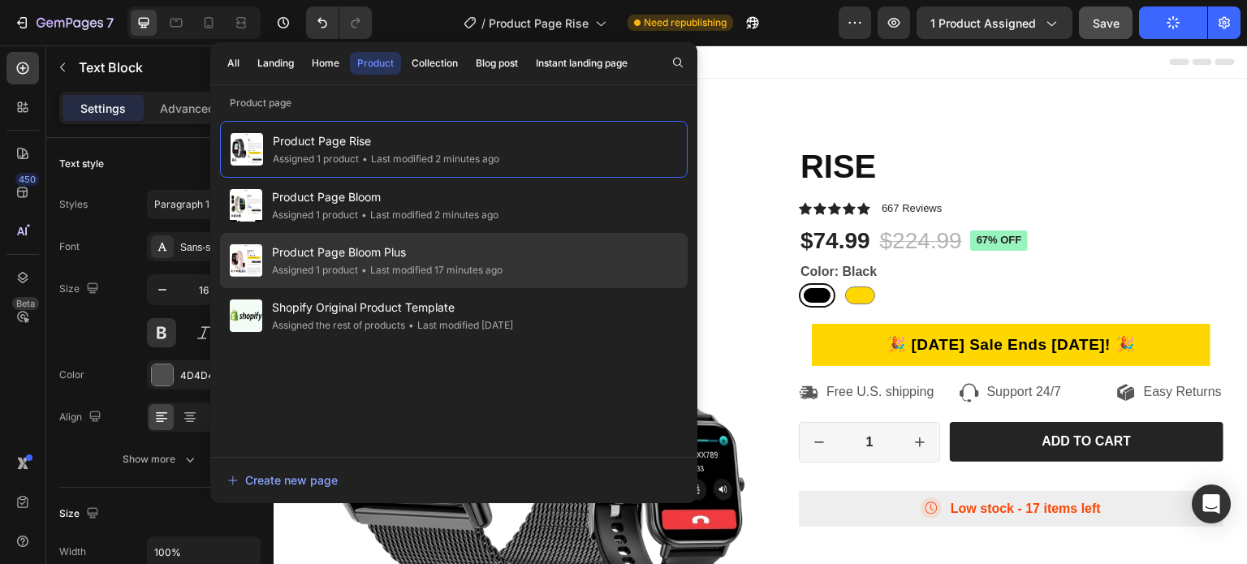
click at [351, 262] on div "Assigned 1 product" at bounding box center [315, 270] width 86 height 16
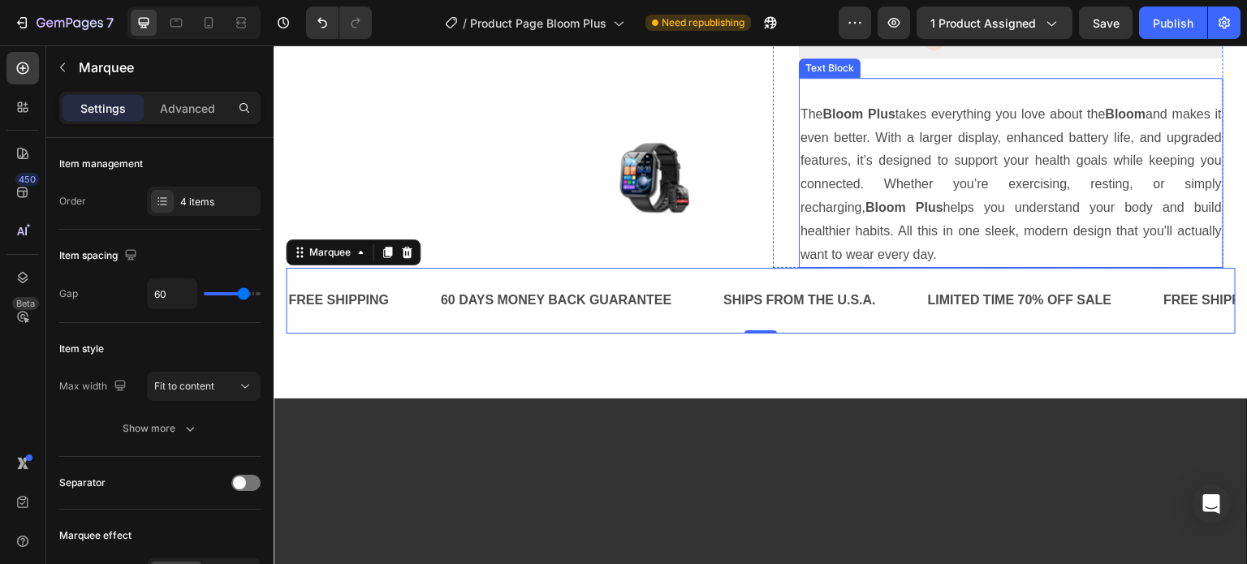
scroll to position [487, 0]
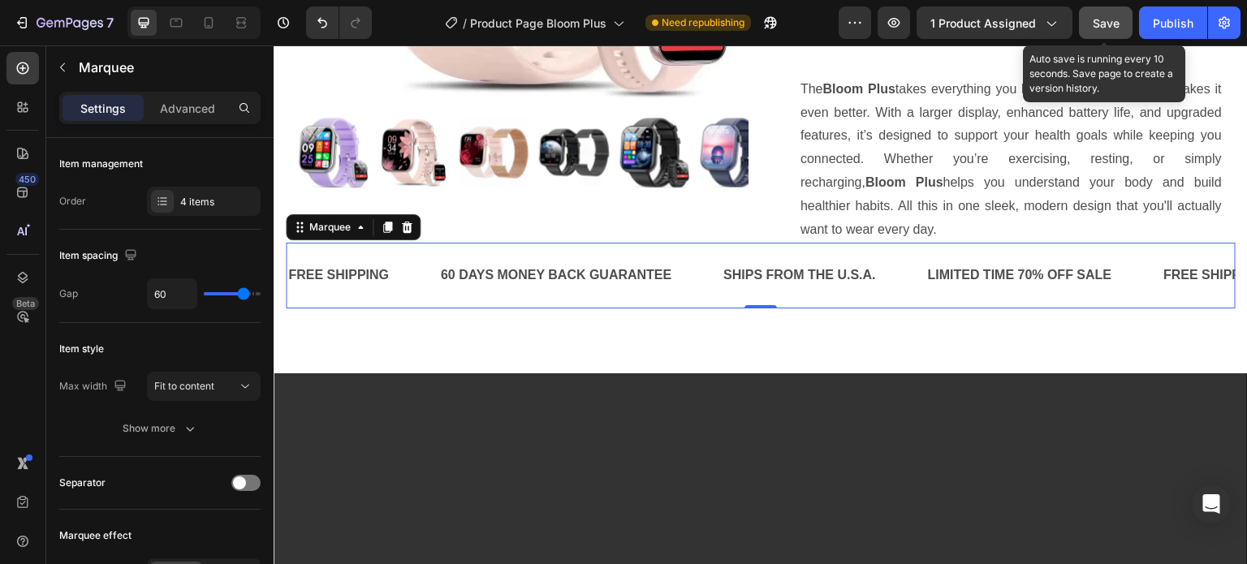
click at [1111, 24] on span "Save" at bounding box center [1106, 23] width 27 height 14
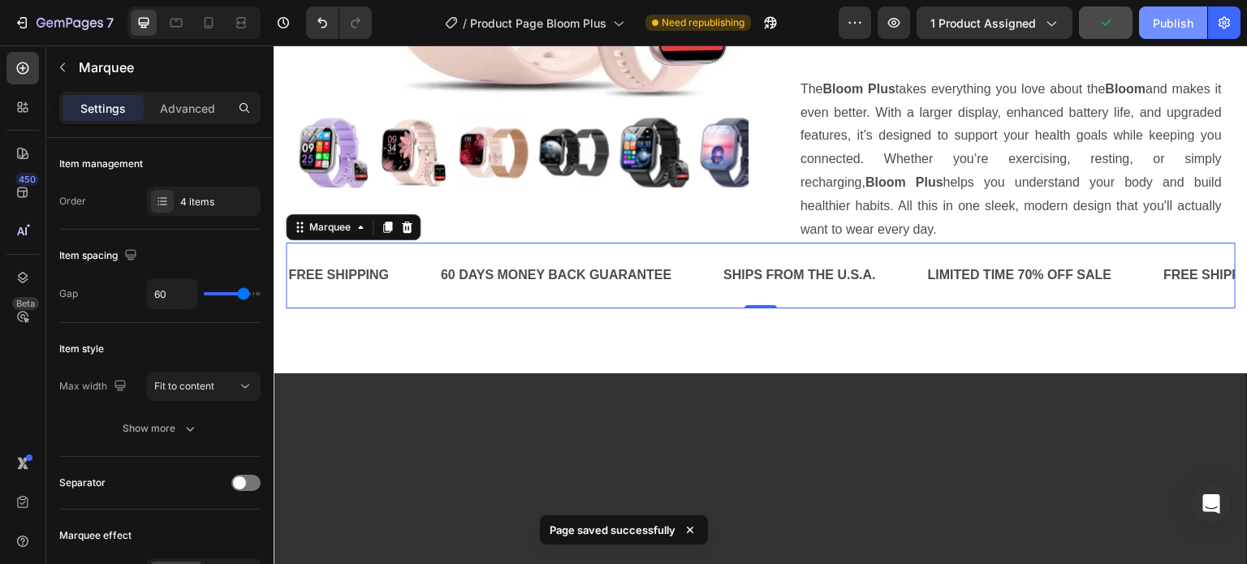
drag, startPoint x: 1158, startPoint y: 20, endPoint x: 887, endPoint y: 24, distance: 270.3
click at [1158, 20] on div "Publish" at bounding box center [1173, 23] width 41 height 17
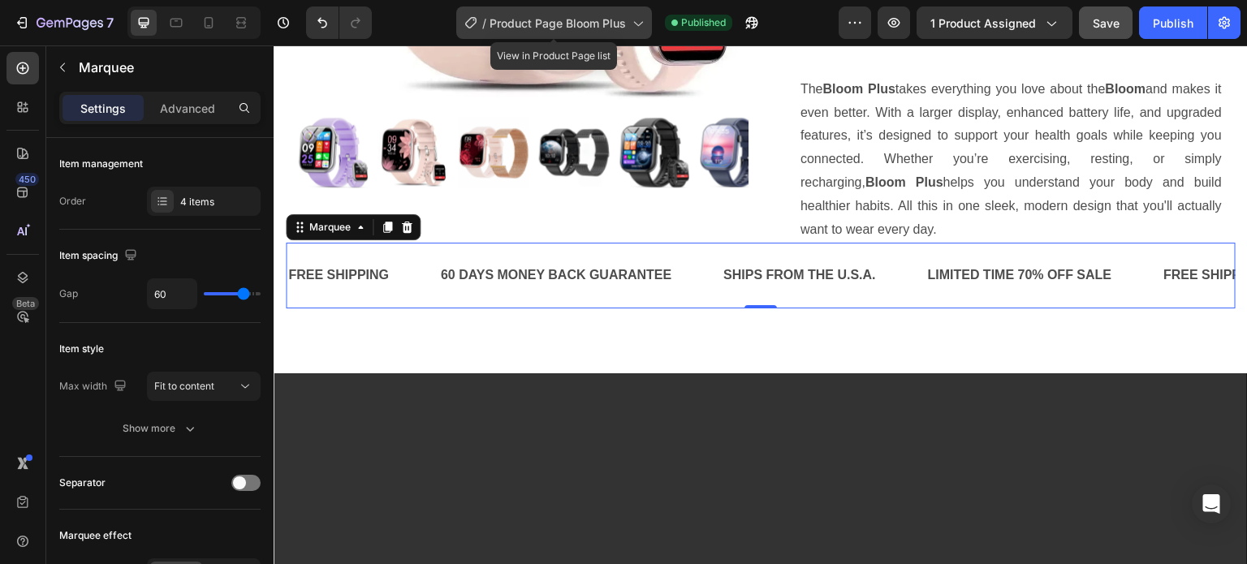
click at [542, 15] on span "Product Page Bloom Plus" at bounding box center [558, 23] width 136 height 17
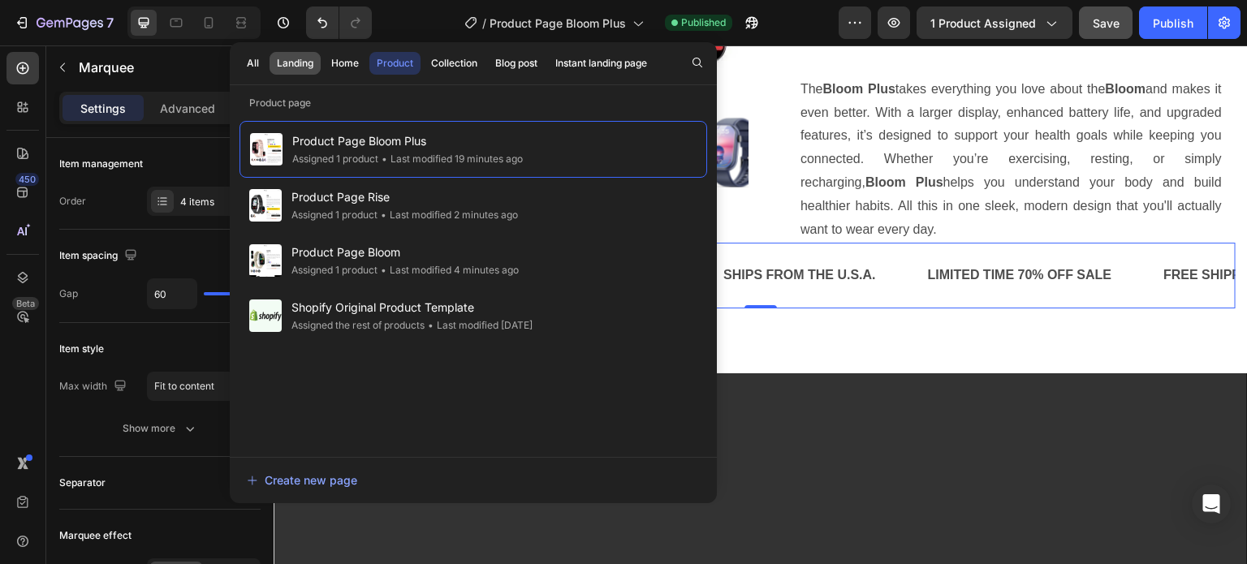
click at [302, 58] on div "Landing" at bounding box center [295, 63] width 37 height 15
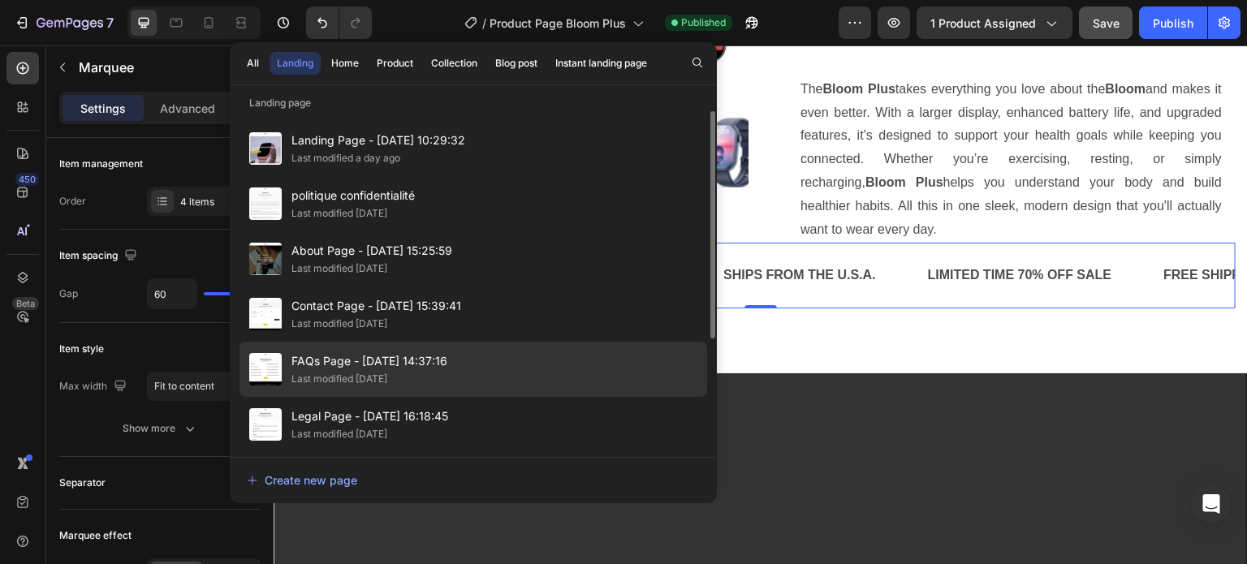
click at [337, 379] on div "Last modified [DATE]" at bounding box center [339, 379] width 96 height 16
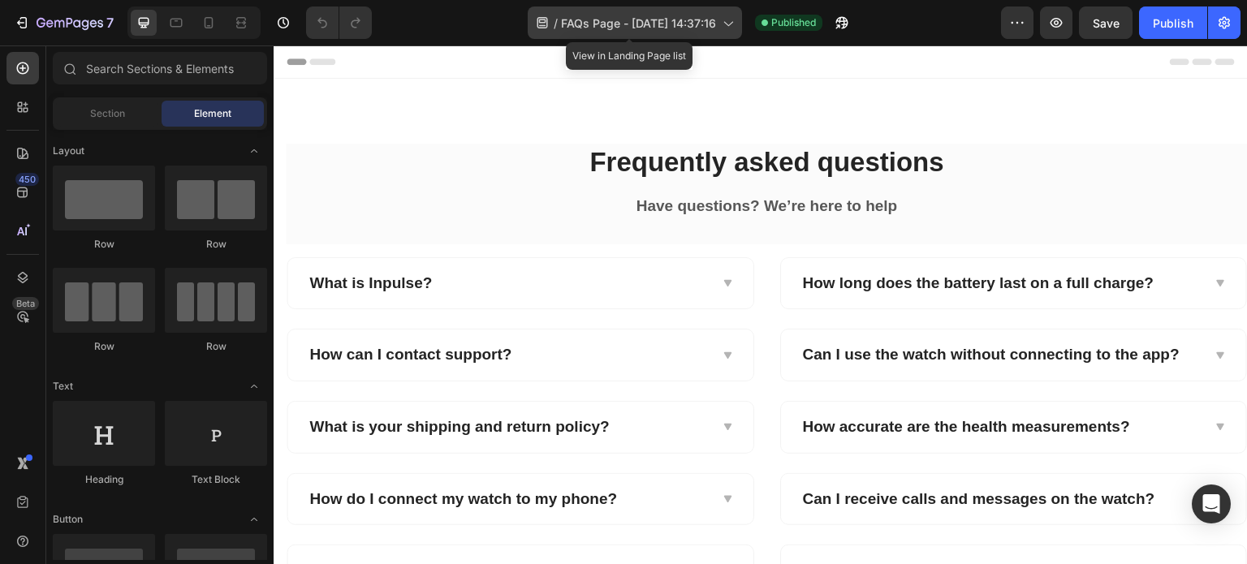
click at [630, 26] on span "FAQs Page - [DATE] 14:37:16" at bounding box center [638, 23] width 155 height 17
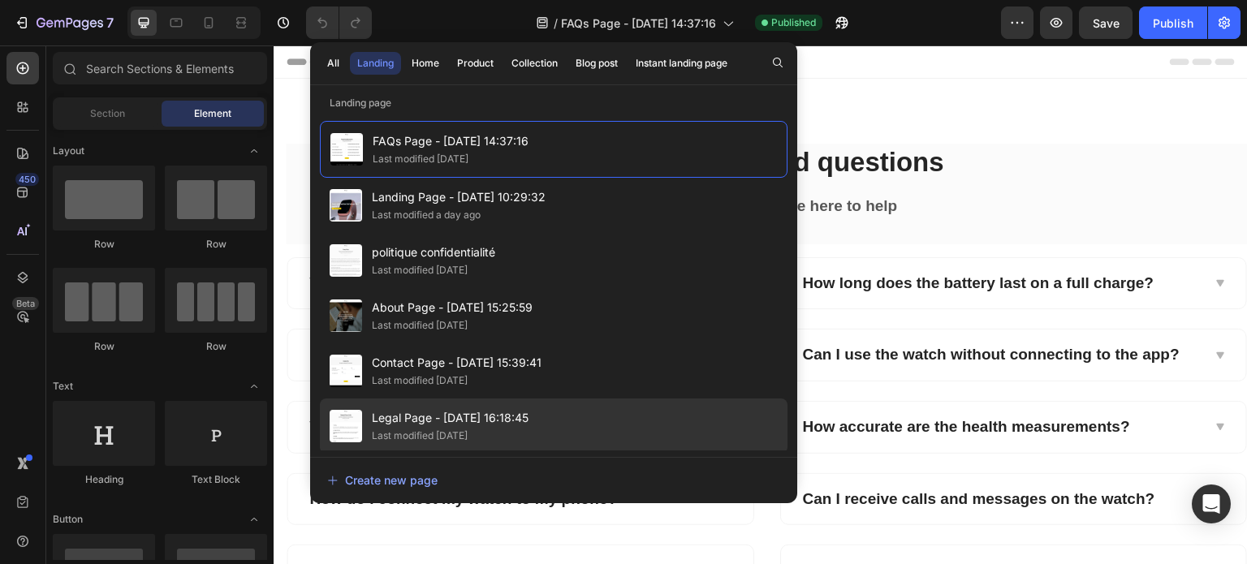
click at [407, 418] on span "Legal Page - [DATE] 16:18:45" at bounding box center [450, 417] width 157 height 19
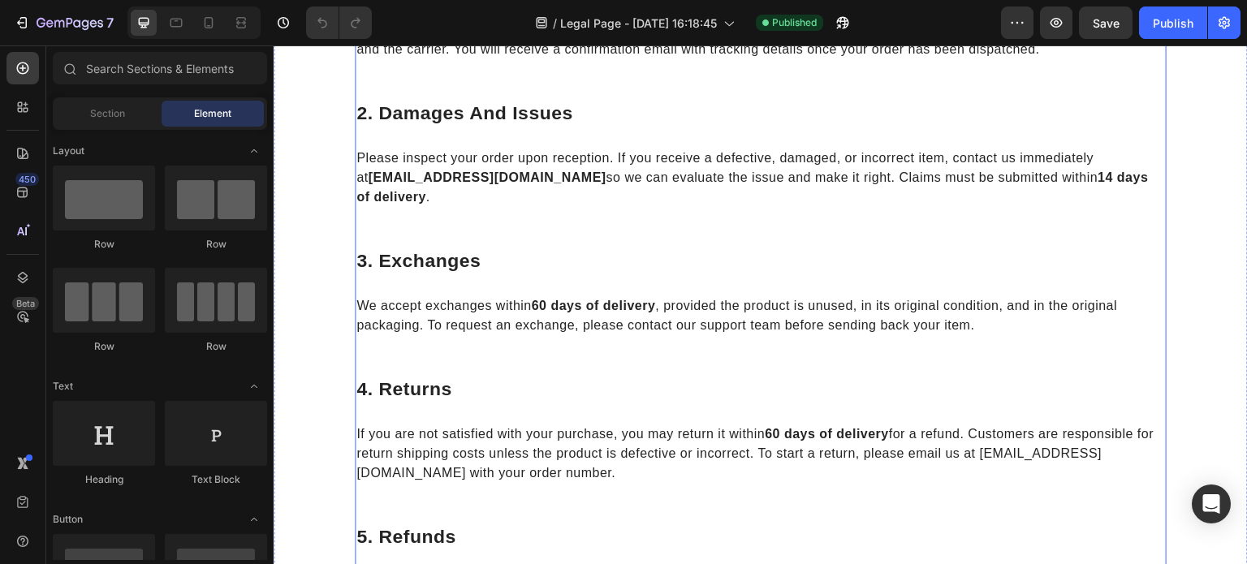
scroll to position [487, 0]
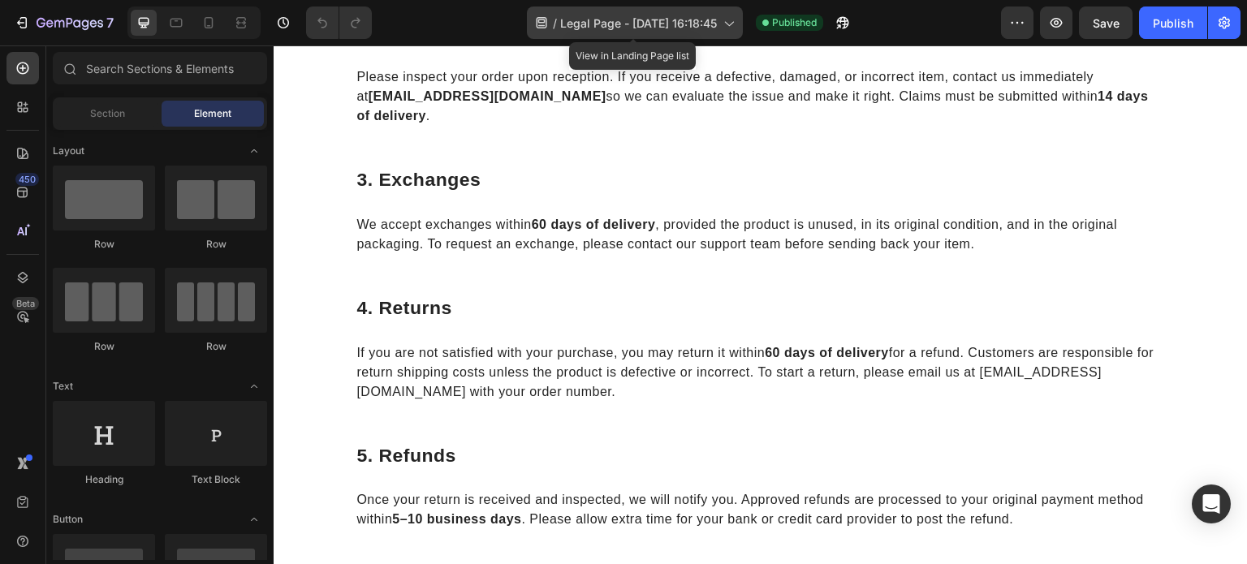
click at [592, 20] on span "Legal Page - [DATE] 16:18:45" at bounding box center [638, 23] width 157 height 17
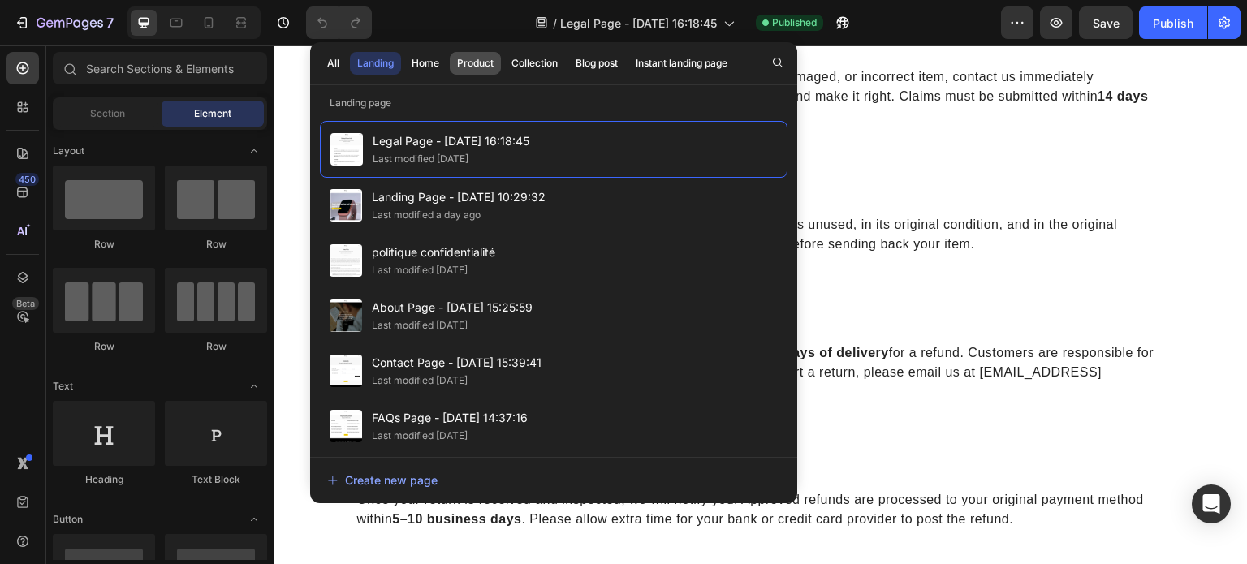
click at [473, 60] on div "Product" at bounding box center [475, 63] width 37 height 15
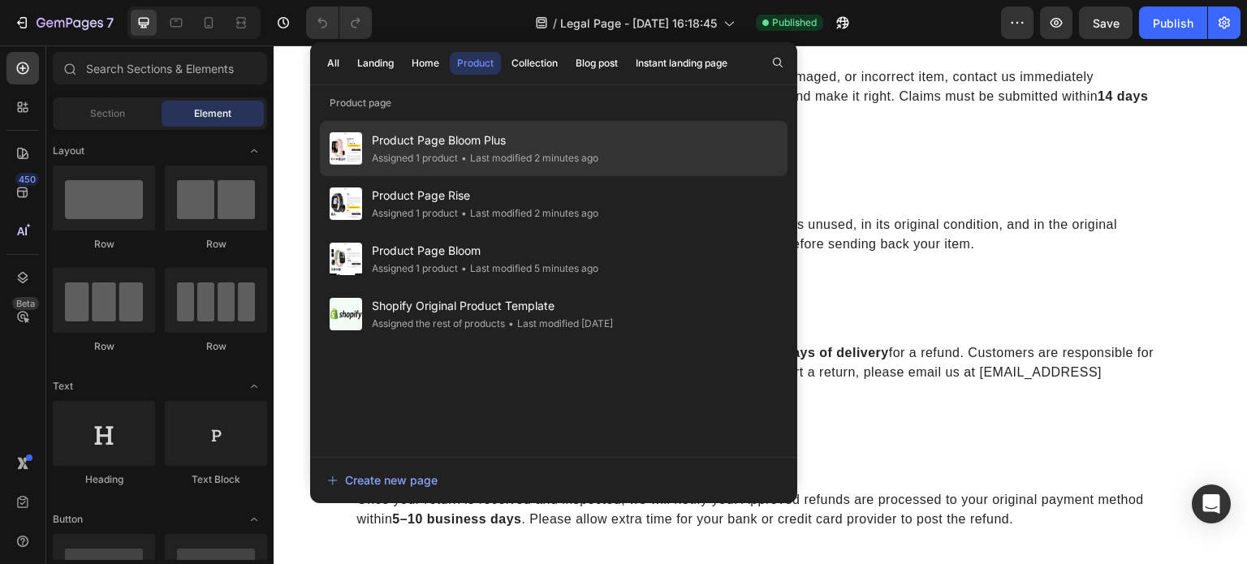
click at [437, 149] on span "Product Page Bloom Plus" at bounding box center [485, 140] width 226 height 19
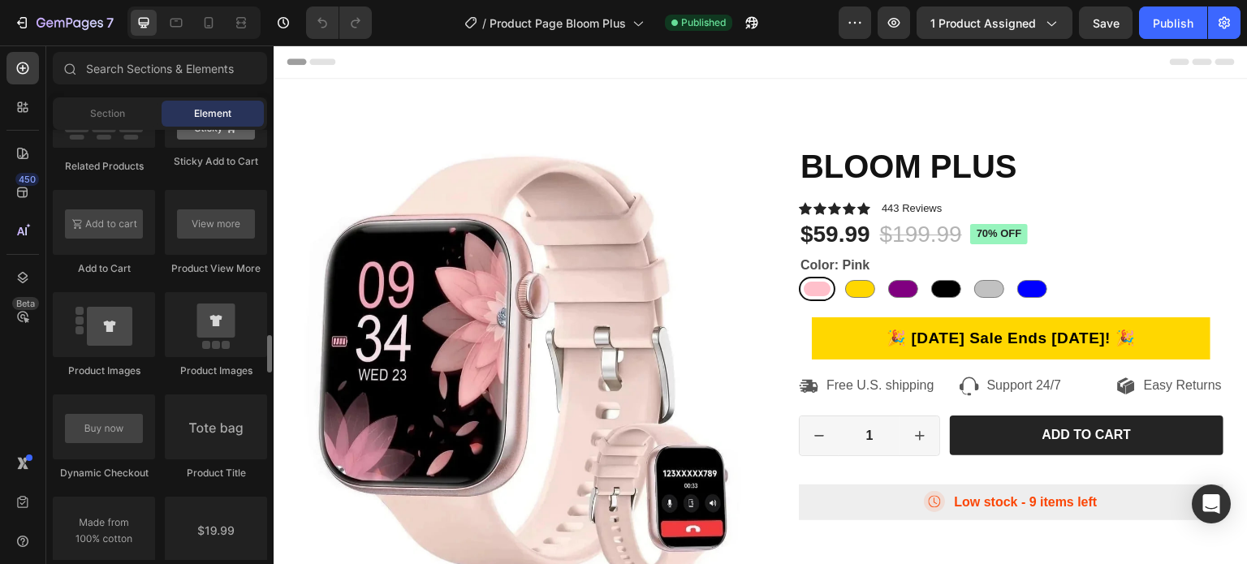
scroll to position [1786, 0]
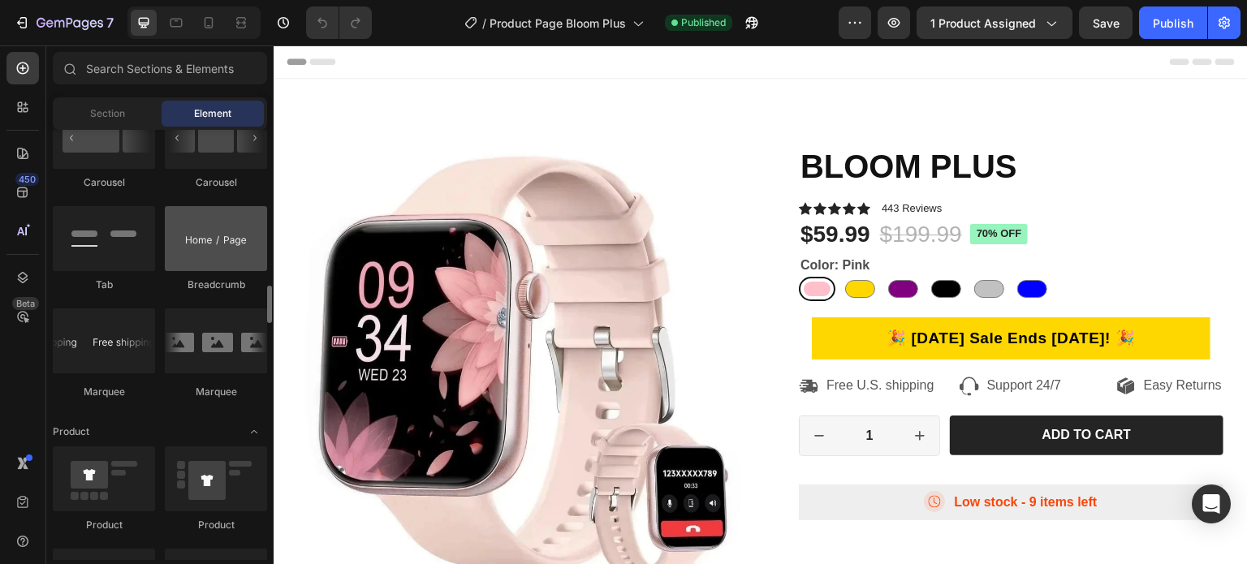
click at [216, 235] on div at bounding box center [216, 238] width 102 height 65
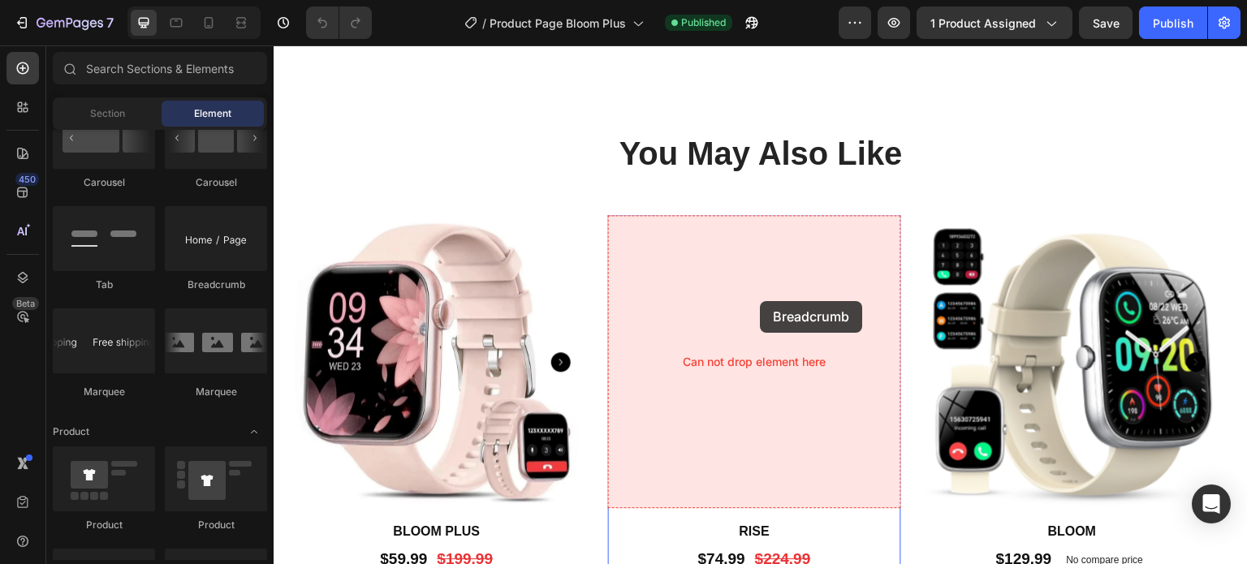
scroll to position [3247, 0]
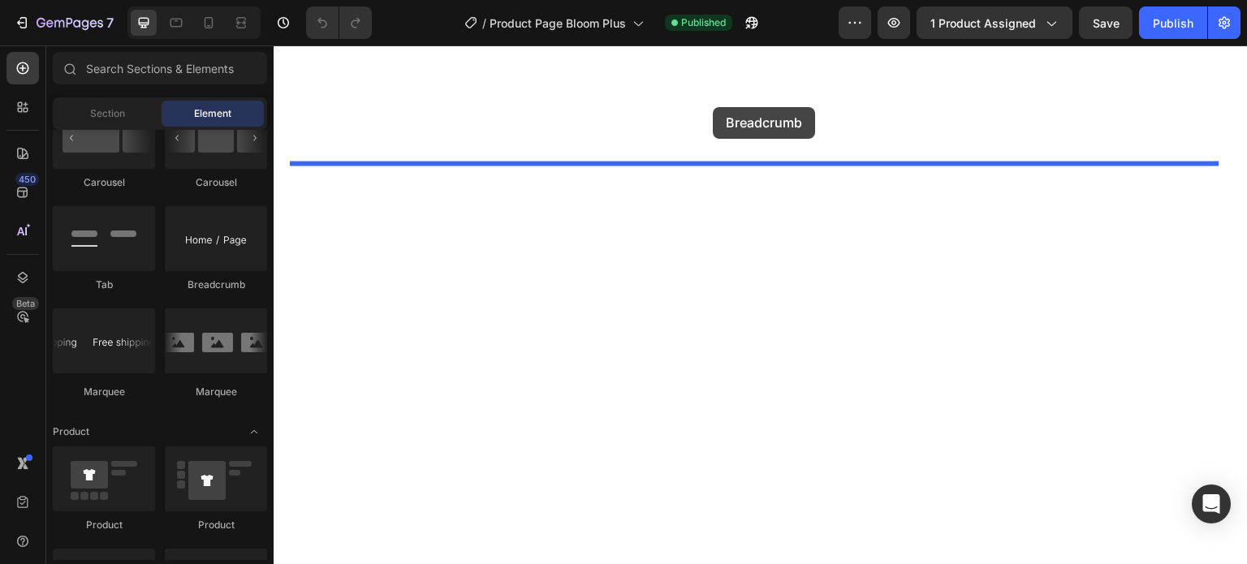
drag, startPoint x: 480, startPoint y: 288, endPoint x: 713, endPoint y: 107, distance: 295.0
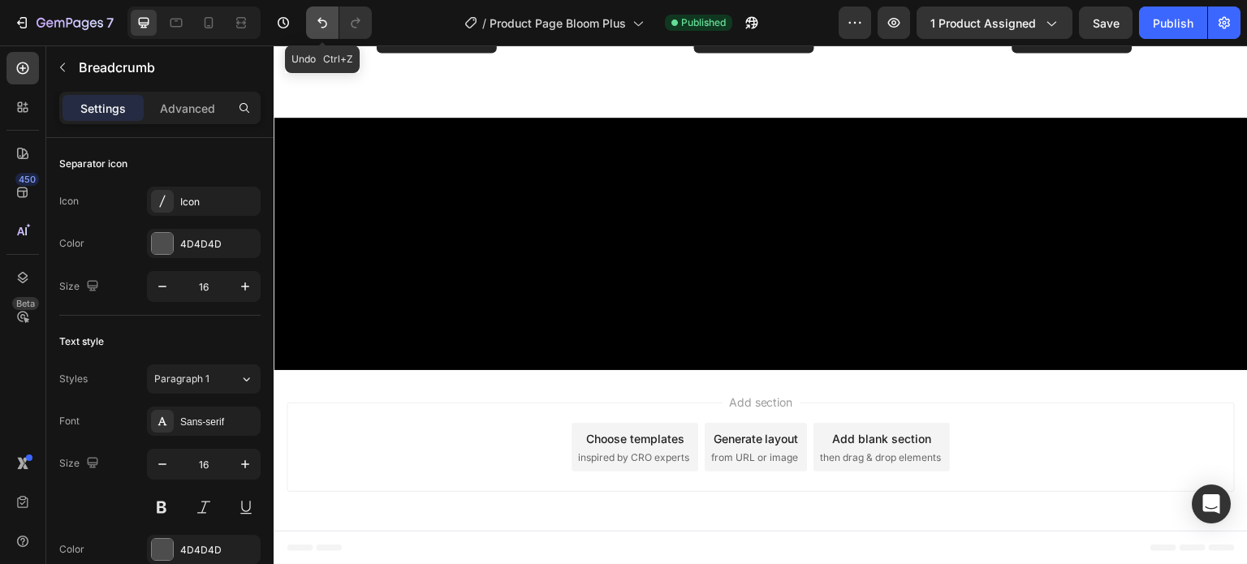
click at [318, 24] on icon "Undo/Redo" at bounding box center [322, 23] width 16 height 16
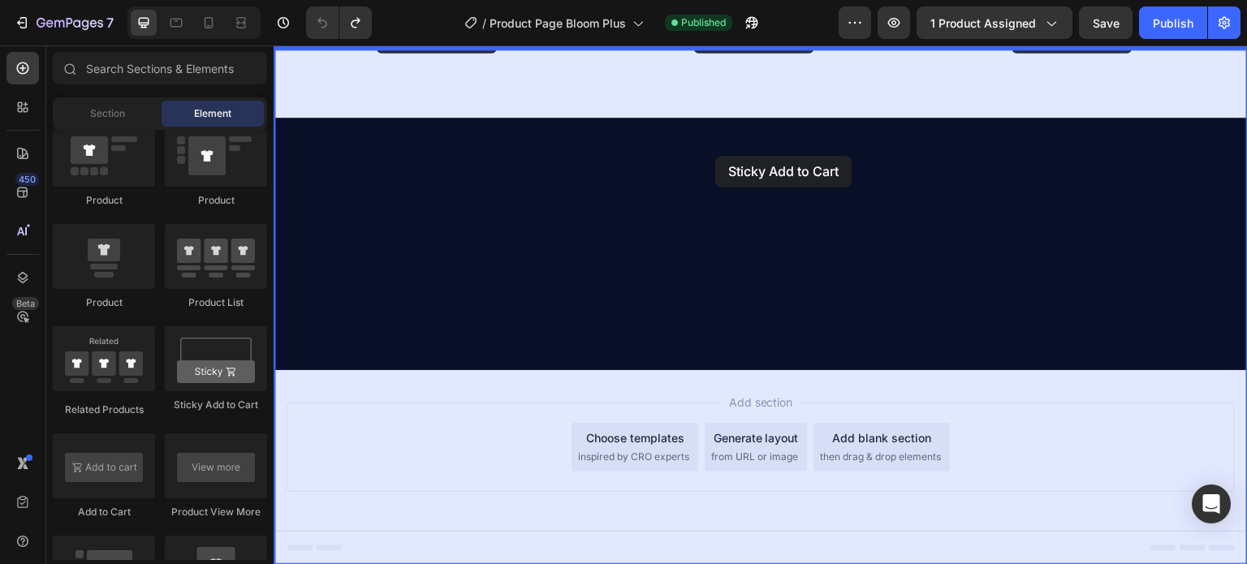
drag, startPoint x: 474, startPoint y: 408, endPoint x: 707, endPoint y: 126, distance: 365.6
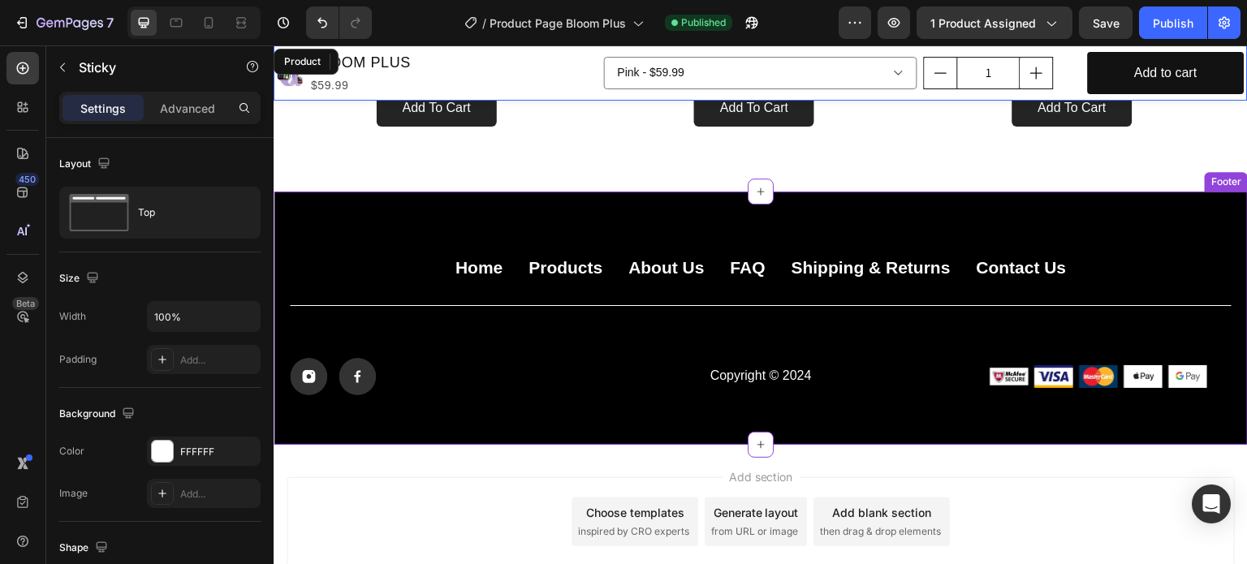
scroll to position [3910, 0]
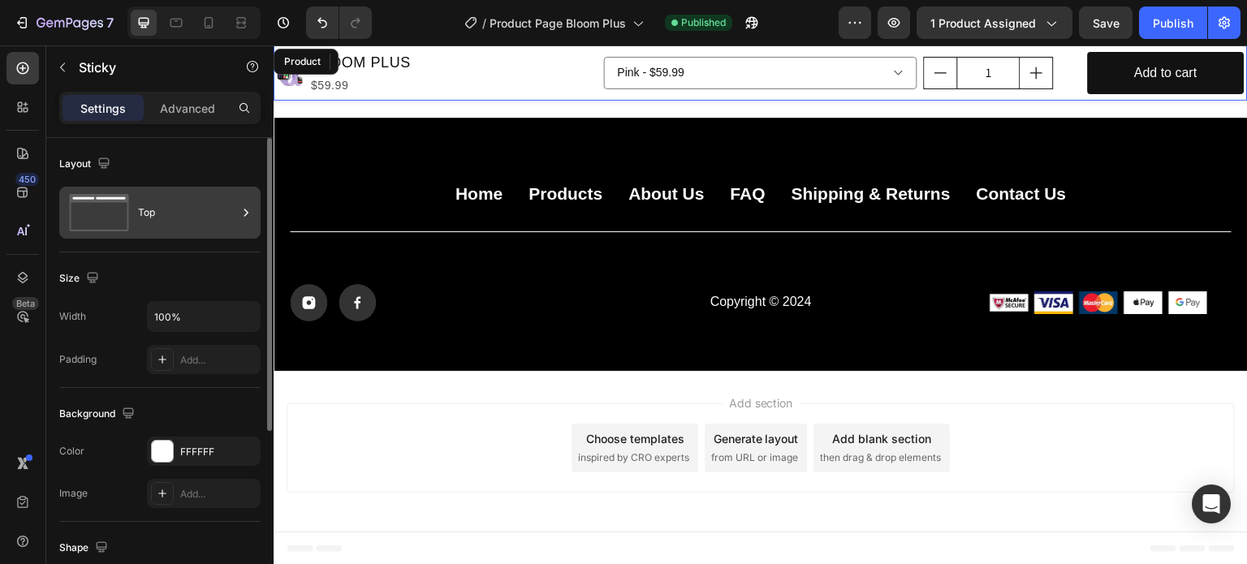
click at [250, 209] on icon at bounding box center [246, 213] width 16 height 16
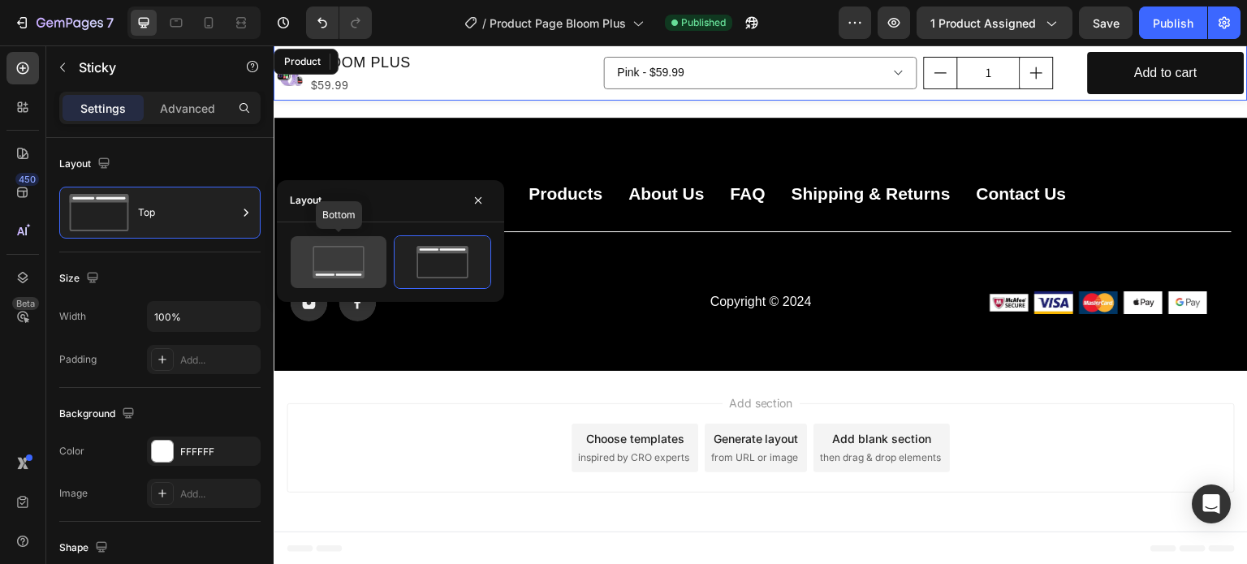
click at [358, 261] on icon at bounding box center [338, 262] width 76 height 32
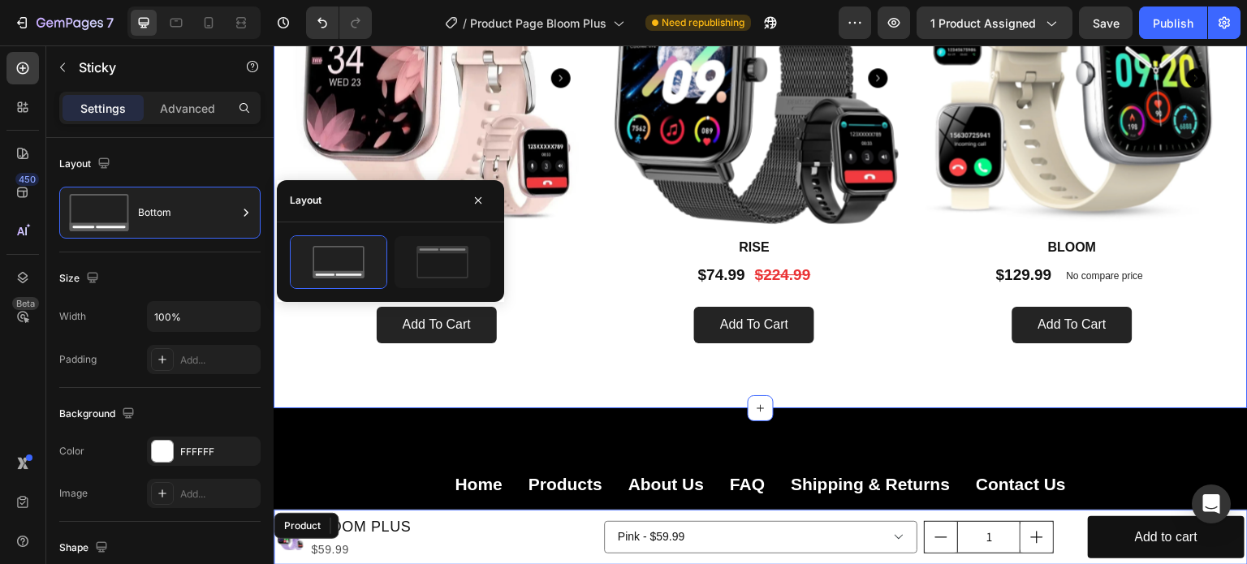
scroll to position [3572, 0]
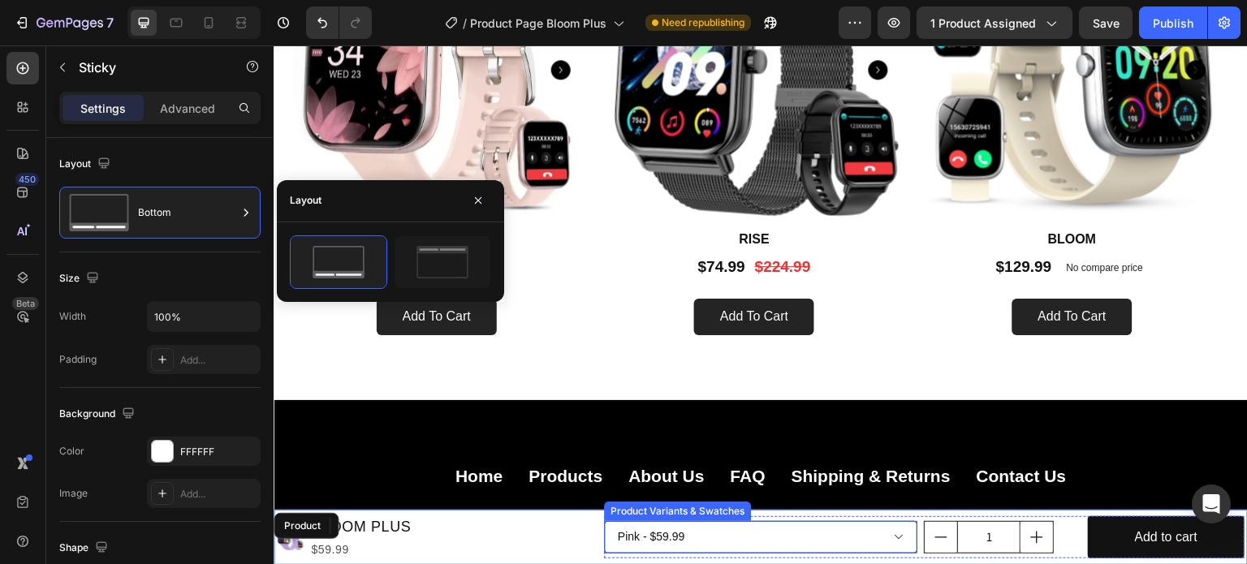
click at [857, 533] on select "Pink - $59.99 Gold - $69.99 Purple - $59.99 Black - $59.99 Grey - $69.99 Blue -…" at bounding box center [761, 537] width 314 height 32
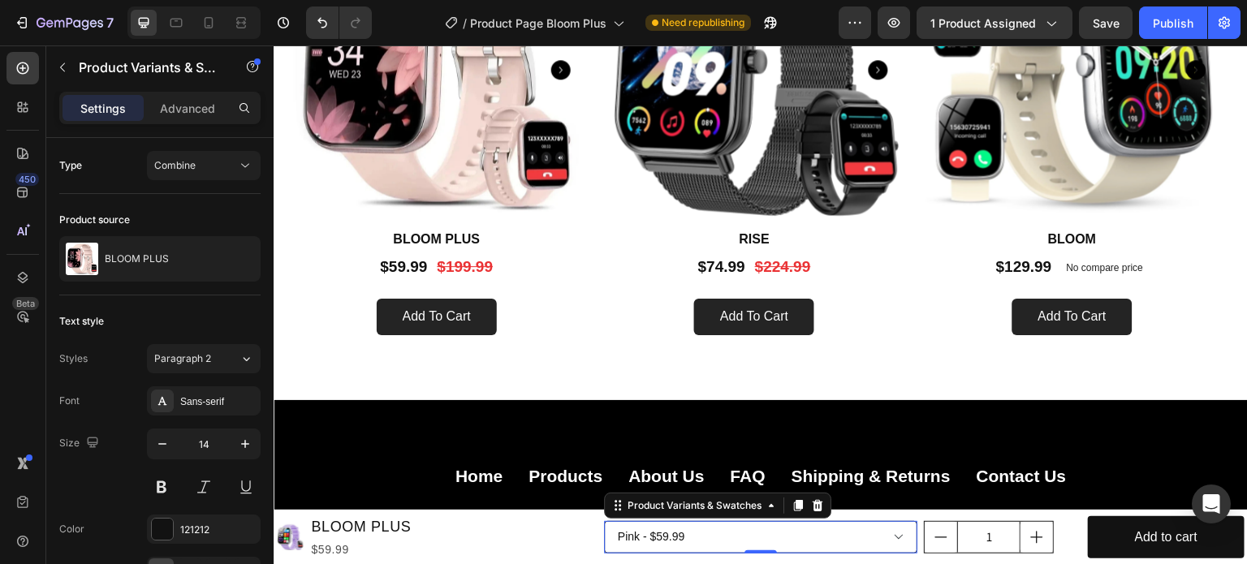
select select "574280677253448840"
click at [604, 521] on select "Pink - $59.99 Gold - $69.99 Purple - $59.99 Black - $59.99 Grey - $69.99 Blue -…" at bounding box center [761, 537] width 314 height 32
click at [1161, 18] on div "Publish" at bounding box center [1173, 23] width 41 height 17
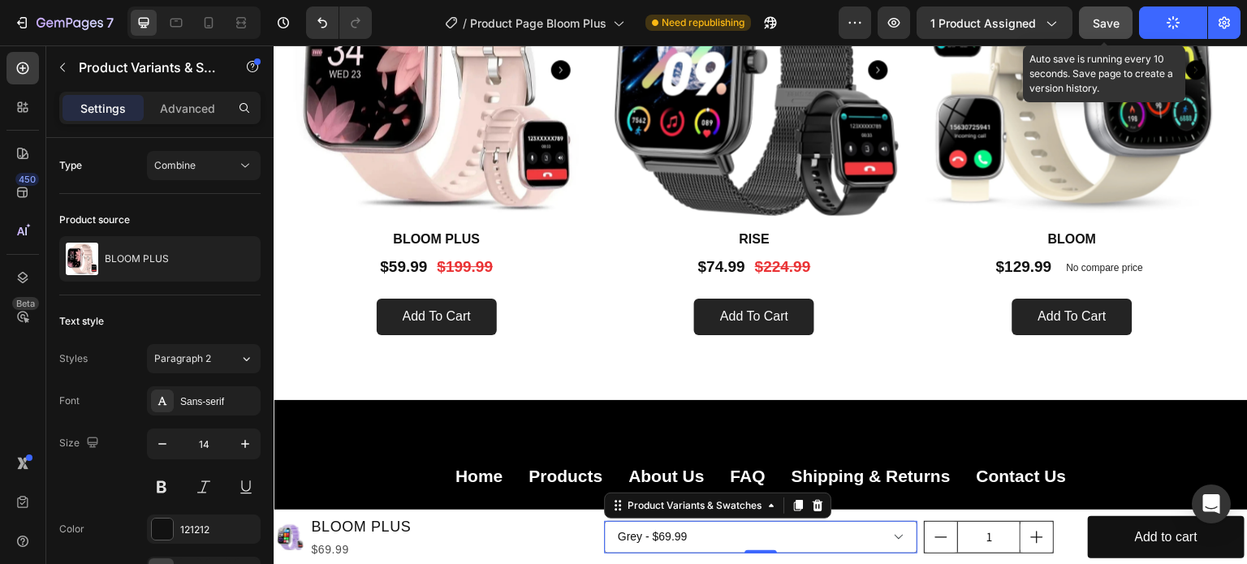
click at [1104, 25] on span "Save" at bounding box center [1106, 23] width 27 height 14
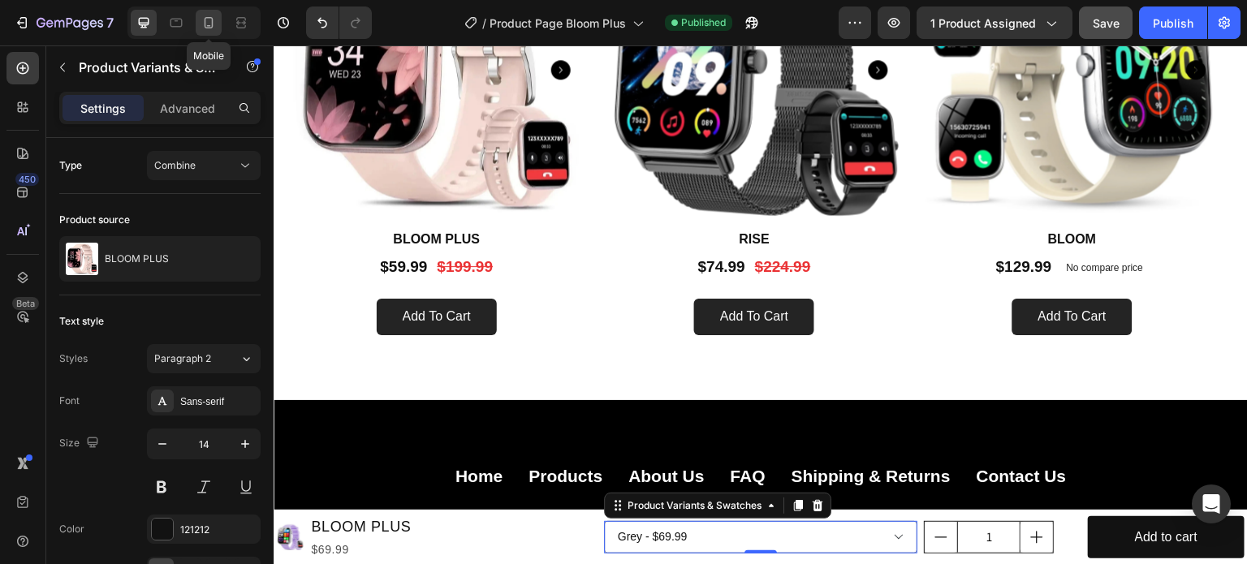
click at [209, 26] on icon at bounding box center [209, 23] width 16 height 16
type input "12"
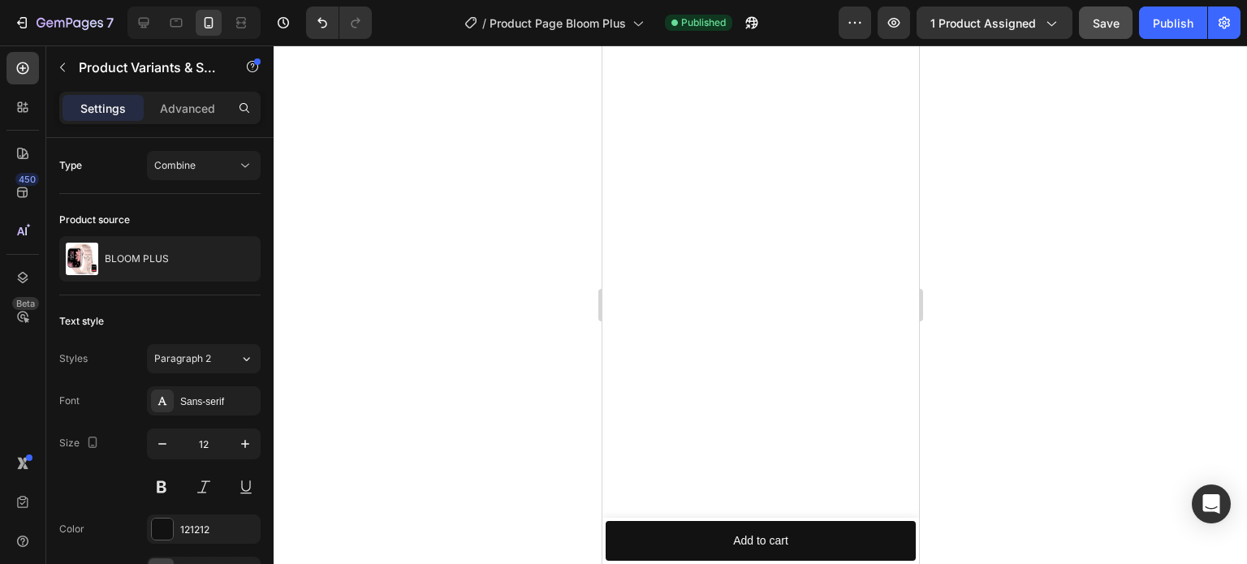
scroll to position [2072, 0]
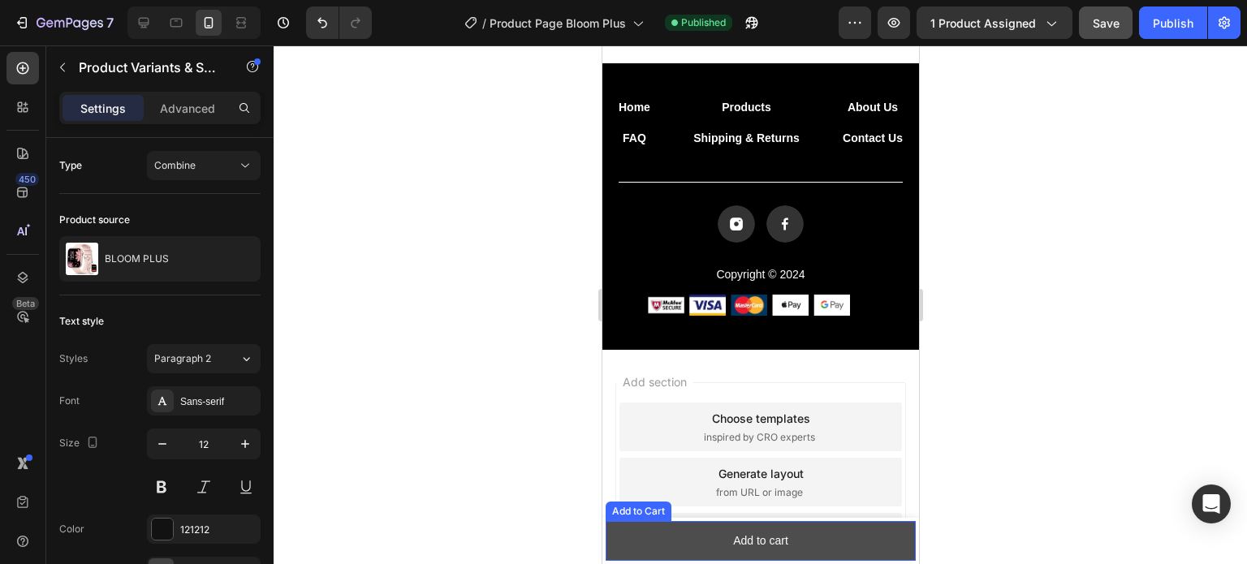
click at [789, 532] on button "Add to cart" at bounding box center [760, 541] width 310 height 40
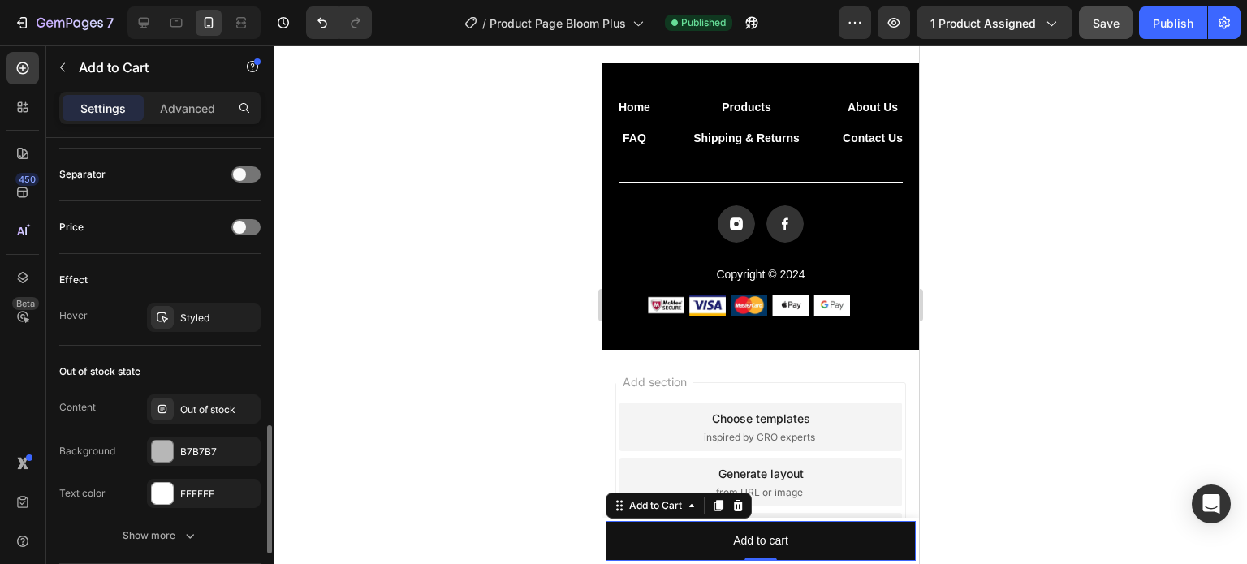
scroll to position [974, 0]
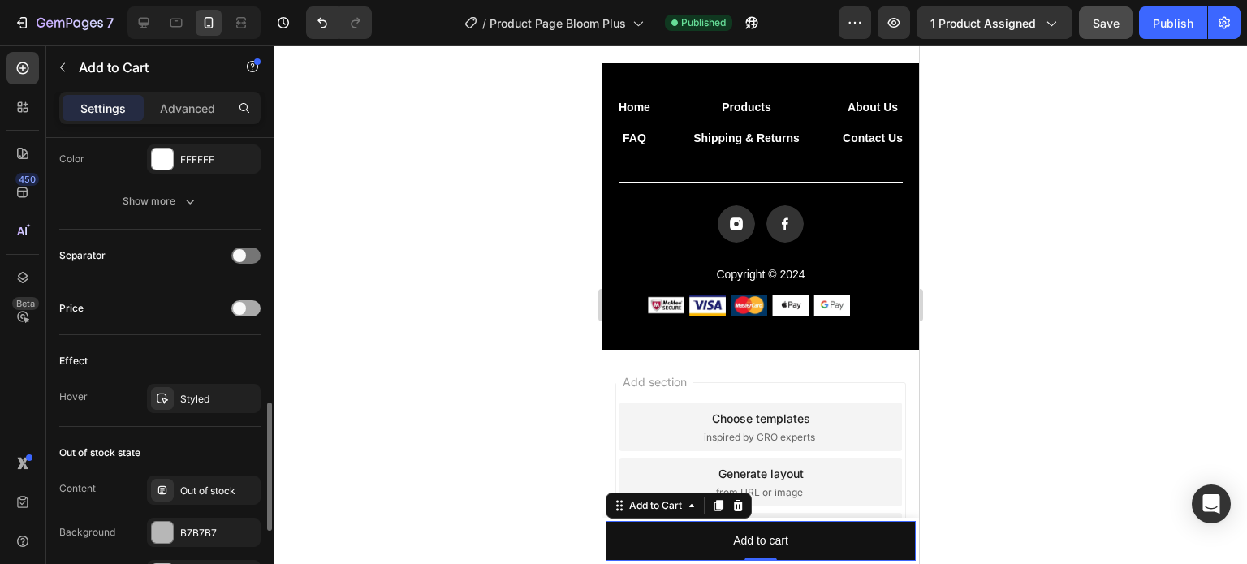
click at [243, 308] on span at bounding box center [239, 308] width 13 height 13
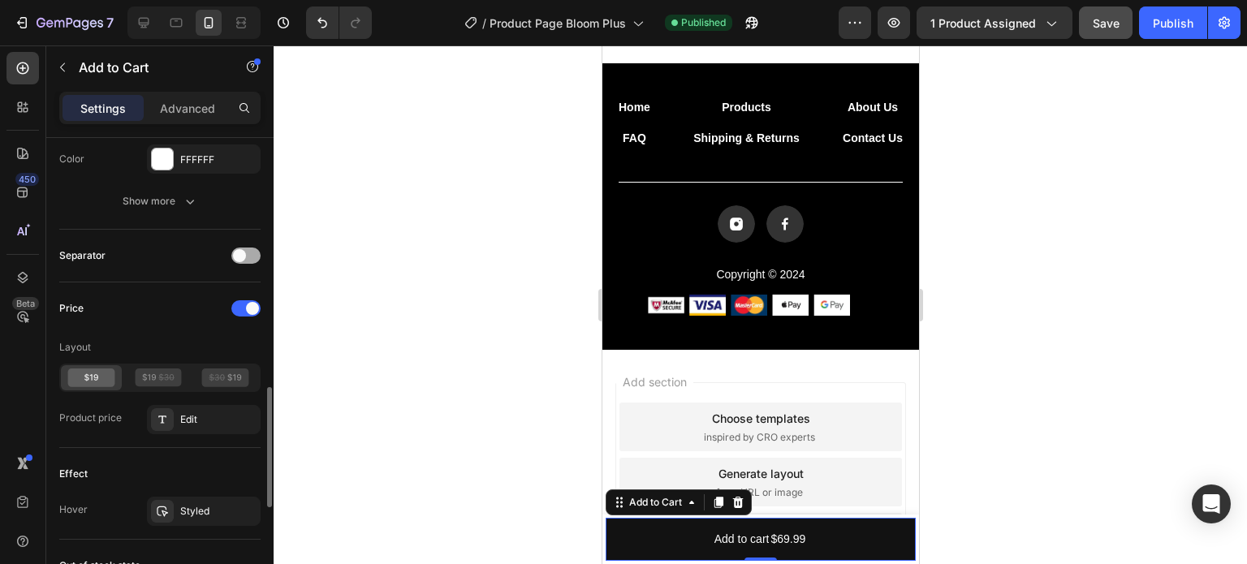
click at [245, 251] on span at bounding box center [239, 255] width 13 height 13
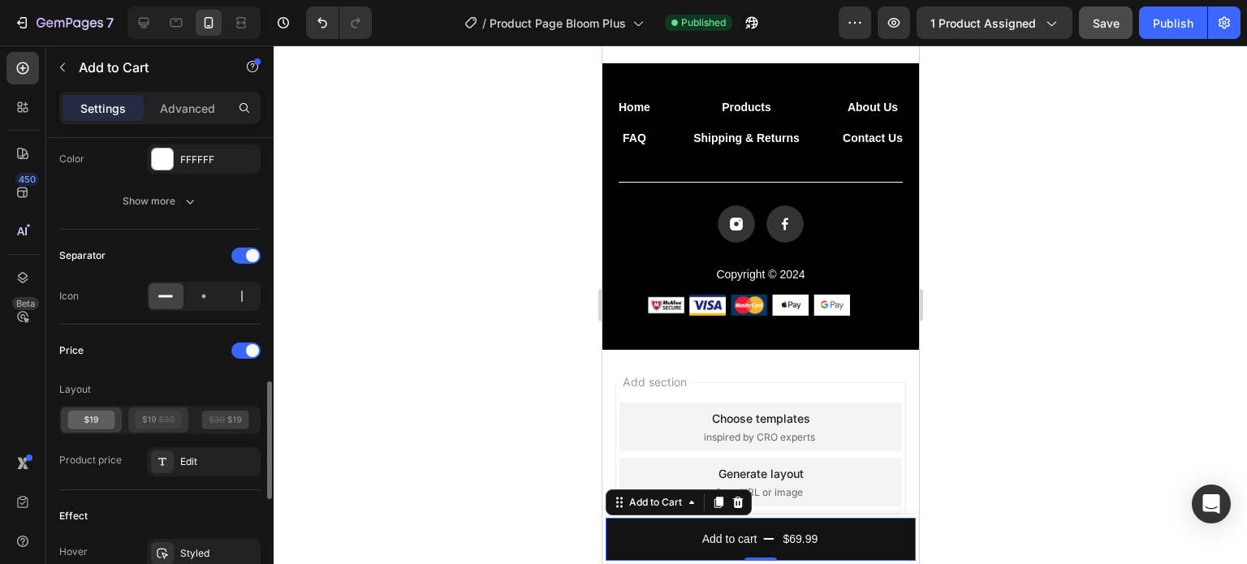
click at [169, 413] on icon at bounding box center [158, 420] width 47 height 19
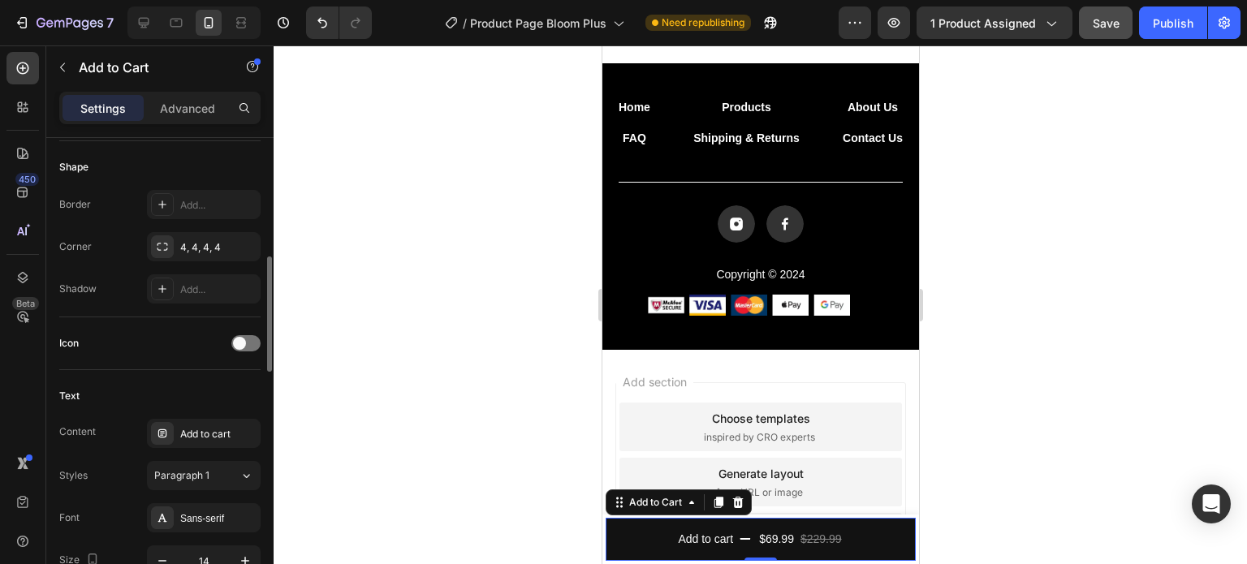
scroll to position [568, 0]
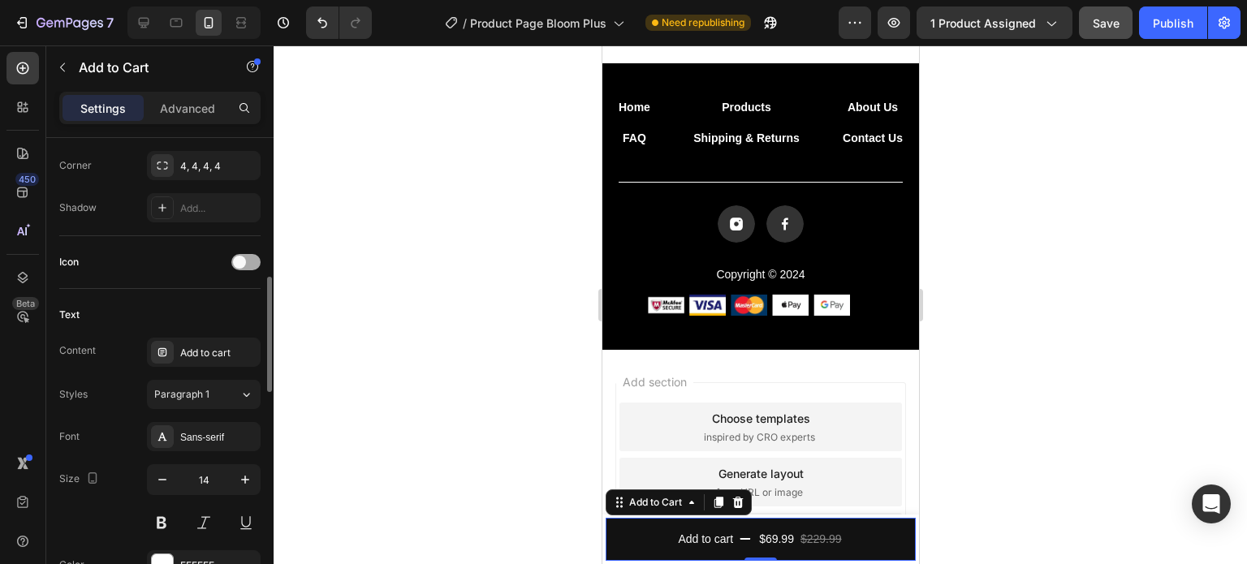
click at [235, 263] on span at bounding box center [239, 262] width 13 height 13
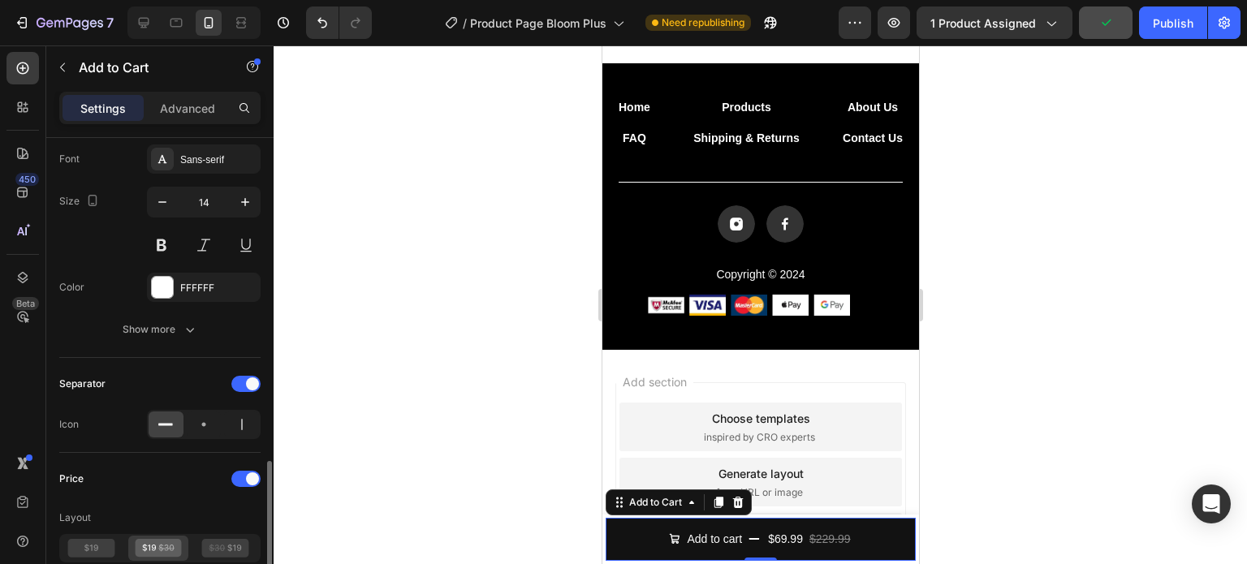
scroll to position [1055, 0]
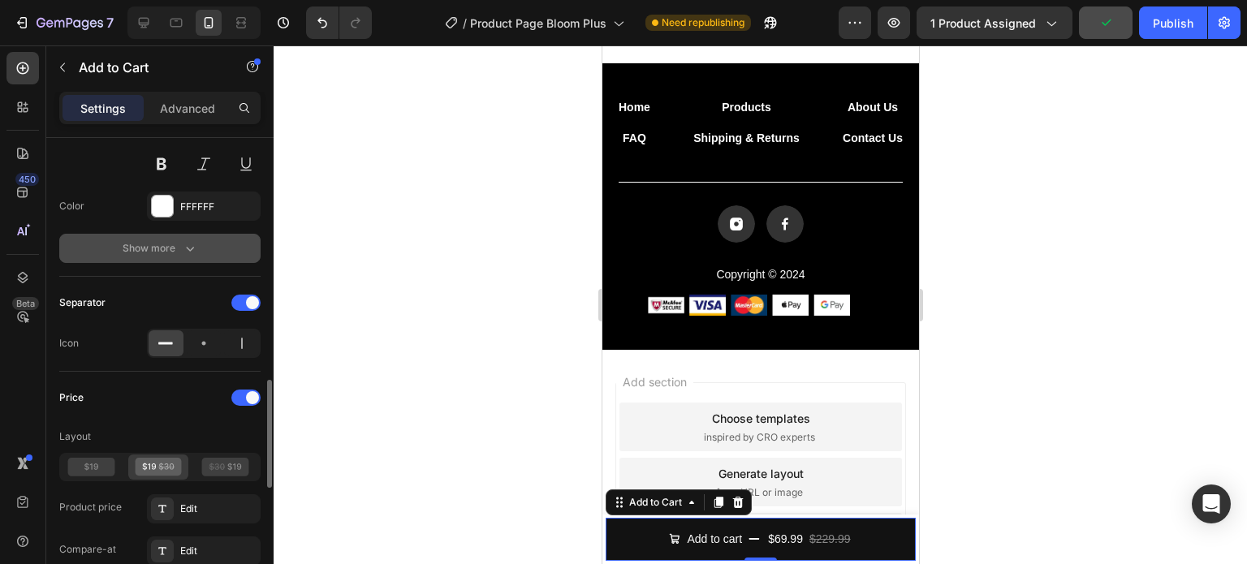
click at [154, 245] on div "Show more" at bounding box center [160, 248] width 75 height 16
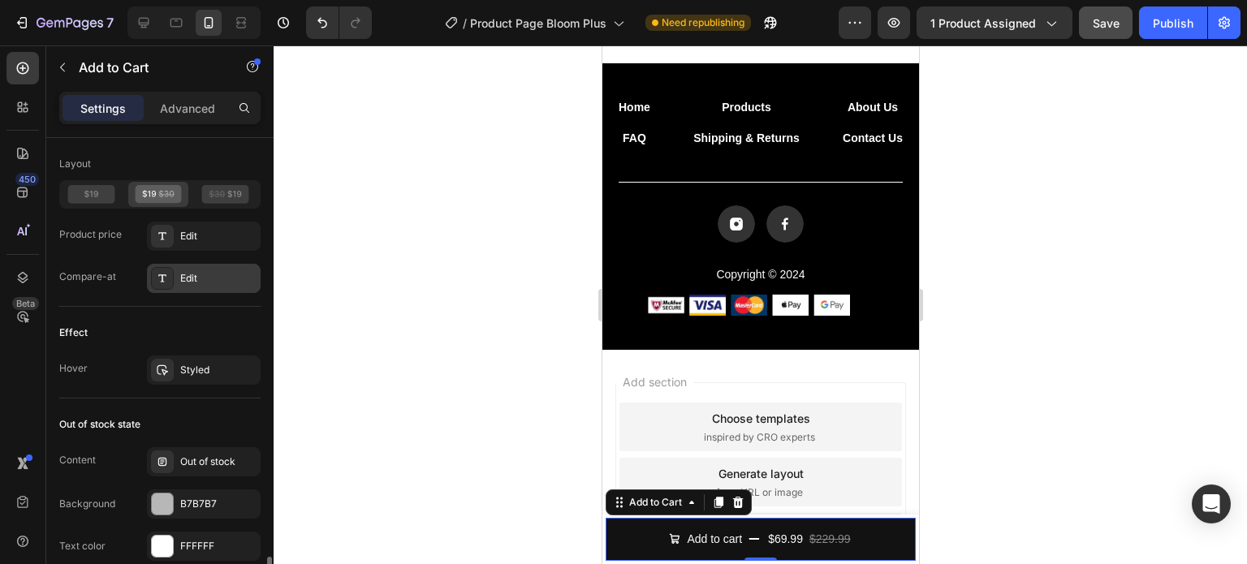
scroll to position [1624, 0]
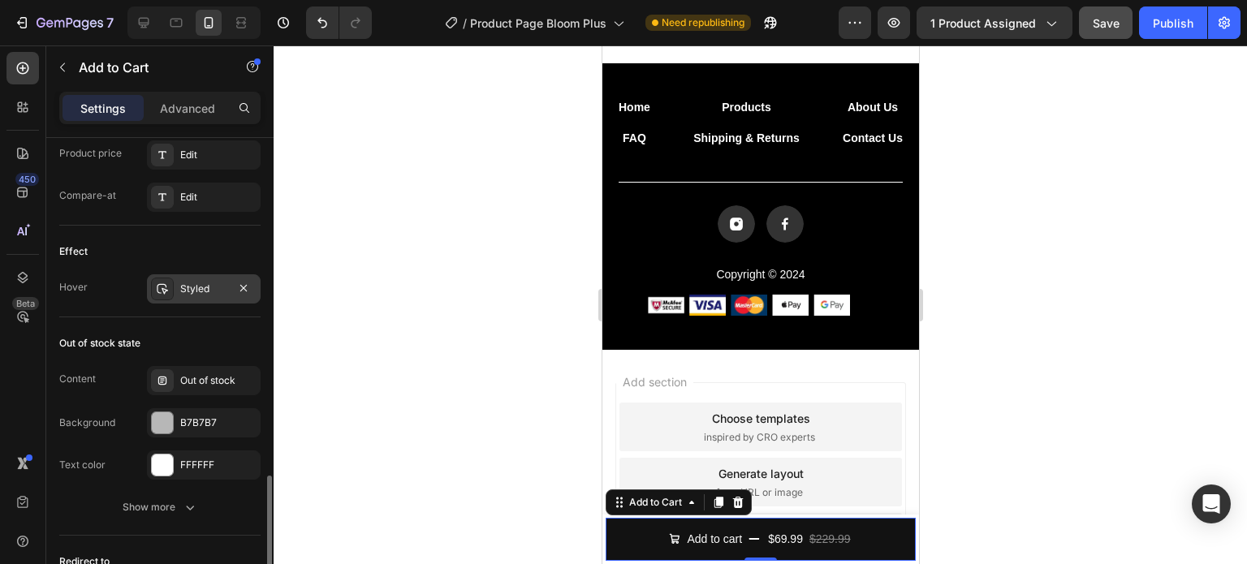
click at [201, 291] on div "Styled" at bounding box center [203, 289] width 47 height 15
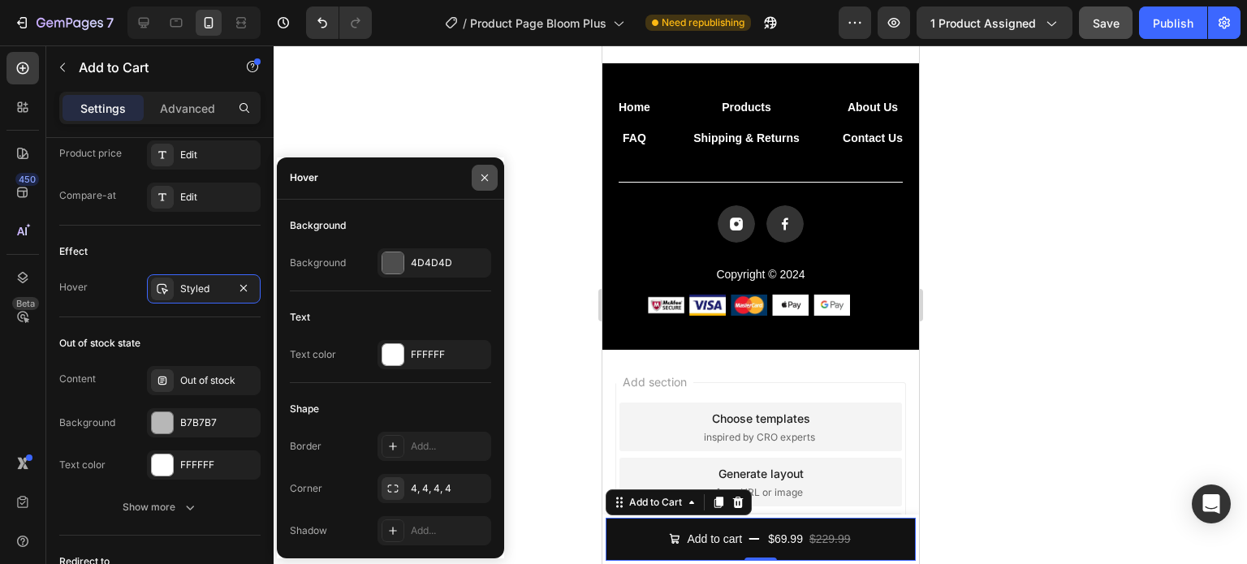
click at [490, 178] on icon "button" at bounding box center [484, 177] width 13 height 13
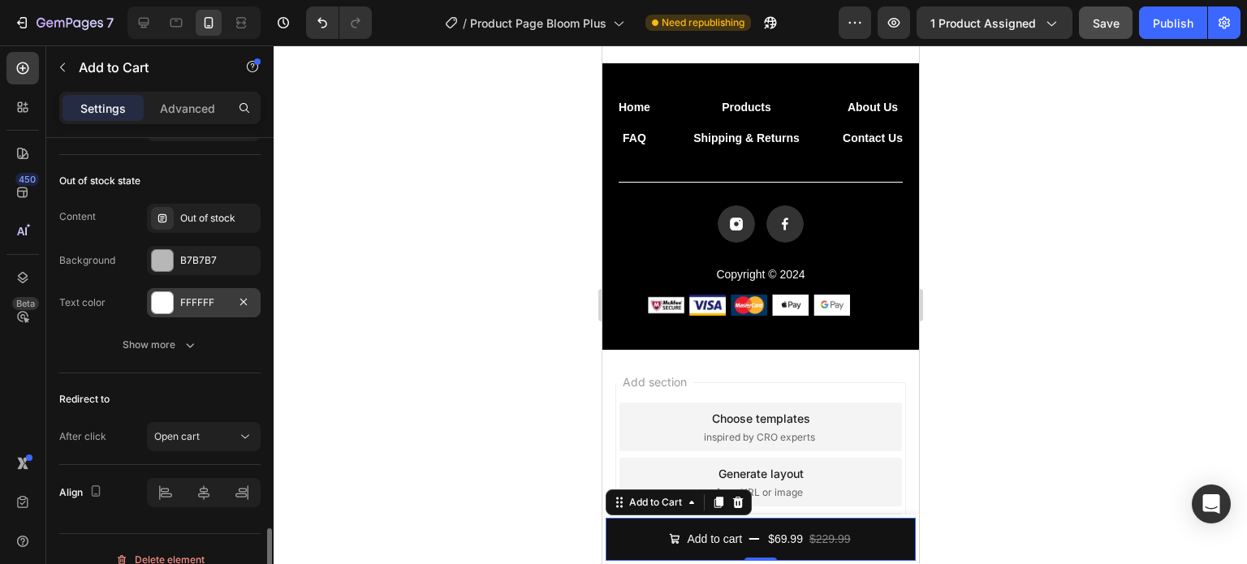
scroll to position [1802, 0]
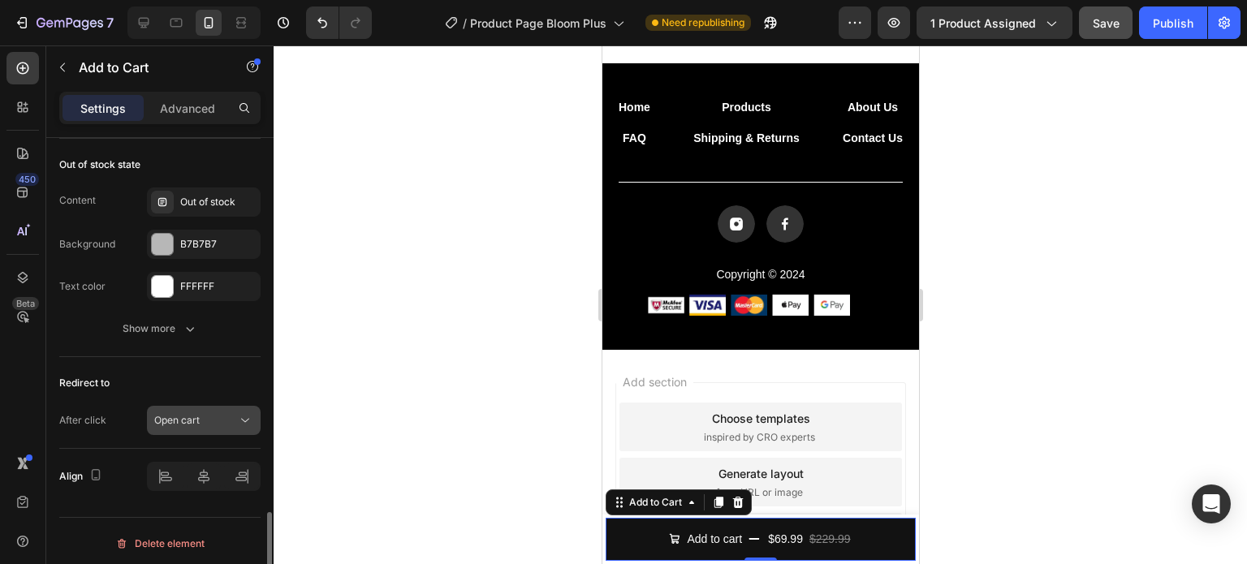
click at [179, 413] on span "Open cart" at bounding box center [176, 420] width 45 height 15
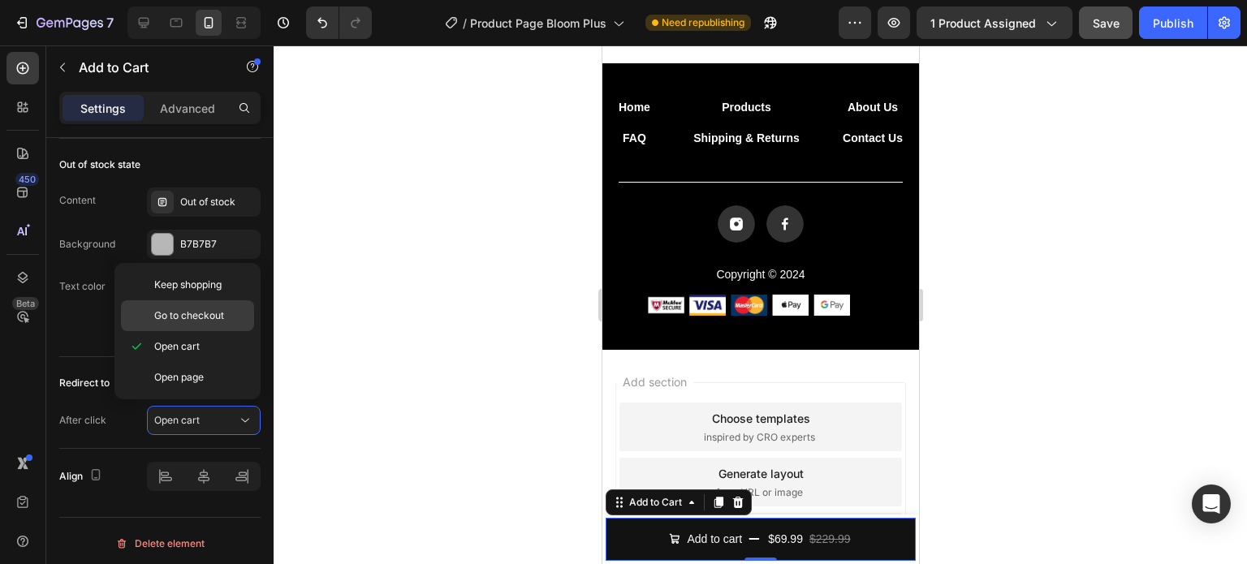
click at [208, 319] on span "Go to checkout" at bounding box center [189, 315] width 70 height 15
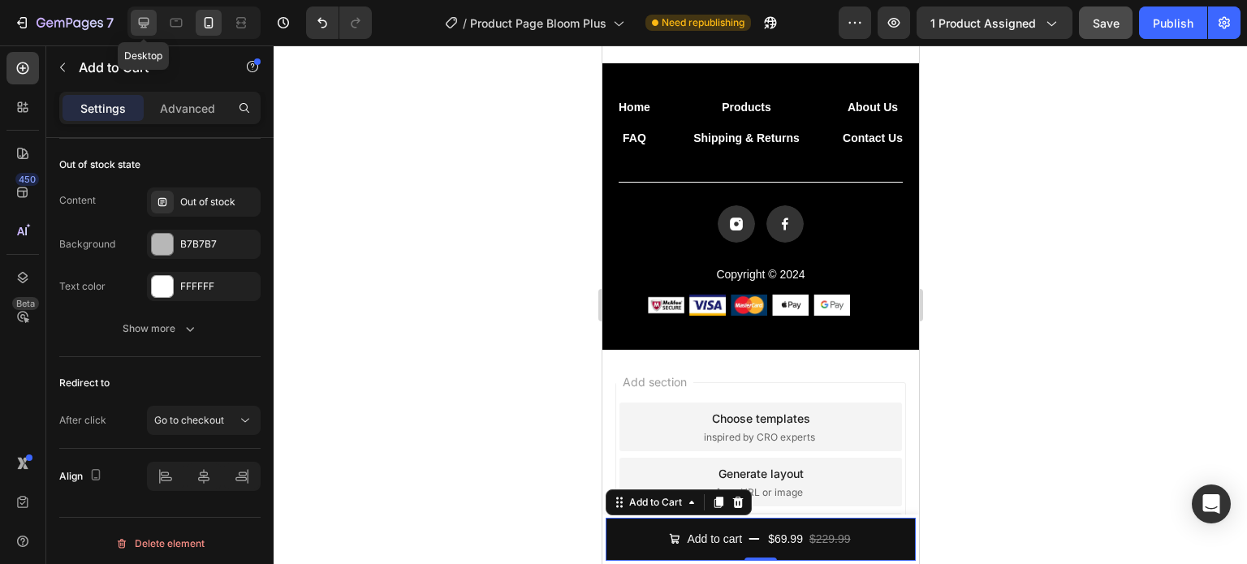
click at [143, 25] on icon at bounding box center [144, 23] width 16 height 16
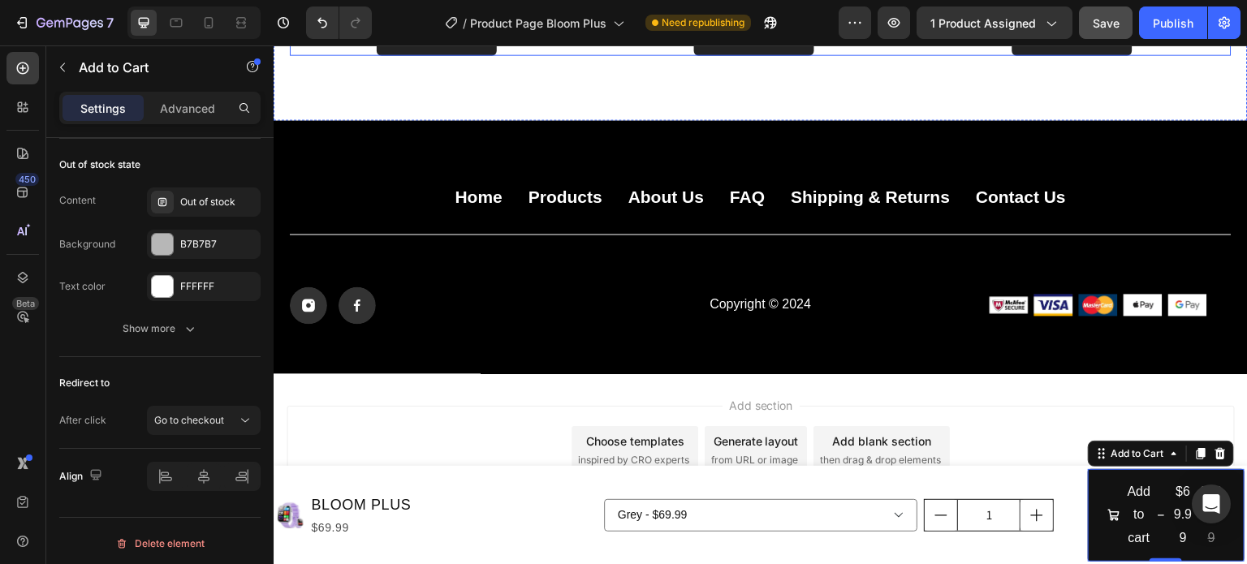
scroll to position [2267, 0]
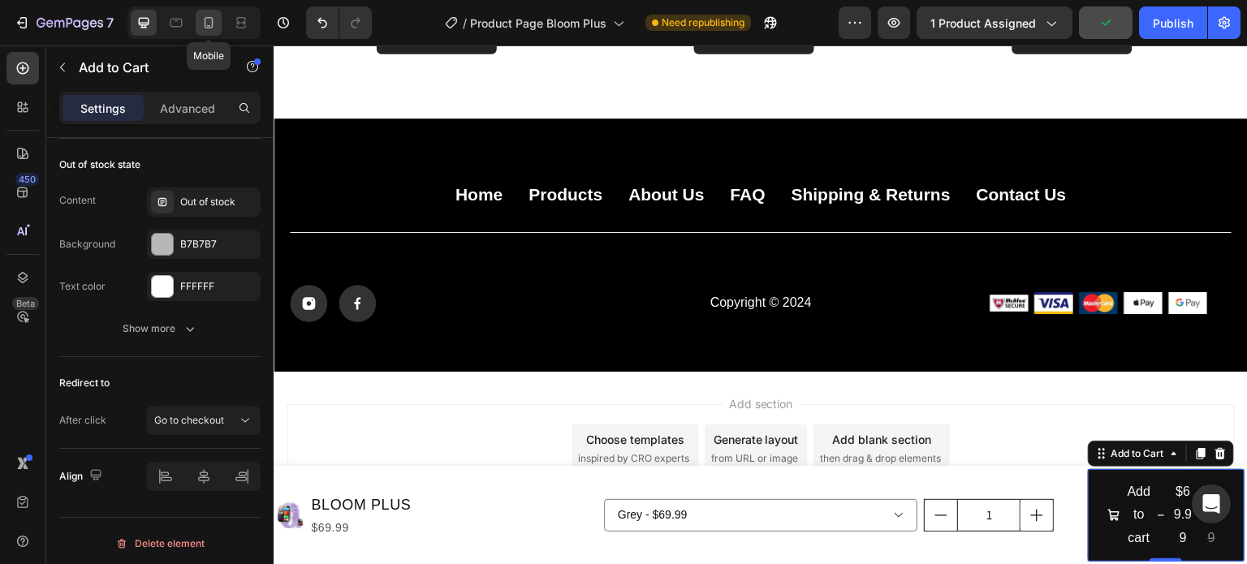
click at [208, 22] on icon at bounding box center [209, 23] width 16 height 16
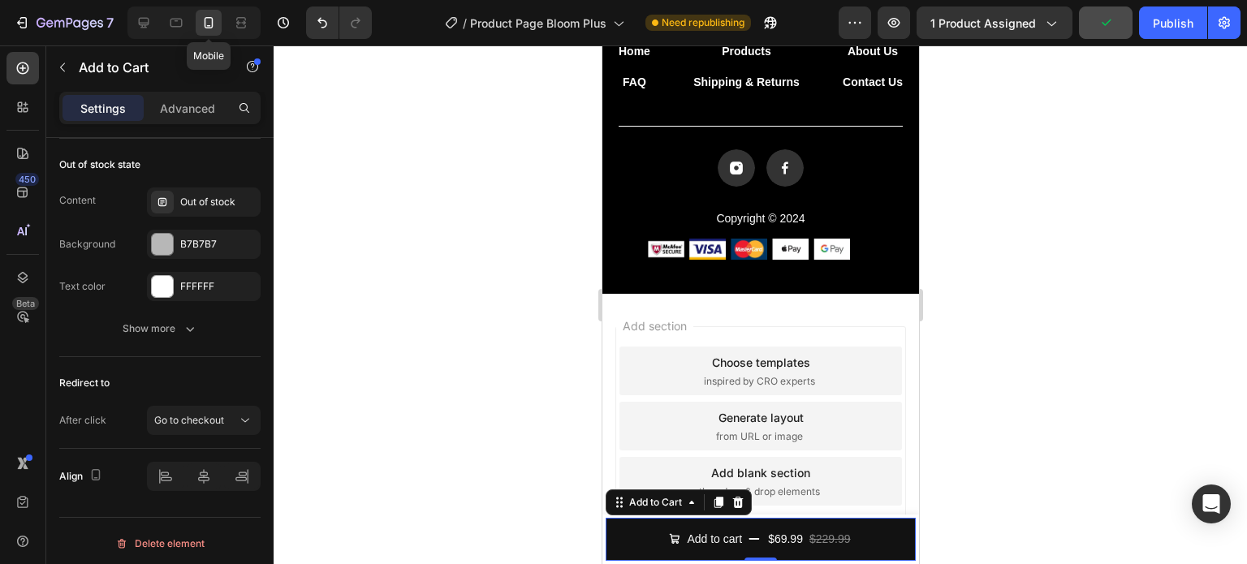
scroll to position [2163, 0]
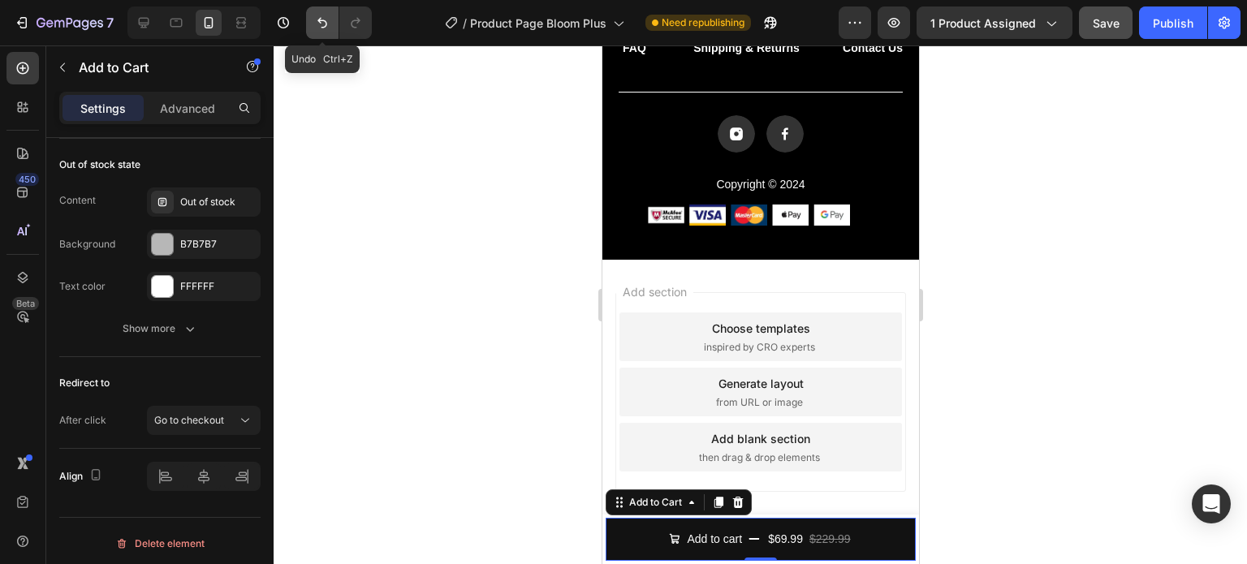
click at [325, 16] on icon "Undo/Redo" at bounding box center [322, 23] width 16 height 16
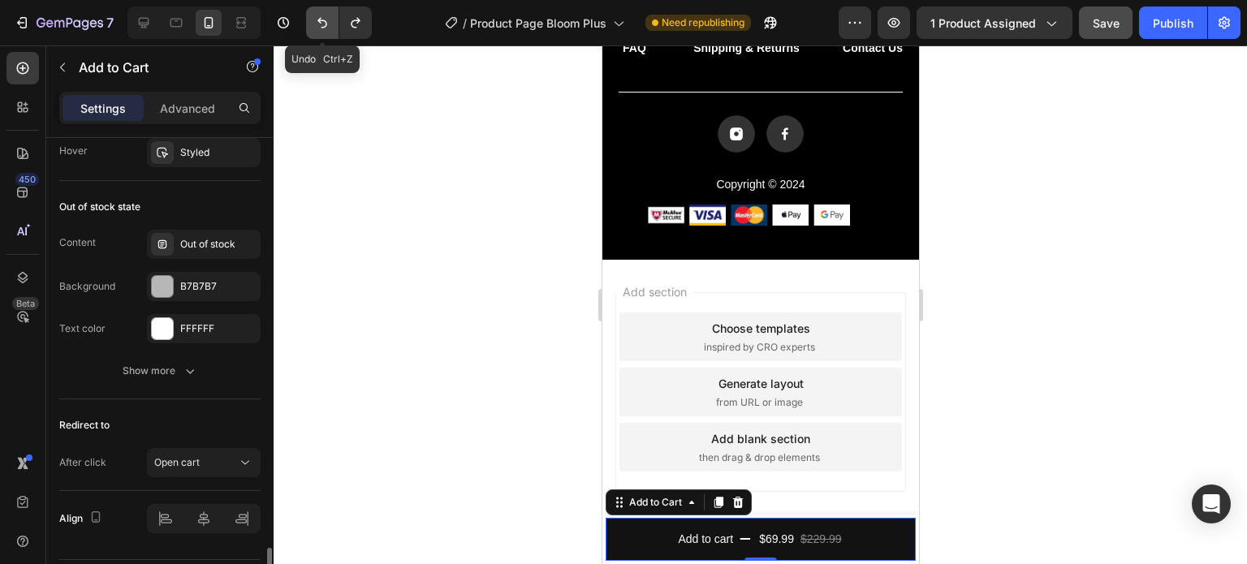
click at [325, 16] on icon "Undo/Redo" at bounding box center [322, 23] width 16 height 16
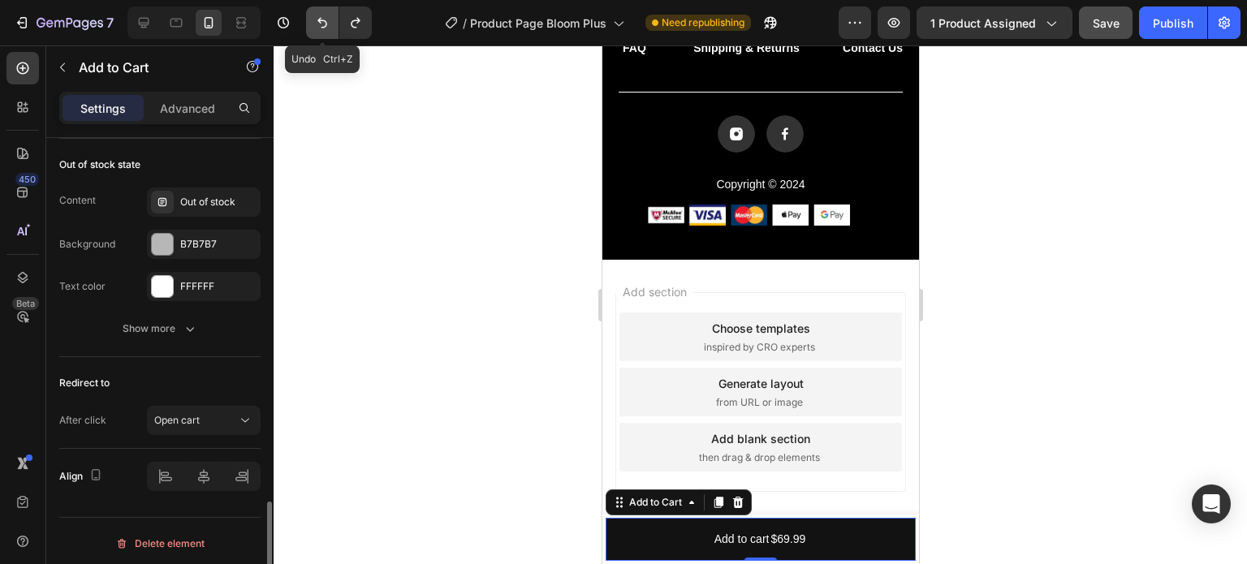
click at [325, 16] on icon "Undo/Redo" at bounding box center [322, 23] width 16 height 16
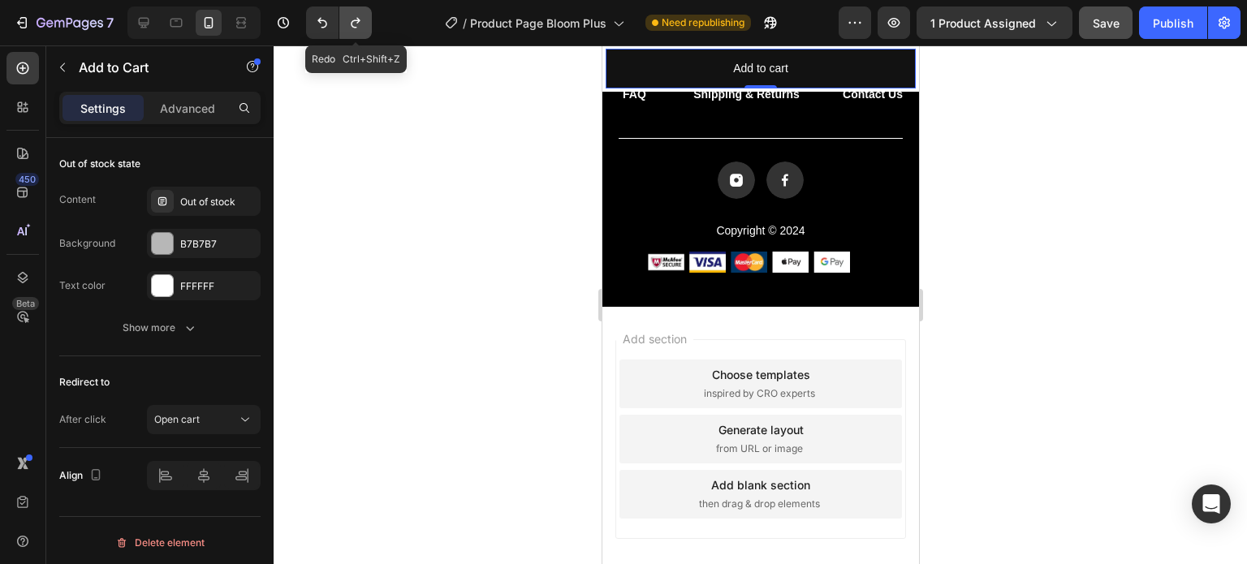
click at [344, 23] on button "Undo/Redo" at bounding box center [355, 22] width 32 height 32
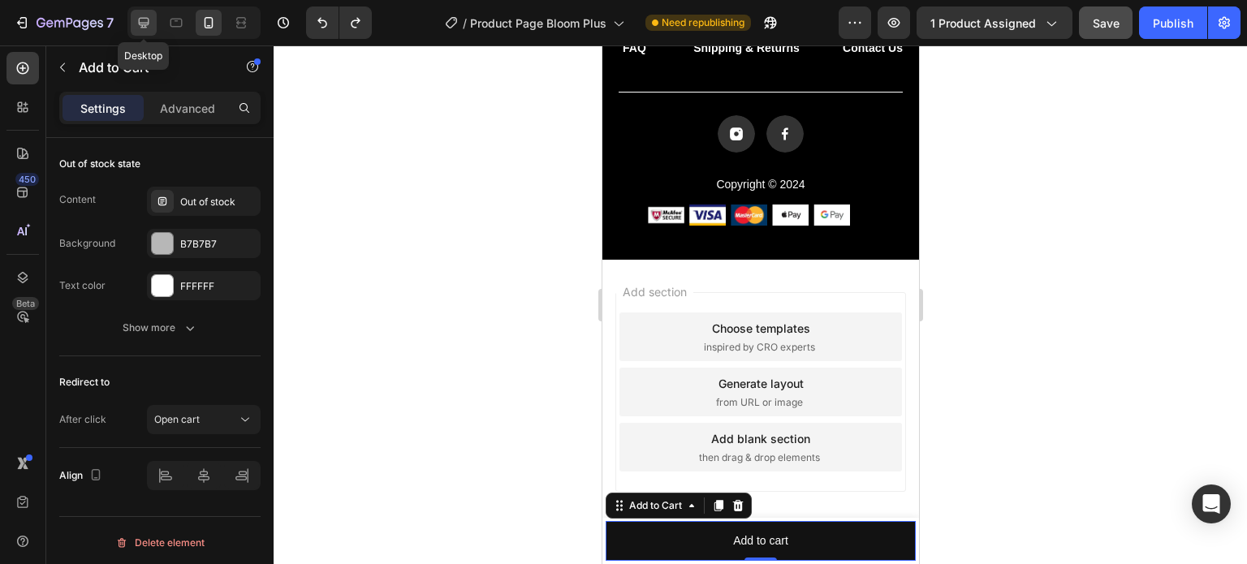
click at [148, 26] on icon at bounding box center [144, 23] width 16 height 16
type input "16"
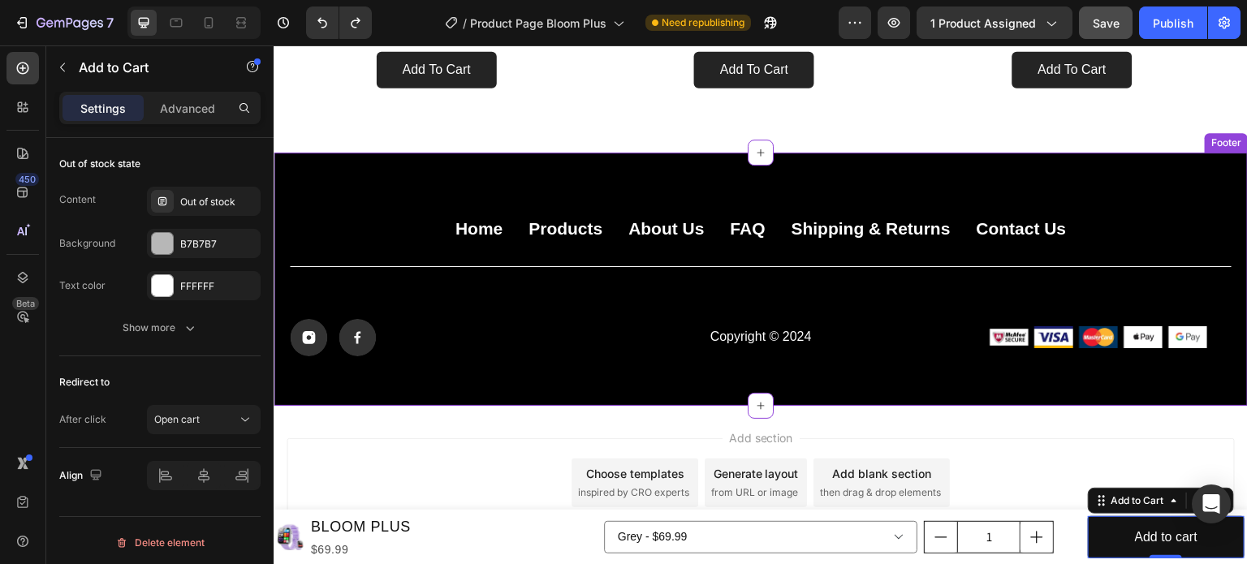
scroll to position [2267, 0]
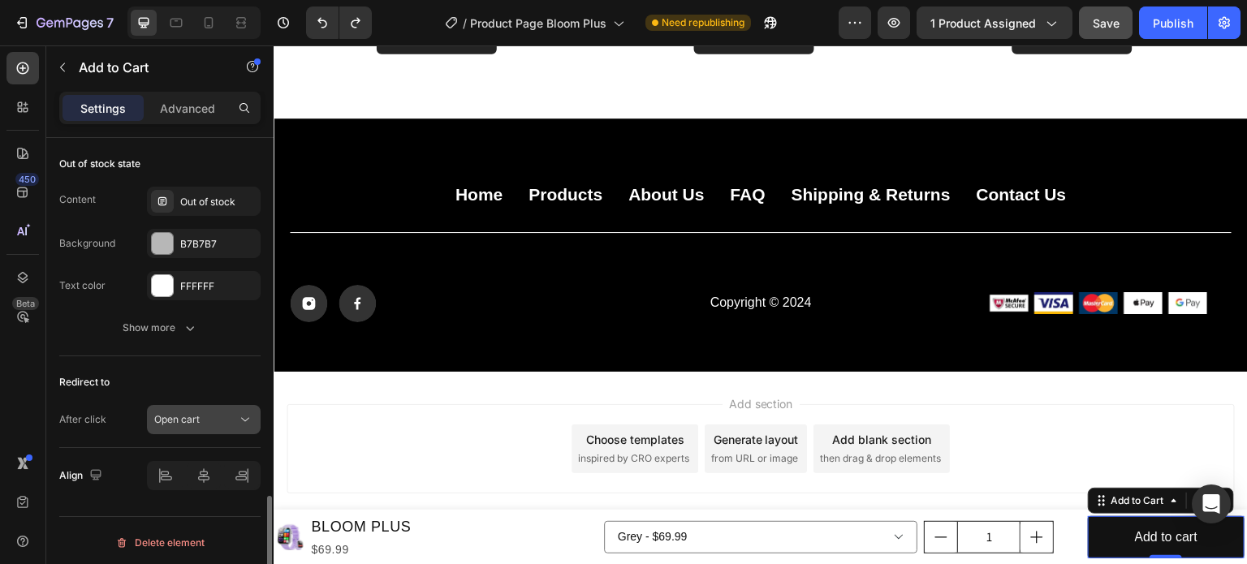
click at [231, 412] on div "Open cart" at bounding box center [195, 419] width 83 height 15
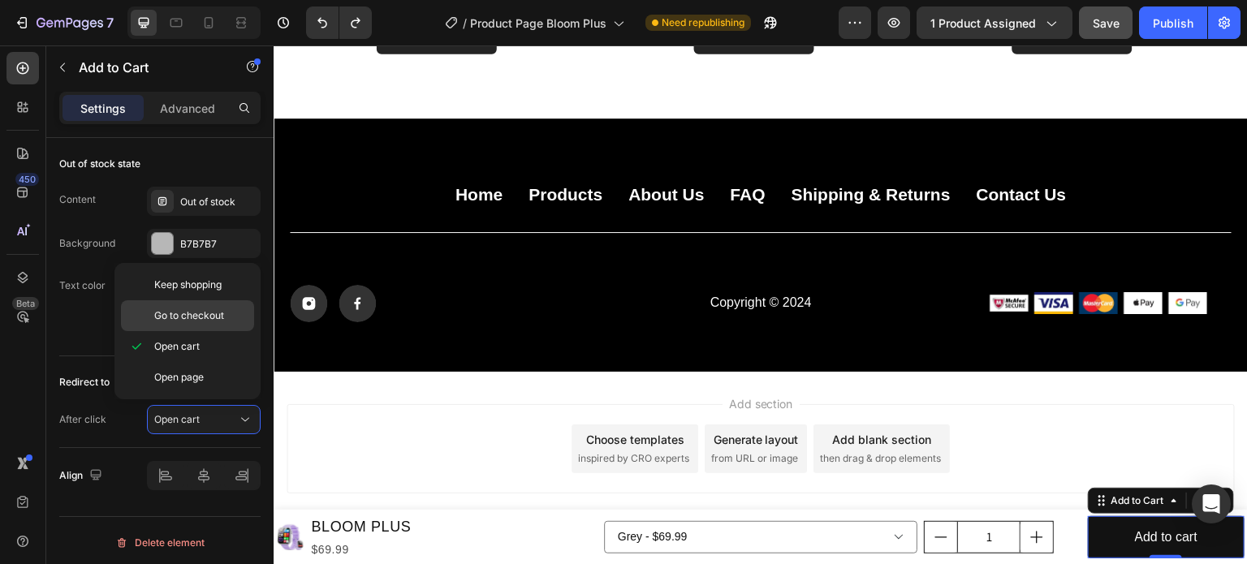
click at [192, 313] on span "Go to checkout" at bounding box center [189, 315] width 70 height 15
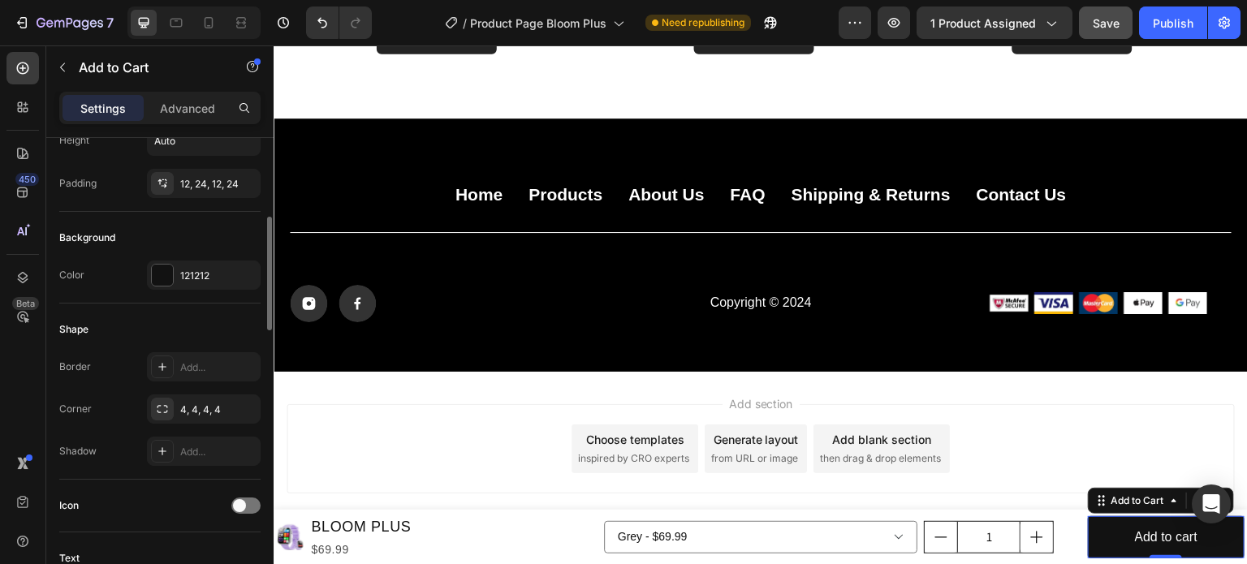
scroll to position [487, 0]
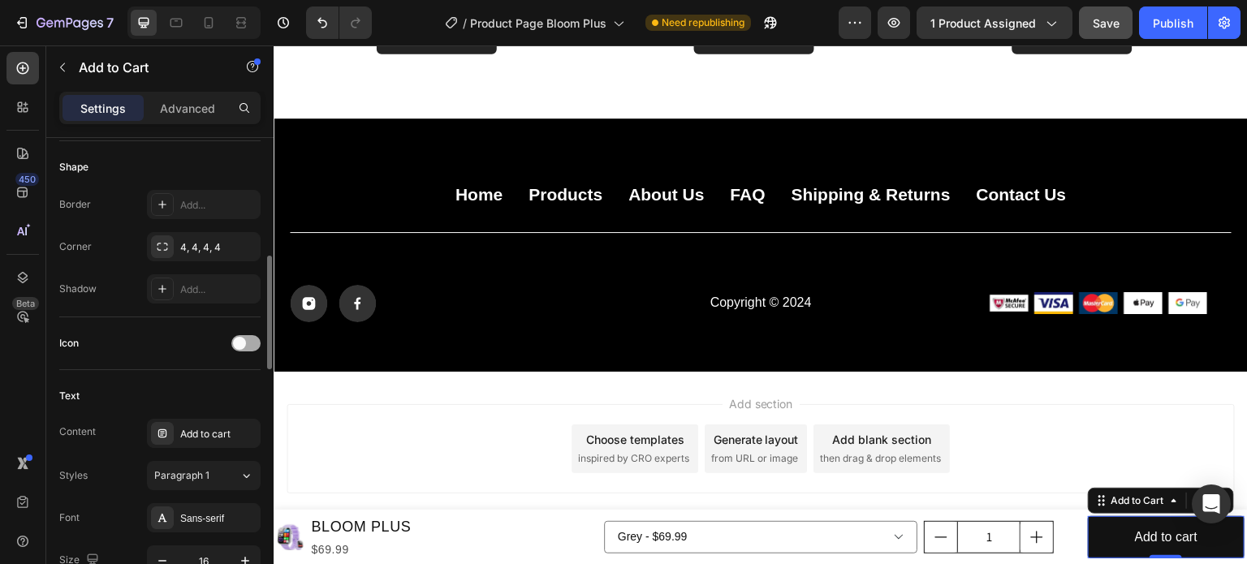
click at [242, 335] on div at bounding box center [245, 343] width 29 height 16
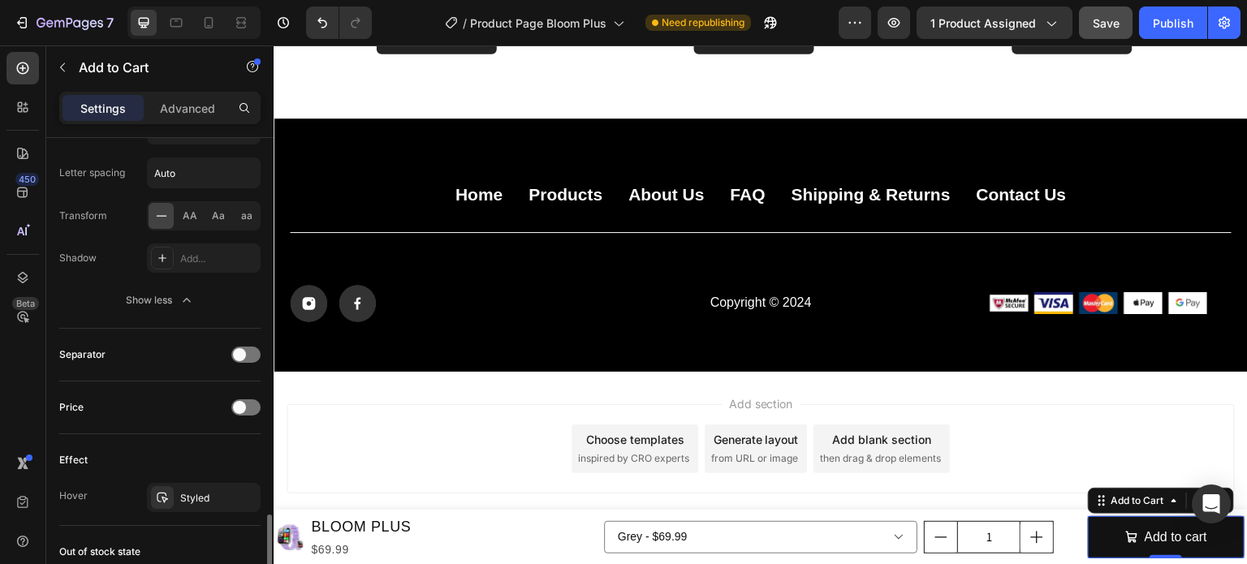
scroll to position [1299, 0]
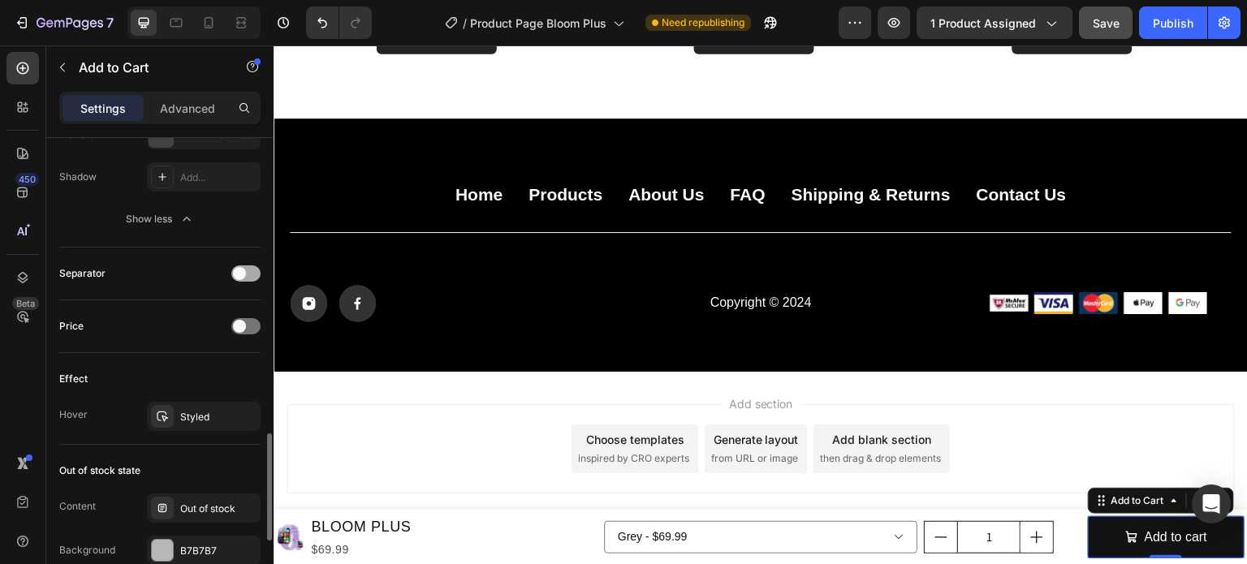
click at [234, 272] on span at bounding box center [239, 273] width 13 height 13
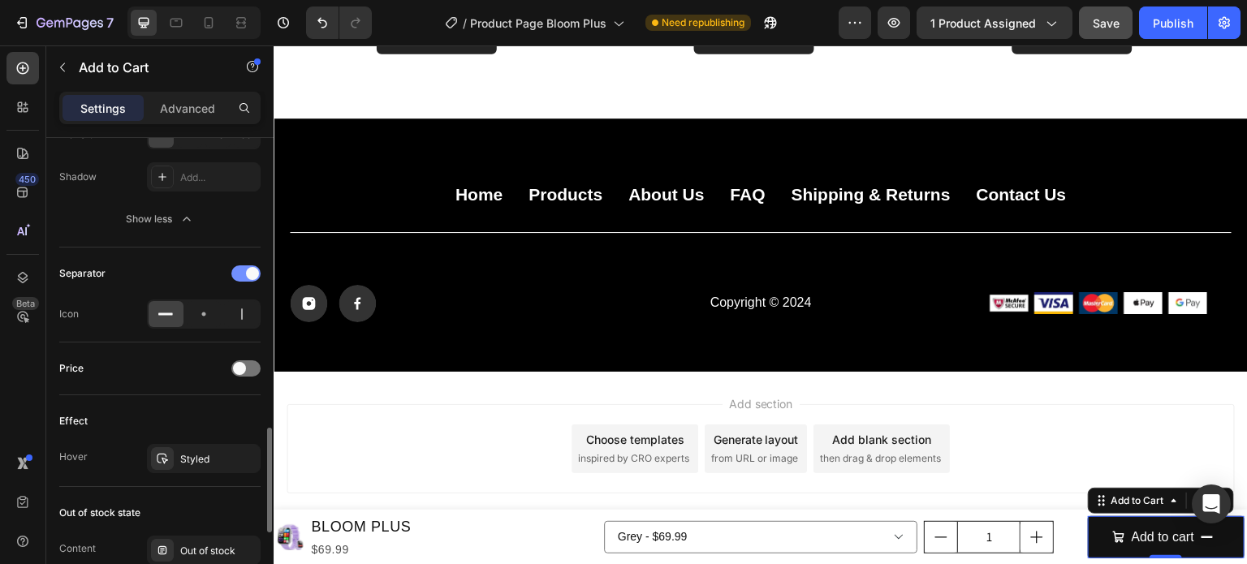
click at [234, 272] on div at bounding box center [245, 273] width 29 height 16
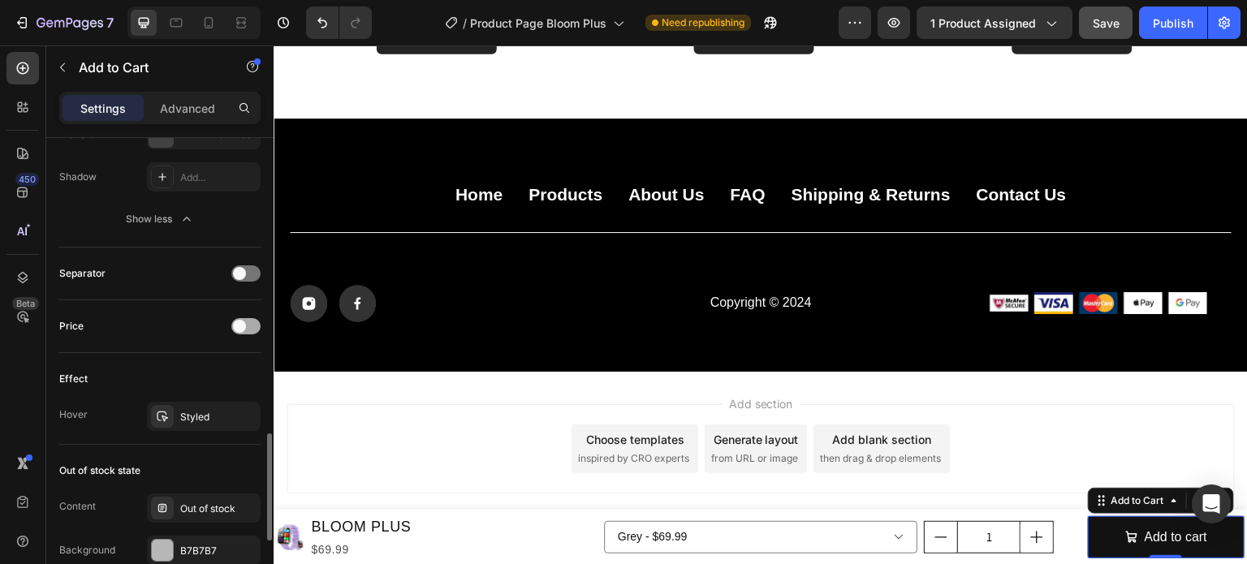
click at [239, 320] on span at bounding box center [239, 326] width 13 height 13
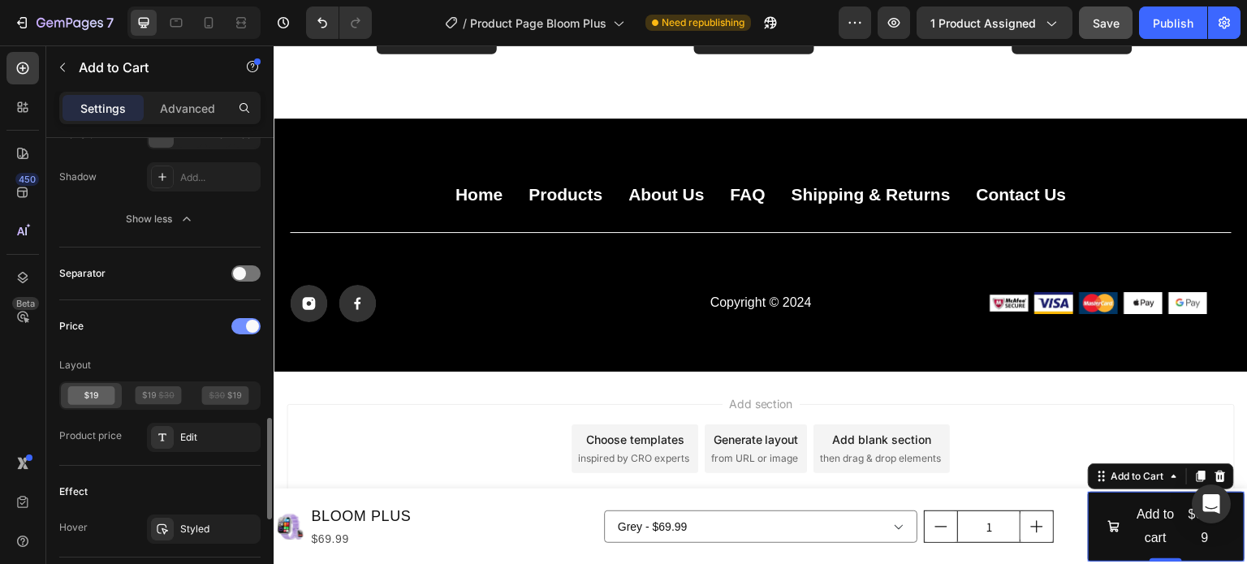
click at [239, 320] on div at bounding box center [245, 326] width 29 height 16
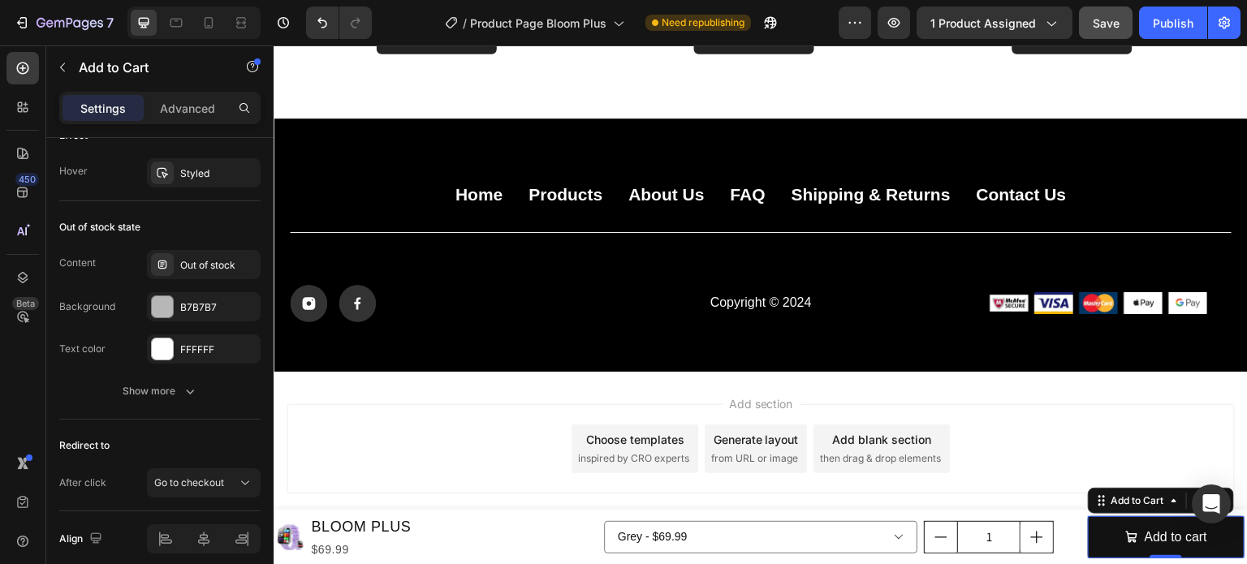
scroll to position [1605, 0]
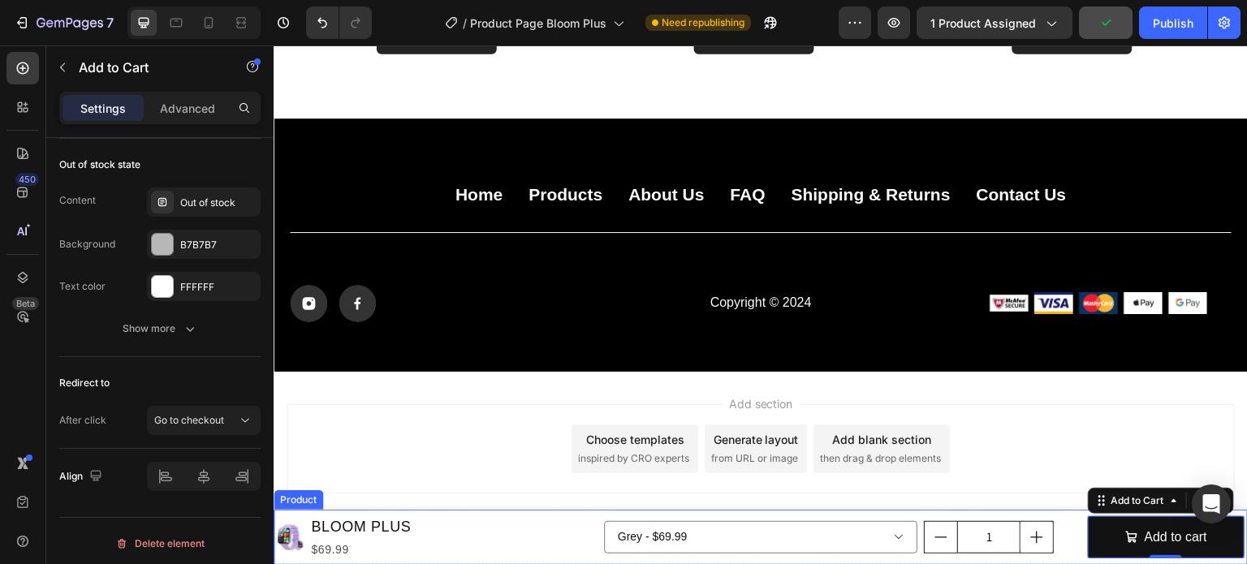
click at [522, 510] on div "Product Images BLOOM PLUS Product Title $69.99 Product Price Product Price Row …" at bounding box center [761, 537] width 974 height 55
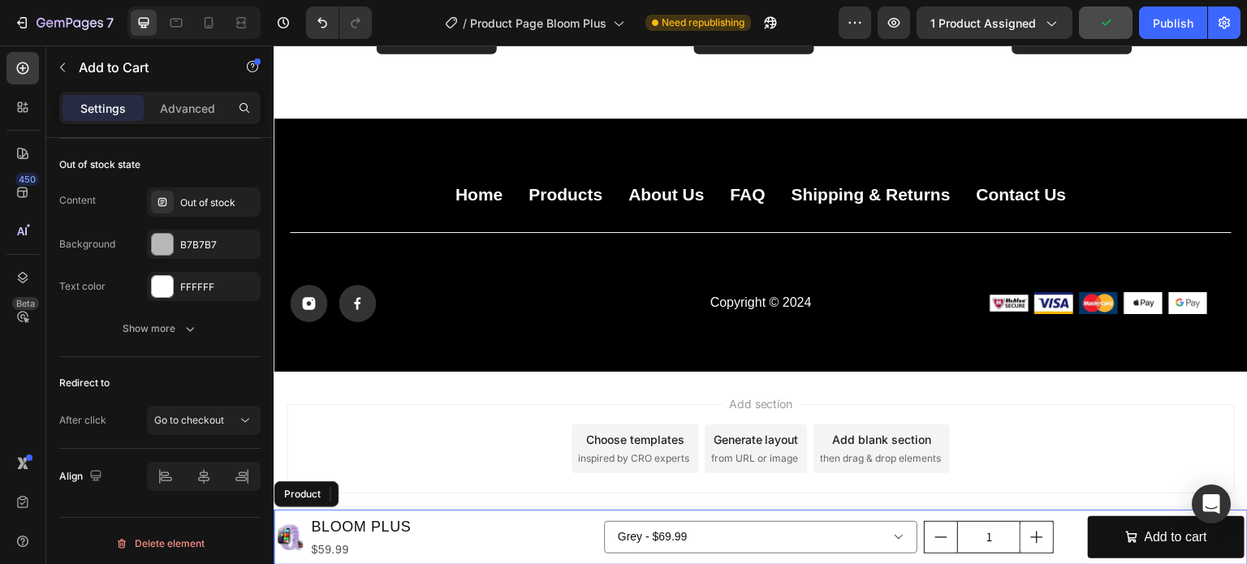
select select "574280677252859016"
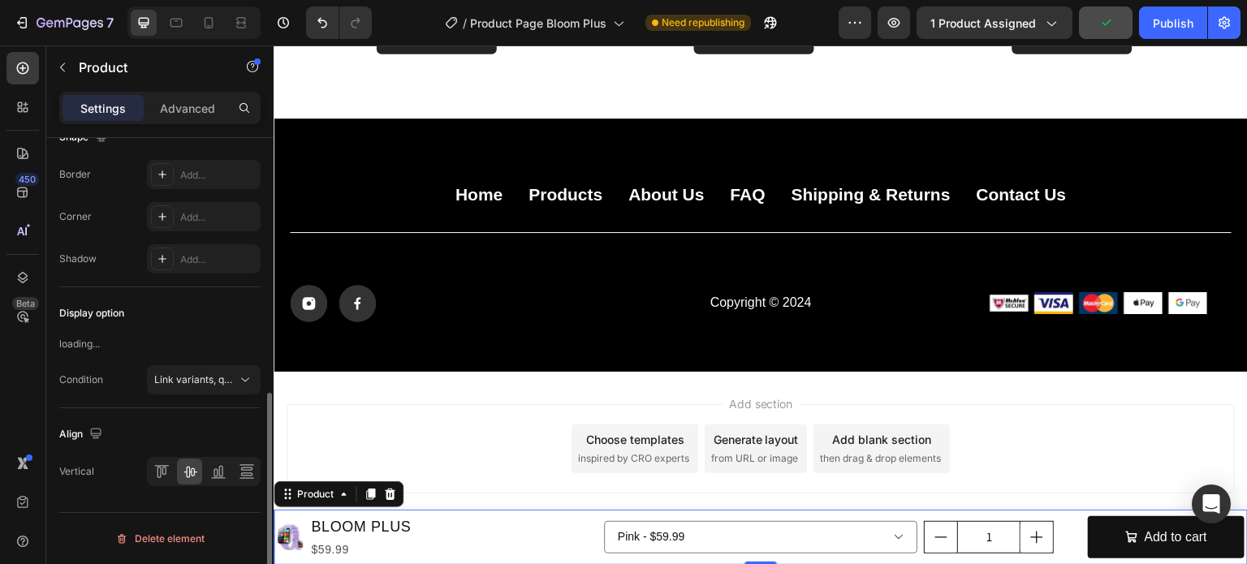
scroll to position [0, 0]
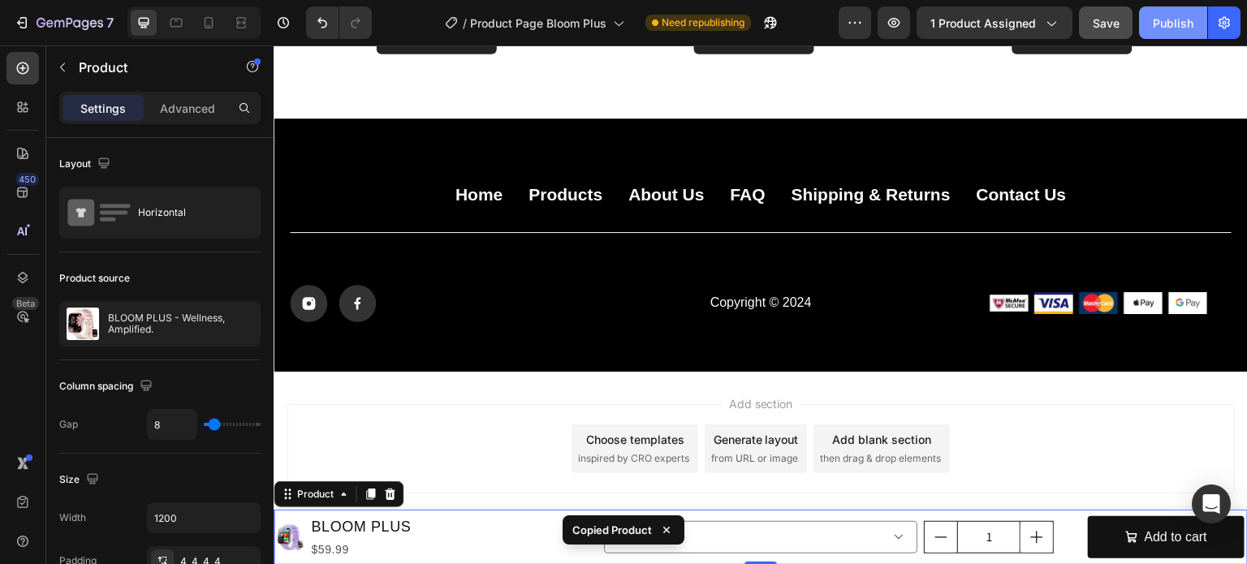
click at [1176, 20] on div "Publish" at bounding box center [1173, 23] width 41 height 17
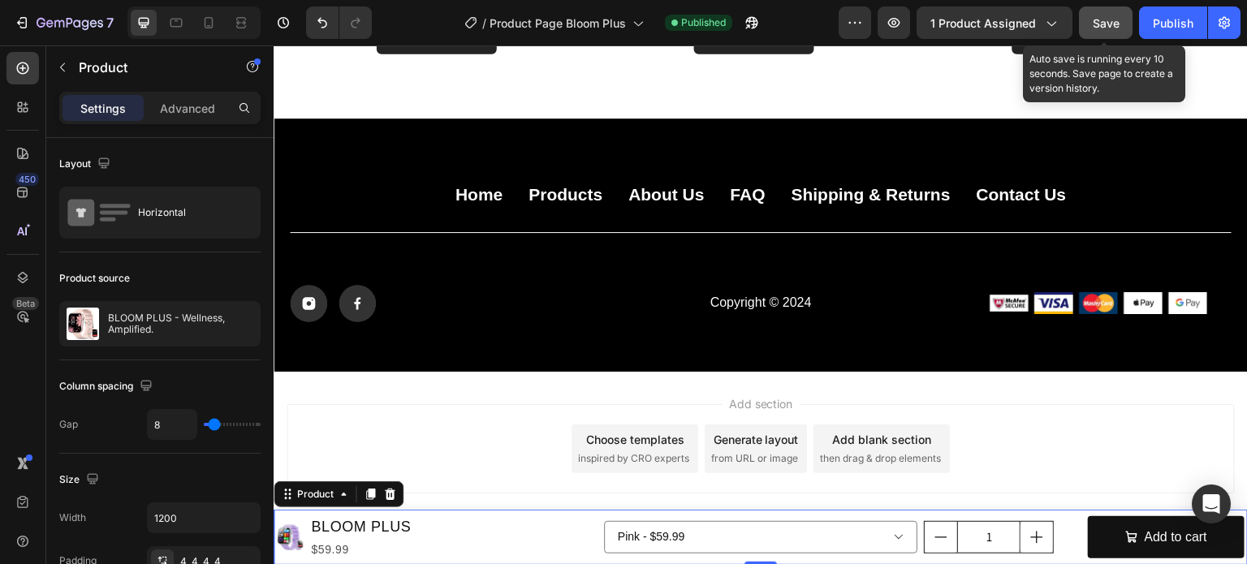
click at [1101, 12] on button "Save" at bounding box center [1106, 22] width 54 height 32
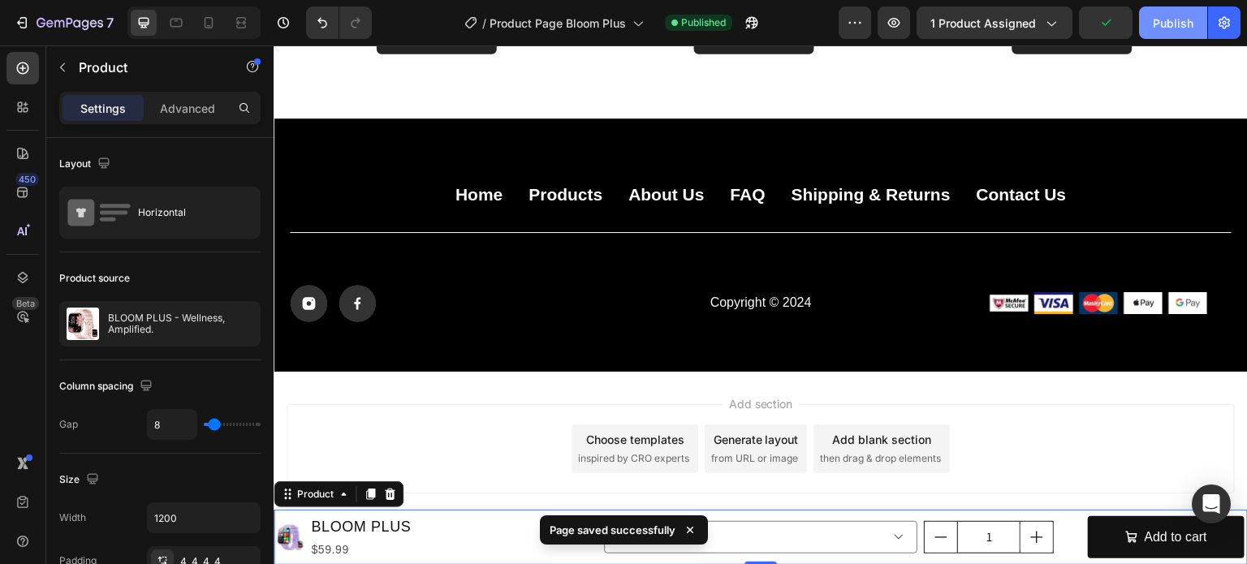
click at [1153, 26] on div "Publish" at bounding box center [1173, 23] width 41 height 17
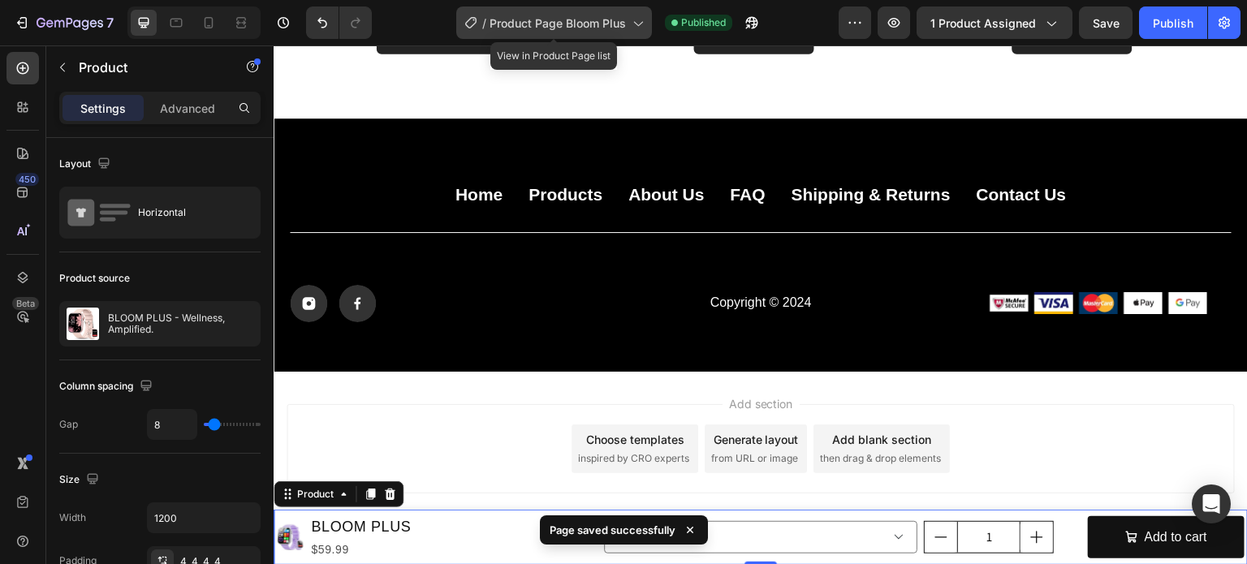
click at [582, 24] on span "Product Page Bloom Plus" at bounding box center [558, 23] width 136 height 17
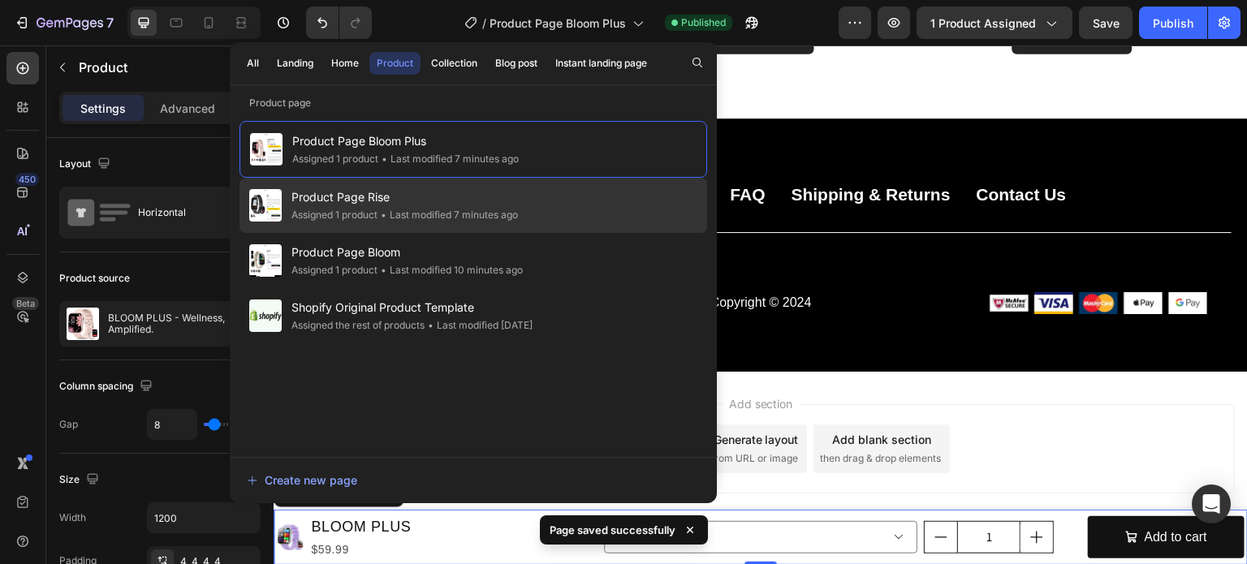
click at [334, 197] on span "Product Page Rise" at bounding box center [404, 197] width 226 height 19
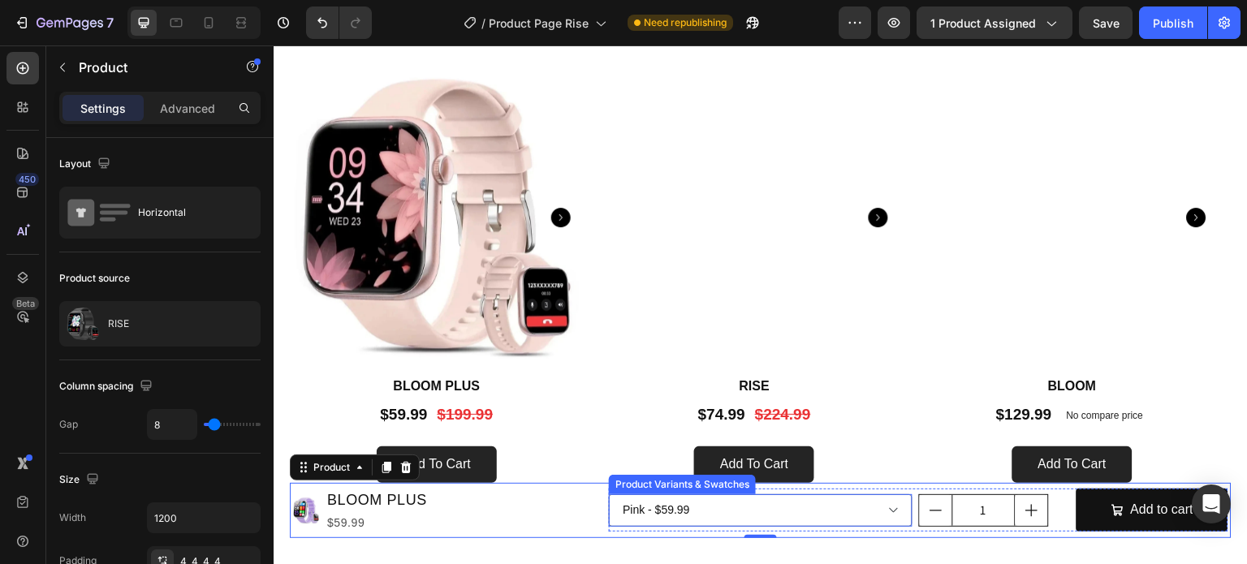
scroll to position [4595, 0]
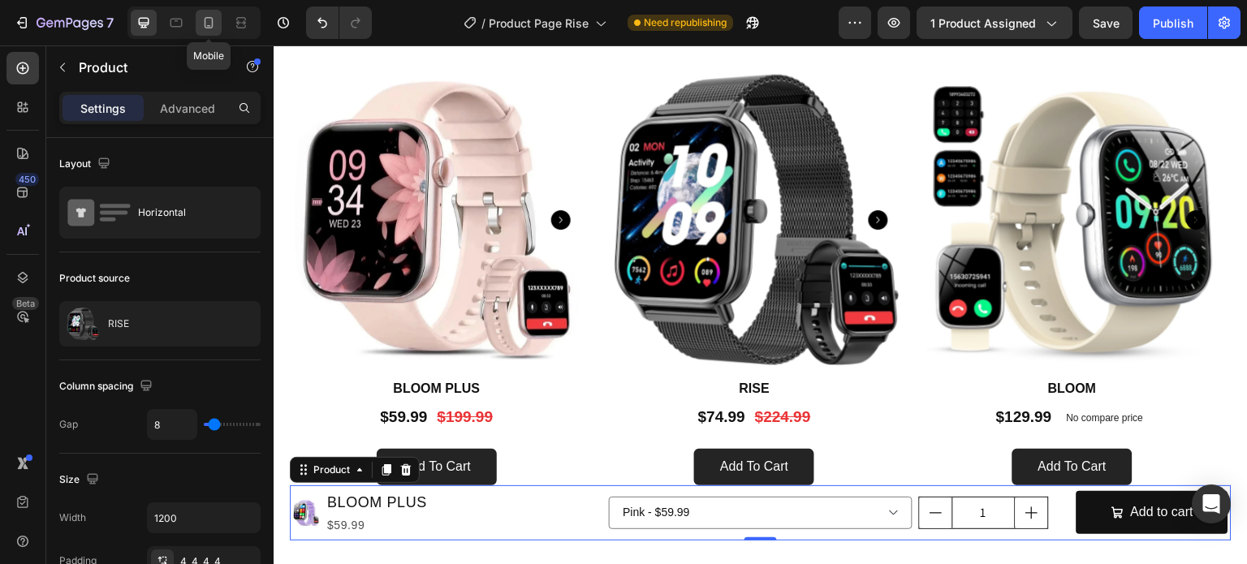
click at [213, 31] on div at bounding box center [209, 23] width 26 height 26
type input "0"
type input "100%"
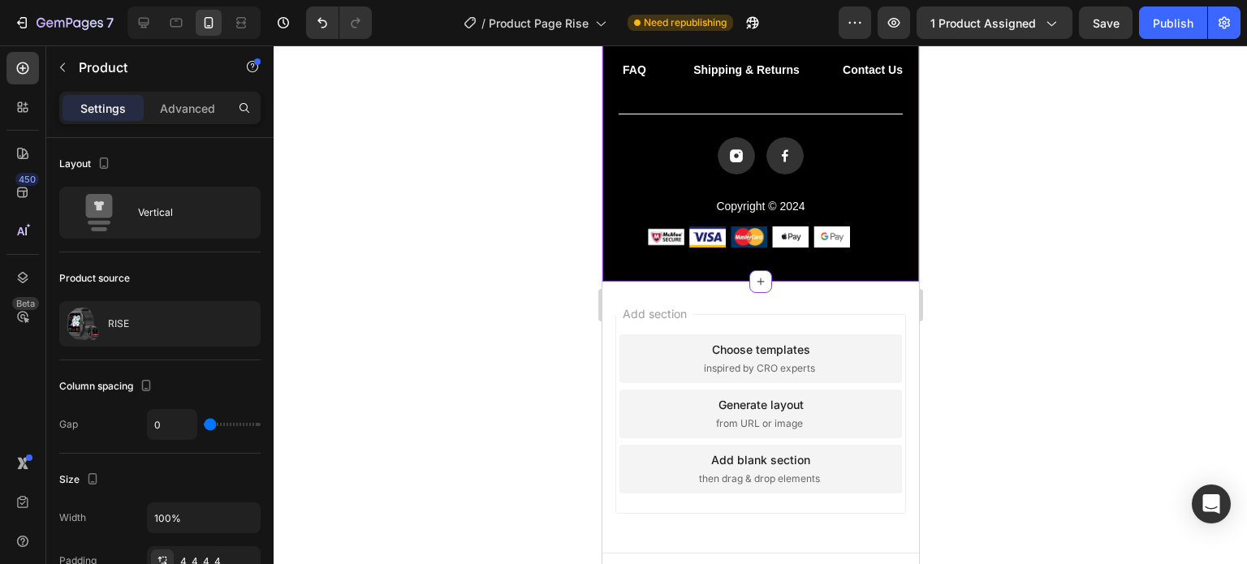
scroll to position [2192, 0]
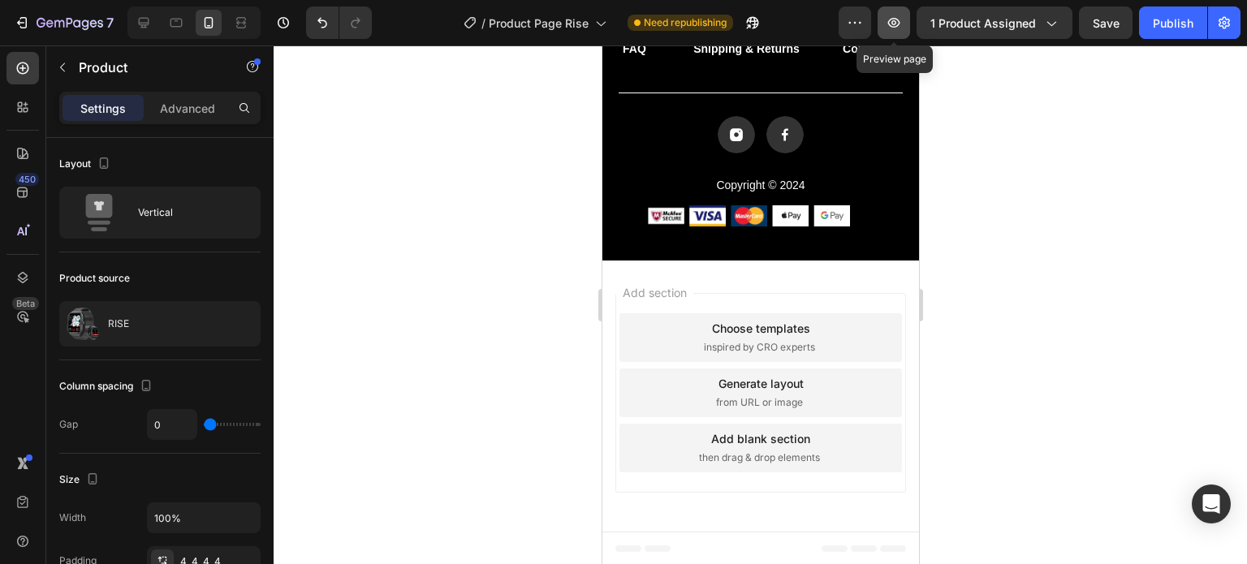
click at [891, 25] on icon "button" at bounding box center [894, 23] width 16 height 16
click at [141, 18] on icon at bounding box center [144, 23] width 11 height 11
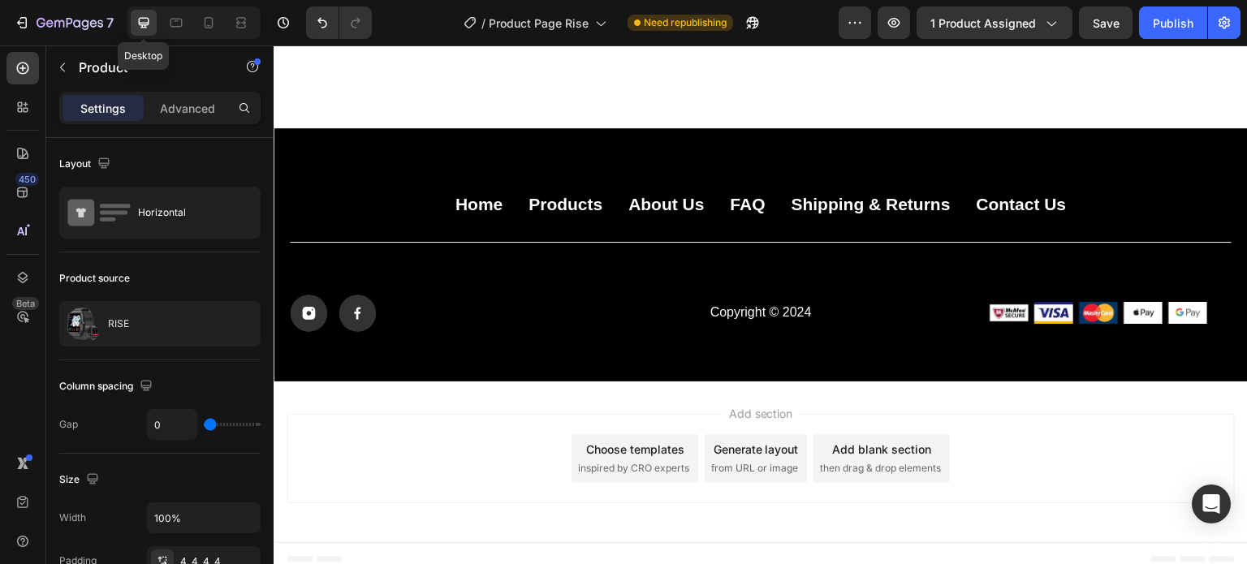
type input "8"
type input "1200"
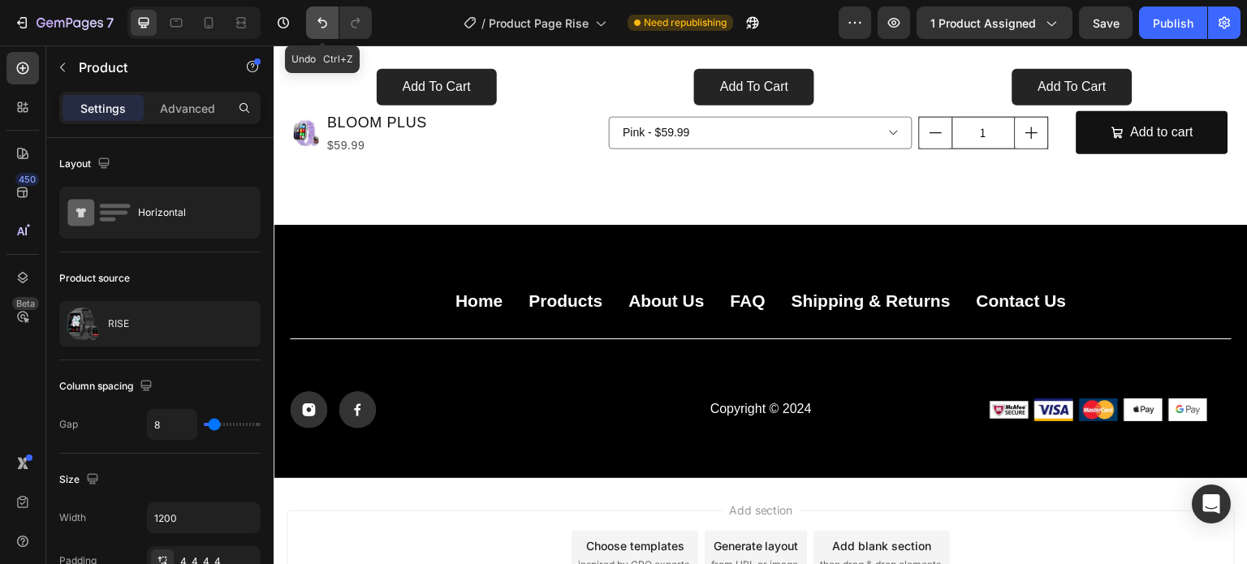
scroll to position [2201, 0]
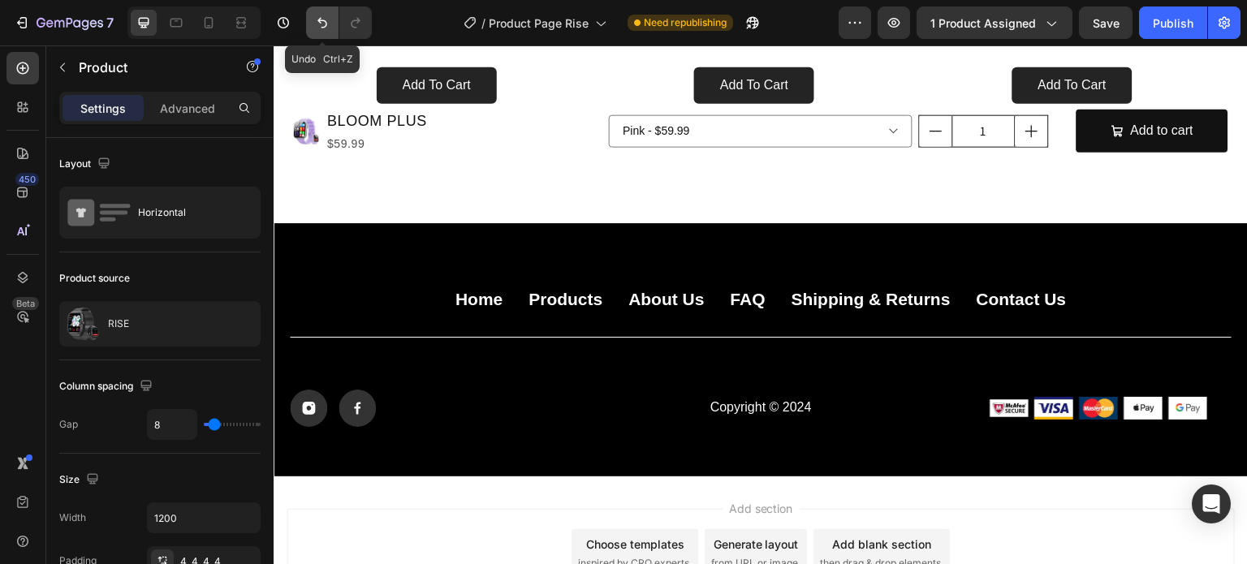
click at [318, 23] on icon "Undo/Redo" at bounding box center [322, 23] width 16 height 16
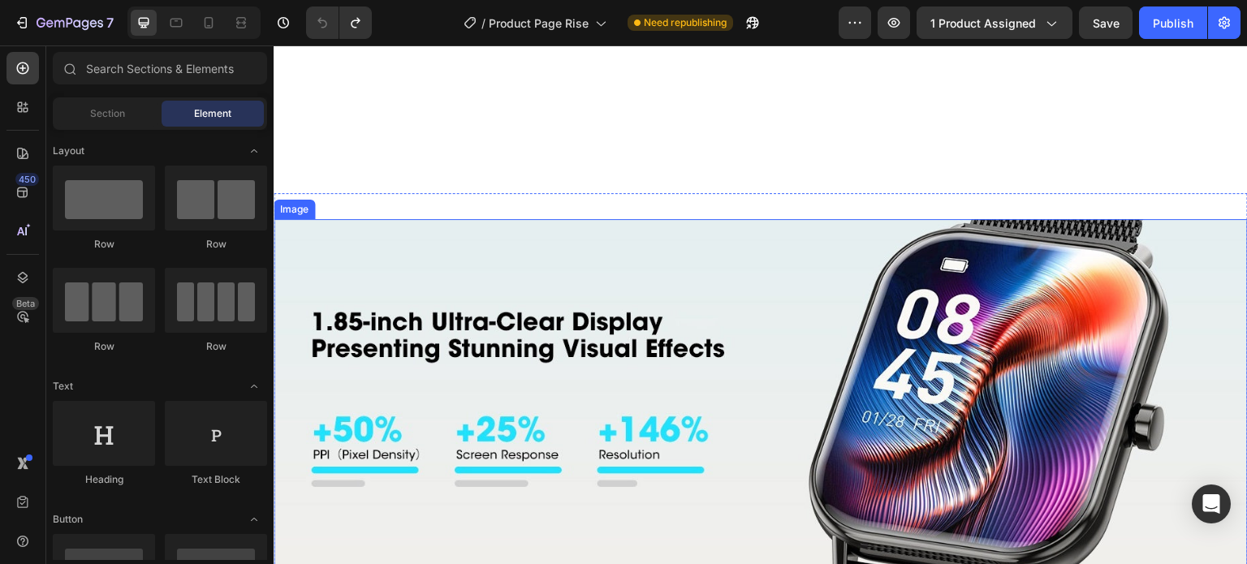
scroll to position [1948, 0]
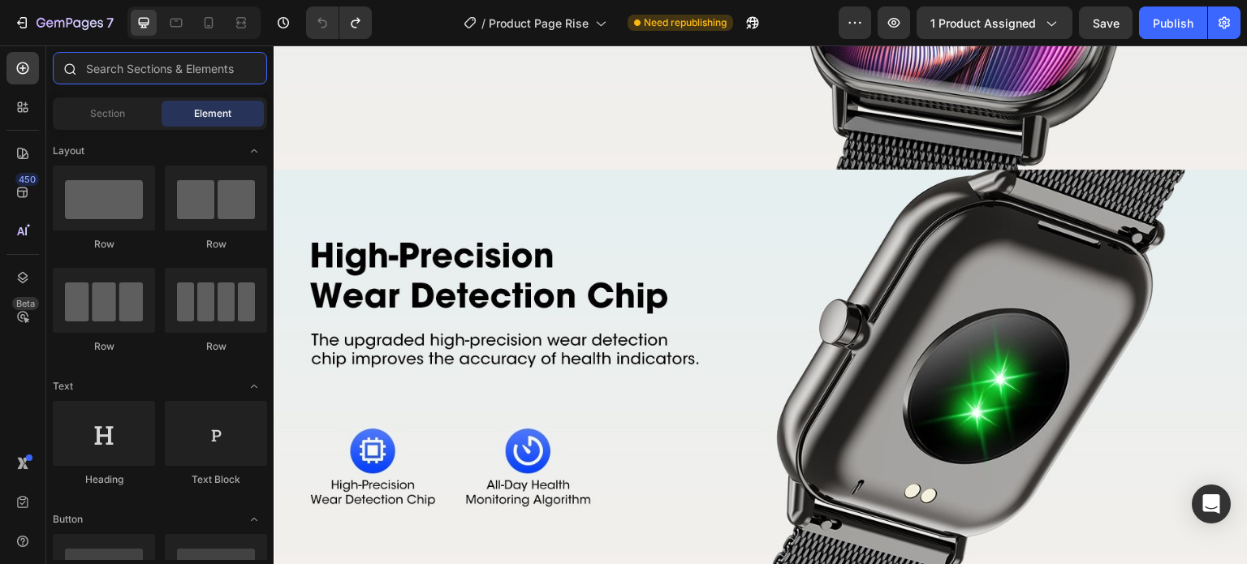
click at [179, 76] on input "text" at bounding box center [160, 68] width 214 height 32
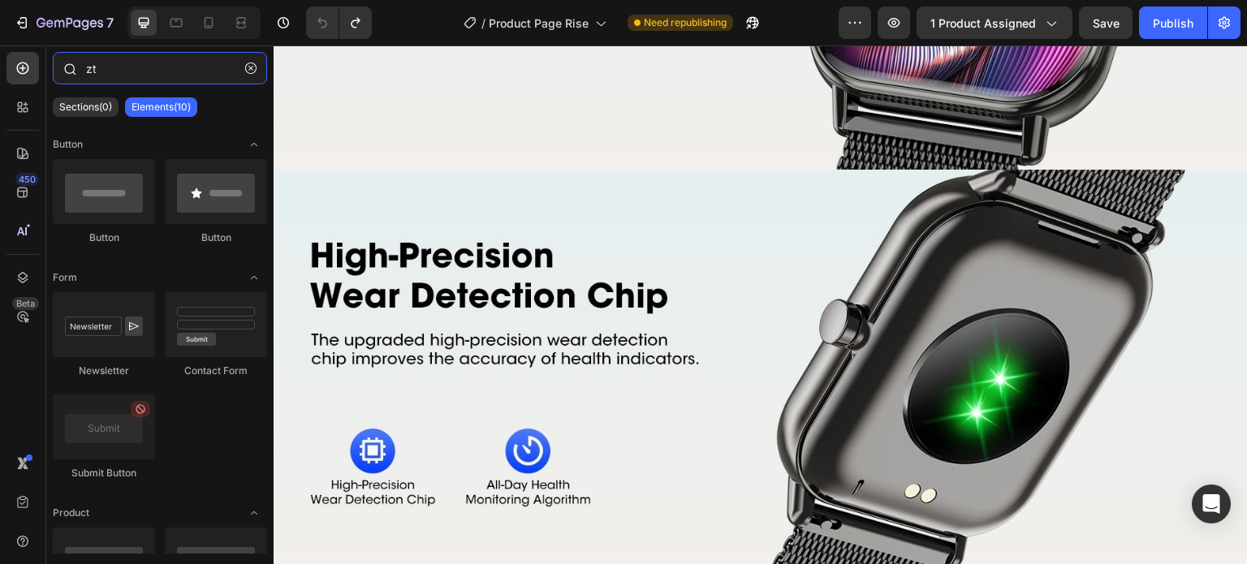
type input "z"
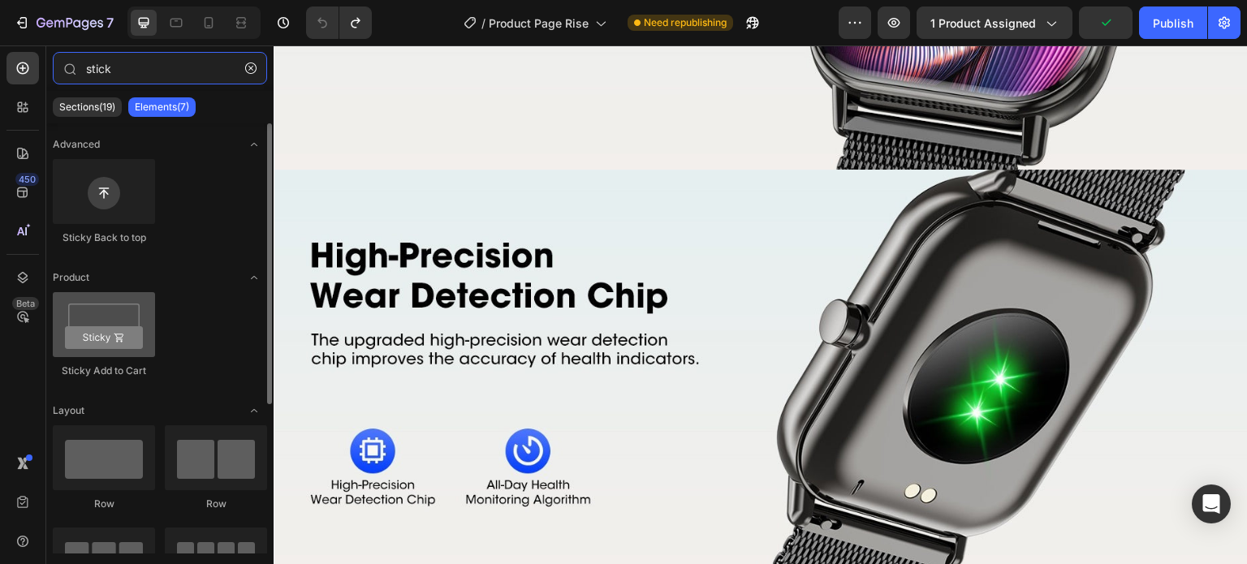
type input "stick"
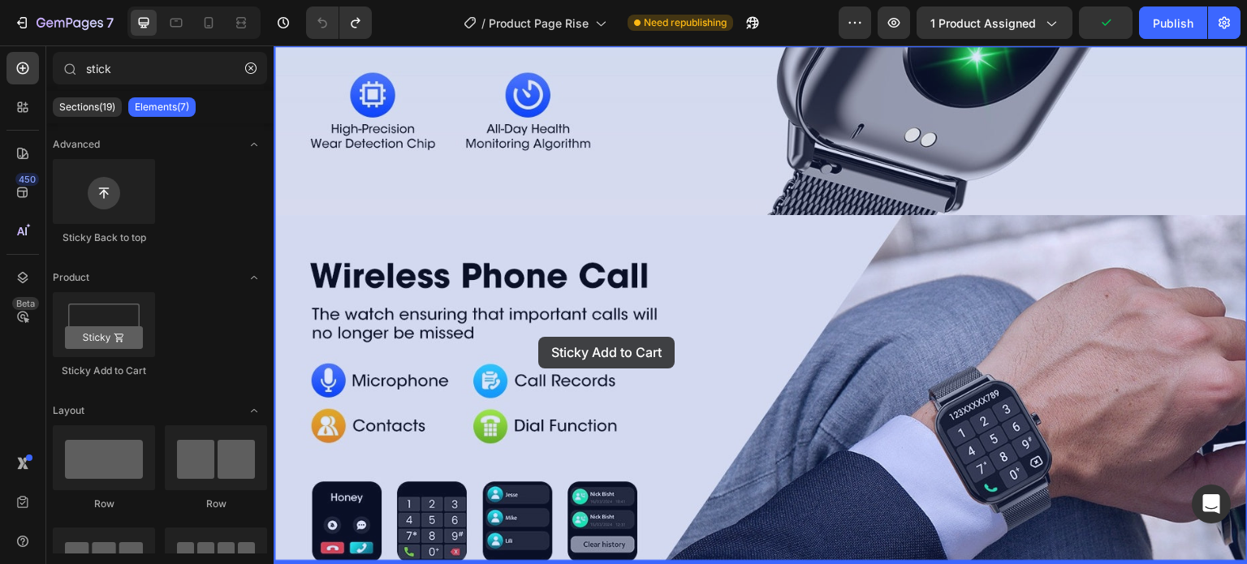
scroll to position [2354, 0]
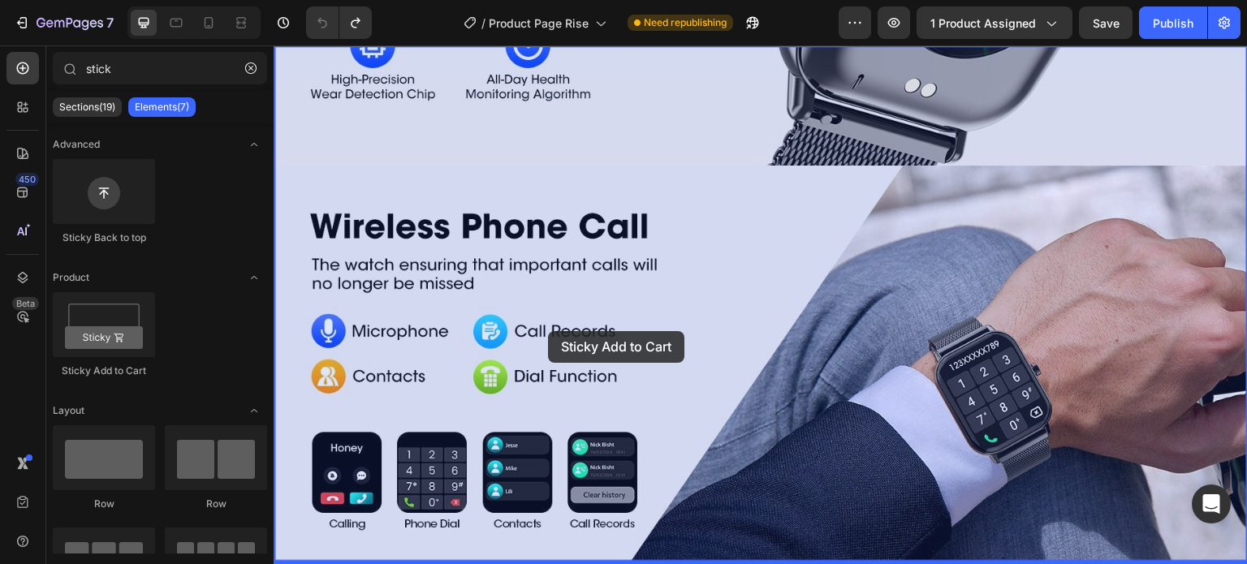
drag, startPoint x: 369, startPoint y: 376, endPoint x: 554, endPoint y: 334, distance: 189.0
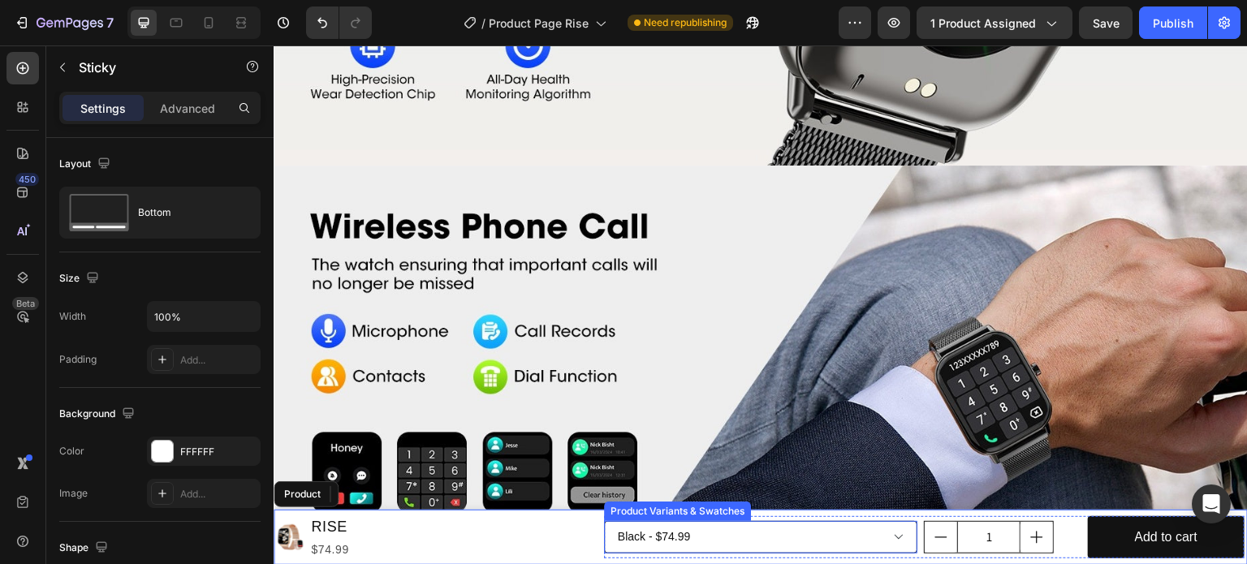
click at [796, 531] on select "Black - $74.99 Gold - $74.99" at bounding box center [761, 537] width 314 height 32
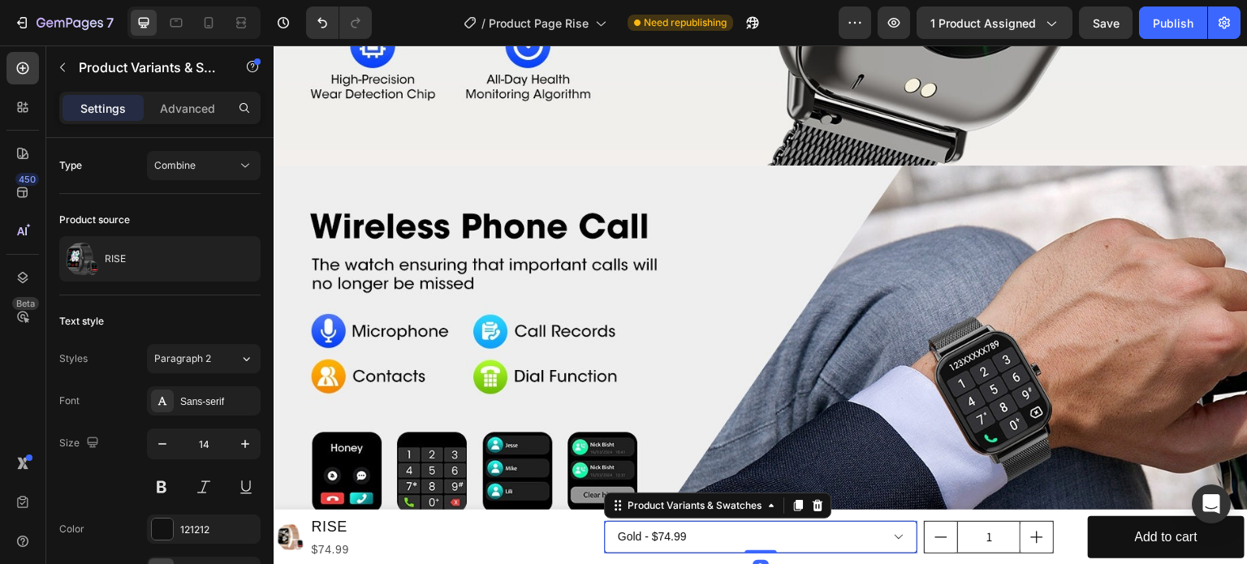
click at [604, 521] on select "Black - $74.99 Gold - $74.99" at bounding box center [761, 537] width 314 height 32
click at [685, 537] on select "Black - $74.99 Gold - $74.99" at bounding box center [761, 537] width 314 height 32
select select "574280677252531336"
click at [604, 521] on select "Black - $74.99 Gold - $74.99" at bounding box center [761, 537] width 314 height 32
click at [213, 27] on icon at bounding box center [209, 23] width 16 height 16
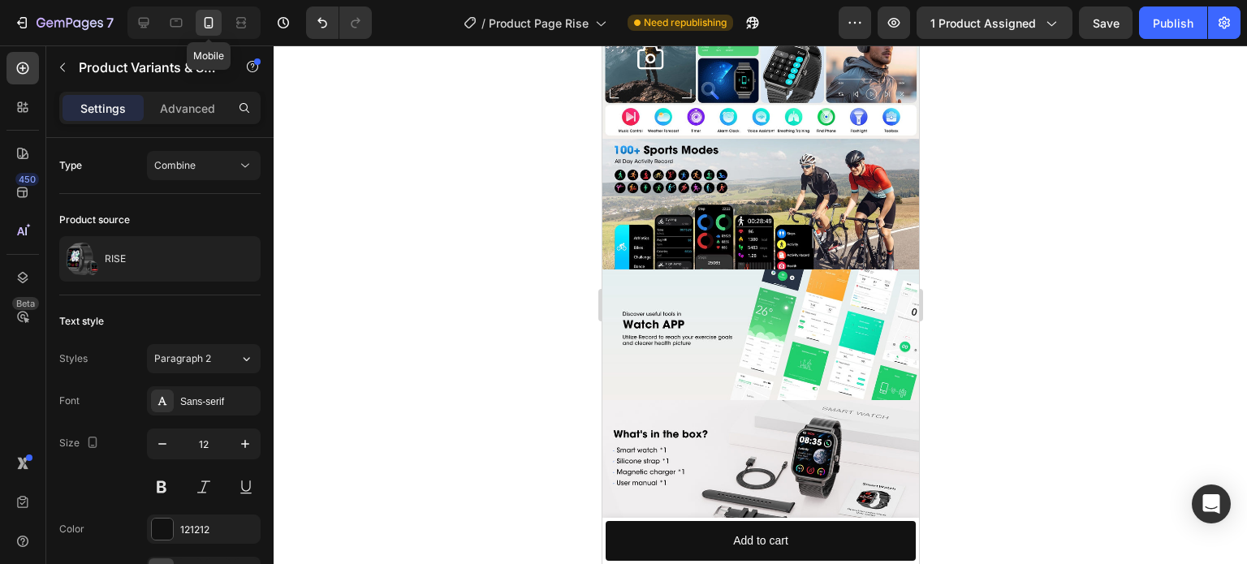
scroll to position [1952, 0]
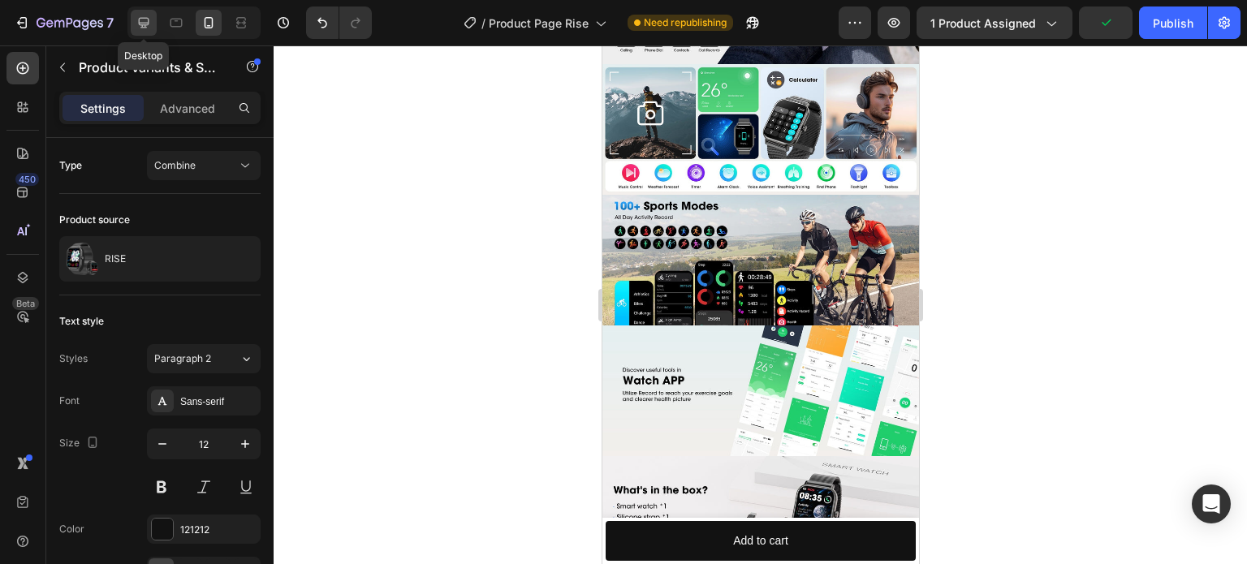
click at [143, 30] on icon at bounding box center [144, 23] width 16 height 16
type input "14"
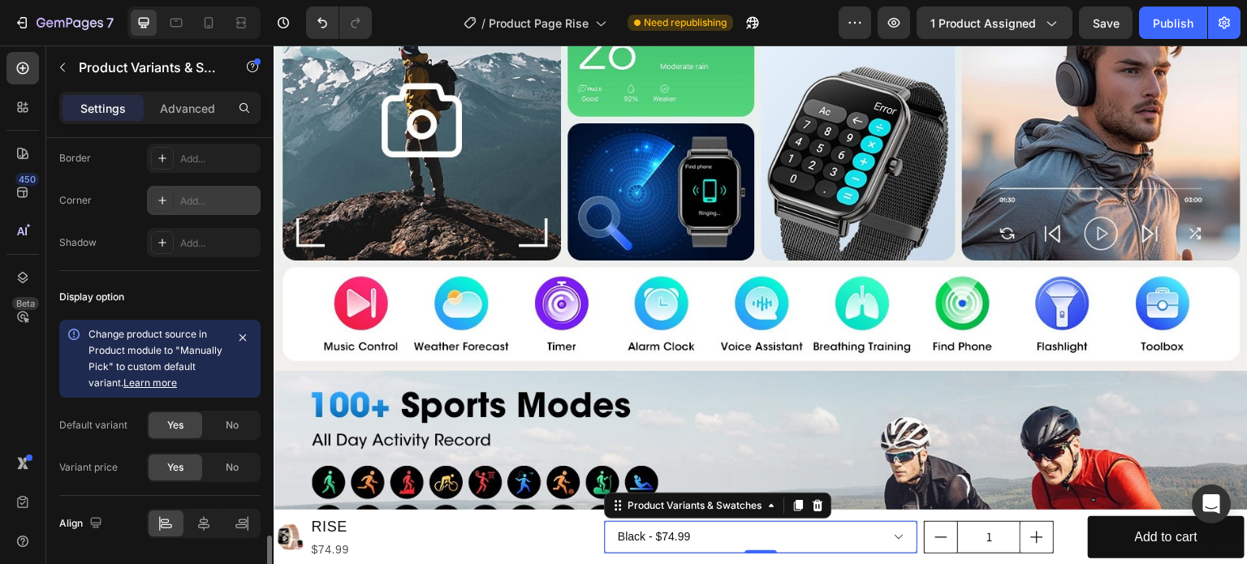
scroll to position [1348, 0]
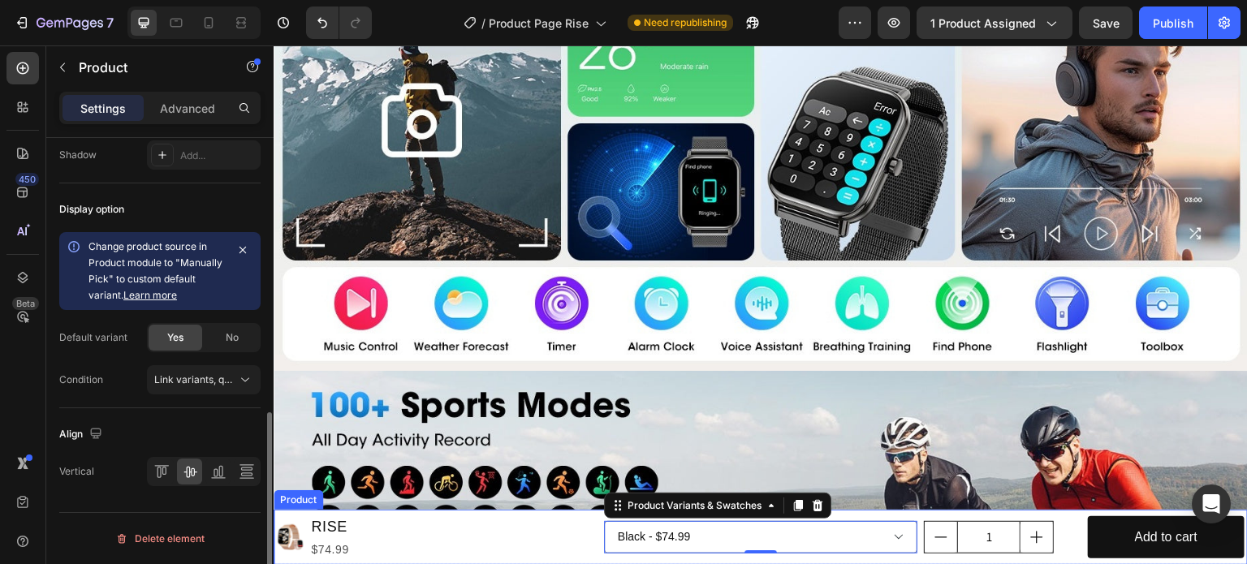
click at [576, 511] on div "Product Images RISE Product Title $74.99 Product Price Product Price Row Black …" at bounding box center [761, 537] width 974 height 55
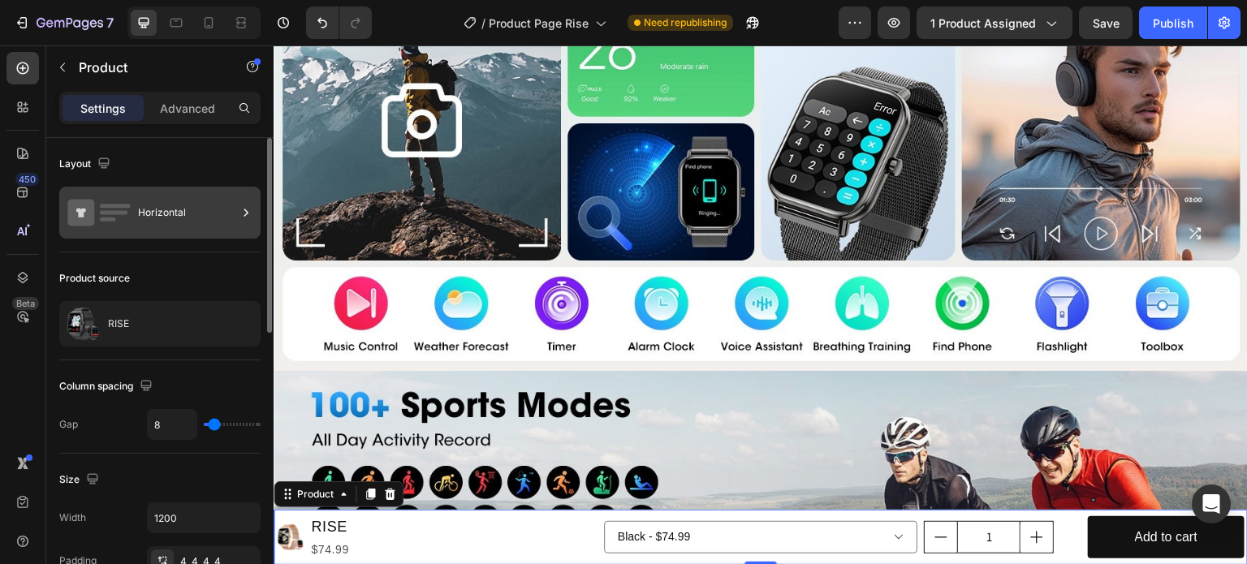
click at [197, 197] on div "Horizontal" at bounding box center [187, 212] width 99 height 37
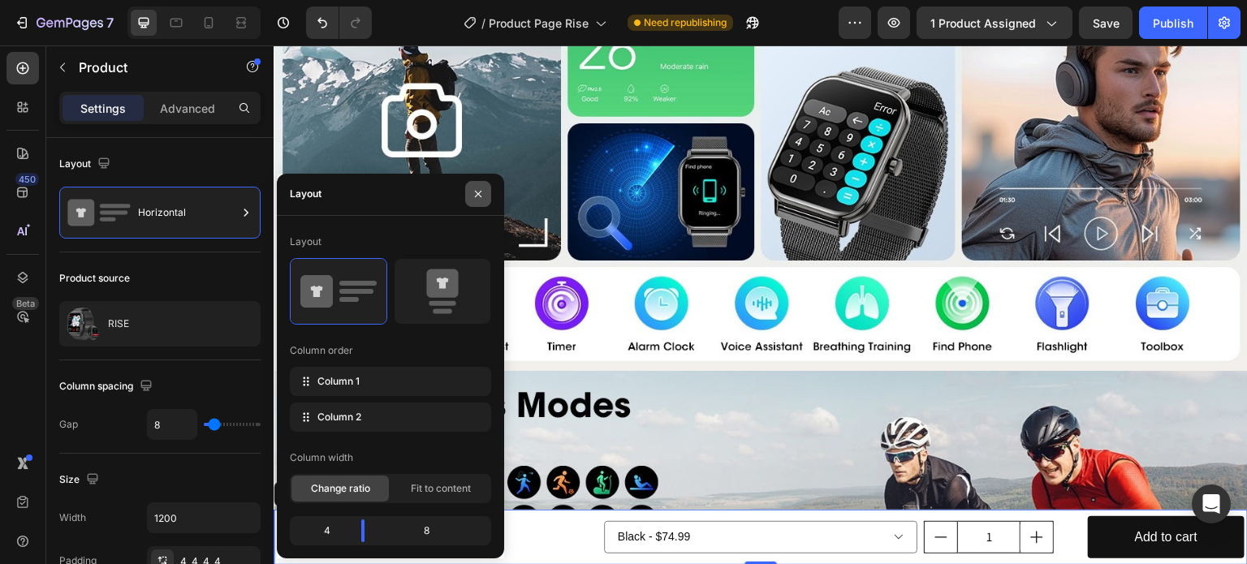
click at [481, 196] on icon "button" at bounding box center [478, 194] width 13 height 13
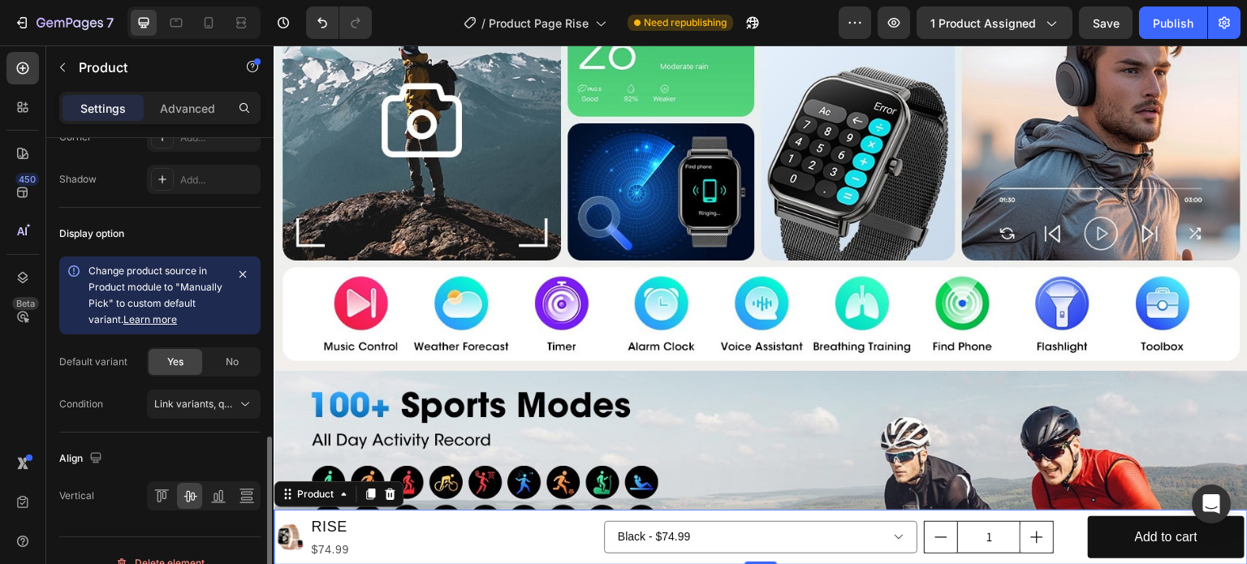
scroll to position [671, 0]
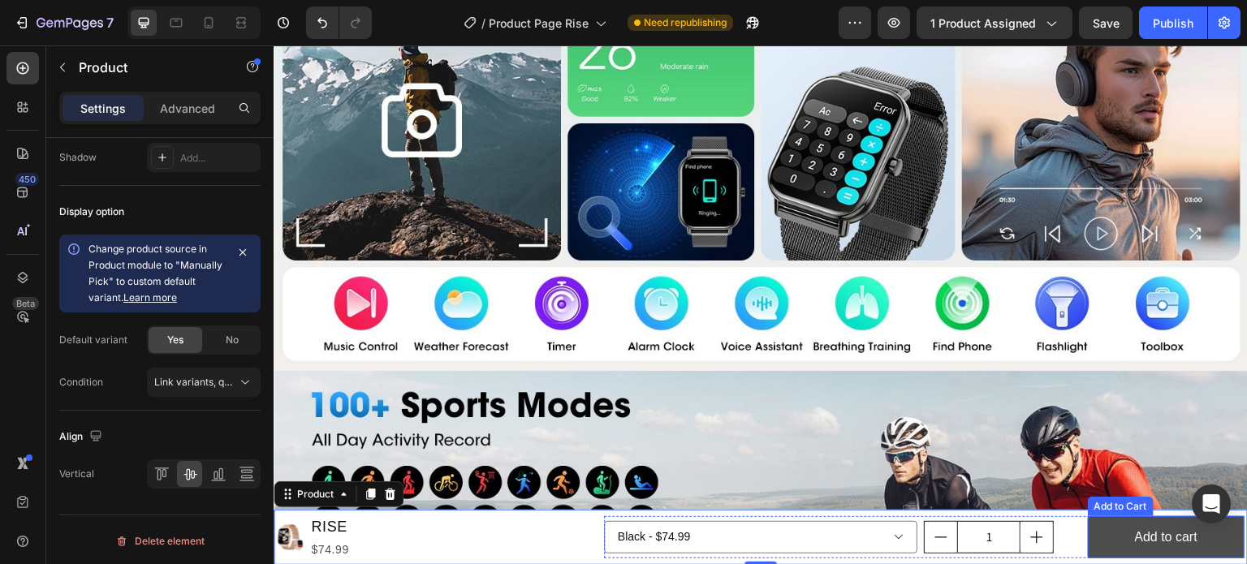
click at [1119, 535] on button "Add to cart" at bounding box center [1166, 537] width 157 height 43
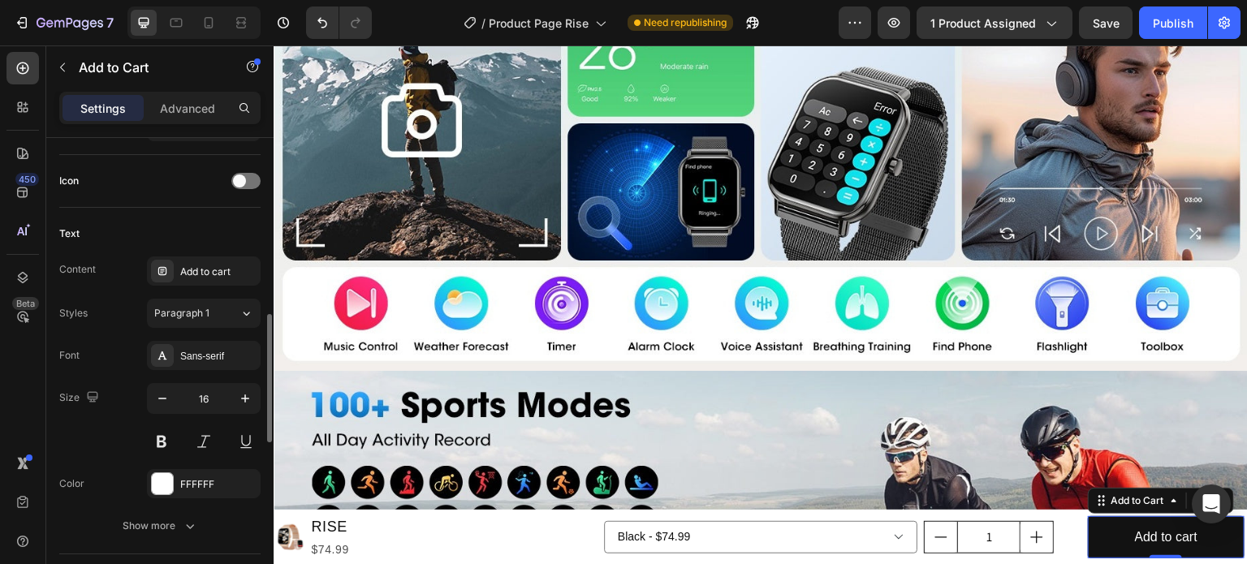
scroll to position [487, 0]
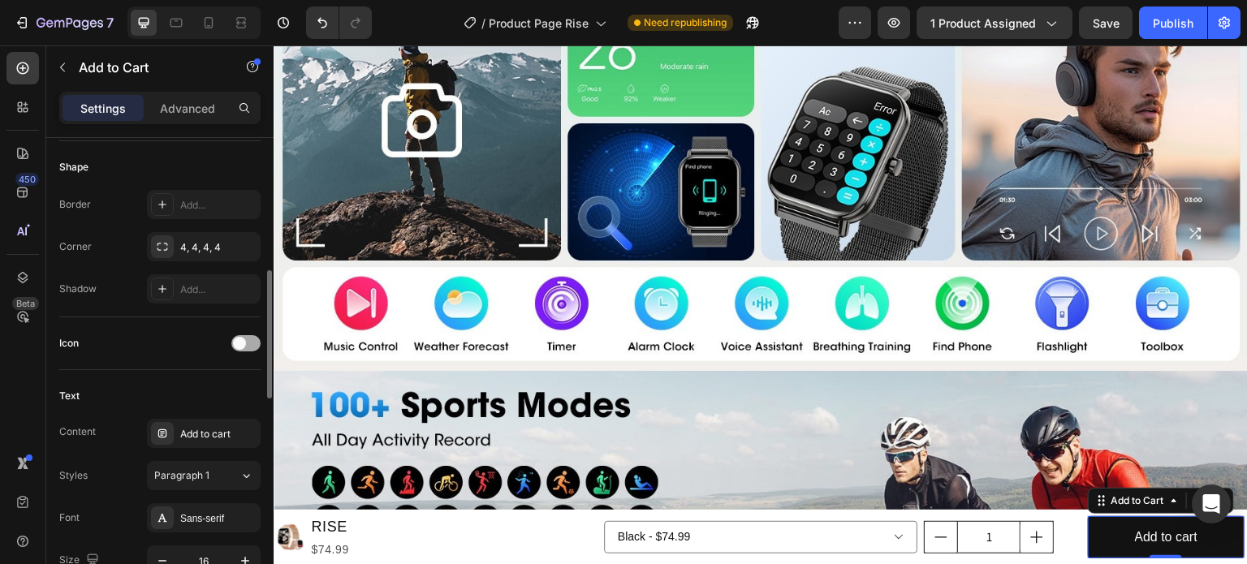
click at [241, 340] on span at bounding box center [239, 343] width 13 height 13
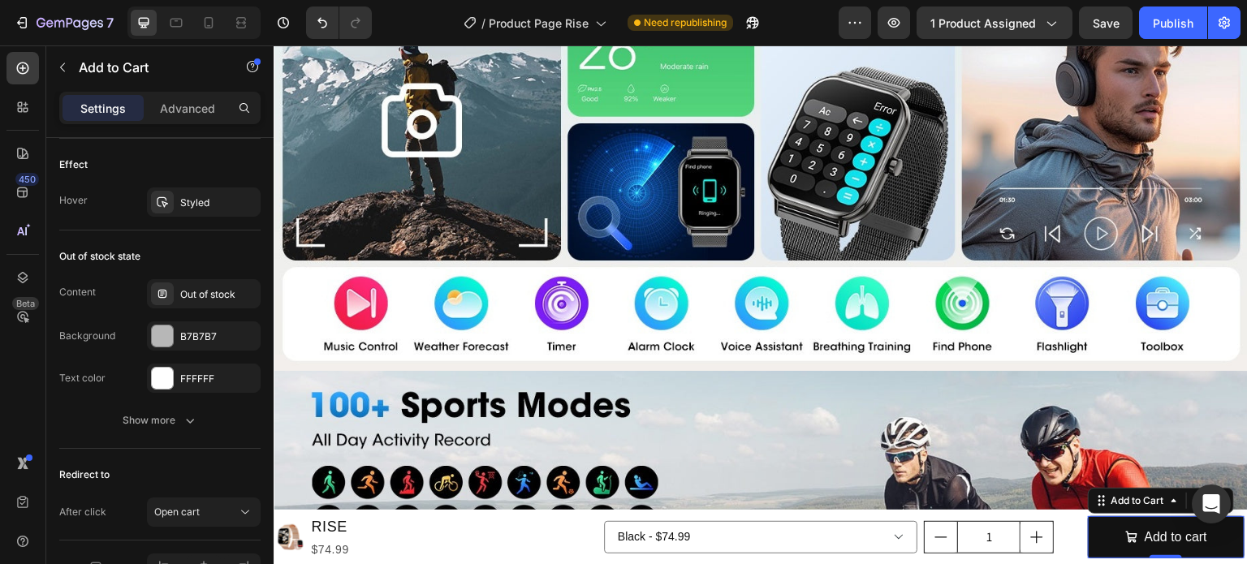
scroll to position [1391, 0]
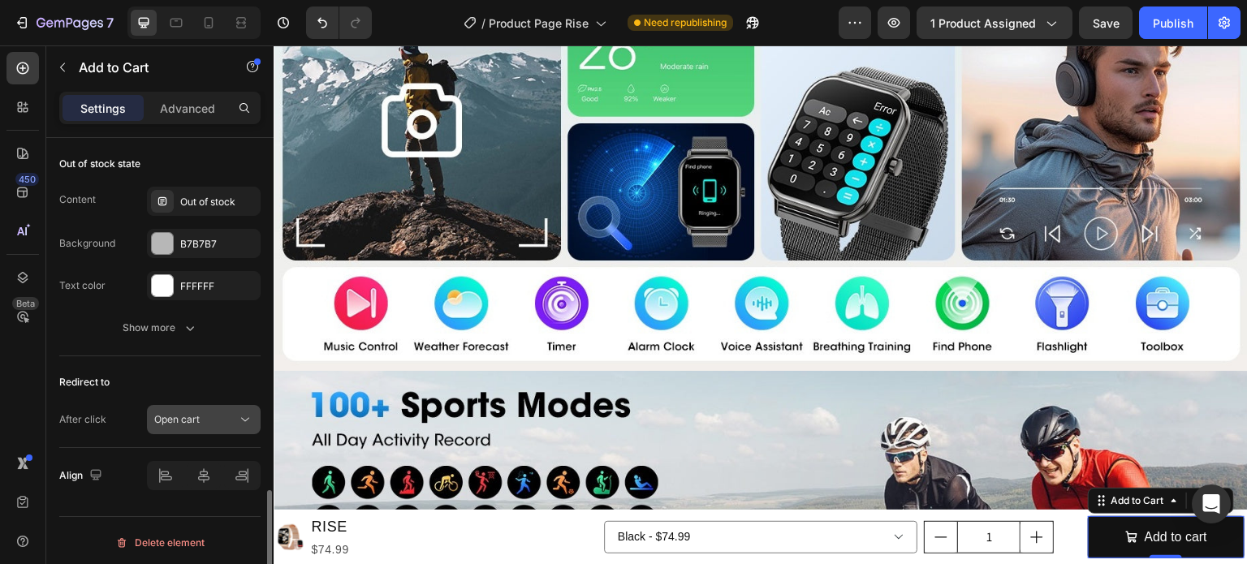
click at [205, 414] on div "Open cart" at bounding box center [195, 419] width 83 height 15
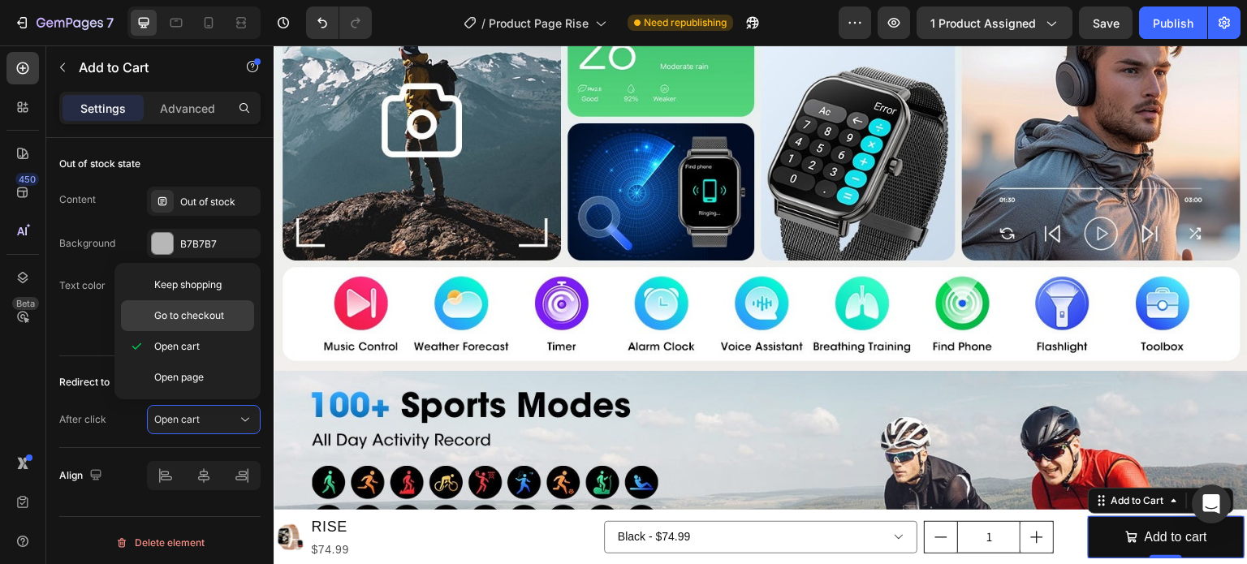
click at [201, 324] on div "Go to checkout" at bounding box center [187, 315] width 133 height 31
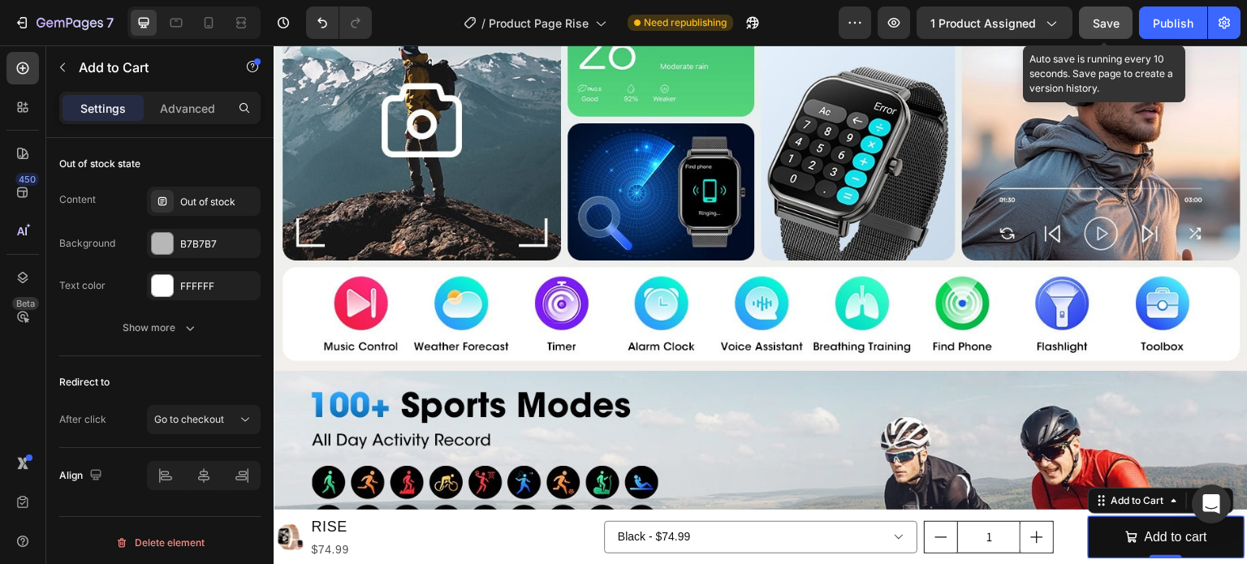
click at [1104, 23] on span "Save" at bounding box center [1106, 23] width 27 height 14
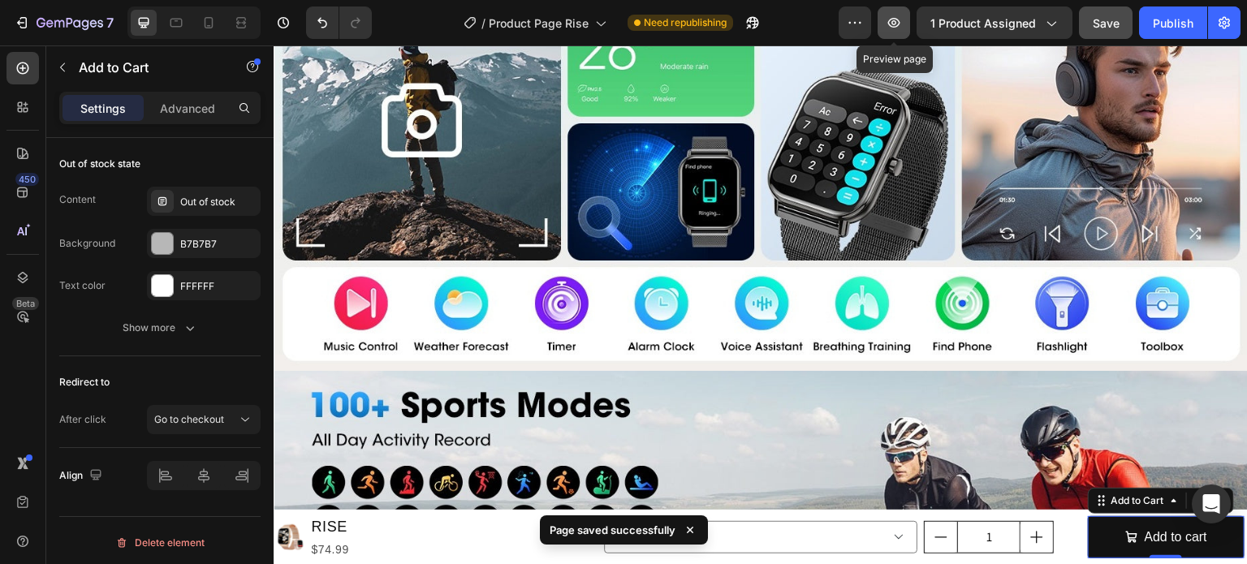
click at [888, 25] on icon "button" at bounding box center [894, 23] width 16 height 16
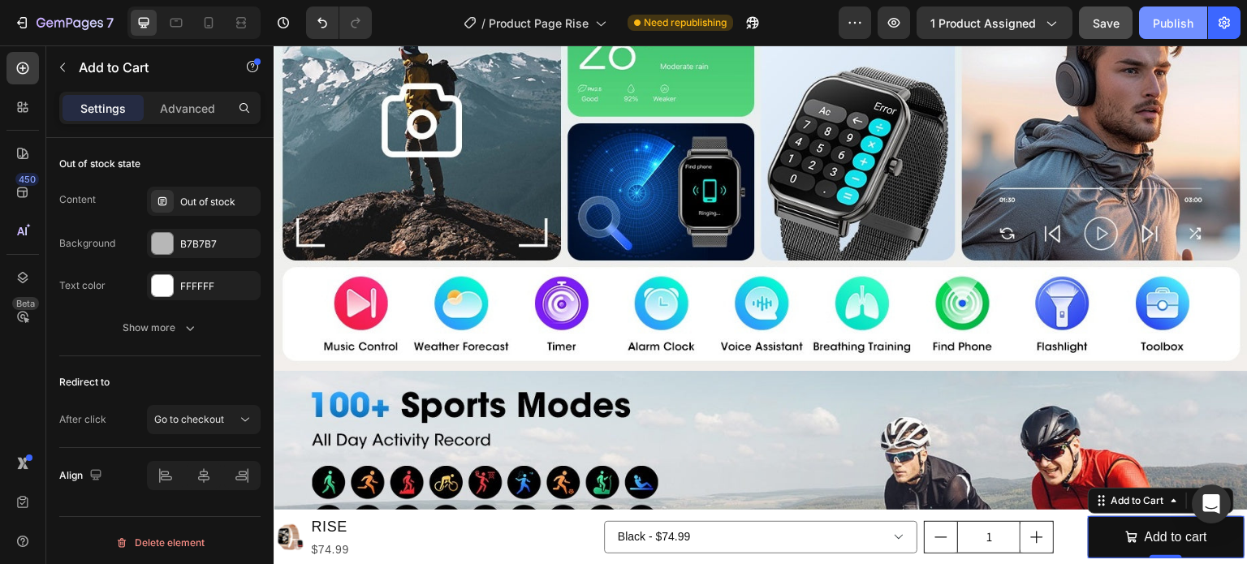
click at [1163, 24] on div "Publish" at bounding box center [1173, 23] width 41 height 17
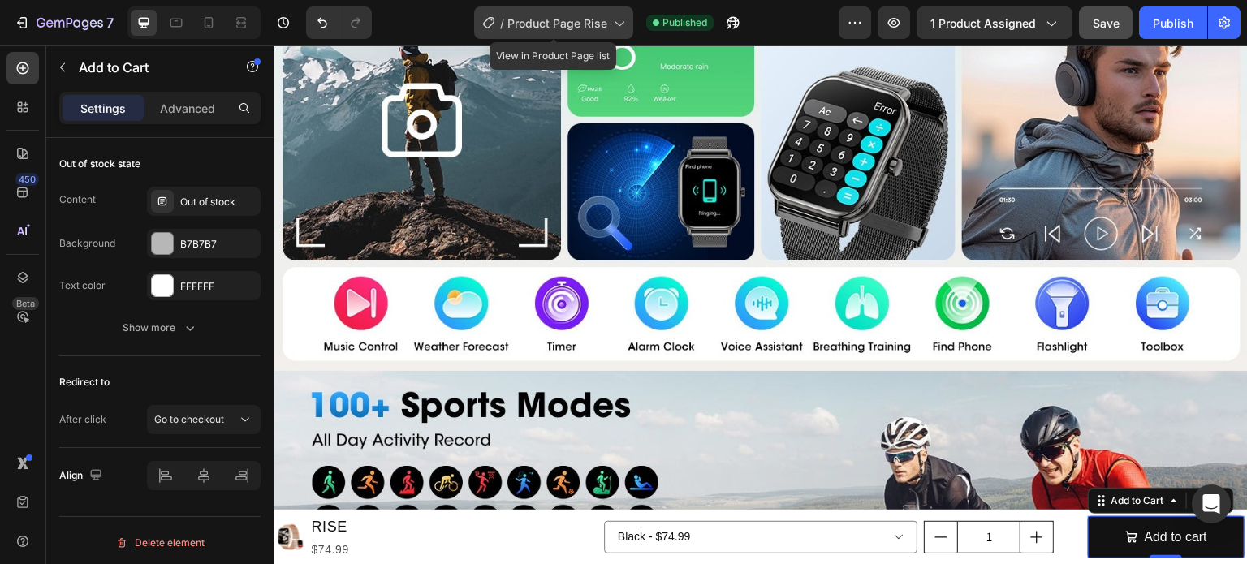
click at [528, 19] on span "Product Page Rise" at bounding box center [557, 23] width 100 height 17
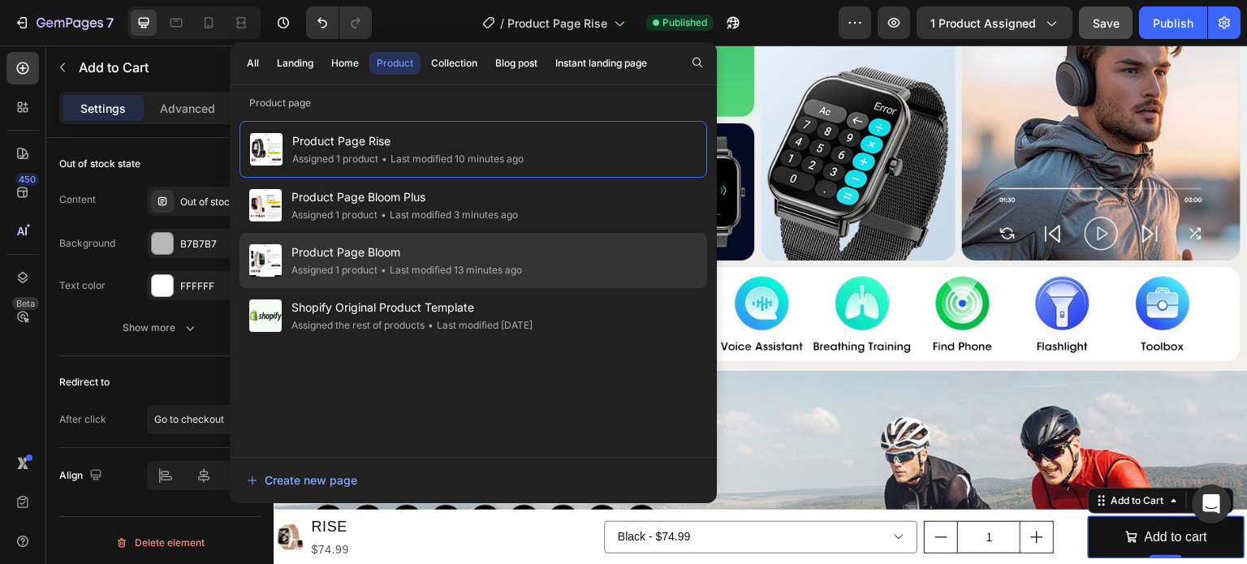
click at [393, 249] on span "Product Page Bloom" at bounding box center [406, 252] width 231 height 19
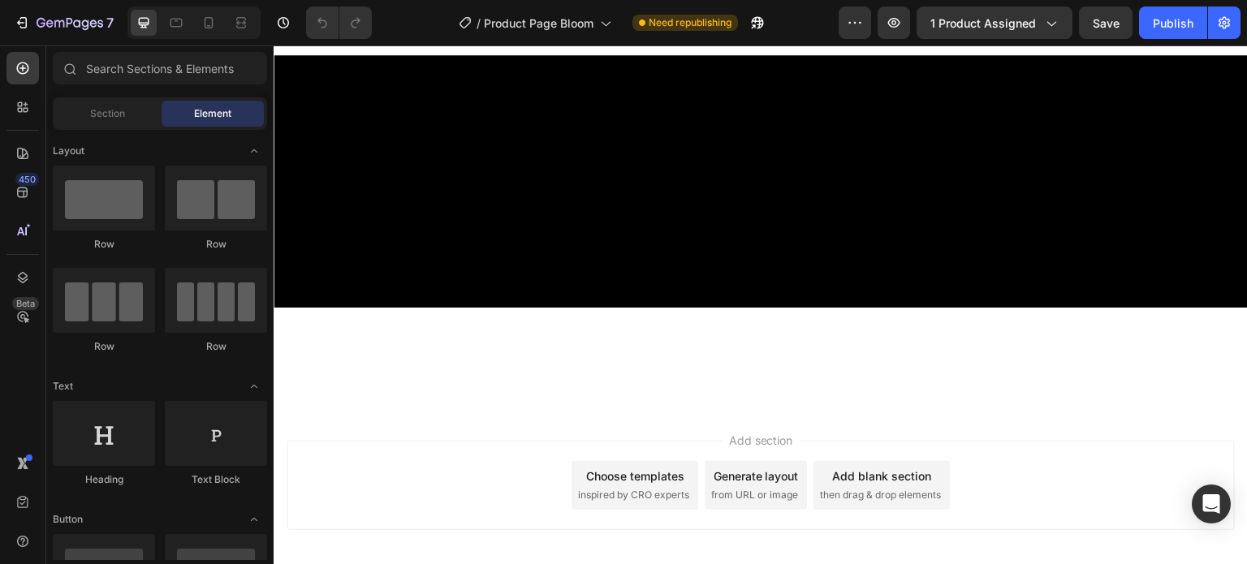
scroll to position [2192, 0]
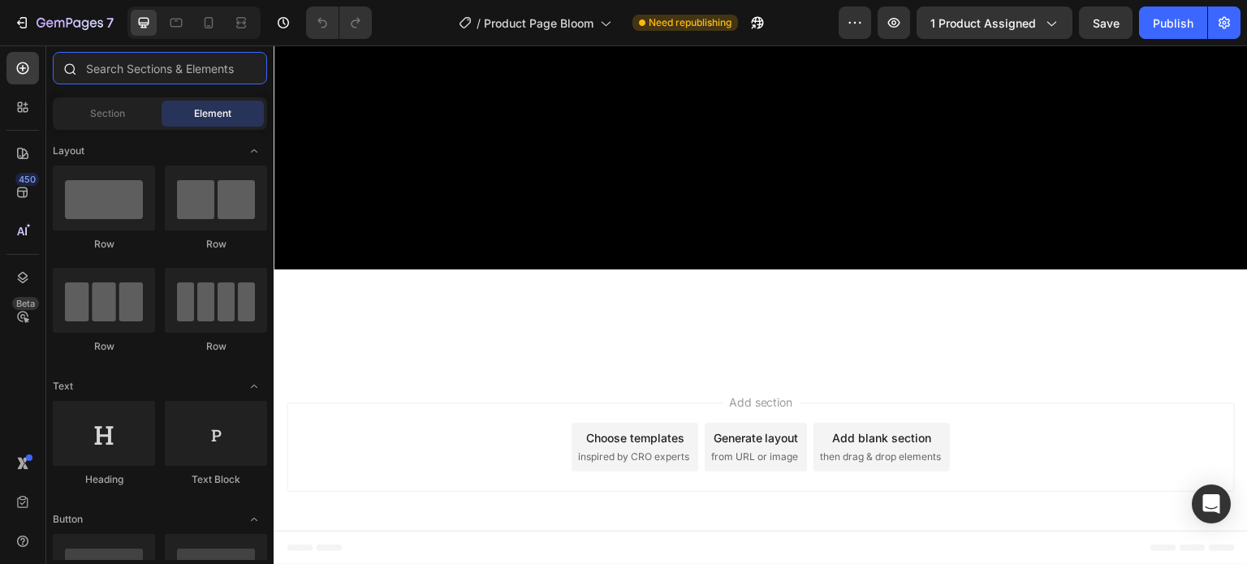
click at [179, 80] on input "text" at bounding box center [160, 68] width 214 height 32
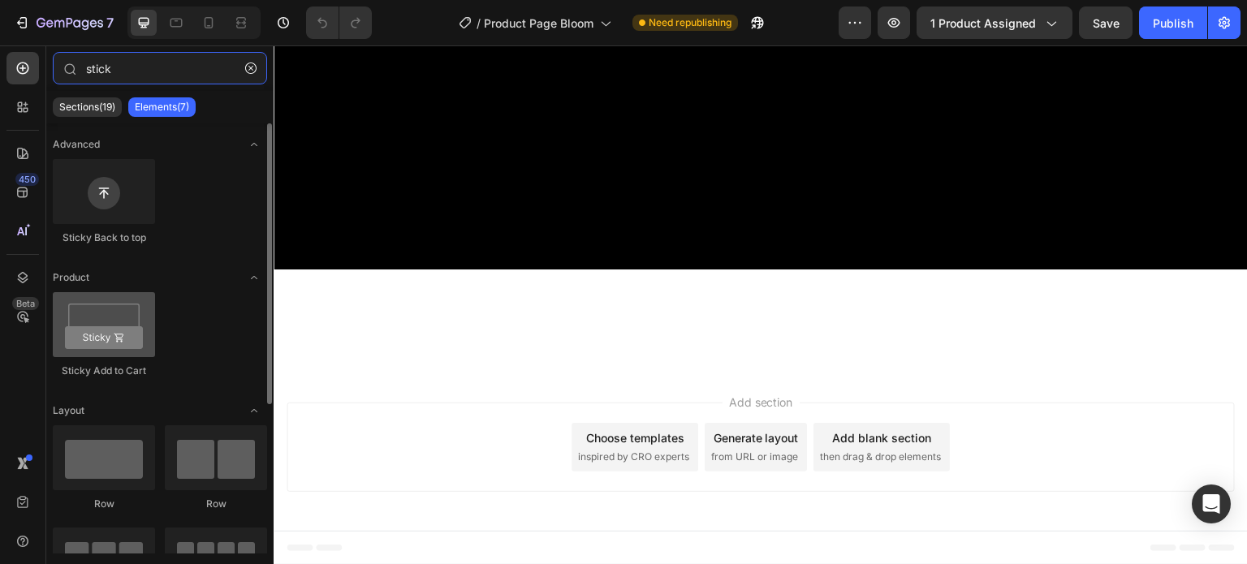
type input "stick"
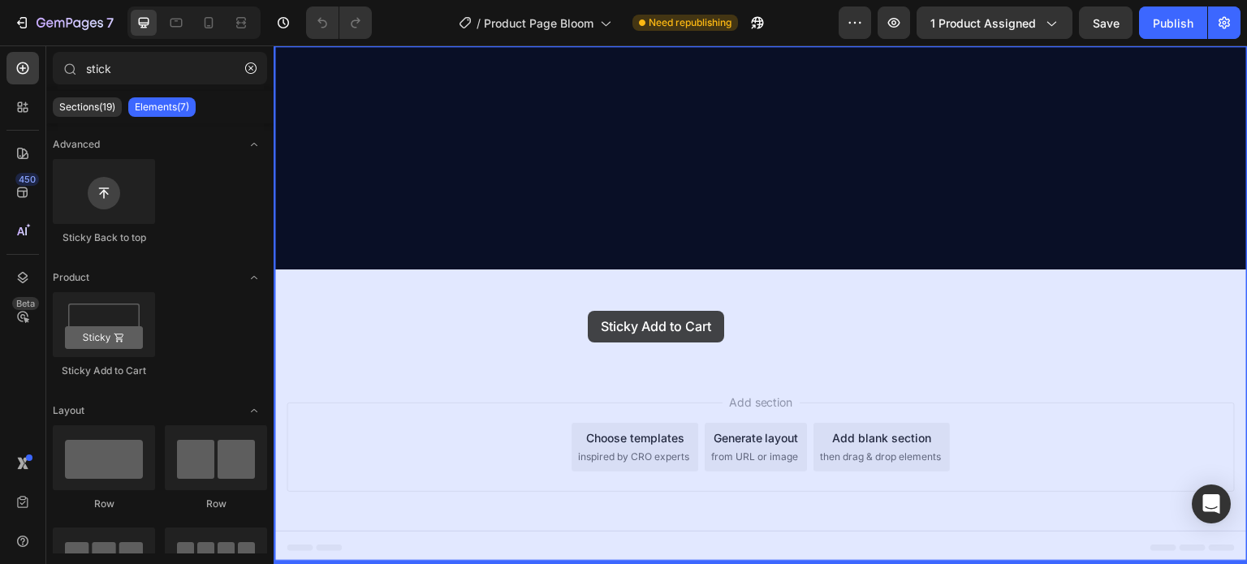
drag, startPoint x: 374, startPoint y: 370, endPoint x: 572, endPoint y: 311, distance: 206.7
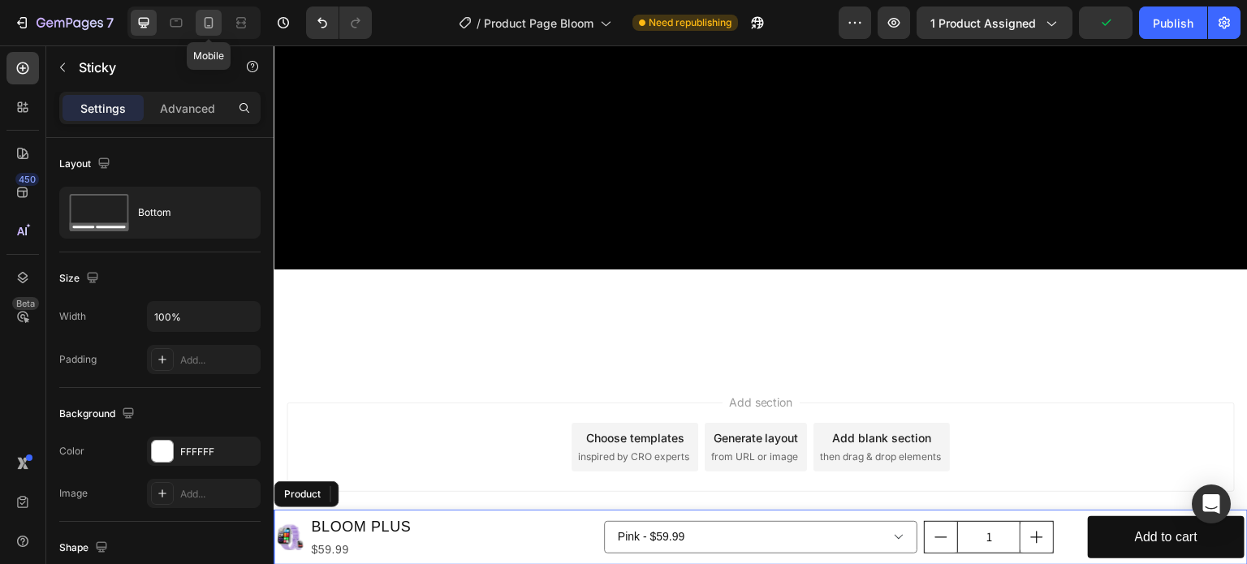
click at [209, 26] on icon at bounding box center [209, 22] width 9 height 11
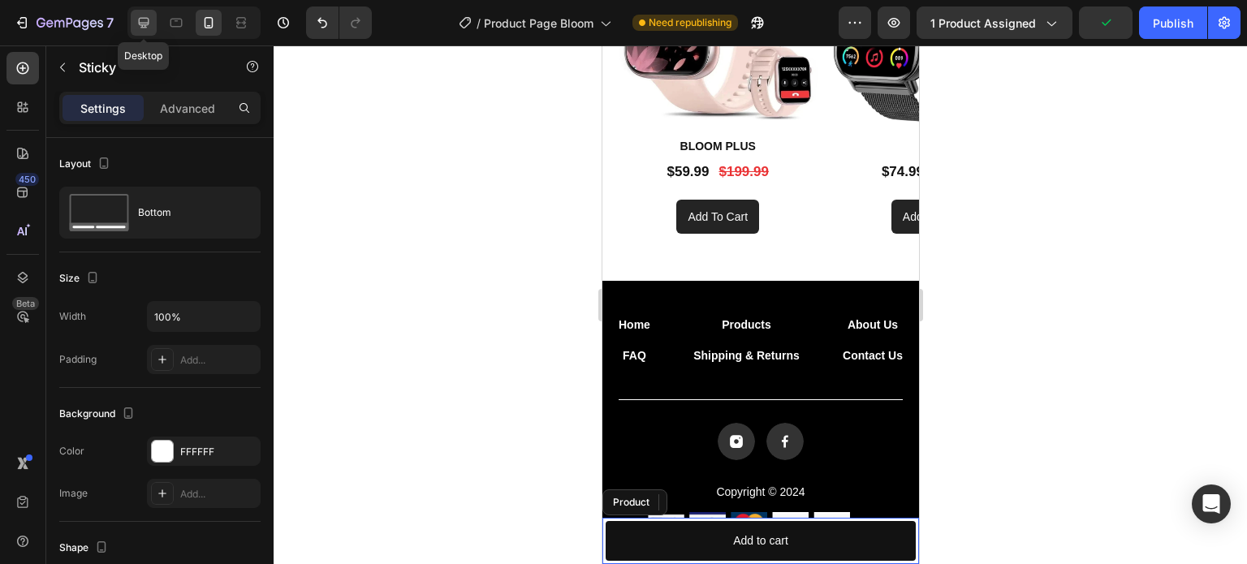
click at [141, 19] on icon at bounding box center [144, 23] width 16 height 16
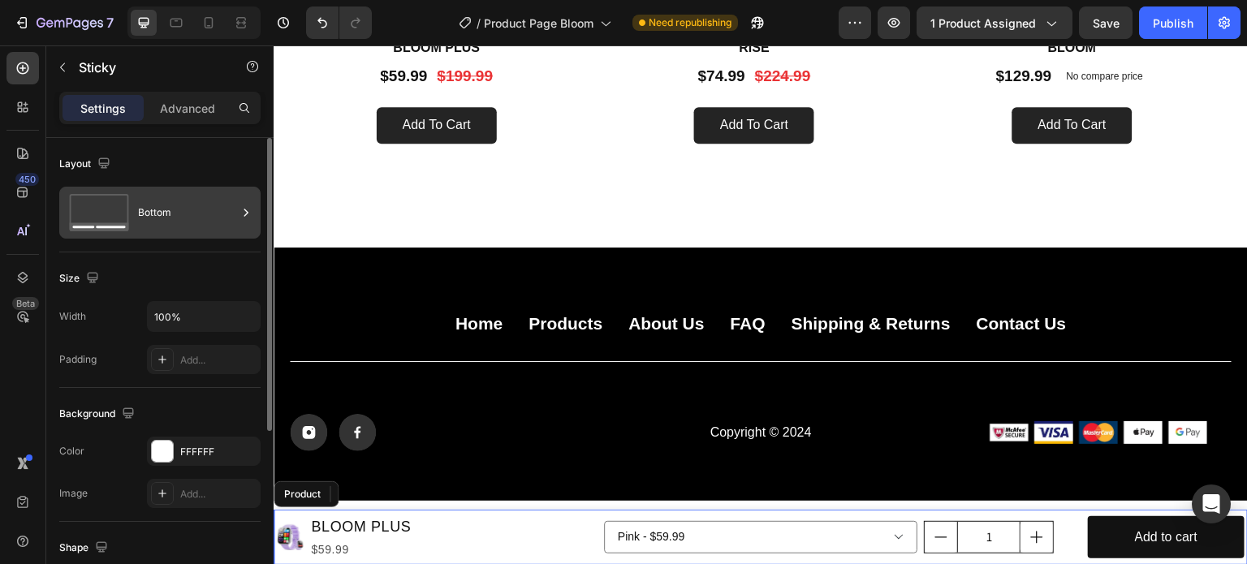
scroll to position [2686, 0]
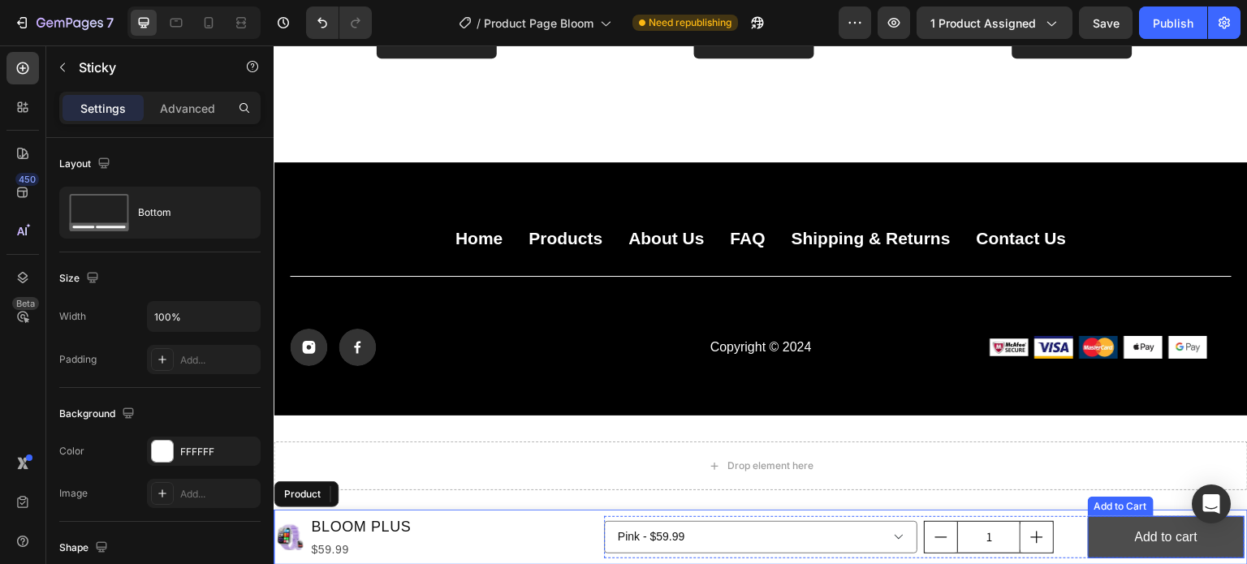
click at [1109, 540] on button "Add to cart" at bounding box center [1166, 537] width 157 height 43
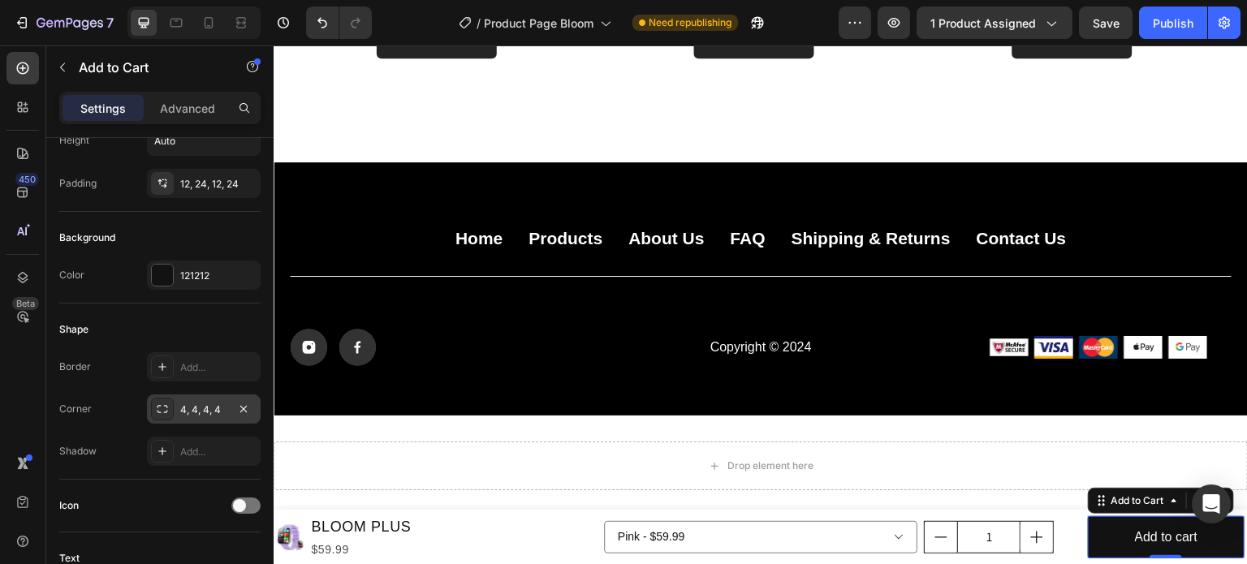
scroll to position [487, 0]
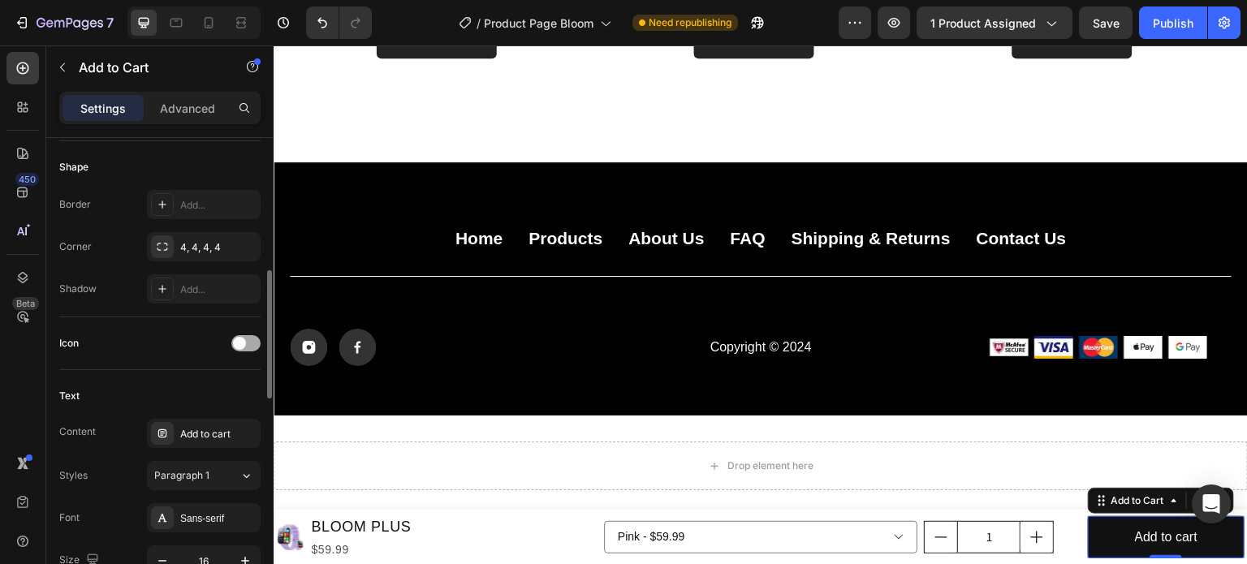
click at [243, 346] on span at bounding box center [239, 343] width 13 height 13
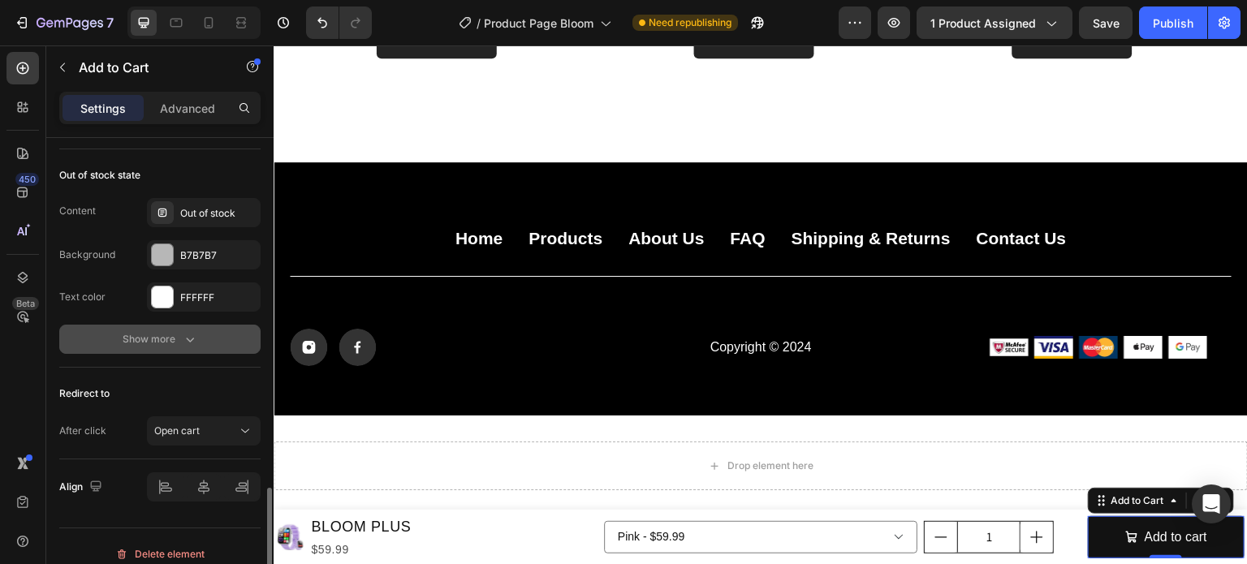
scroll to position [1391, 0]
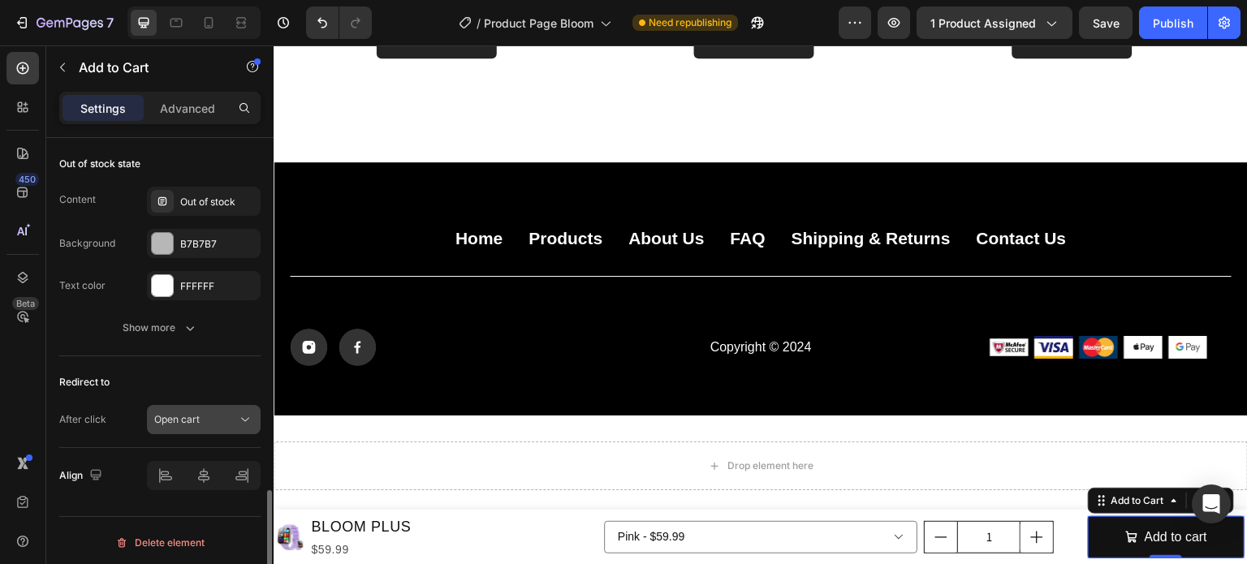
click at [205, 412] on div "Open cart" at bounding box center [195, 419] width 83 height 15
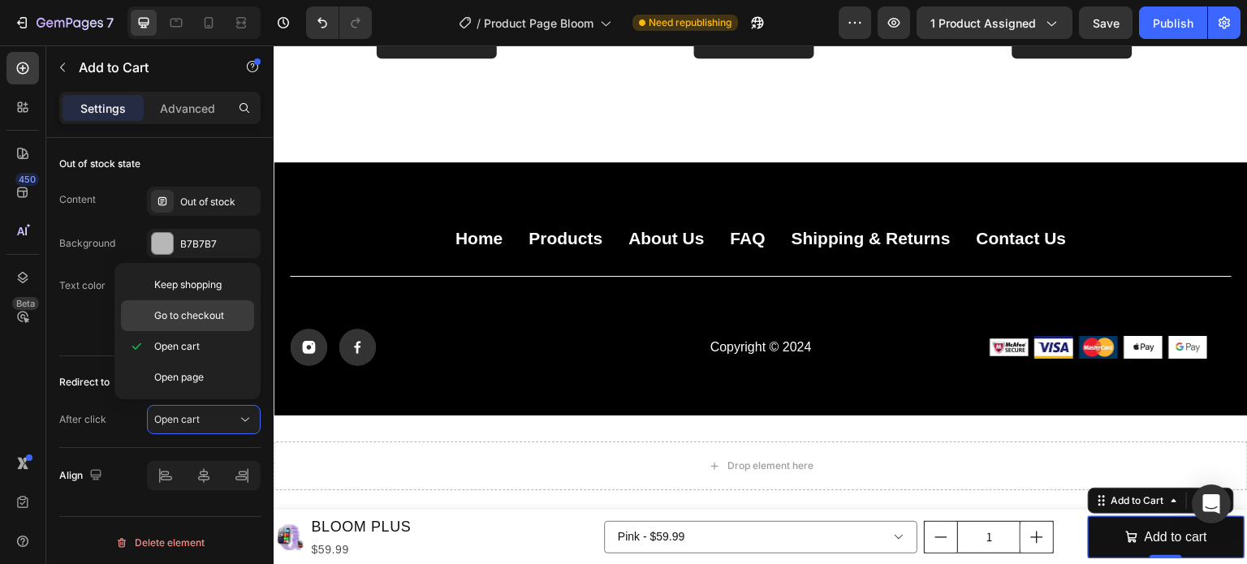
click at [195, 313] on span "Go to checkout" at bounding box center [189, 315] width 70 height 15
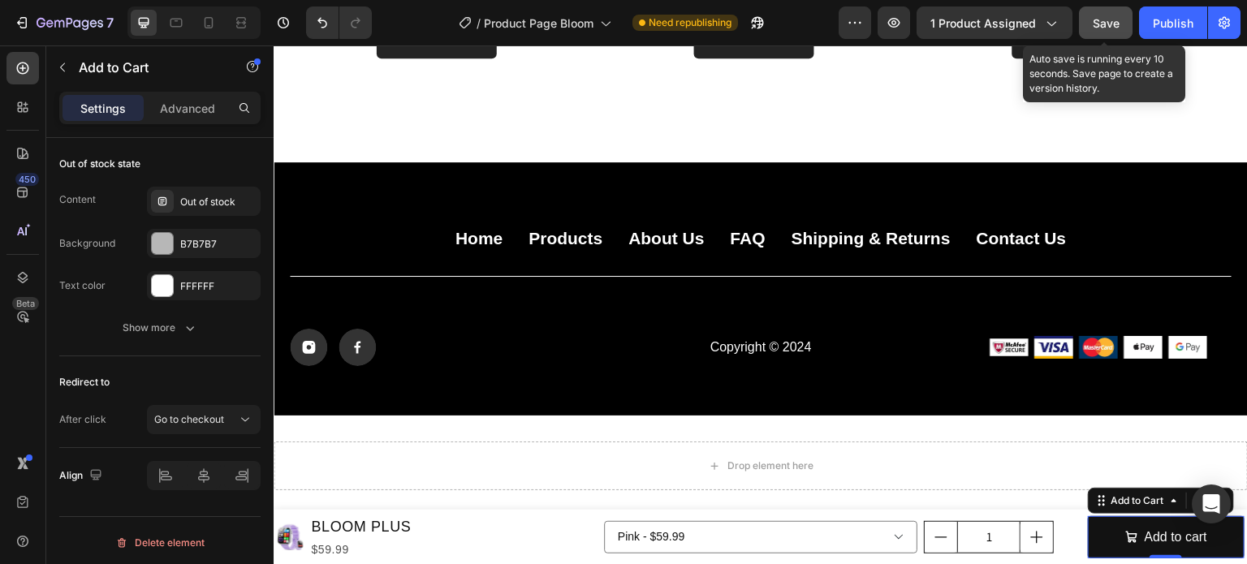
click at [1107, 16] on span "Save" at bounding box center [1106, 23] width 27 height 14
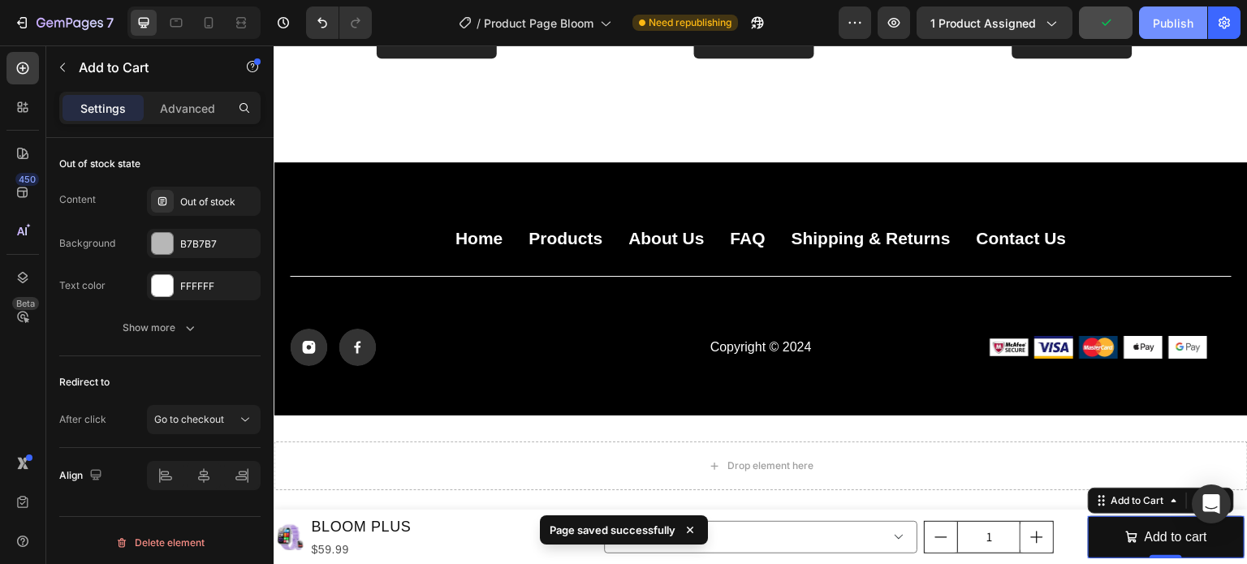
click at [1159, 19] on div "Publish" at bounding box center [1173, 23] width 41 height 17
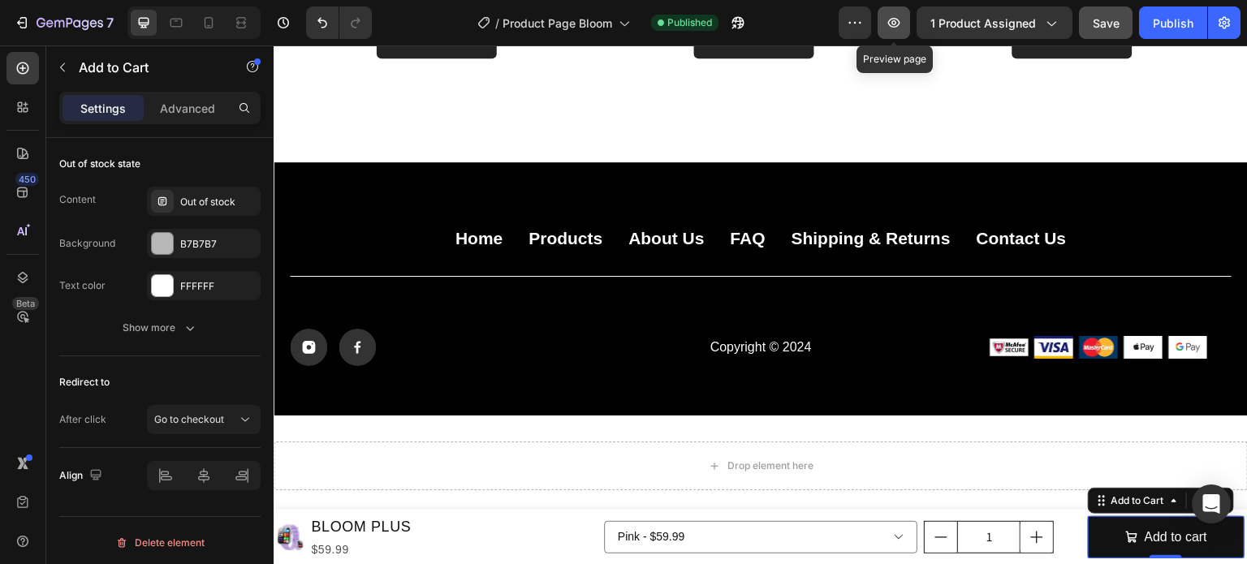
click at [902, 35] on button "button" at bounding box center [894, 22] width 32 height 32
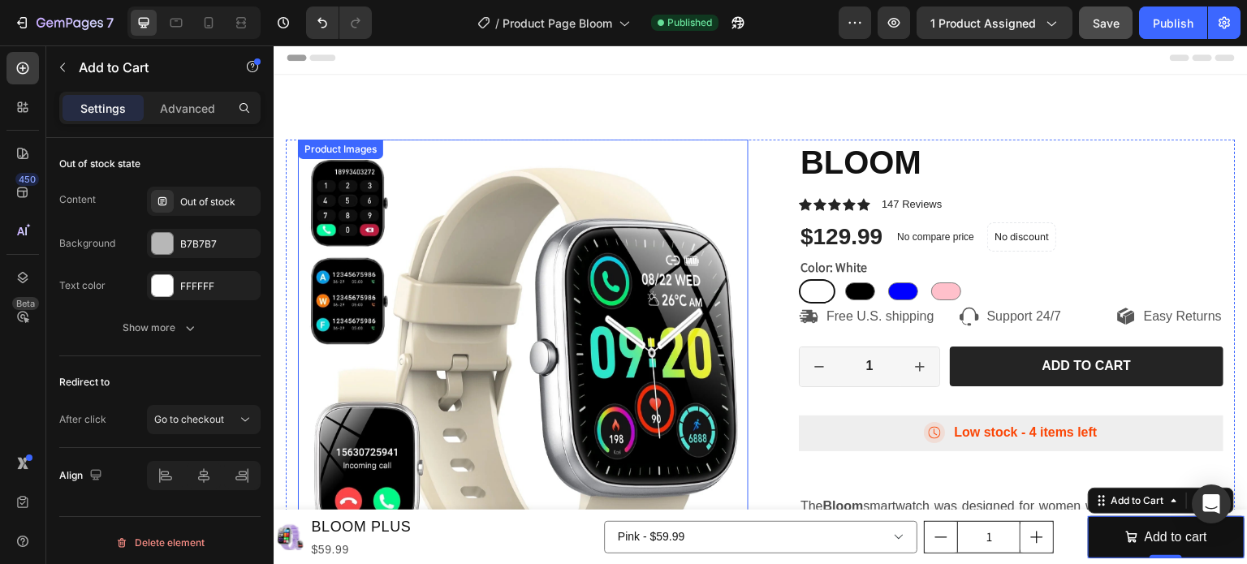
scroll to position [0, 0]
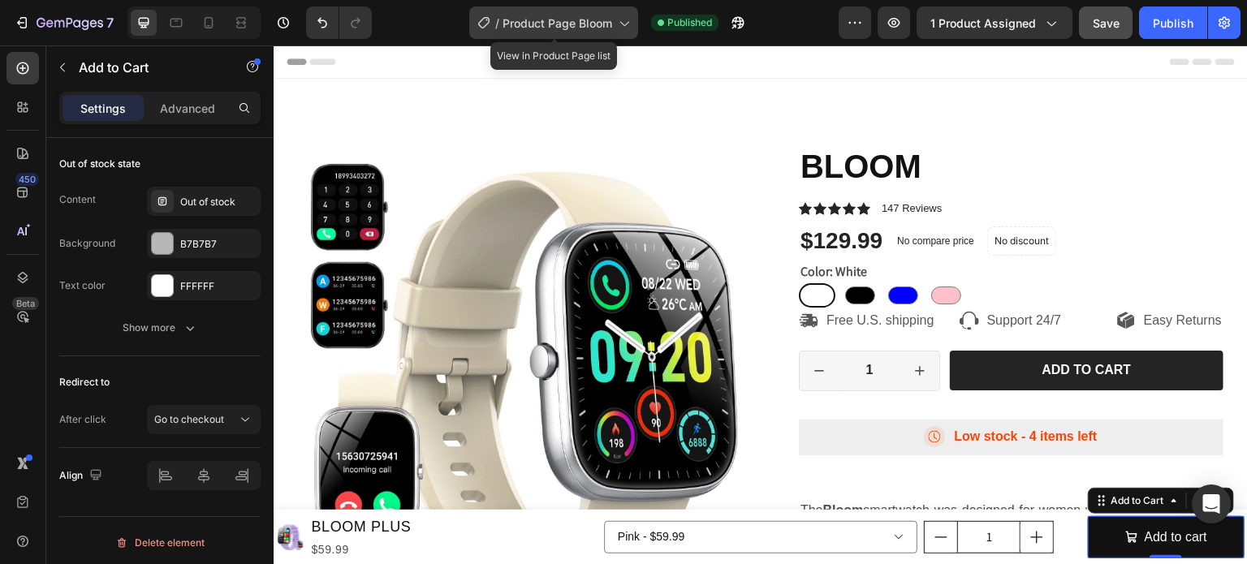
click at [578, 21] on span "Product Page Bloom" at bounding box center [557, 23] width 110 height 17
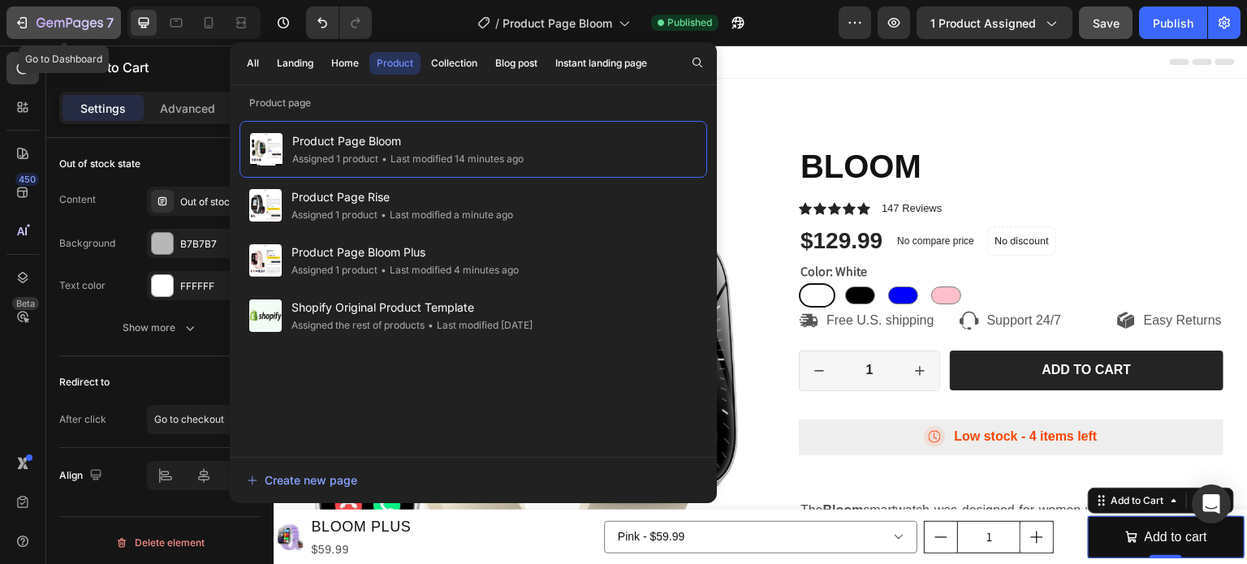
click at [34, 27] on div "7" at bounding box center [64, 22] width 100 height 19
